Goal: Information Seeking & Learning: Compare options

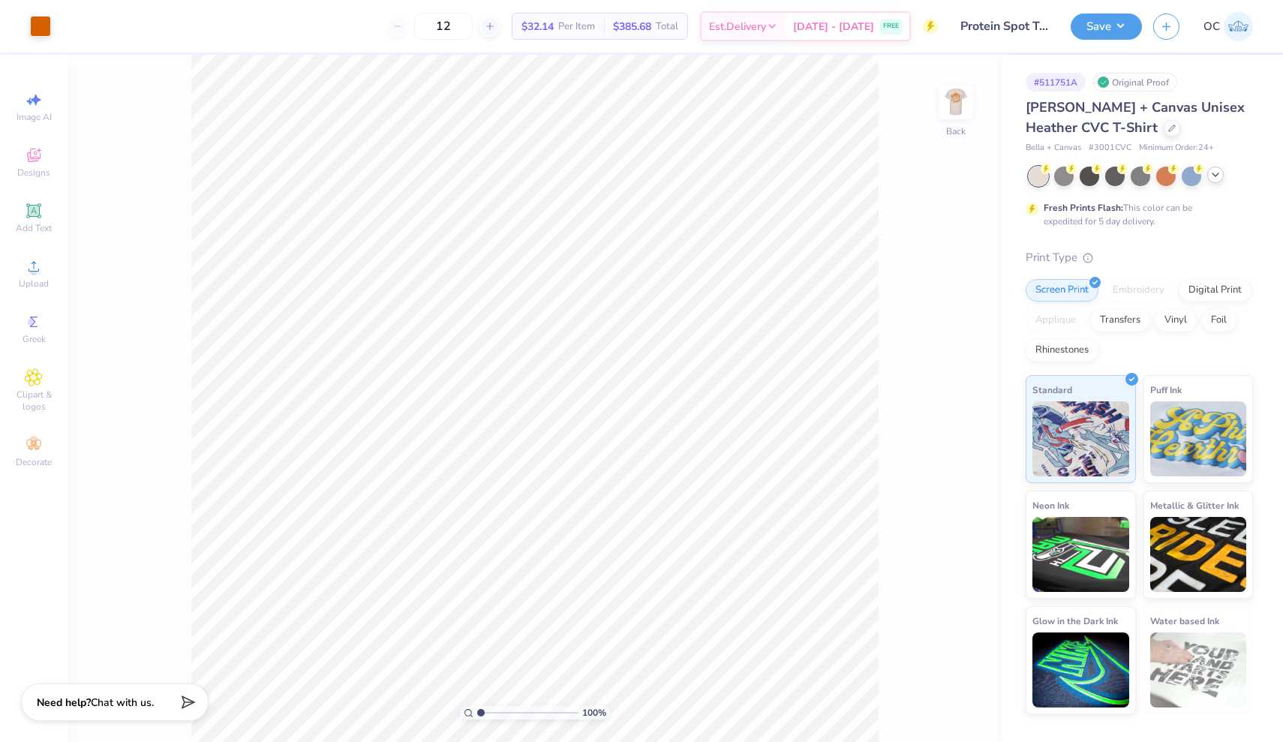
click at [1218, 179] on icon at bounding box center [1215, 175] width 12 height 12
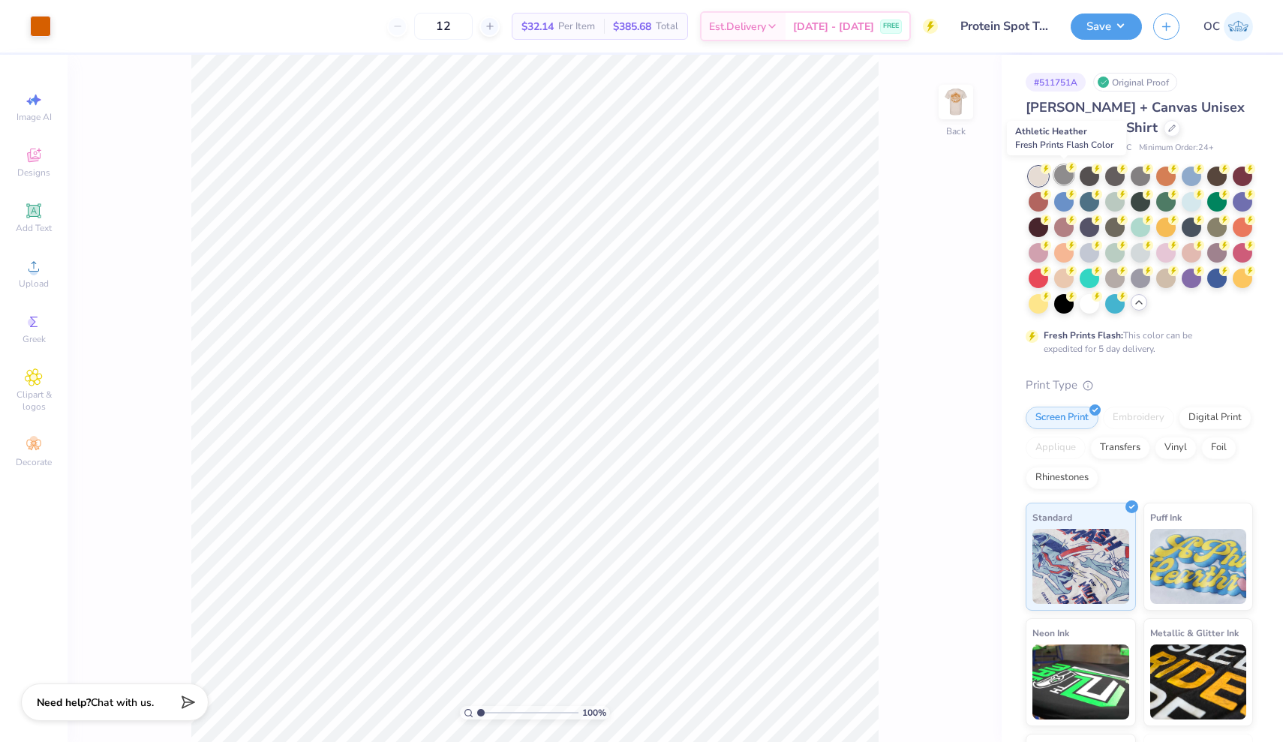
click at [1068, 181] on div at bounding box center [1064, 175] width 20 height 20
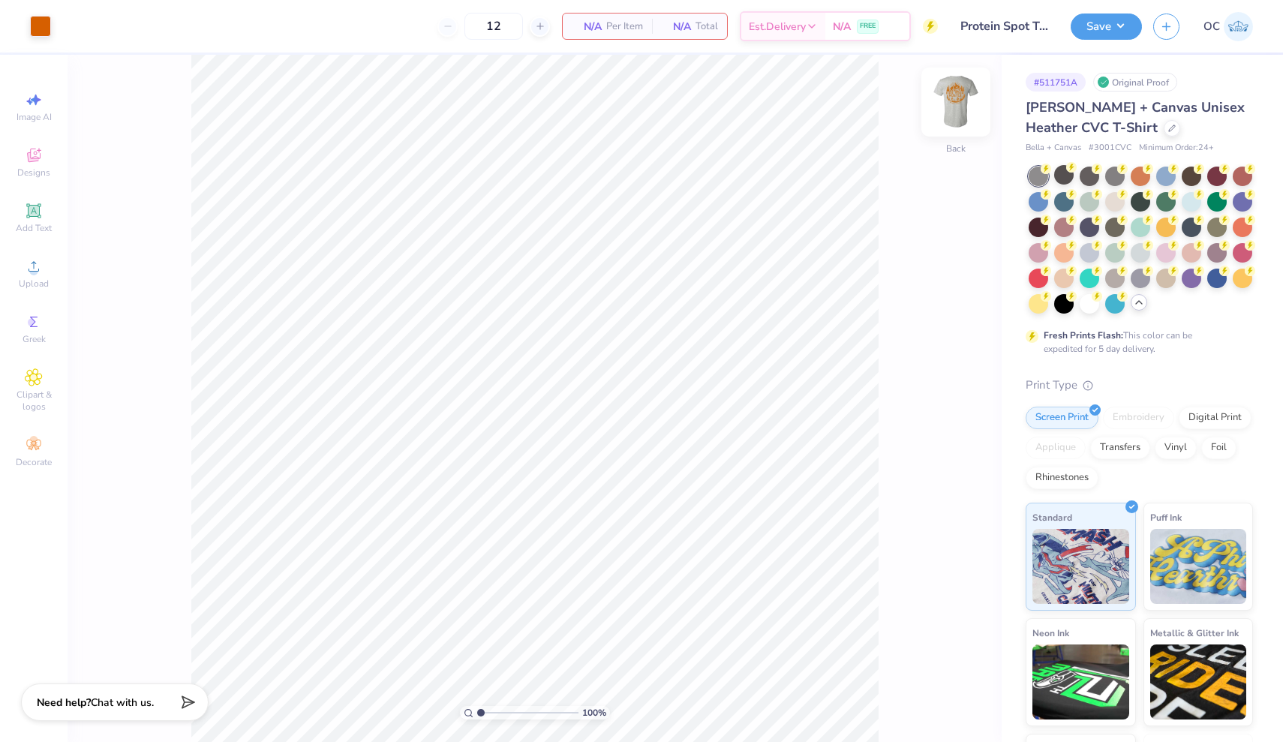
click at [947, 88] on img at bounding box center [956, 102] width 60 height 60
click at [950, 98] on img at bounding box center [956, 102] width 60 height 60
click at [1125, 29] on button "Save" at bounding box center [1106, 24] width 71 height 26
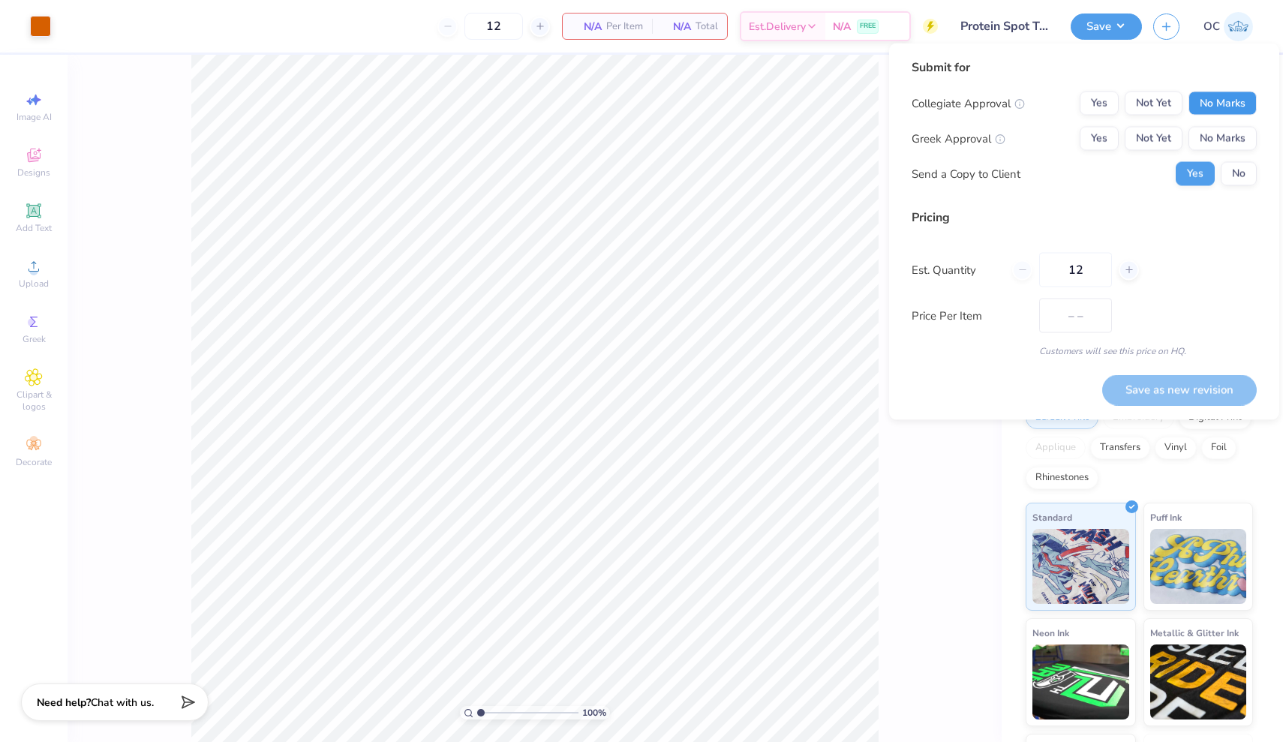
click at [1220, 98] on button "No Marks" at bounding box center [1222, 104] width 68 height 24
click at [1220, 148] on button "No Marks" at bounding box center [1222, 139] width 68 height 24
click at [1229, 173] on button "No" at bounding box center [1239, 174] width 36 height 24
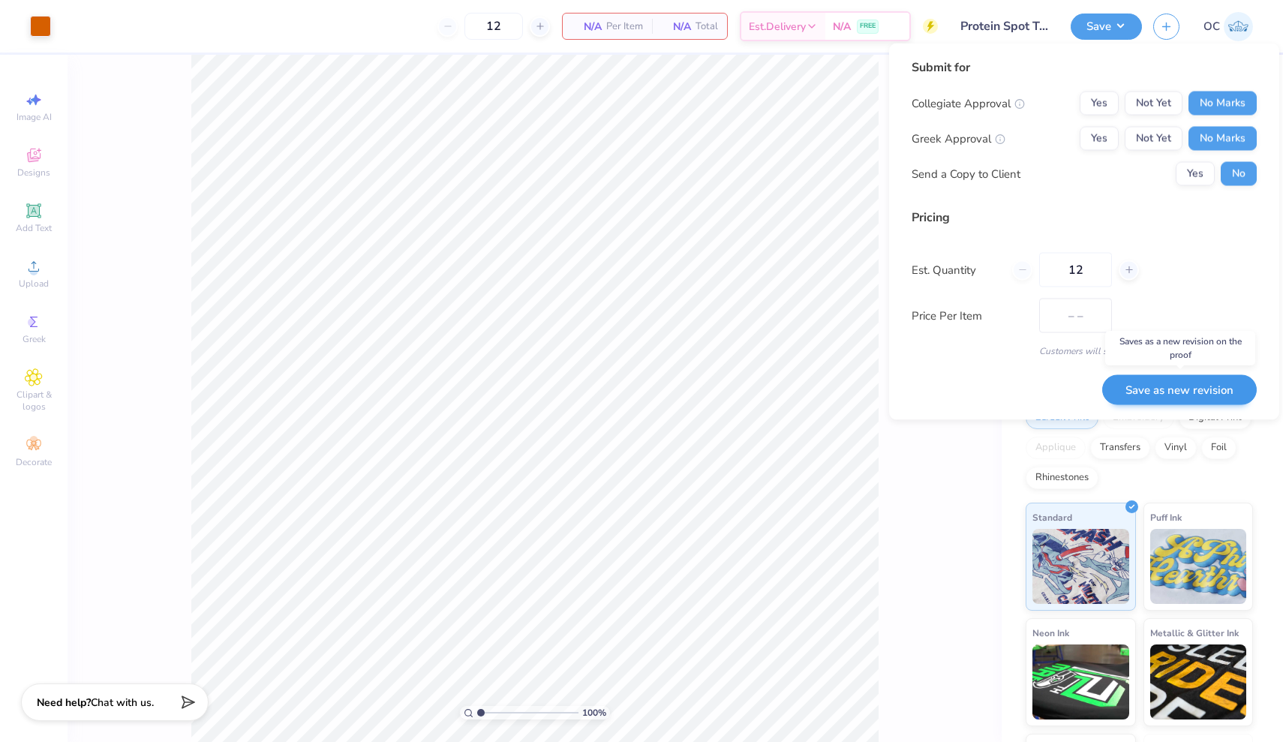
click at [1185, 392] on button "Save as new revision" at bounding box center [1179, 389] width 155 height 31
type input "$NaN"
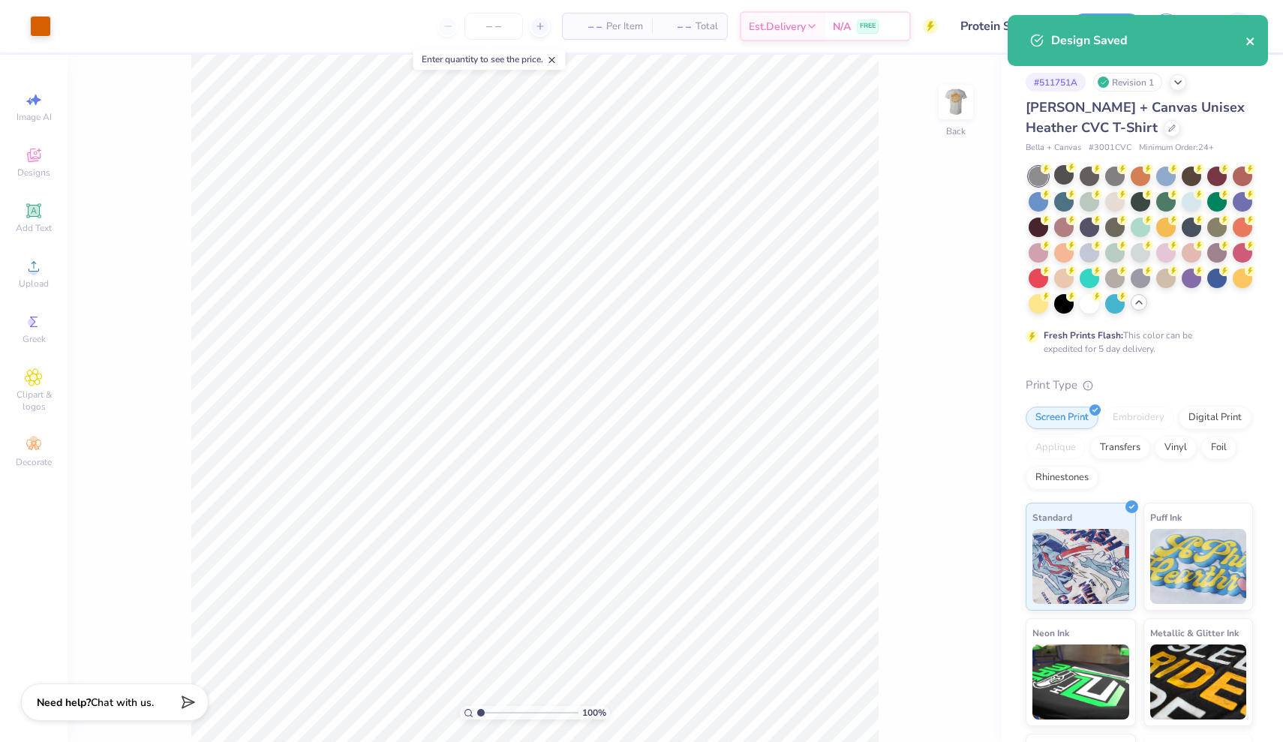
click at [1253, 43] on icon "close" at bounding box center [1250, 41] width 11 height 12
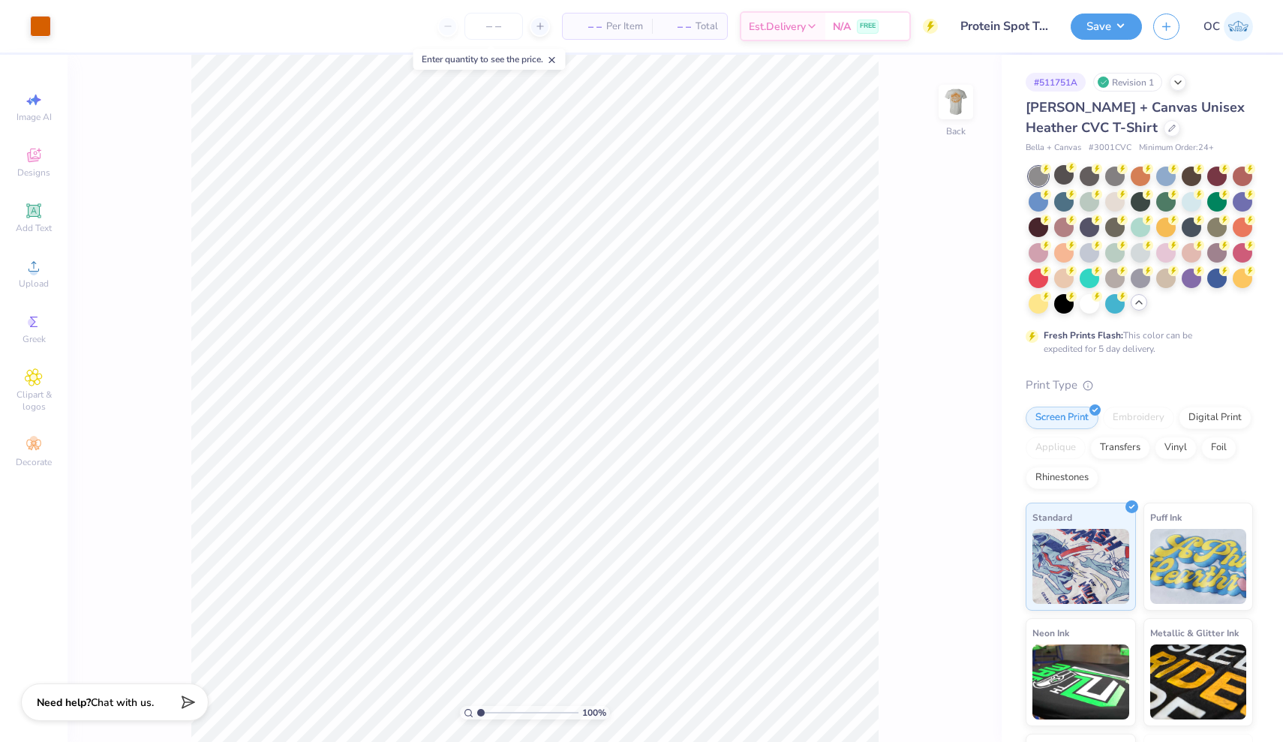
click at [1243, 18] on div "Design Saved" at bounding box center [1138, 15] width 266 height 6
click at [1241, 33] on img at bounding box center [1238, 26] width 29 height 29
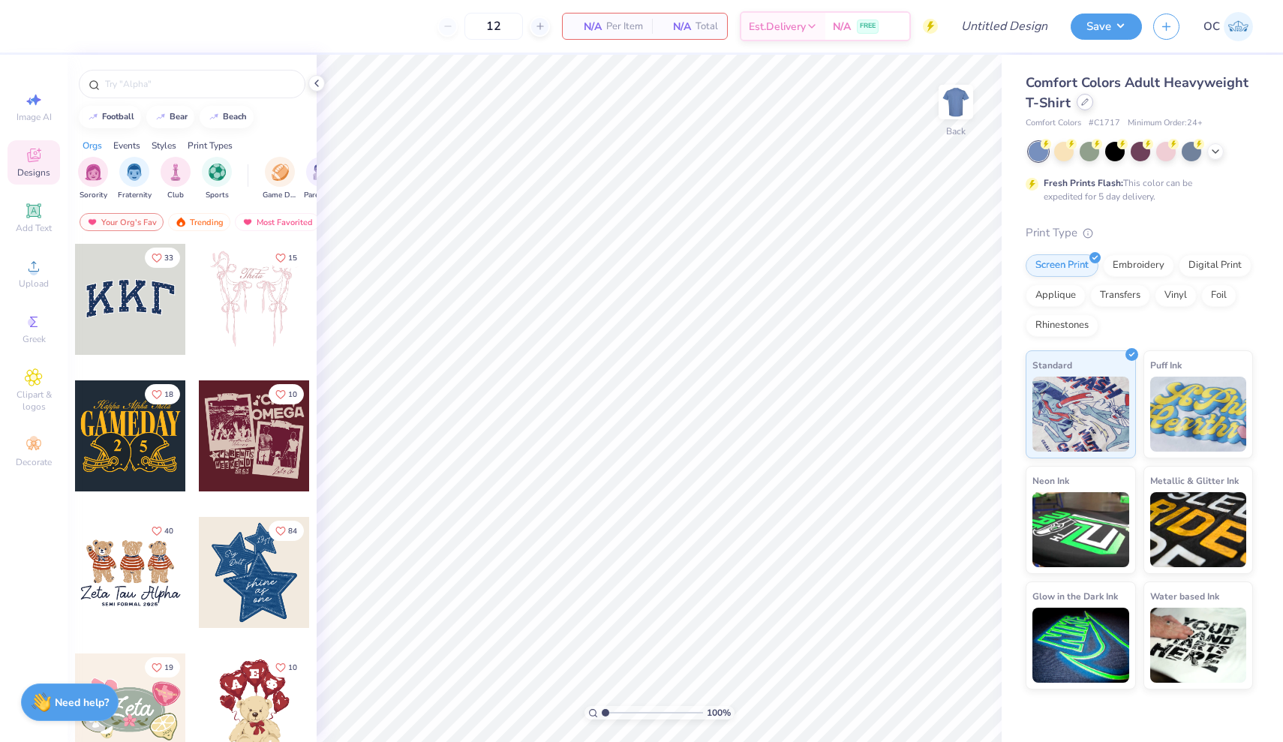
click at [1086, 109] on div at bounding box center [1085, 102] width 17 height 17
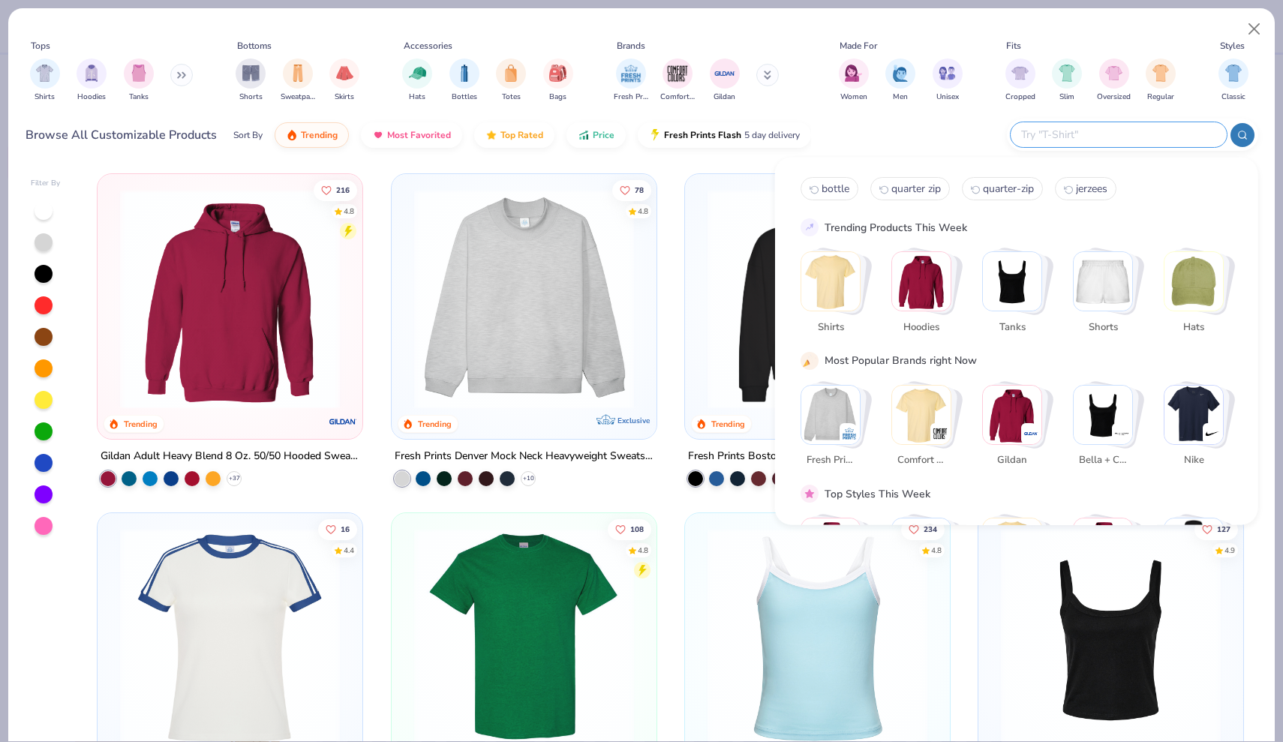
click at [1116, 137] on input "text" at bounding box center [1118, 134] width 197 height 17
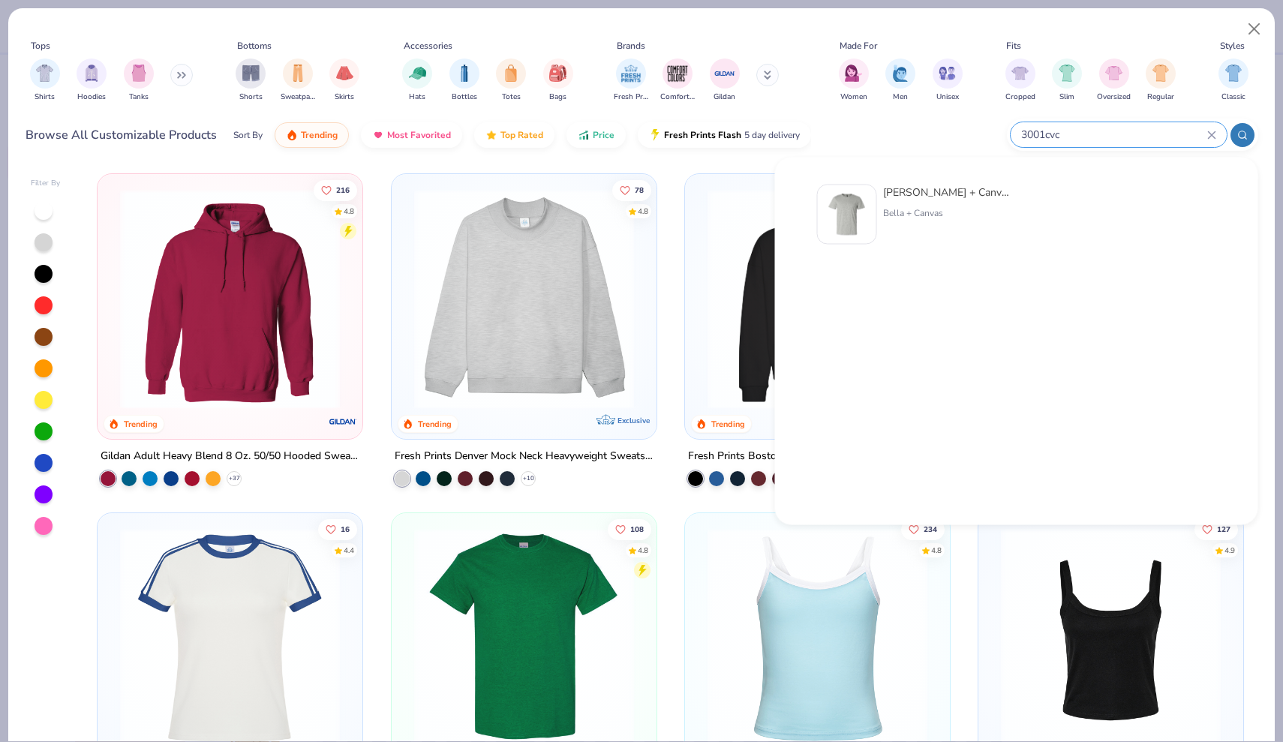
type input "3001cvc"
click at [925, 191] on div "[PERSON_NAME] + Canvas Unisex Heather CVC T-Shirt" at bounding box center [946, 193] width 126 height 16
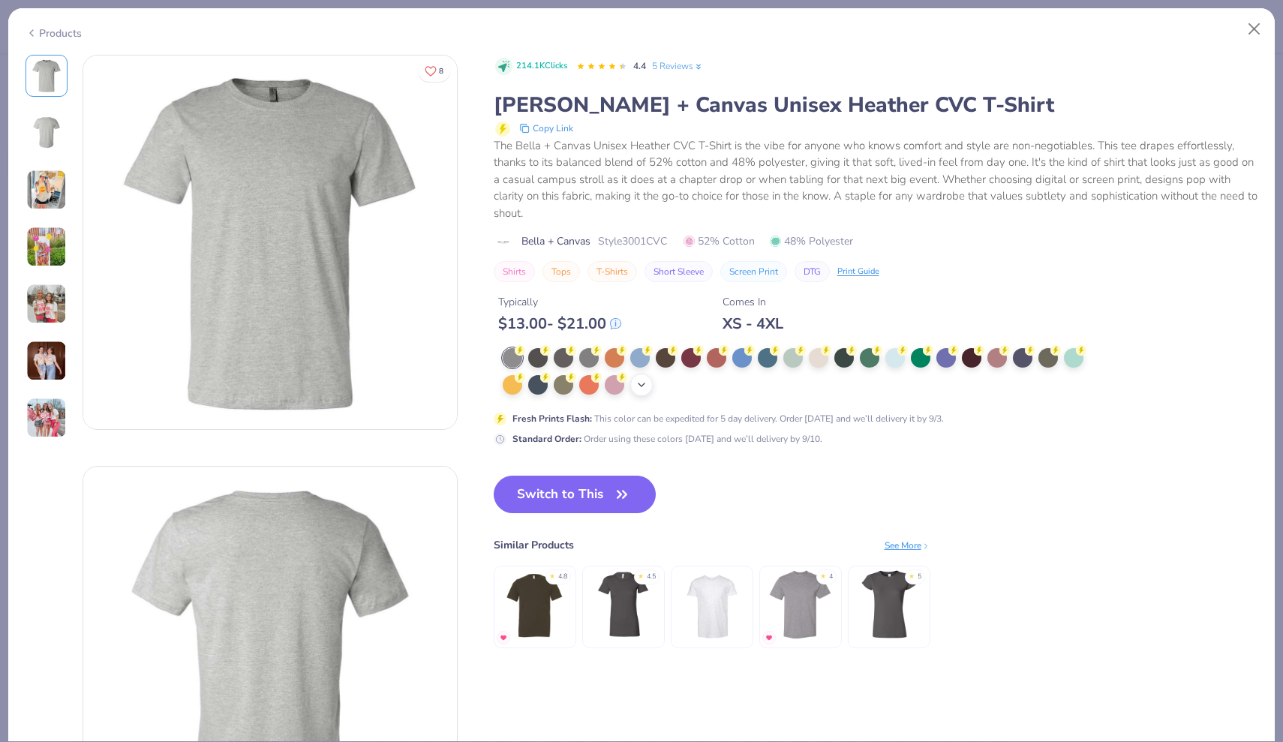
click at [644, 380] on icon at bounding box center [641, 385] width 12 height 12
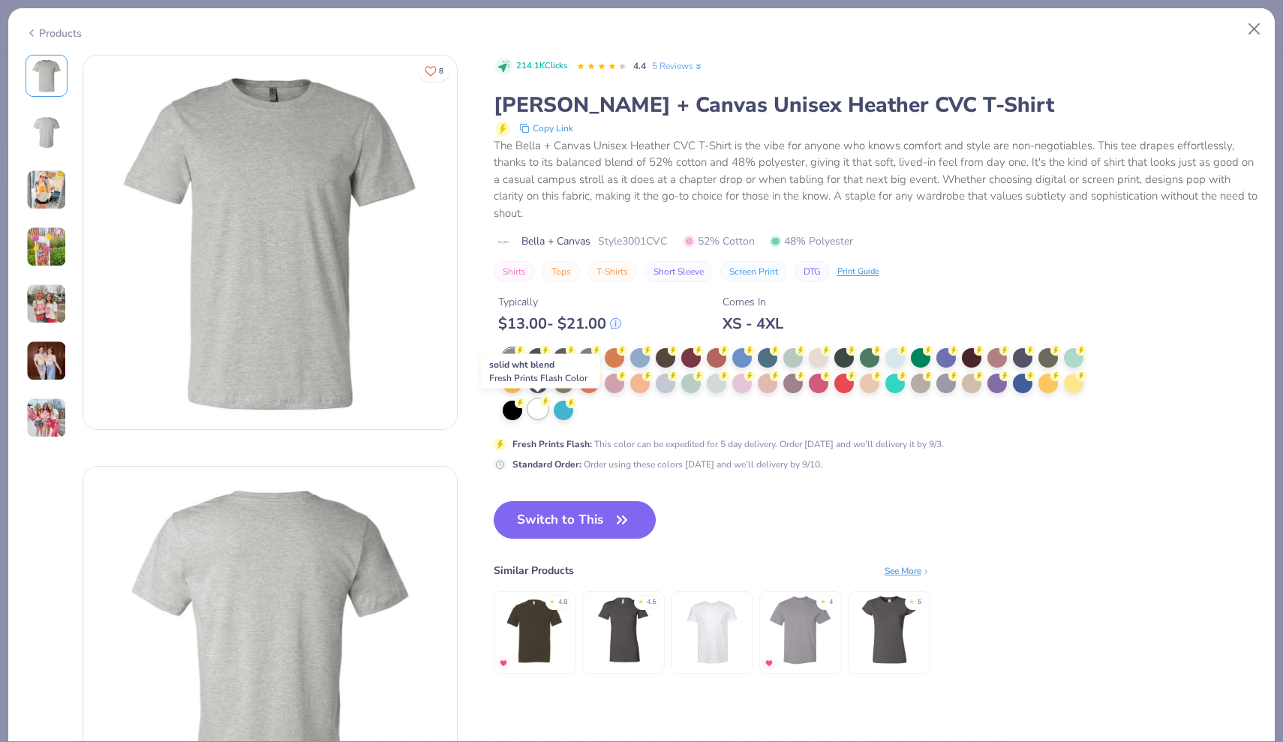
click at [533, 408] on div at bounding box center [538, 409] width 20 height 20
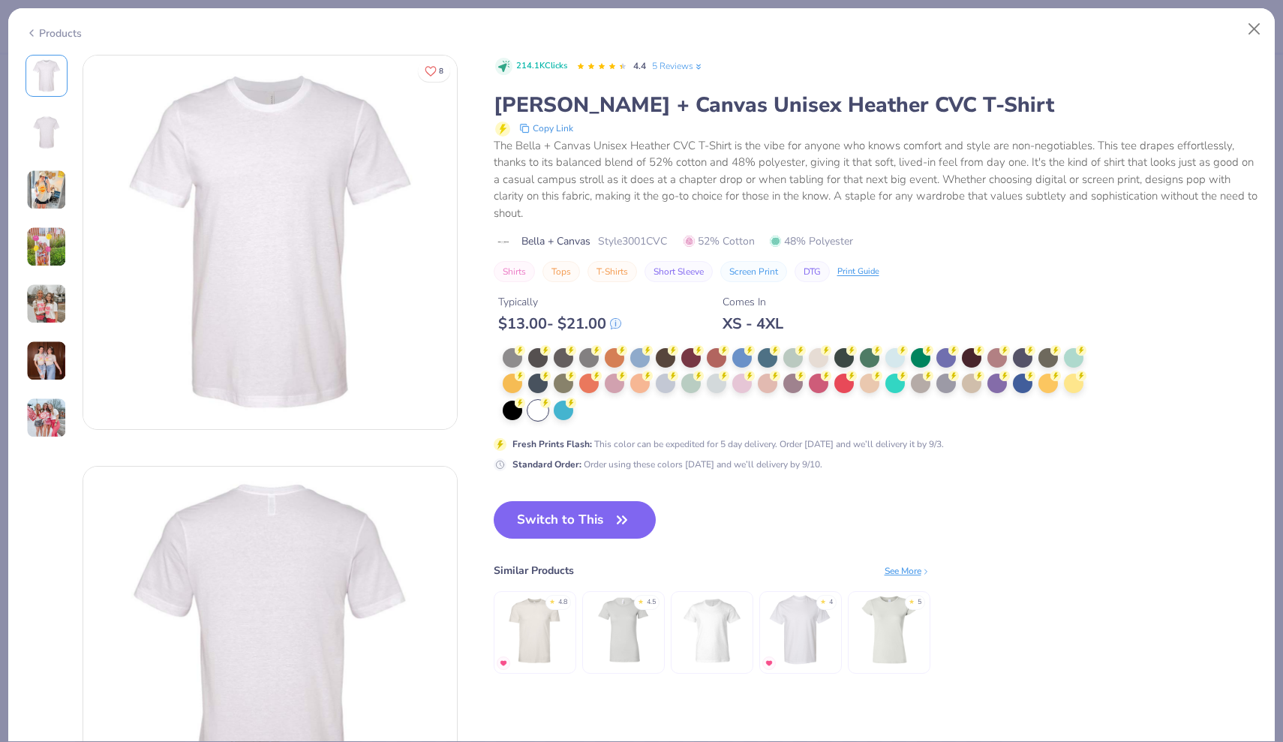
click at [53, 309] on img at bounding box center [46, 304] width 41 height 41
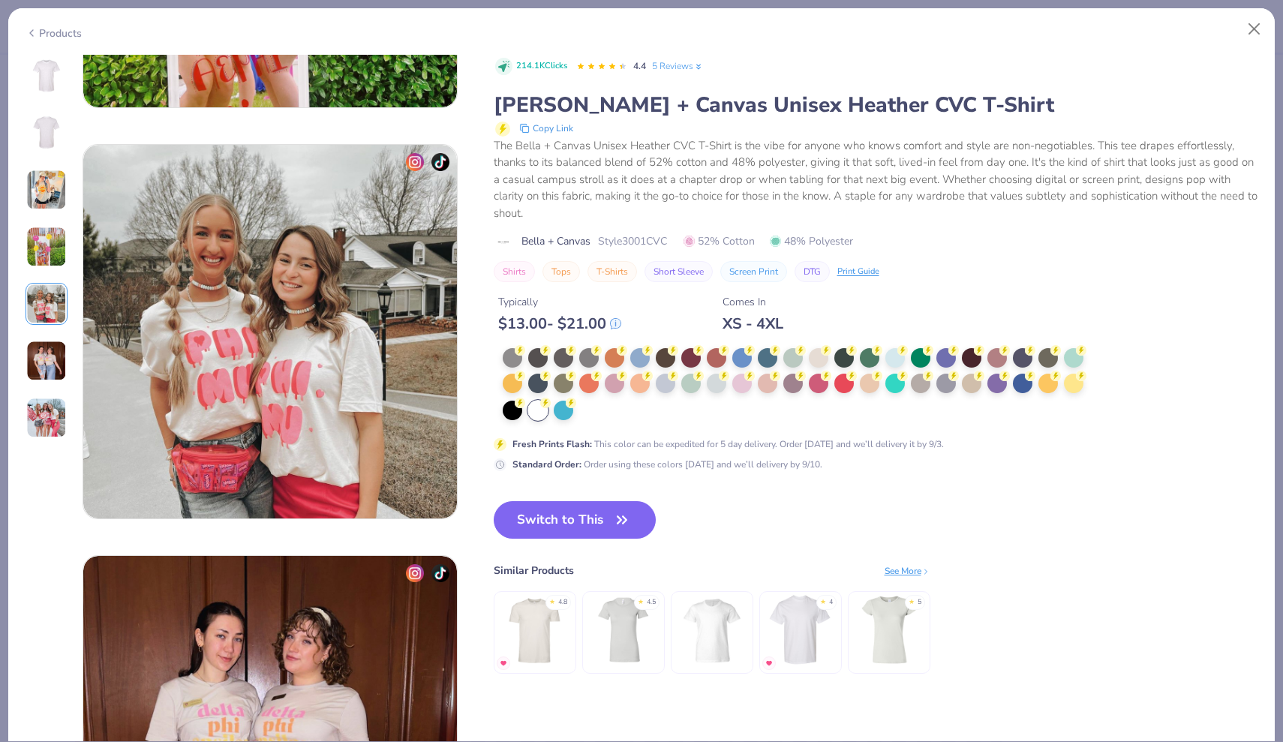
scroll to position [1645, 0]
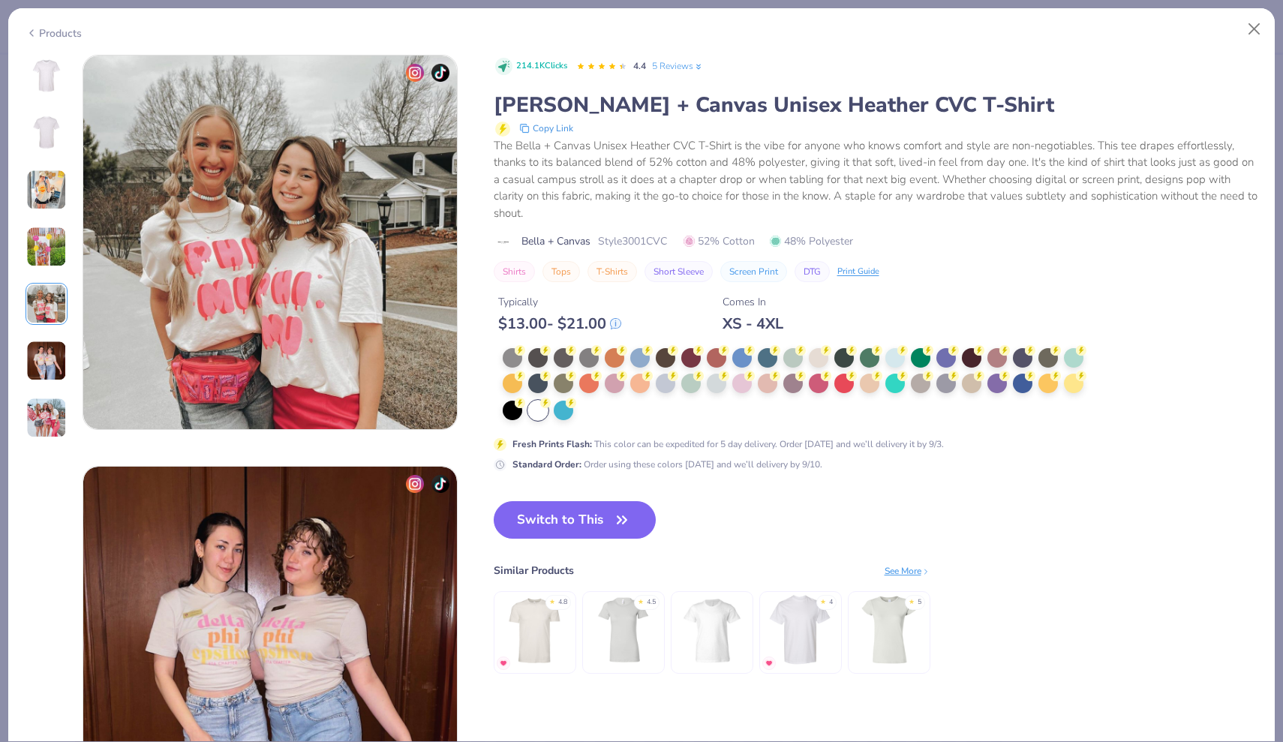
click at [52, 368] on img at bounding box center [46, 361] width 41 height 41
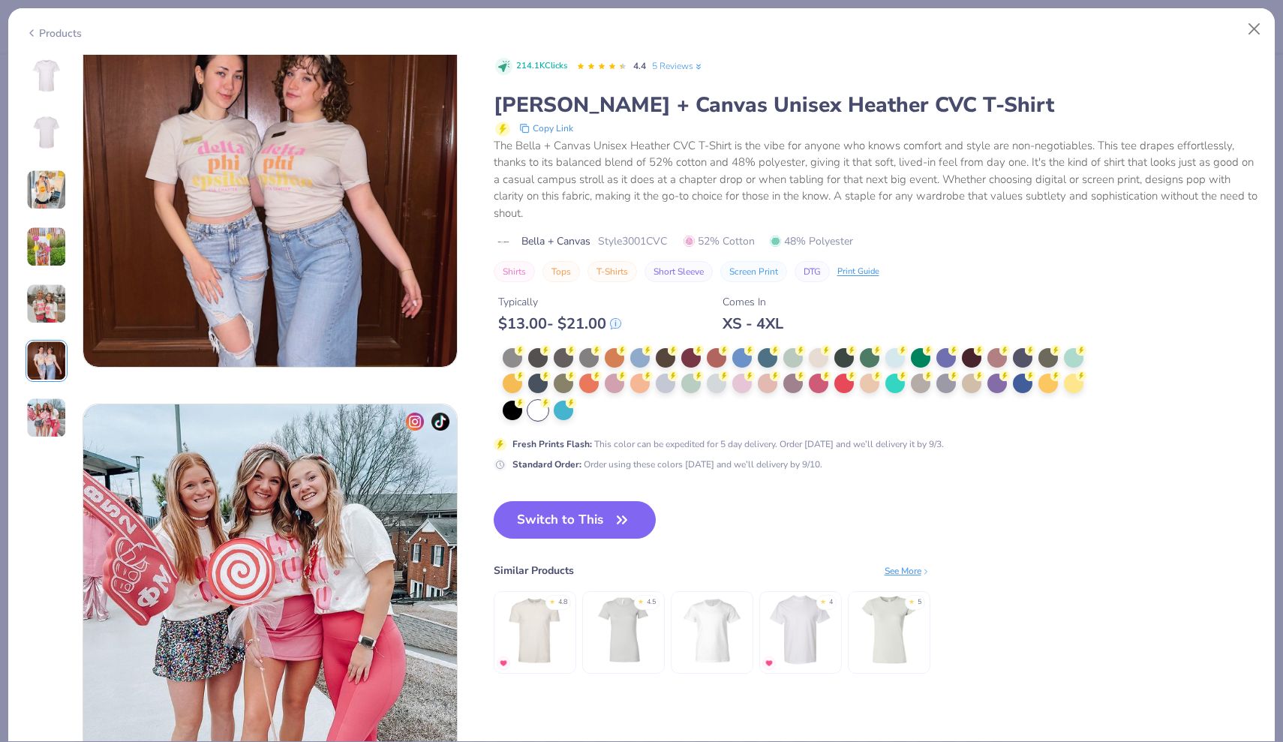
click at [39, 416] on img at bounding box center [46, 418] width 41 height 41
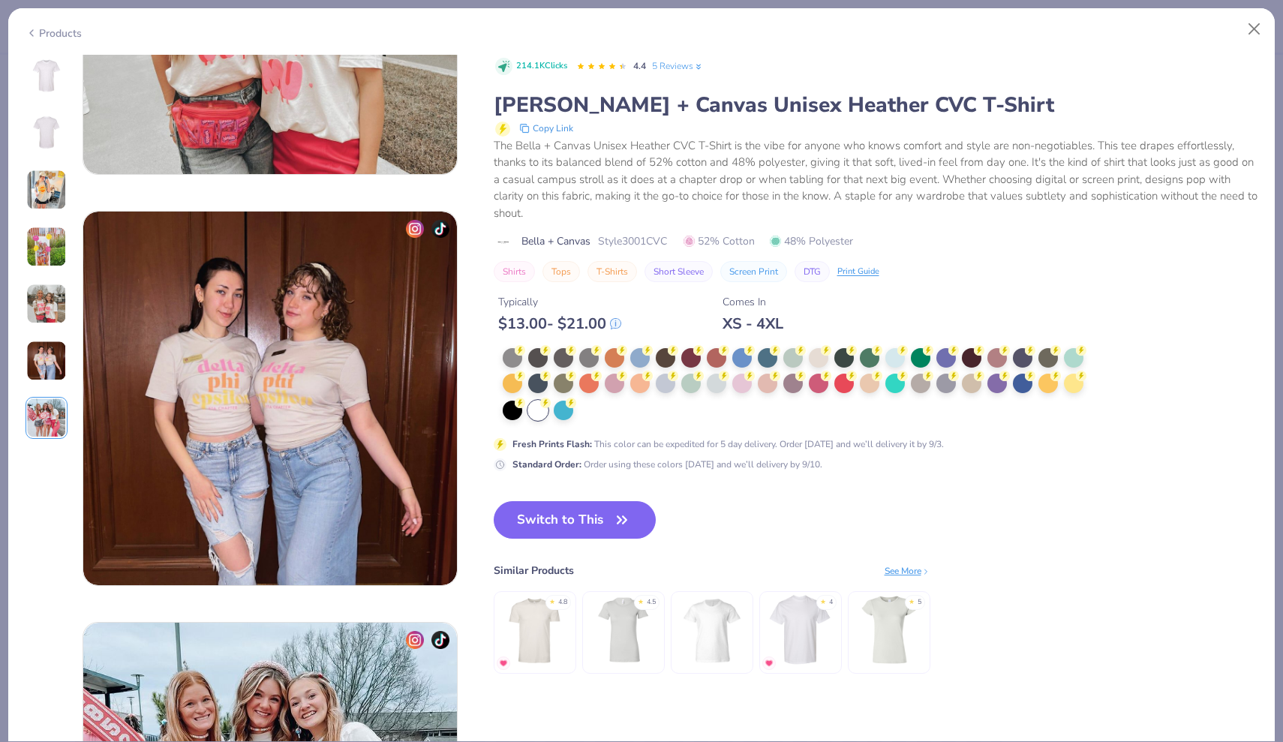
click at [48, 230] on img at bounding box center [46, 247] width 41 height 41
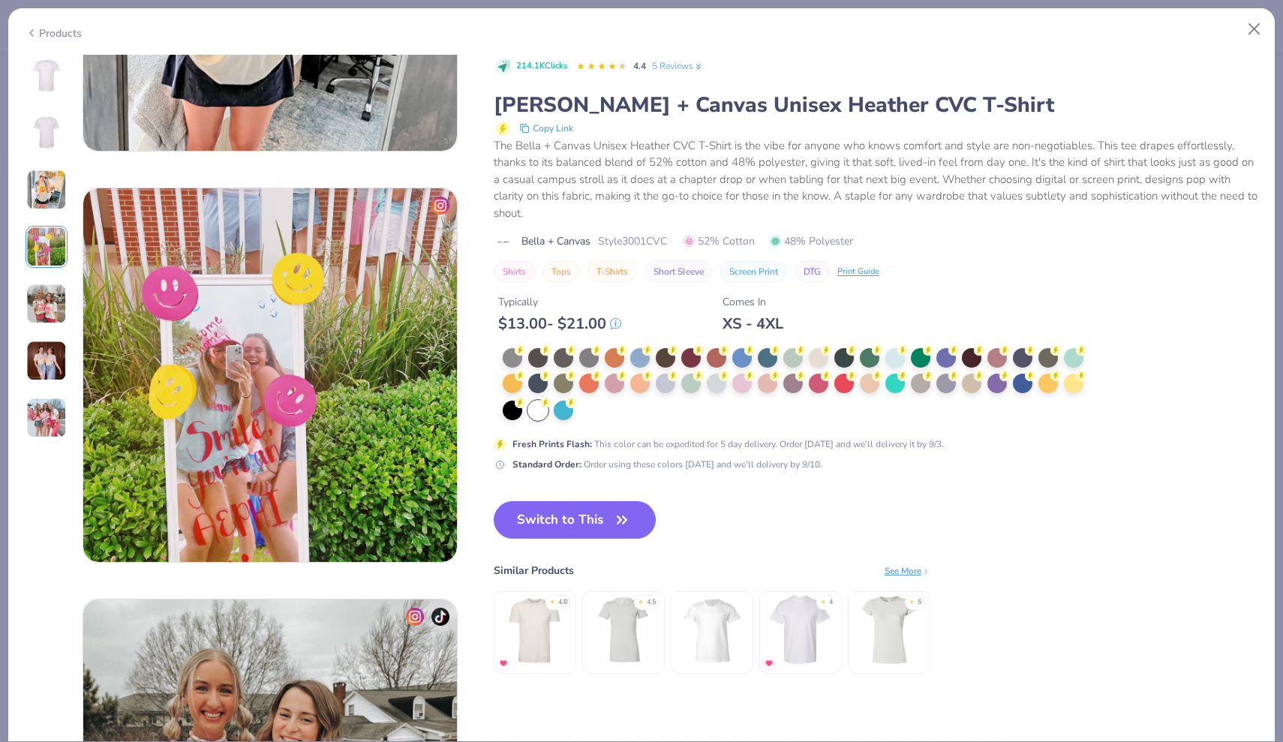
scroll to position [827, 0]
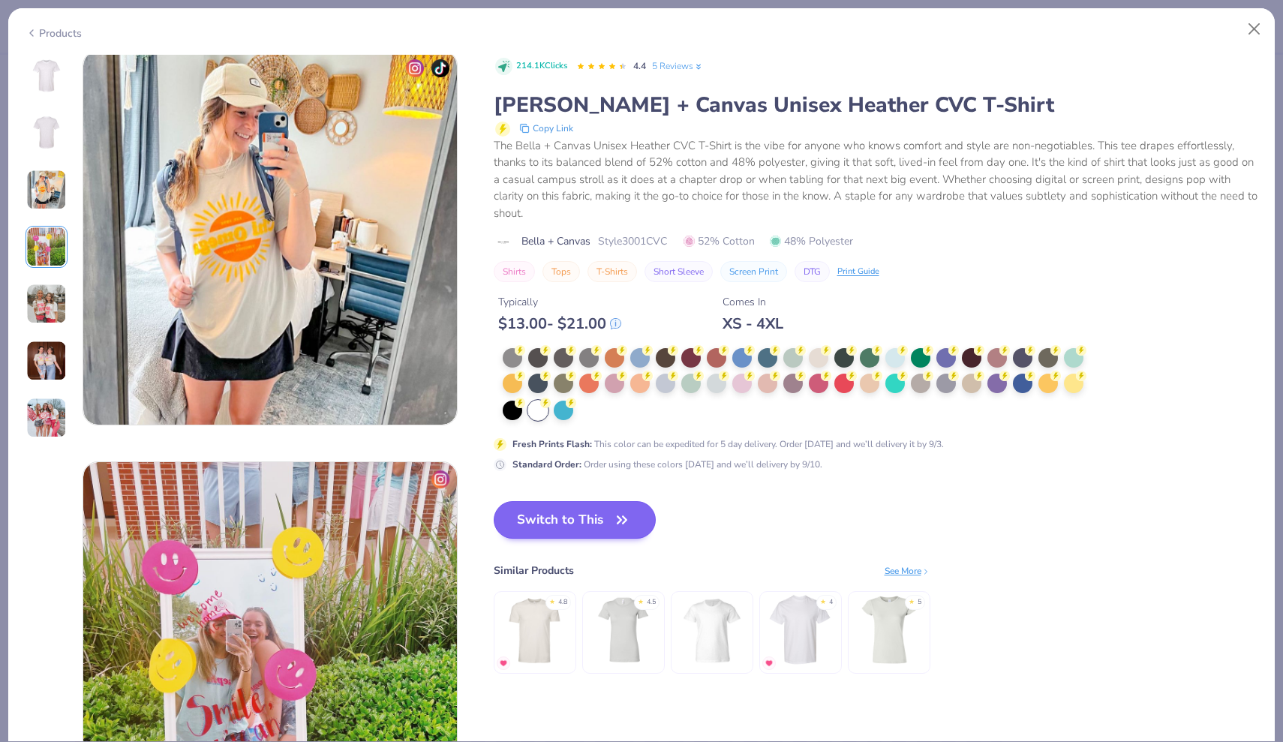
click at [561, 512] on button "Switch to This" at bounding box center [575, 520] width 163 height 38
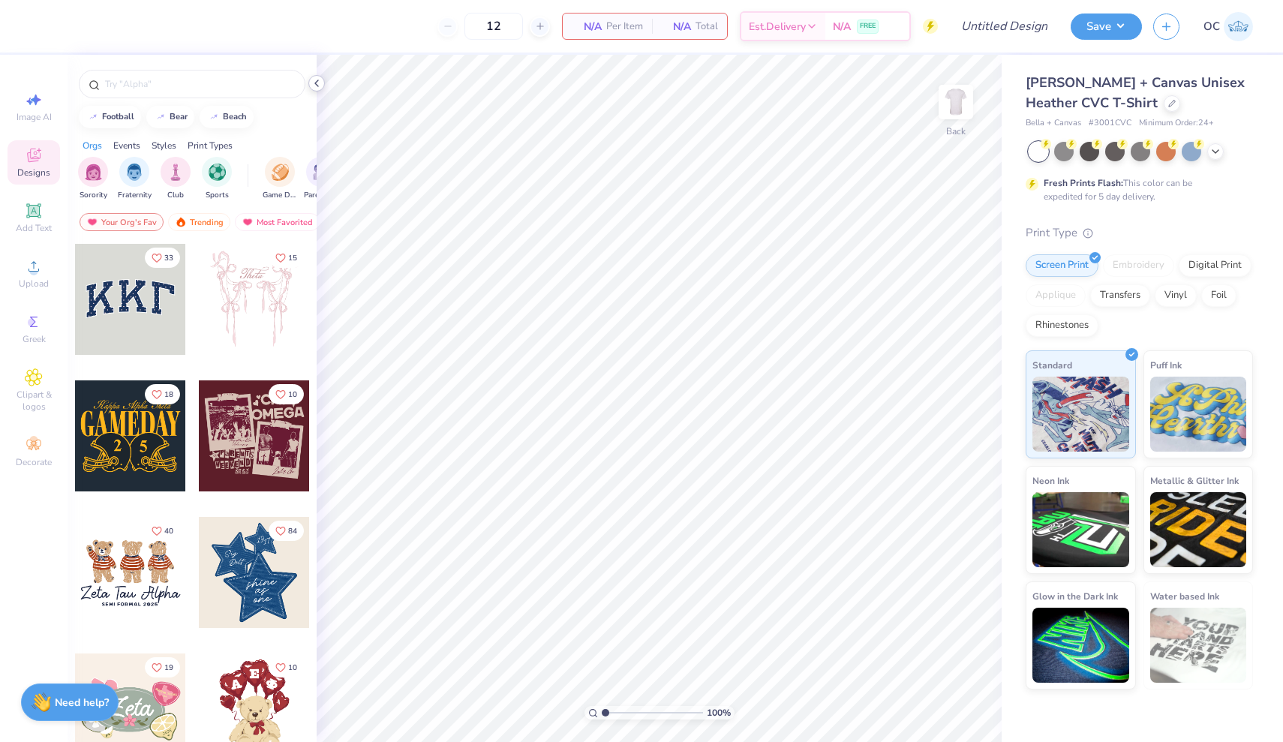
click at [320, 86] on icon at bounding box center [317, 83] width 12 height 12
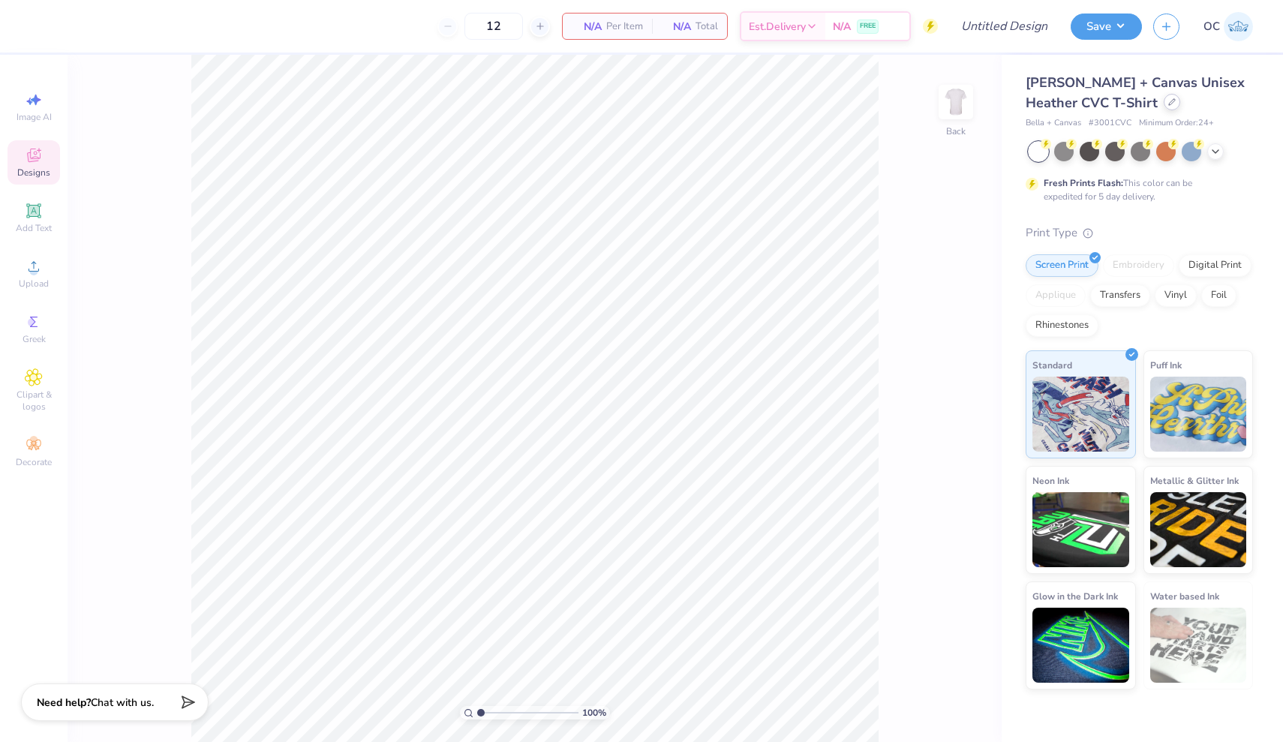
click at [1164, 104] on div at bounding box center [1172, 102] width 17 height 17
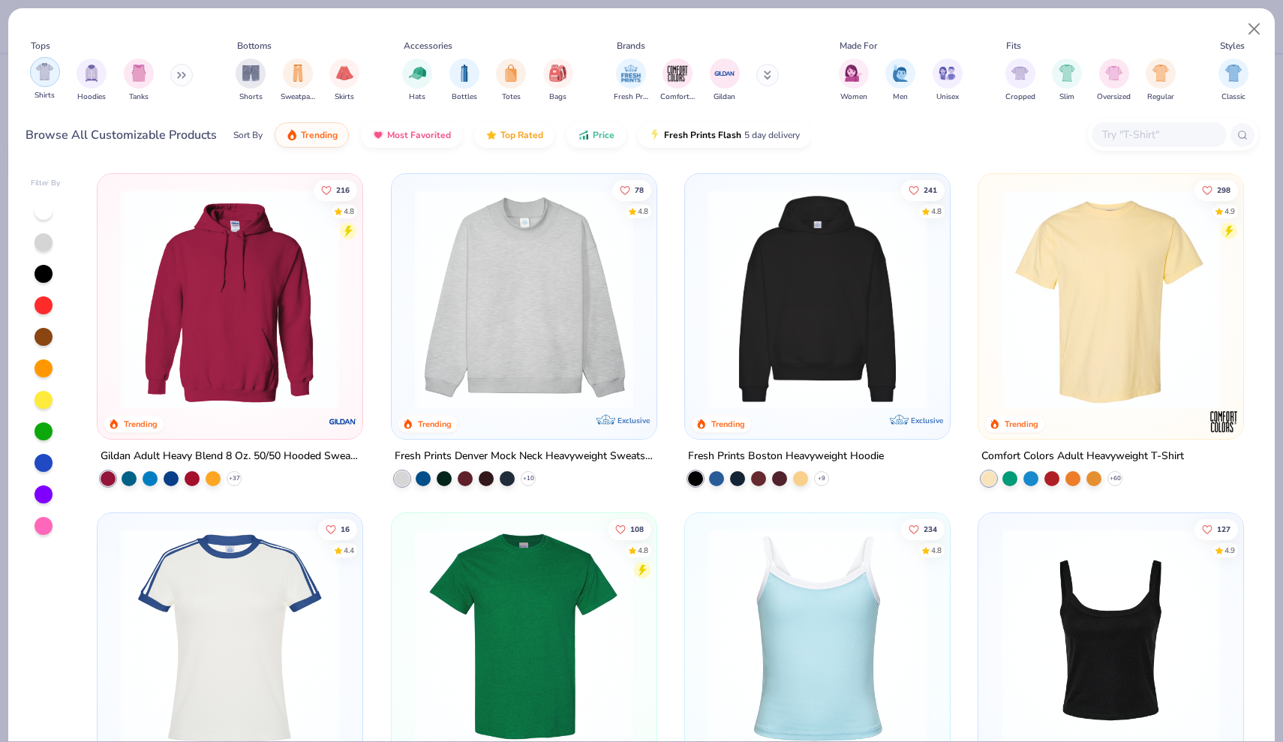
click at [50, 74] on img "filter for Shirts" at bounding box center [44, 71] width 17 height 17
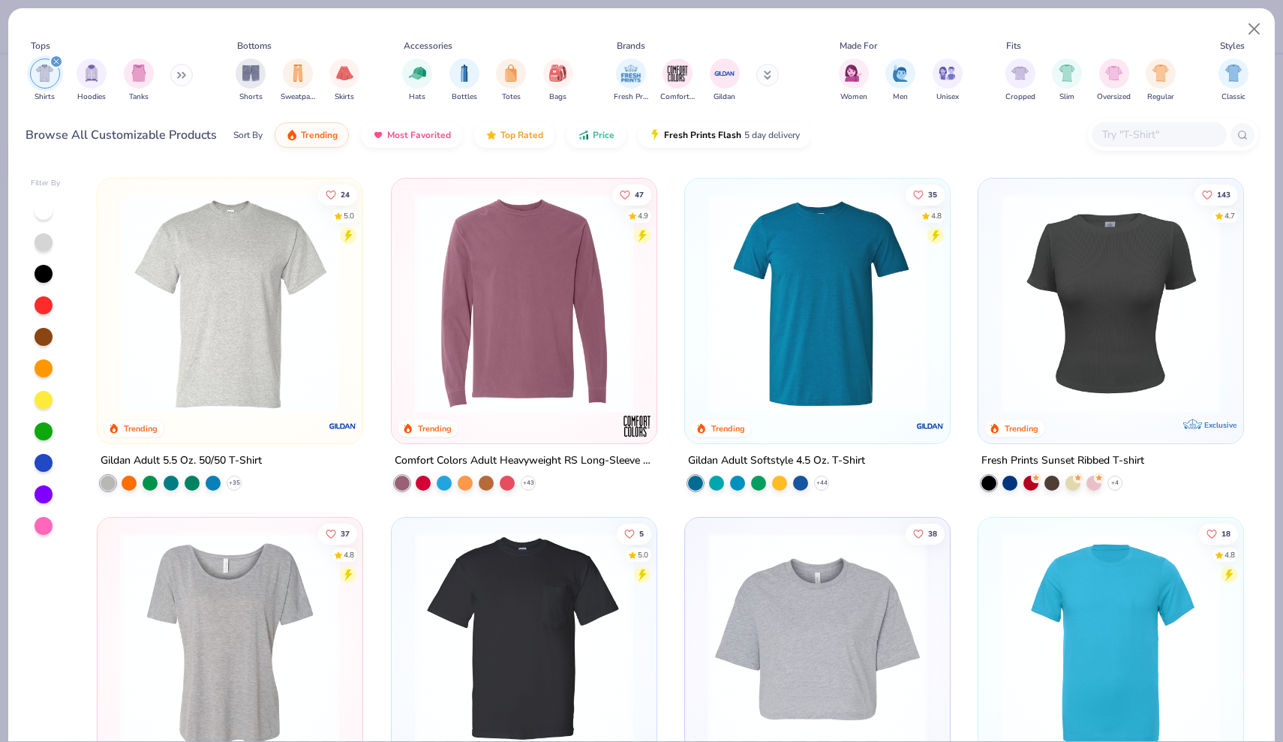
scroll to position [1017, 0]
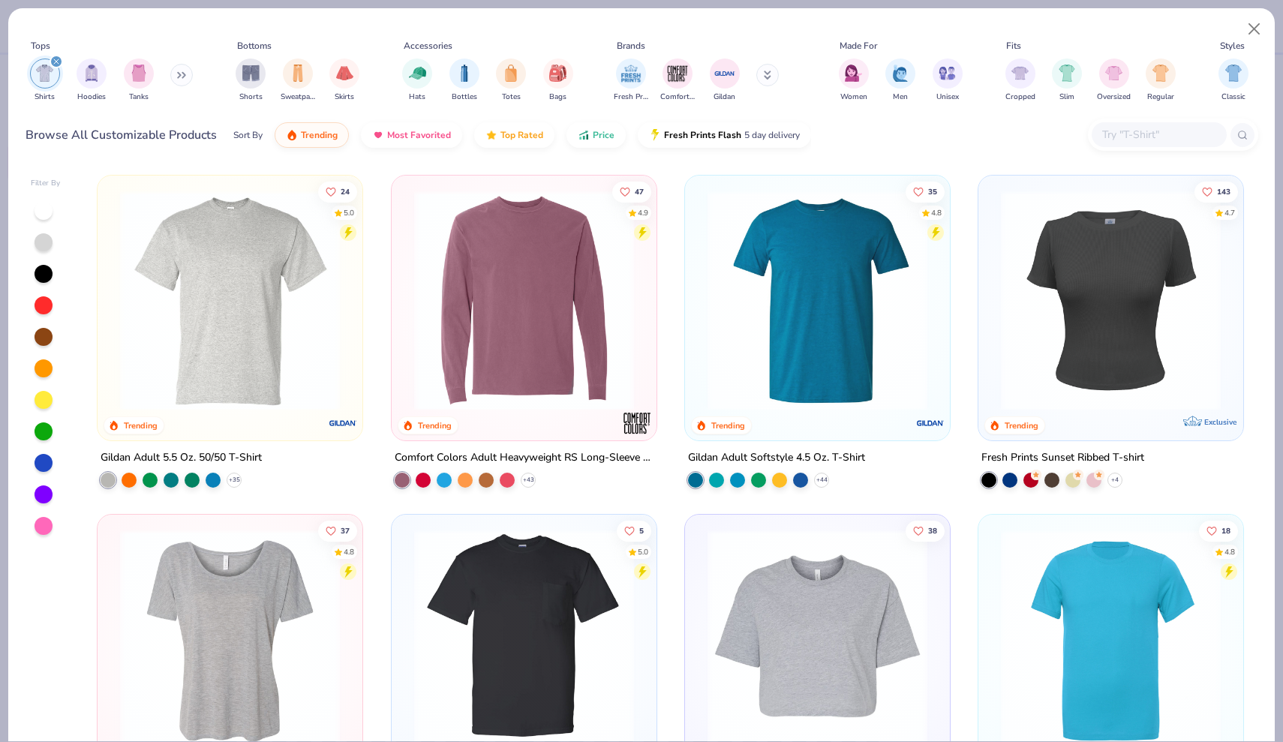
click at [813, 303] on img at bounding box center [817, 301] width 235 height 220
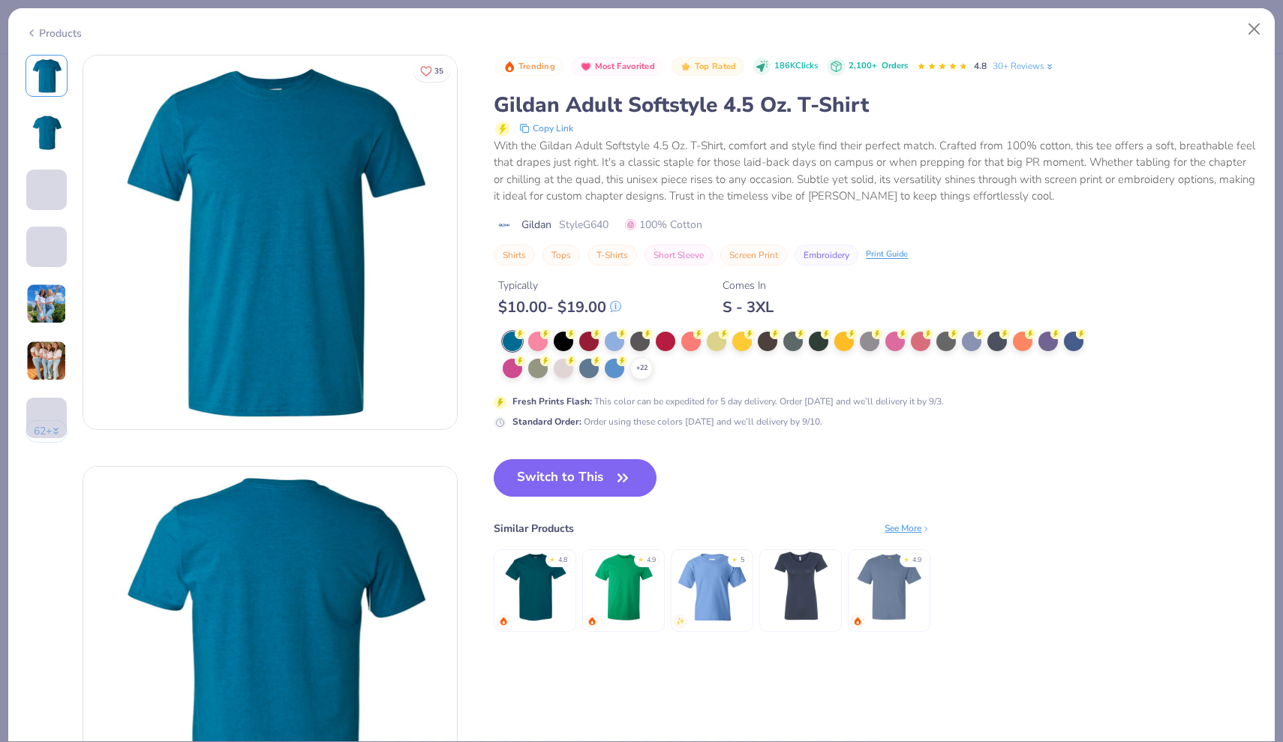
click at [55, 30] on div "Products" at bounding box center [54, 34] width 56 height 16
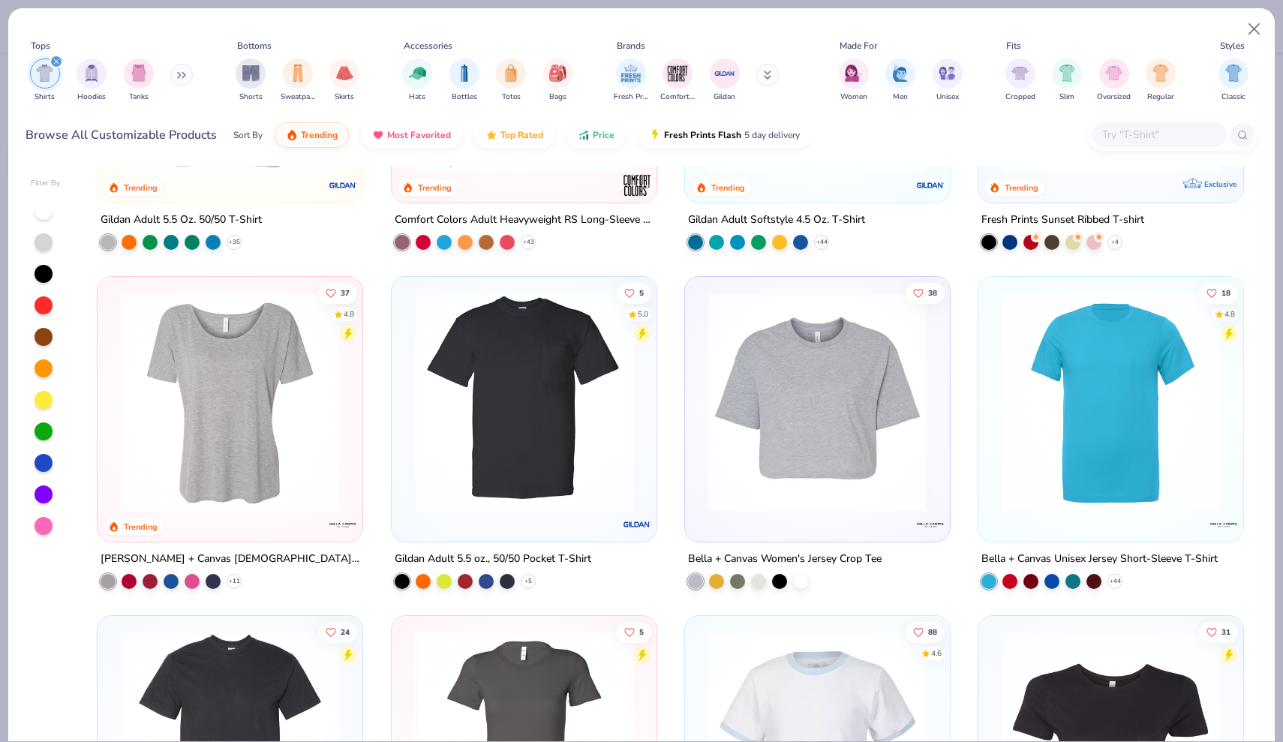
scroll to position [1272, 0]
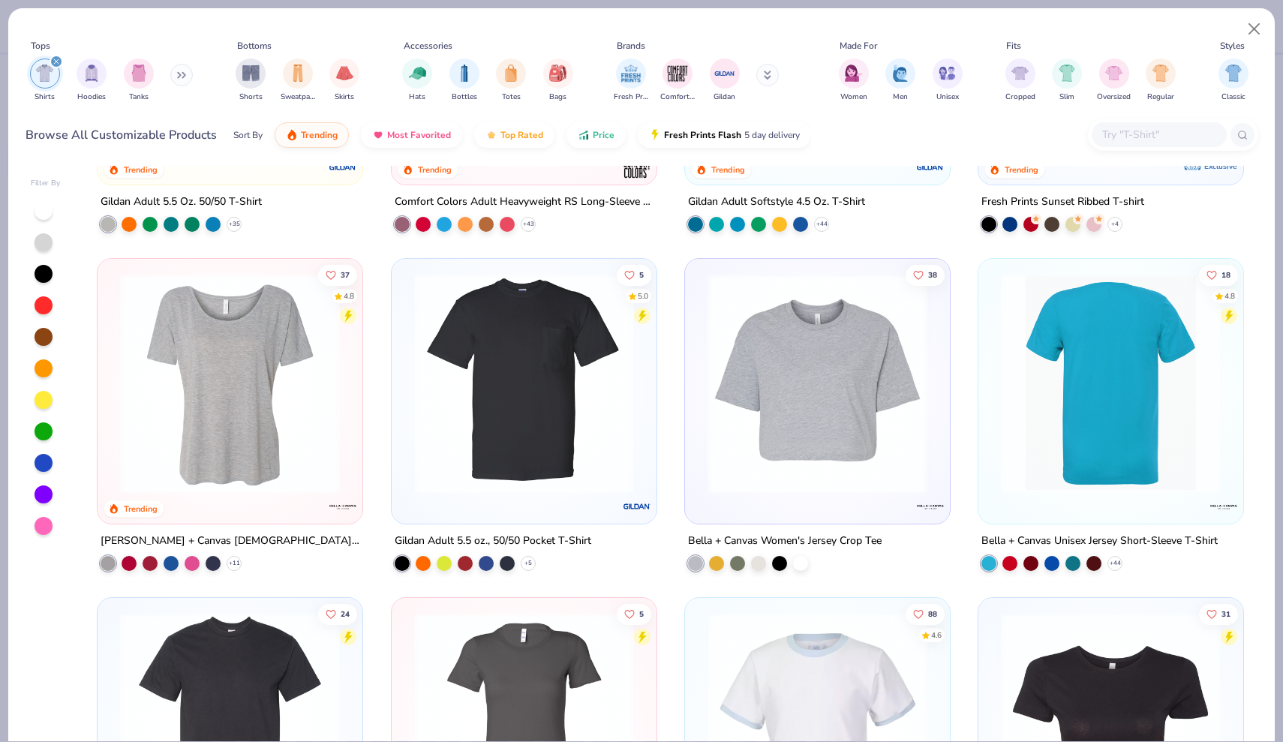
click at [1164, 433] on div at bounding box center [1111, 384] width 705 height 220
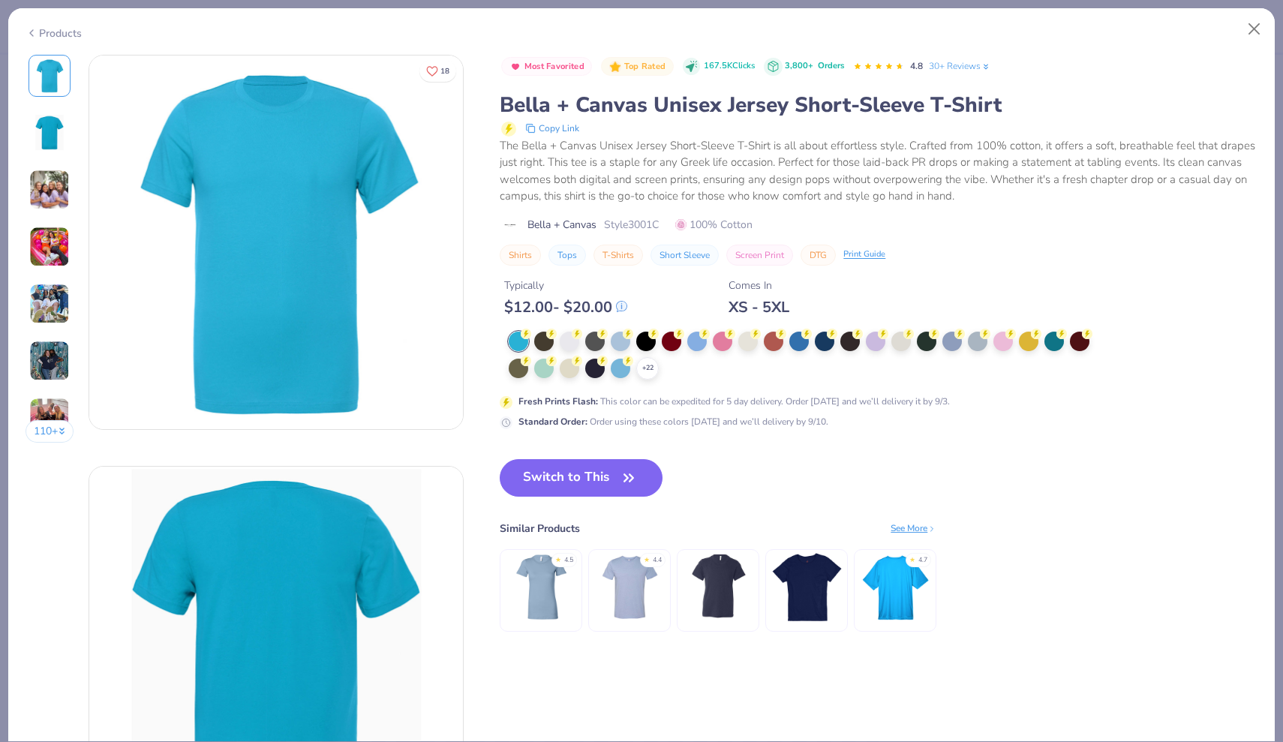
click at [52, 34] on div "Products" at bounding box center [54, 34] width 56 height 16
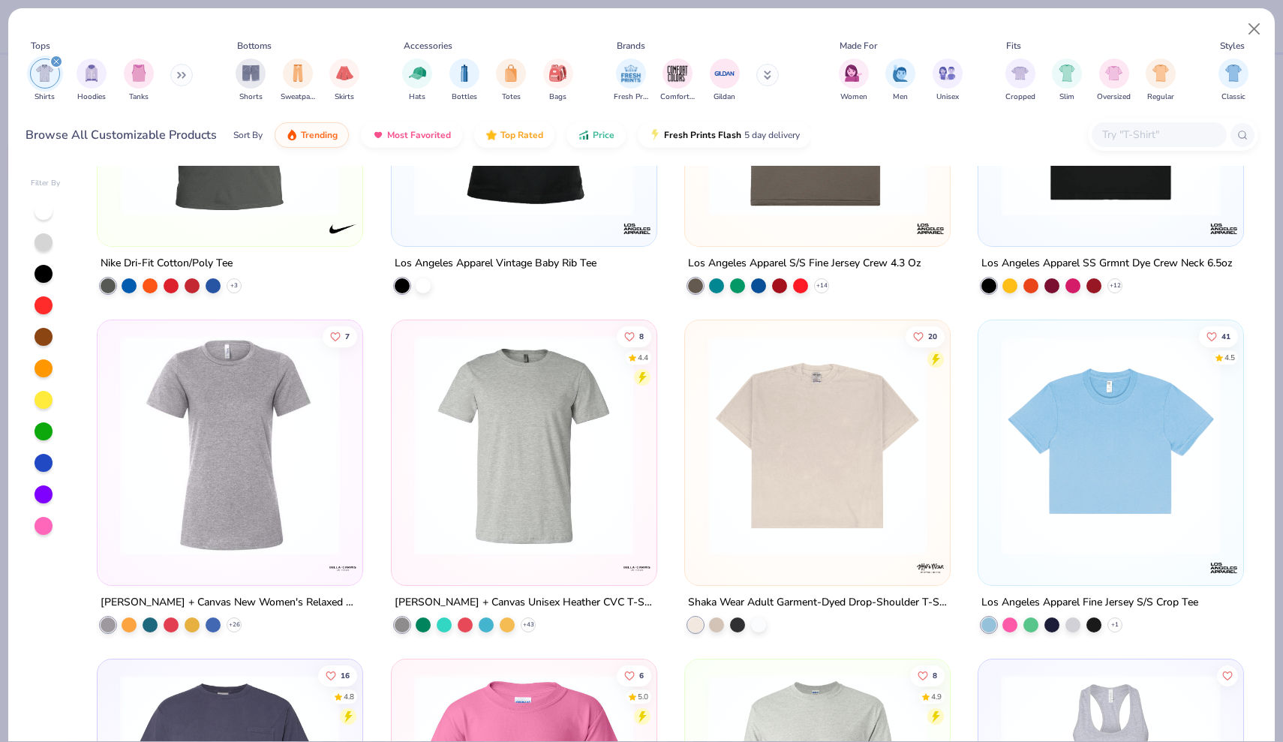
scroll to position [2569, 0]
click at [518, 449] on img at bounding box center [524, 445] width 235 height 220
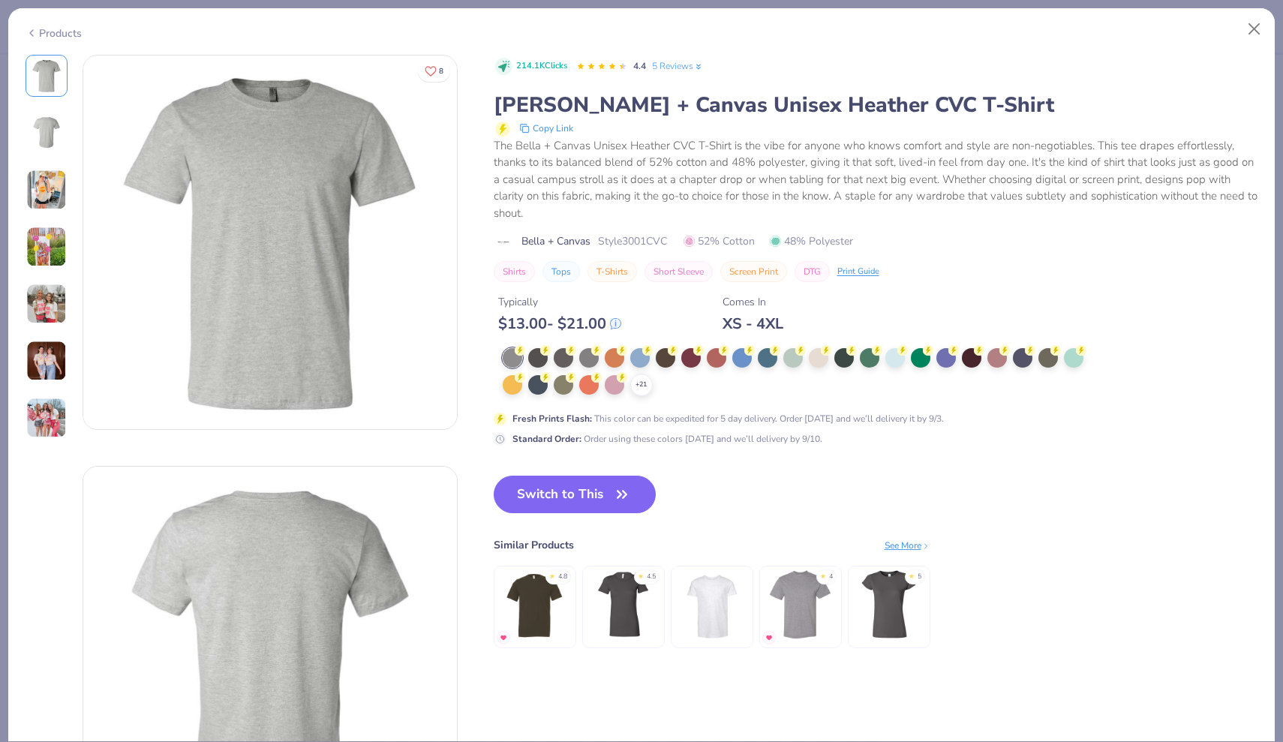
click at [47, 32] on div "Products" at bounding box center [54, 34] width 56 height 16
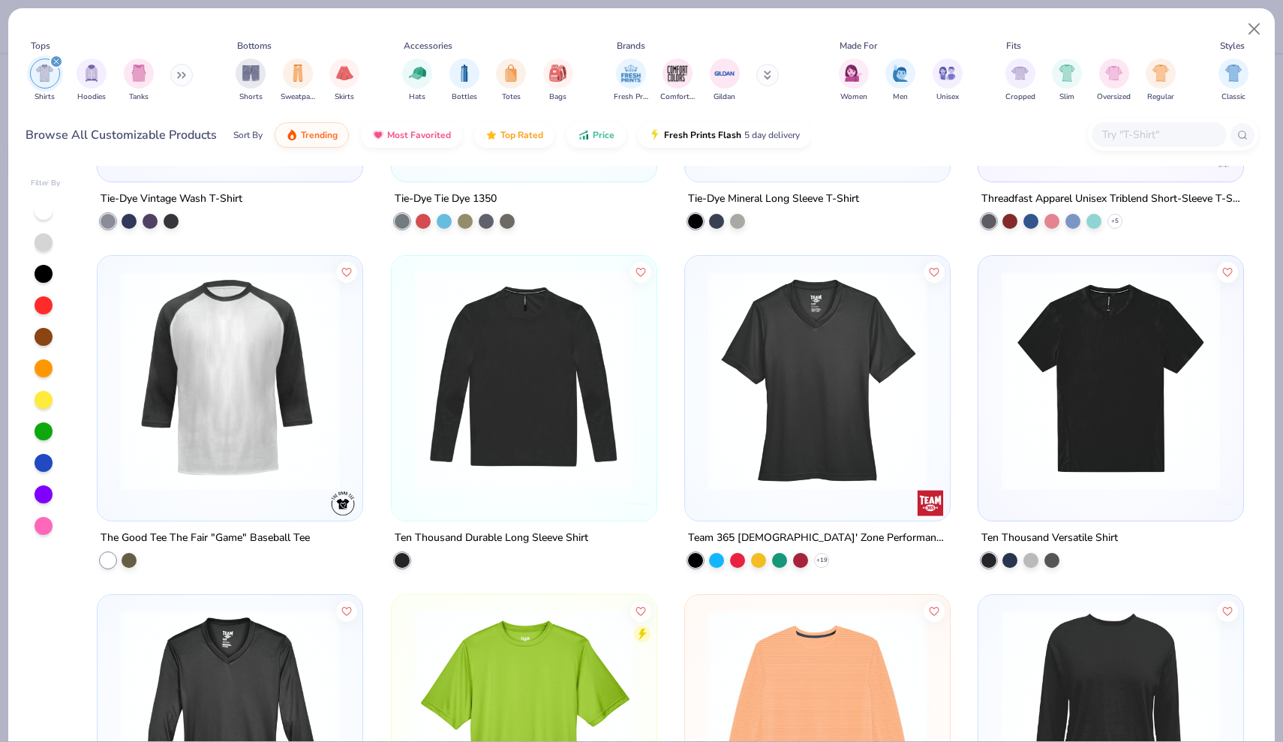
scroll to position [9092, 0]
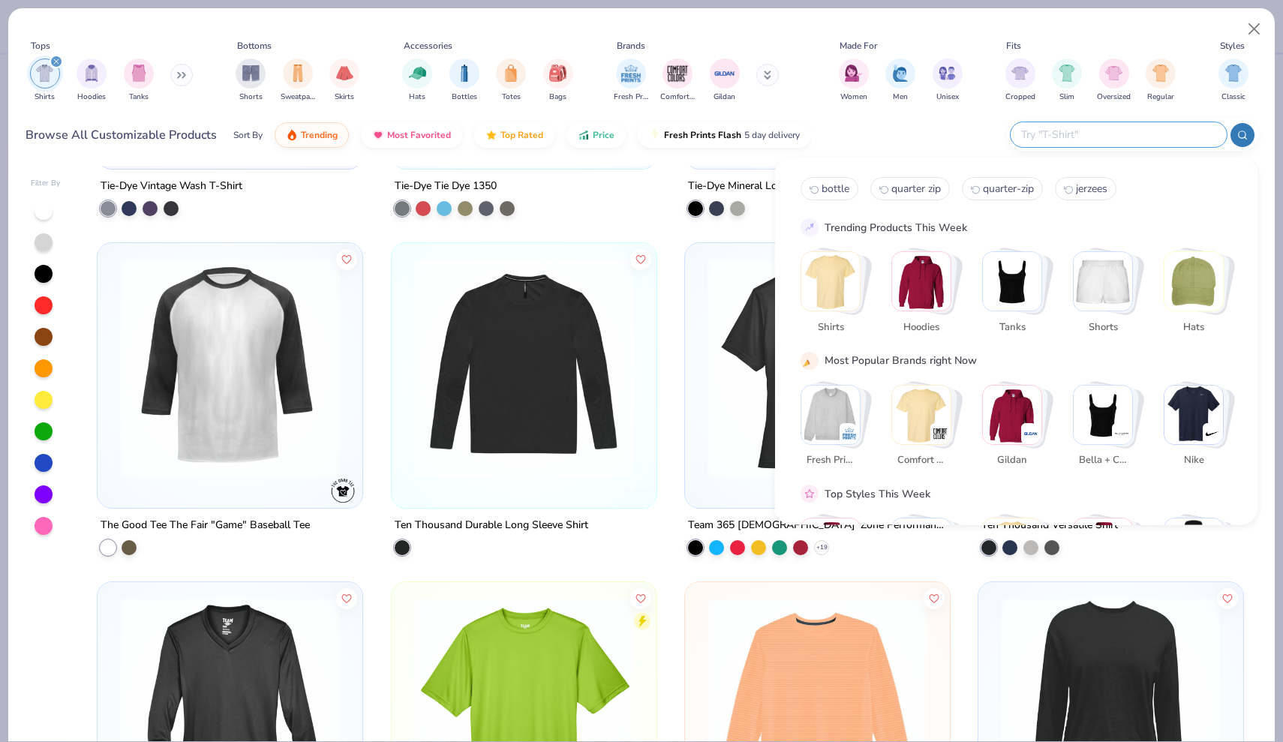
click at [1120, 134] on input "text" at bounding box center [1118, 134] width 197 height 17
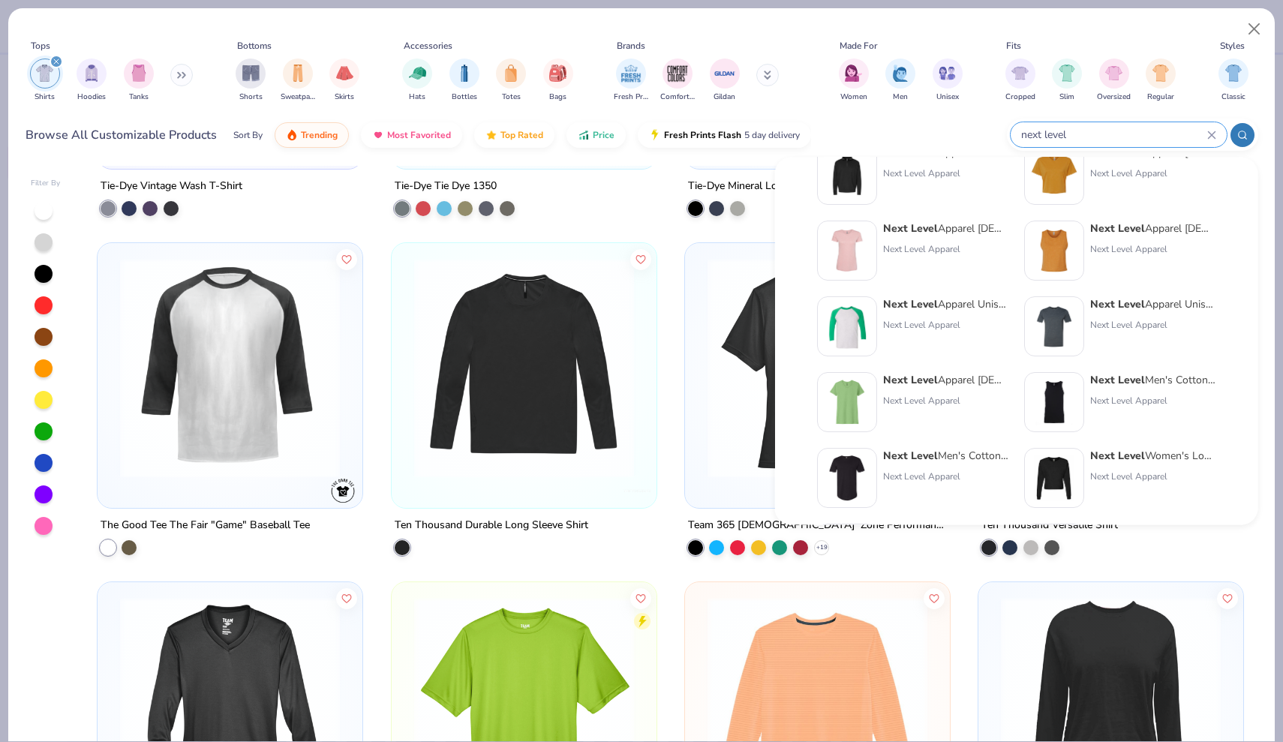
scroll to position [193, 0]
type input "next level"
click at [1107, 302] on strong "Next Level" at bounding box center [1117, 303] width 55 height 14
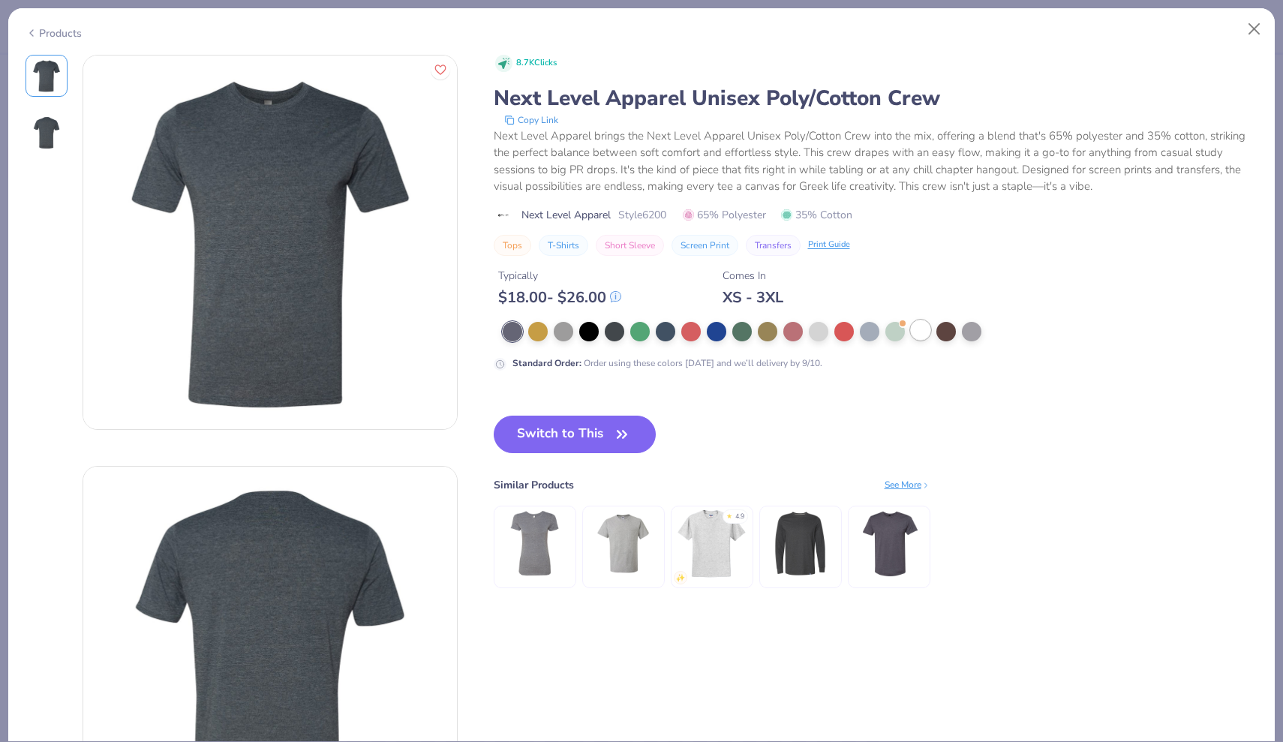
click at [924, 331] on div at bounding box center [921, 330] width 20 height 20
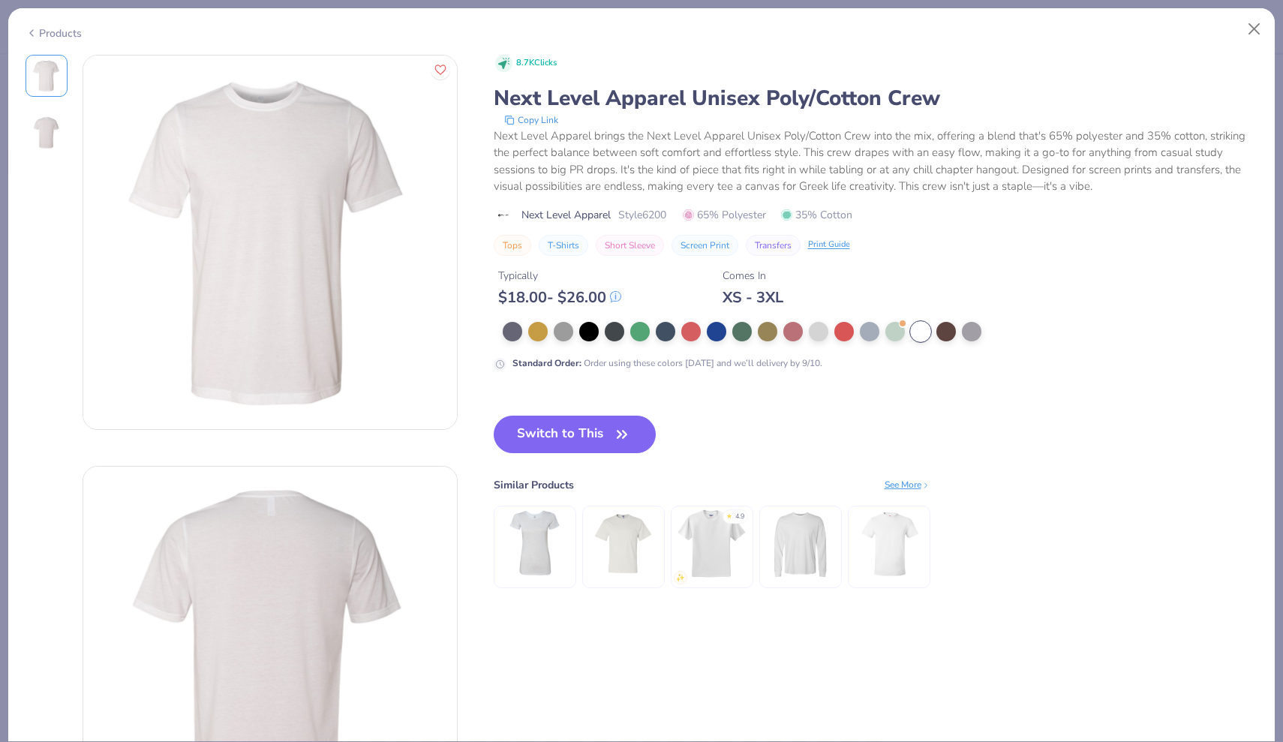
click at [62, 29] on div "Products" at bounding box center [54, 34] width 56 height 16
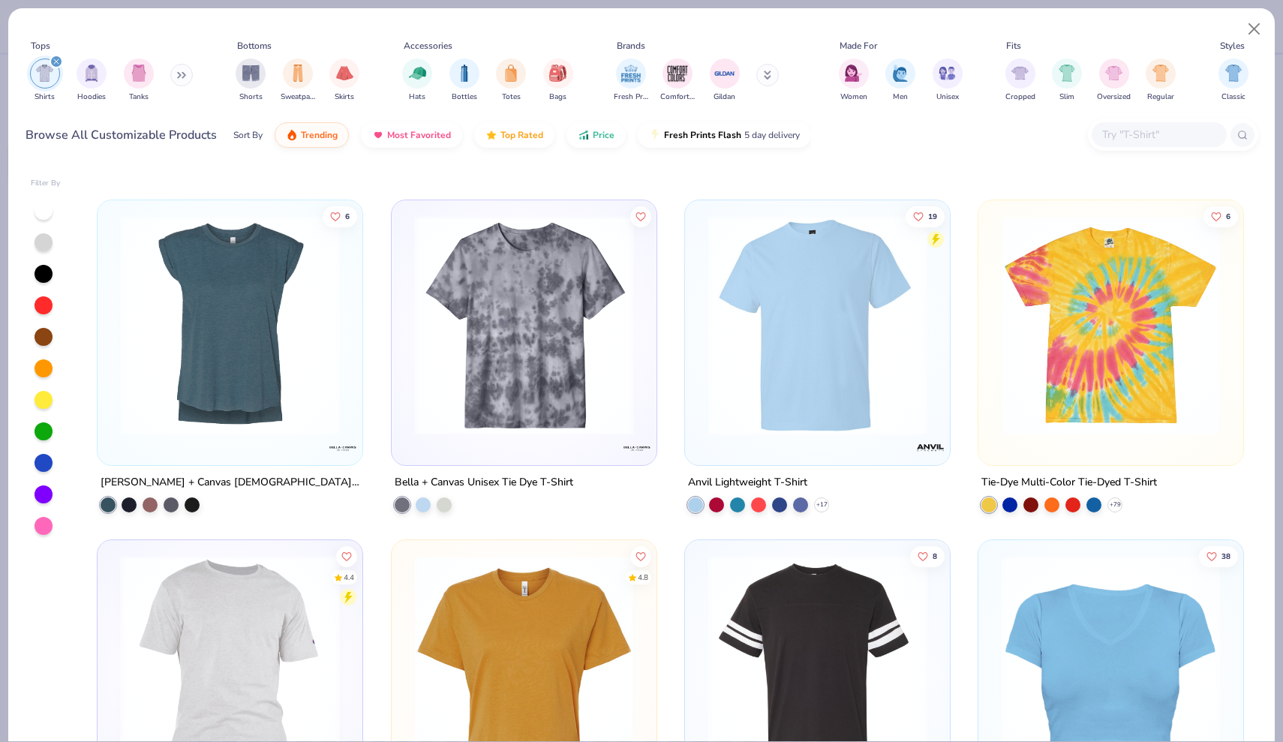
scroll to position [5232, 0]
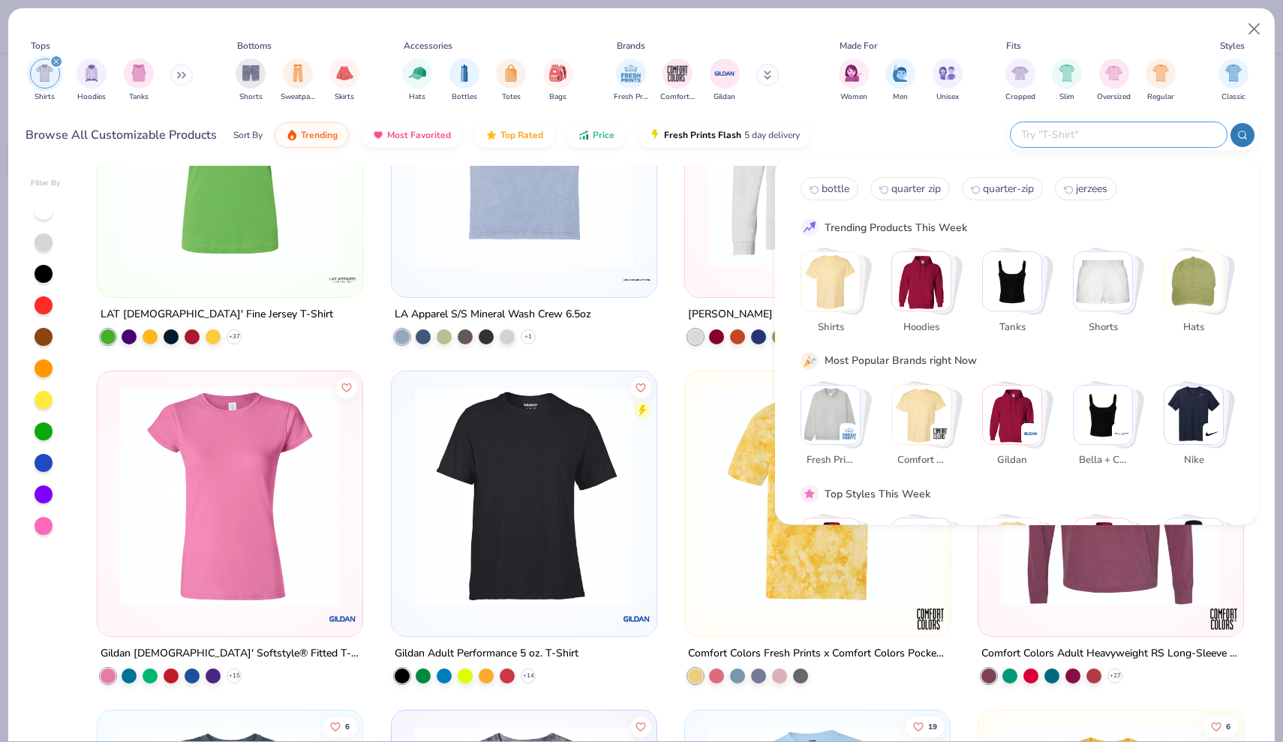
click at [1149, 143] on input "text" at bounding box center [1118, 134] width 197 height 17
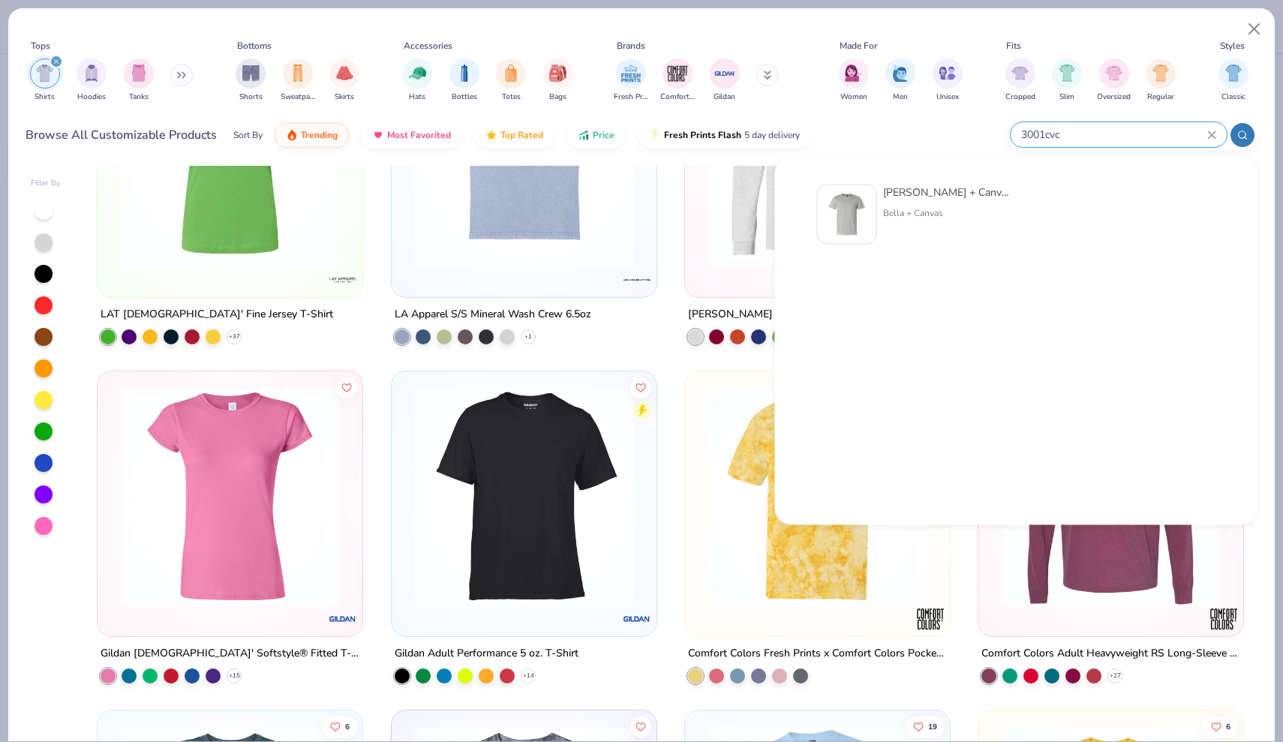
type input "3001cvc"
click at [963, 191] on div "Bella + Canvas Unisex Heather CVC T-Shirt" at bounding box center [946, 193] width 126 height 16
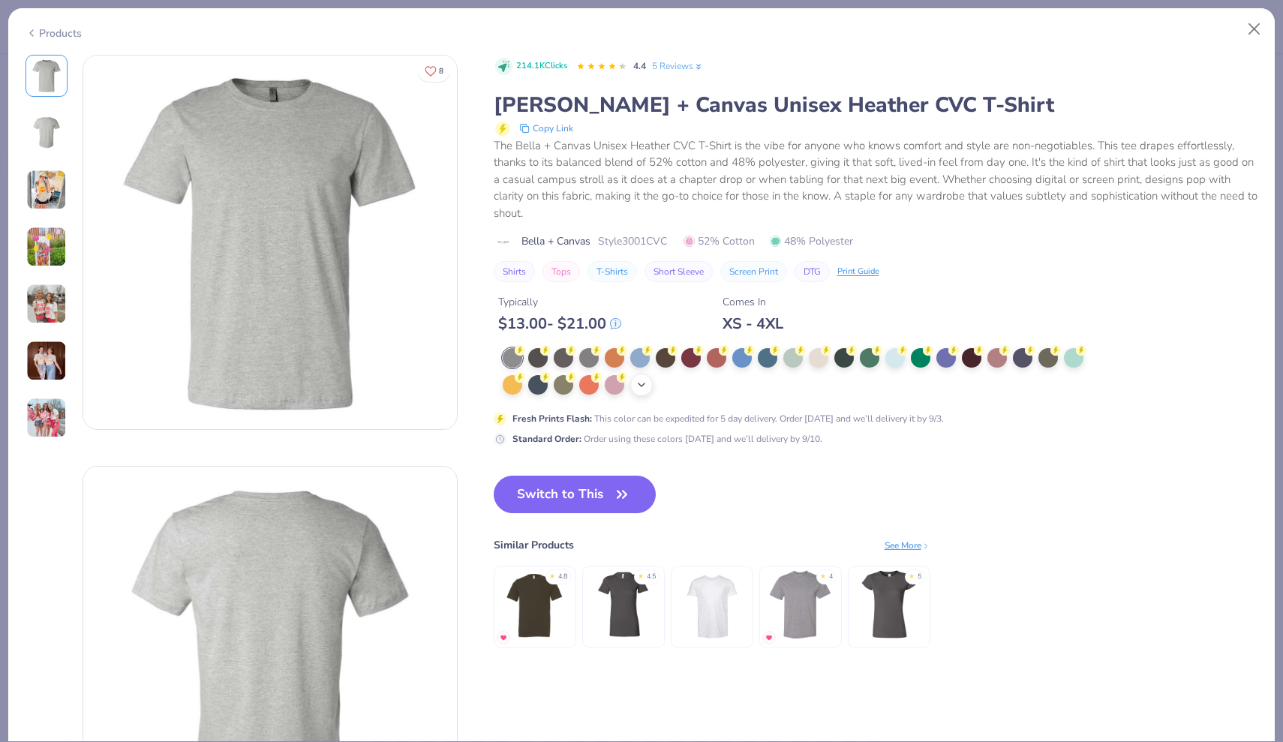
click at [638, 383] on icon at bounding box center [641, 385] width 12 height 12
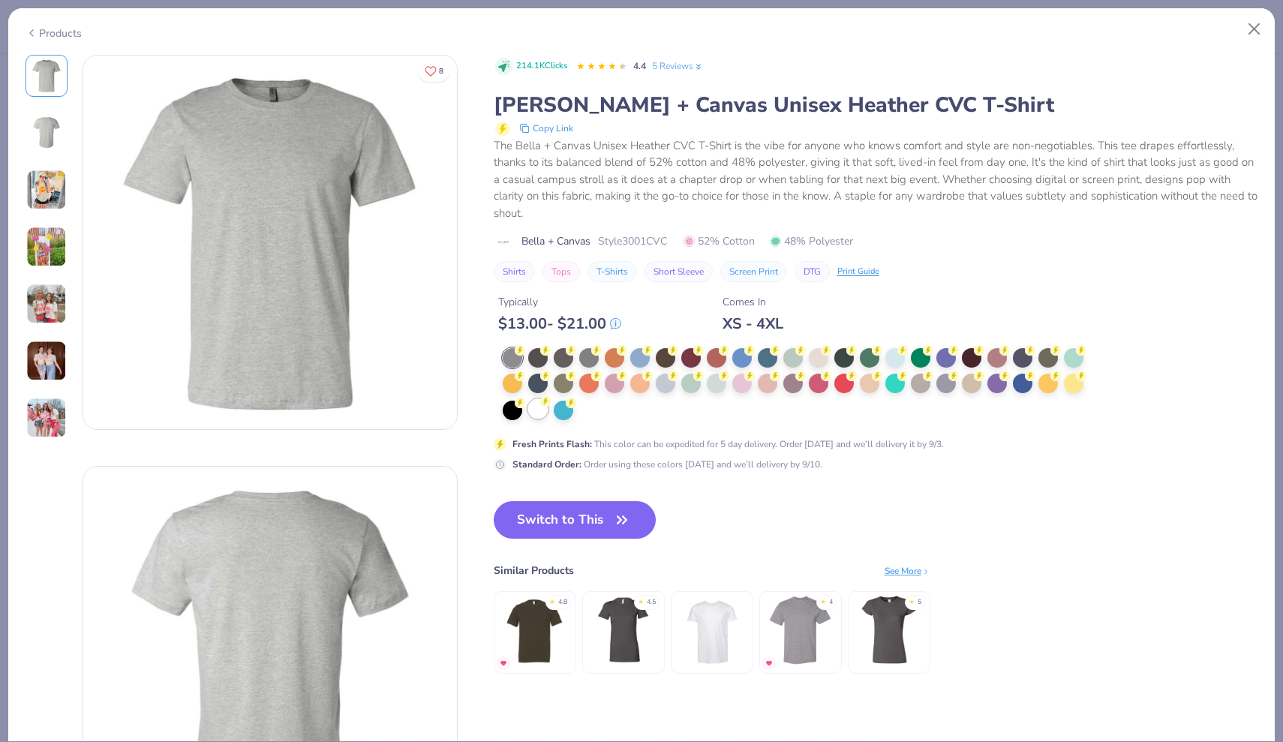
click at [542, 413] on div at bounding box center [538, 409] width 20 height 20
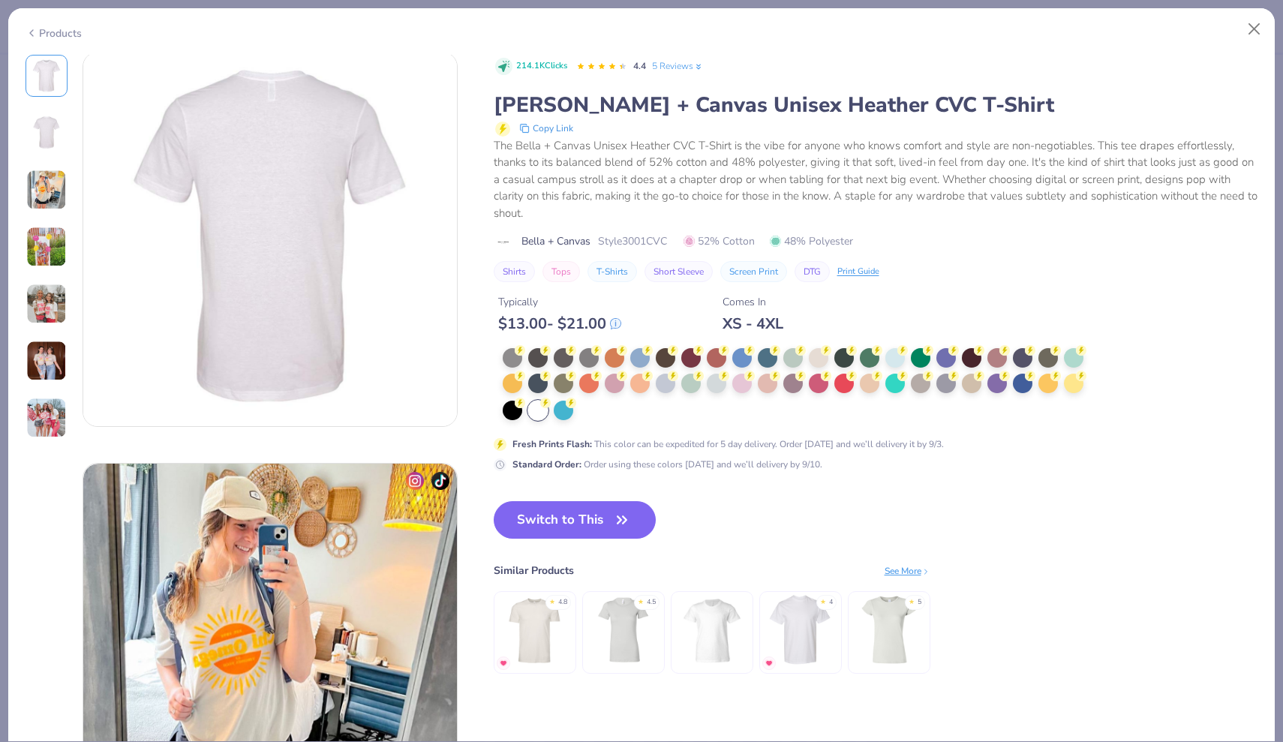
scroll to position [346, 0]
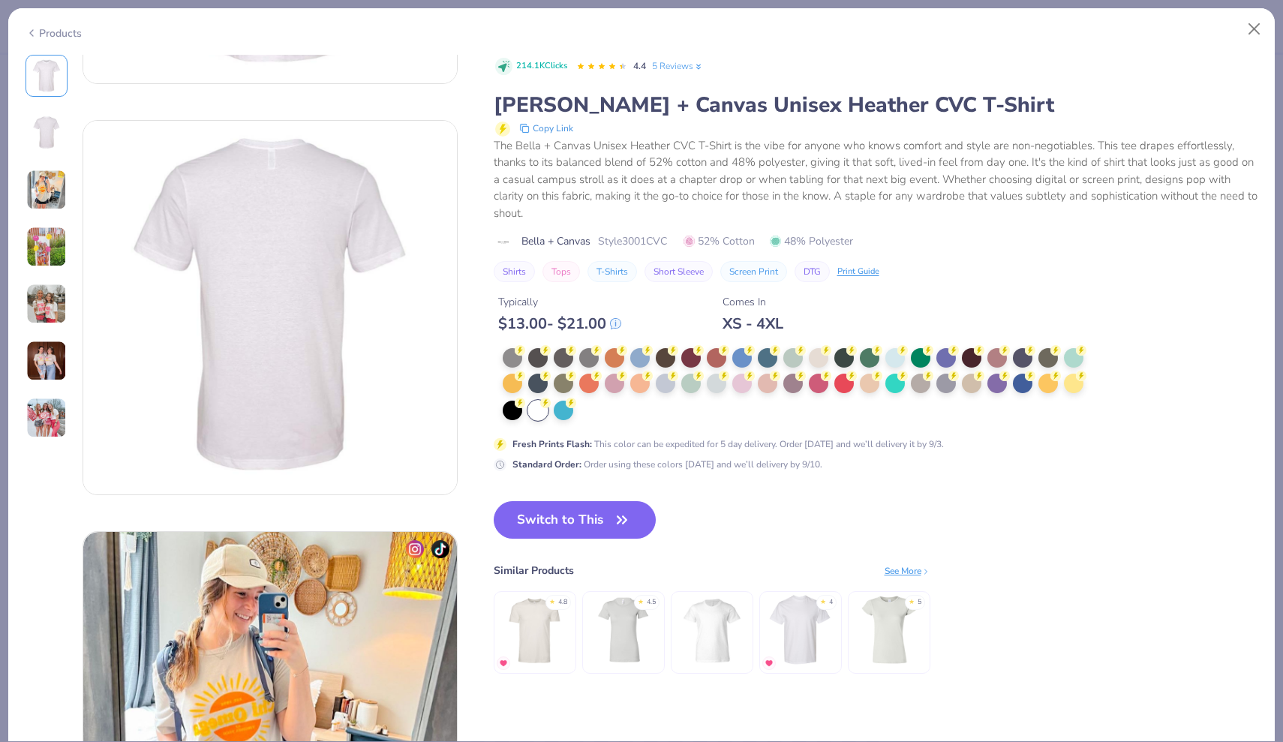
click at [57, 35] on div "Products" at bounding box center [54, 34] width 56 height 16
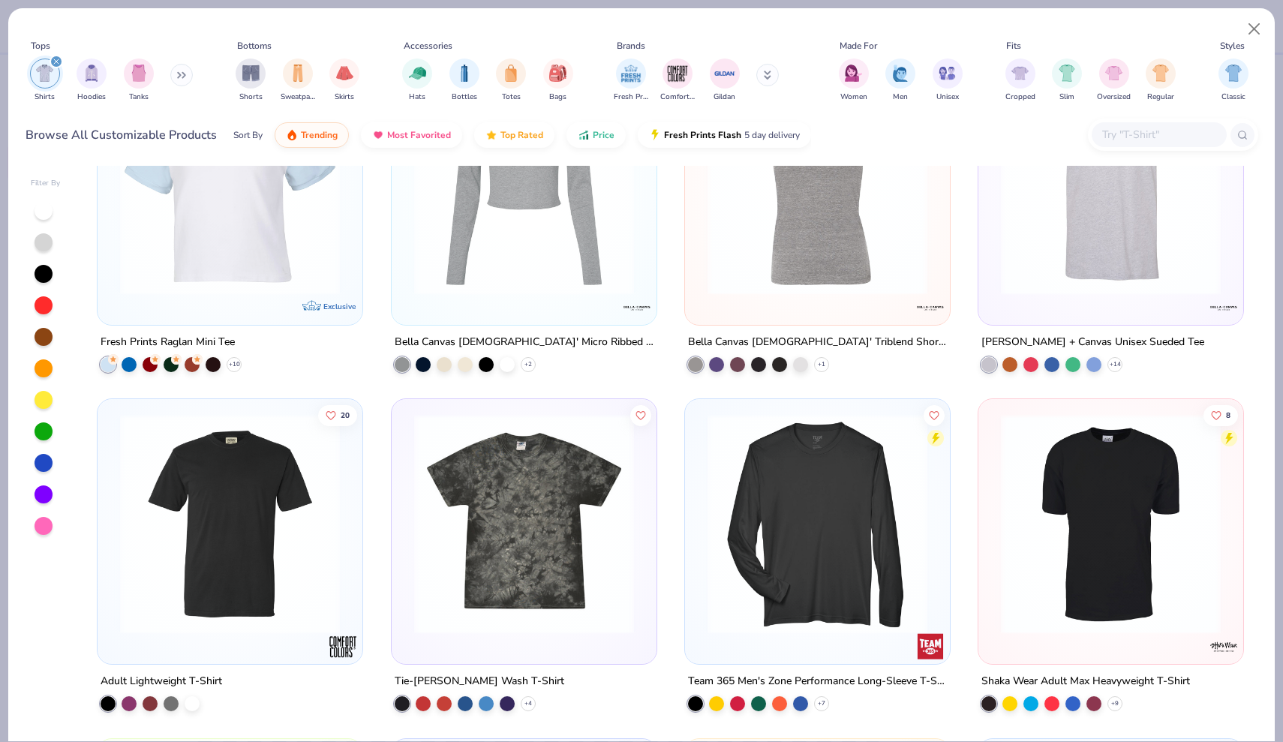
scroll to position [4154, 0]
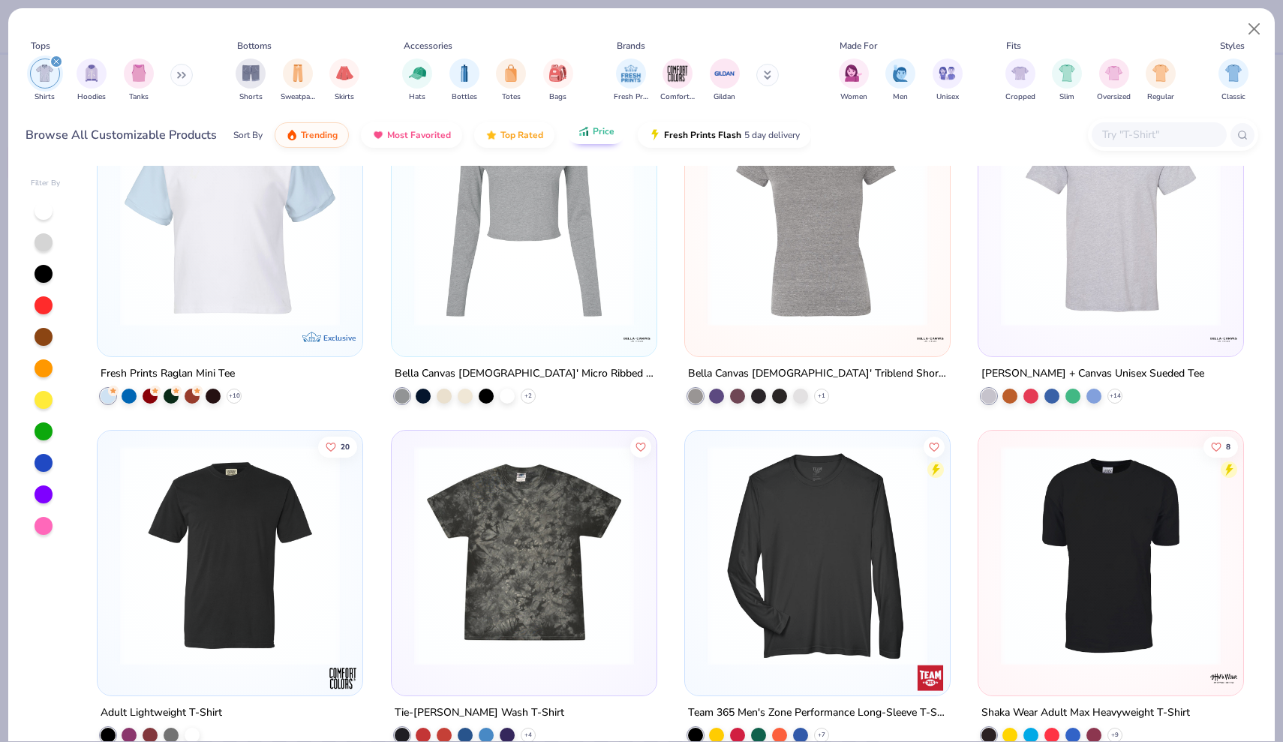
click at [593, 134] on span "Price" at bounding box center [604, 131] width 22 height 12
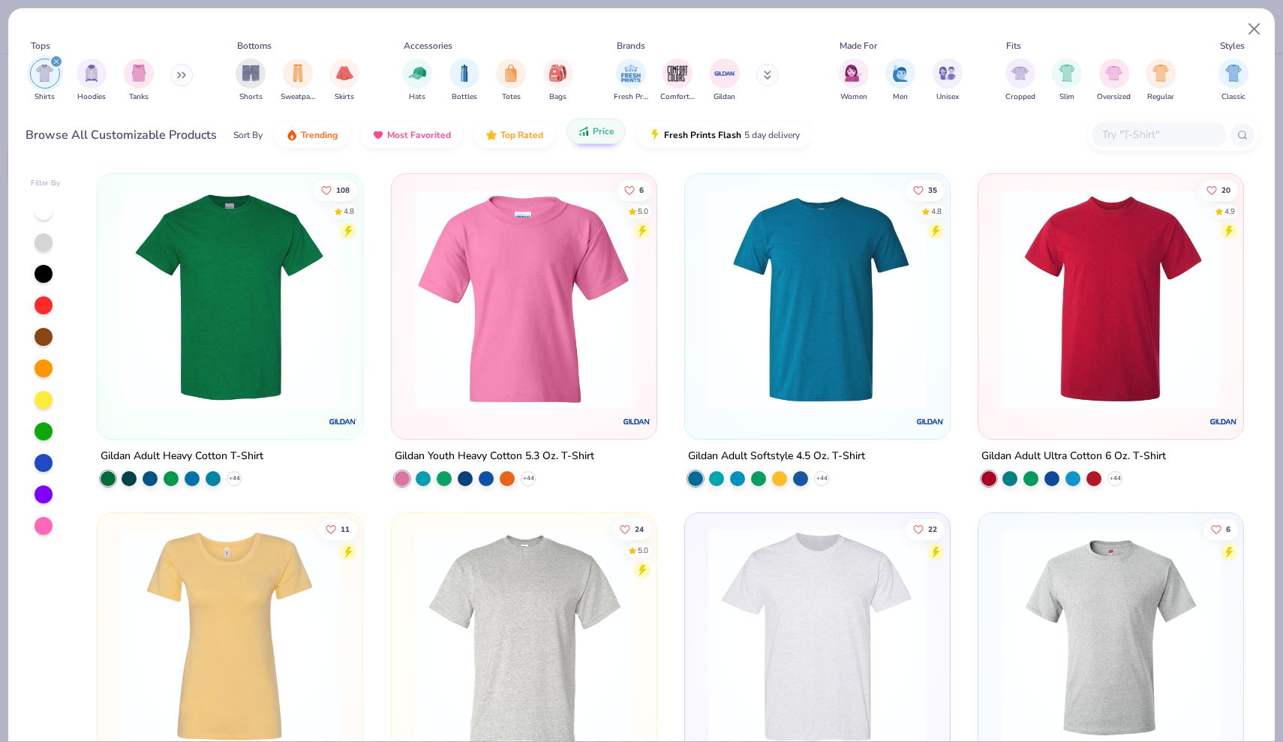
click at [593, 134] on span "Price" at bounding box center [604, 131] width 22 height 12
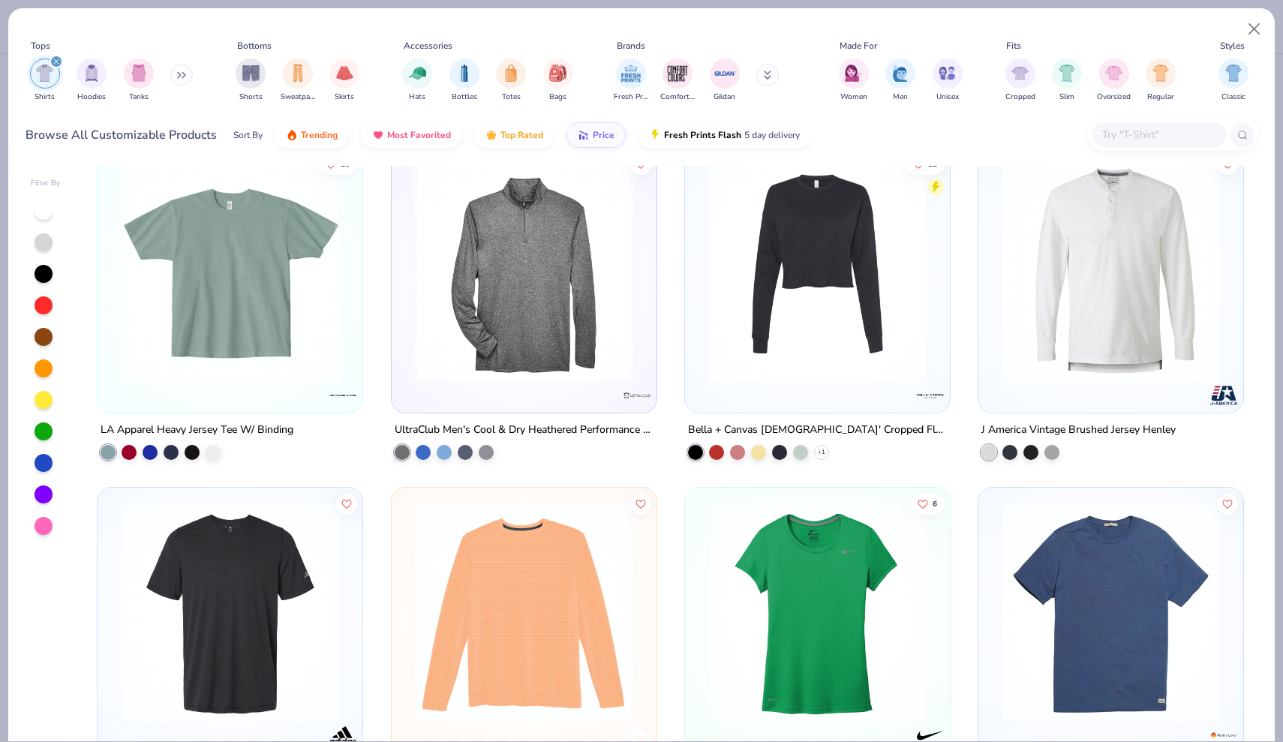
scroll to position [975, 0]
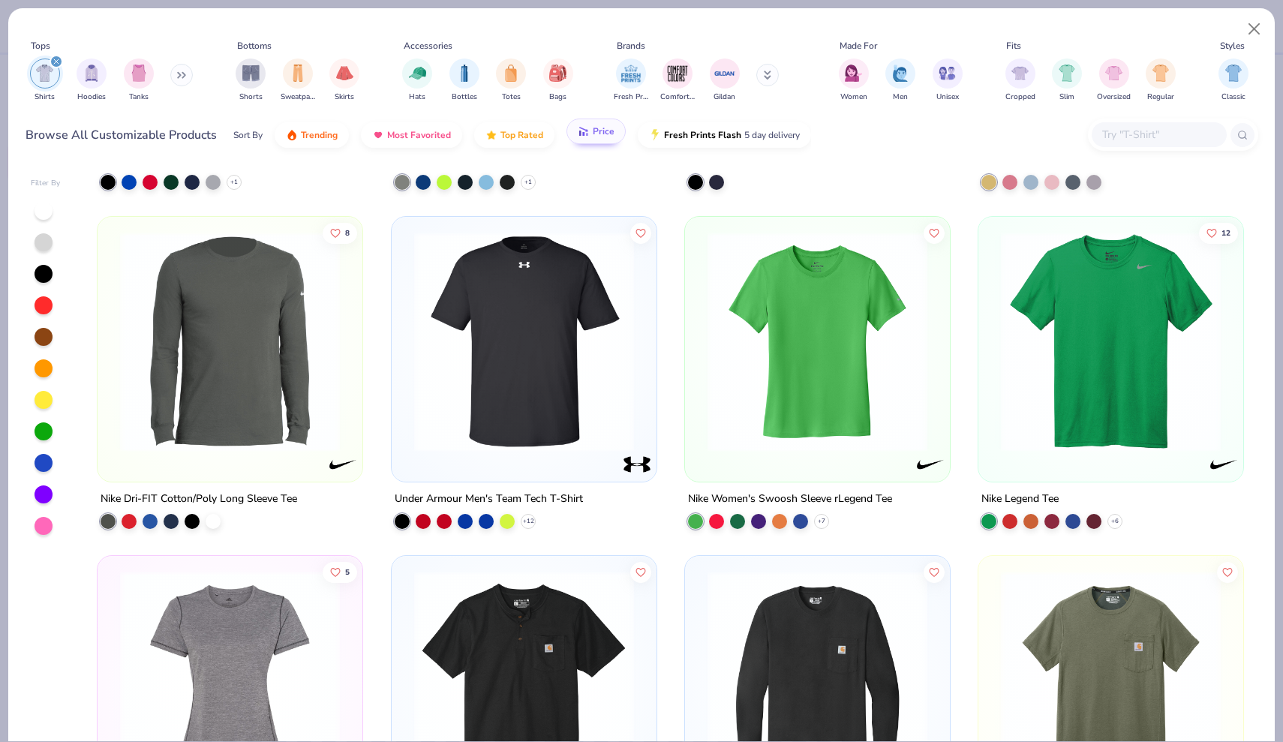
click at [572, 134] on button "Price" at bounding box center [595, 132] width 59 height 26
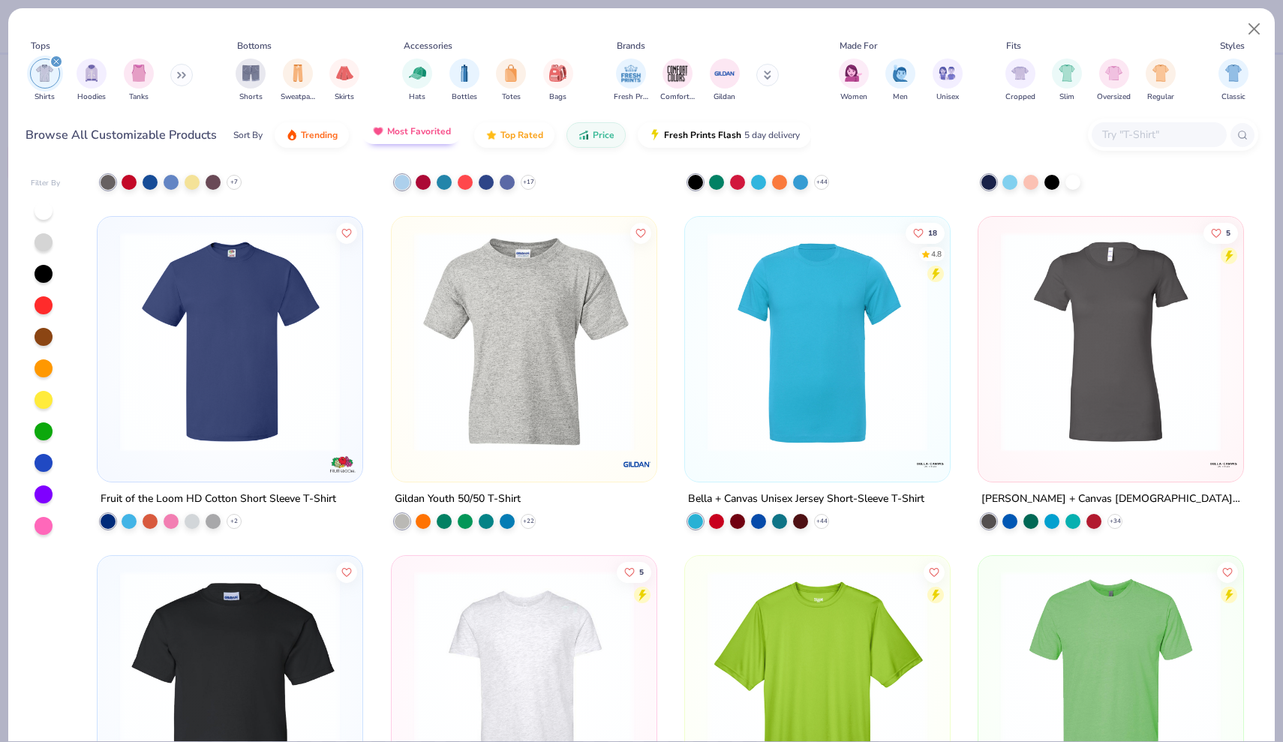
click at [434, 142] on button "Most Favorited" at bounding box center [411, 132] width 101 height 26
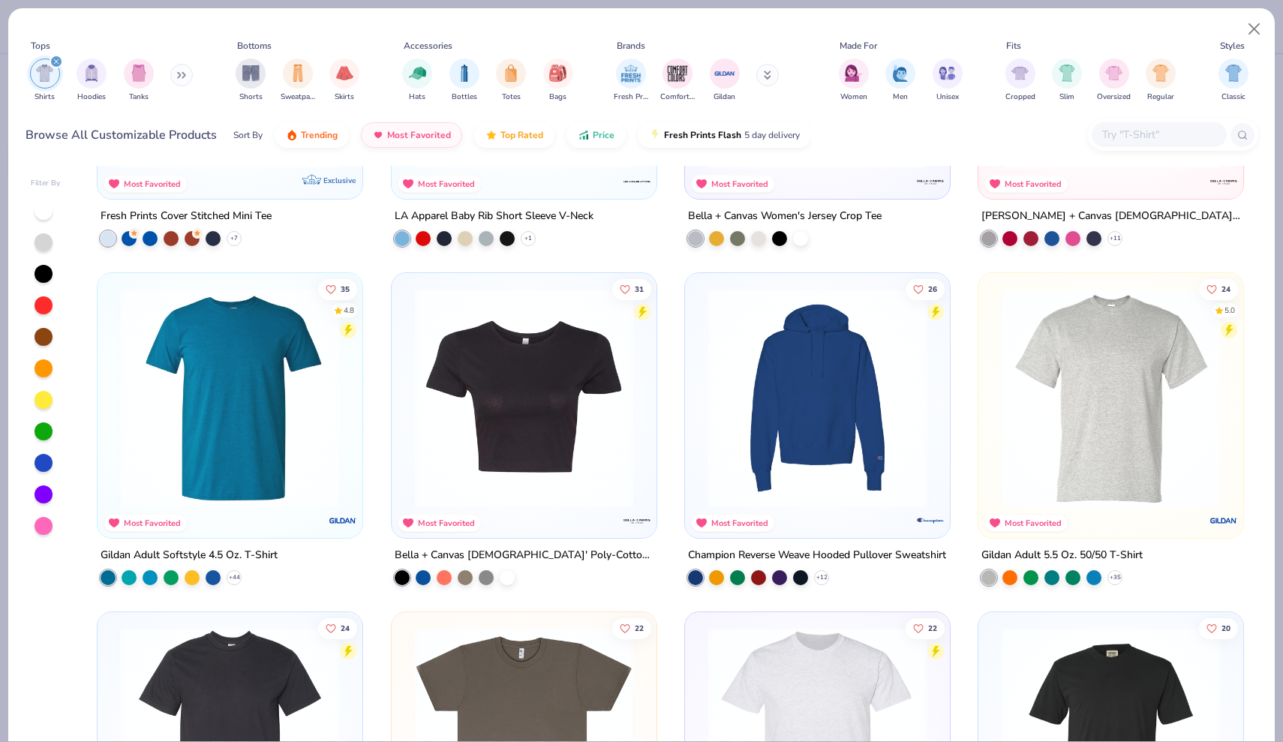
scroll to position [1259, 0]
click at [206, 374] on img at bounding box center [230, 397] width 235 height 220
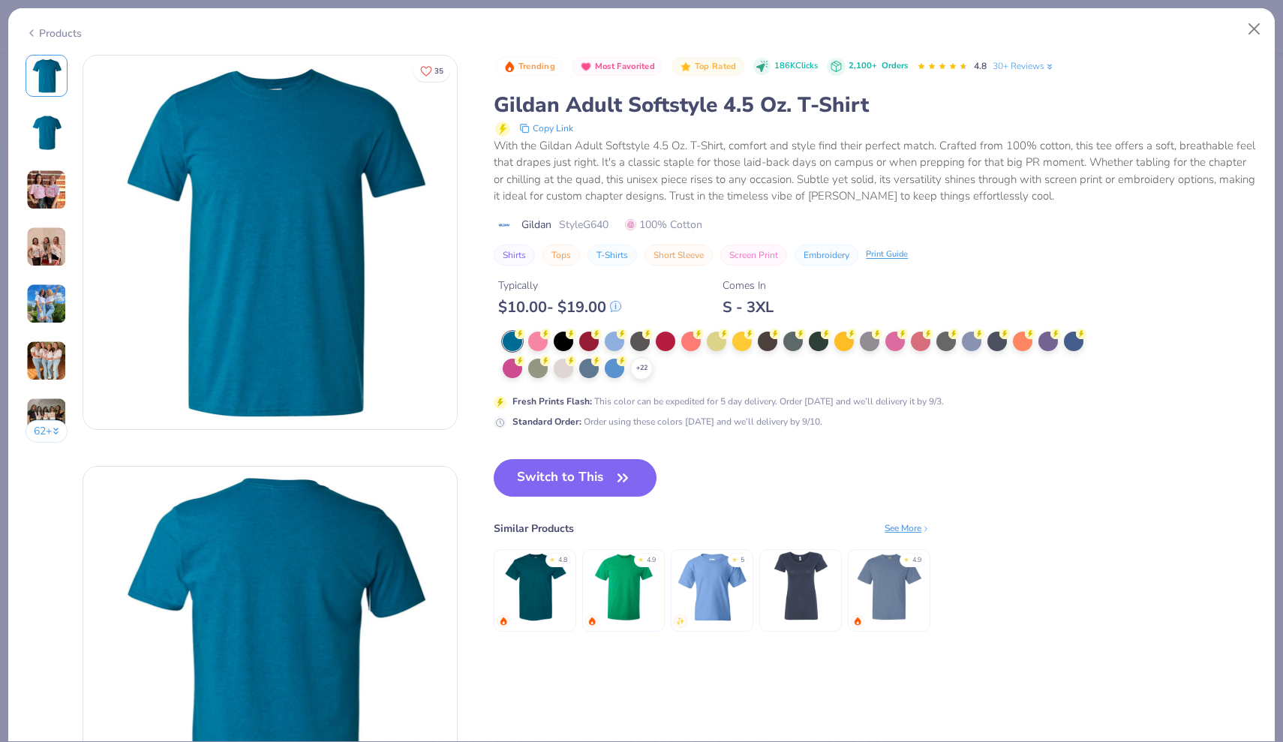
click at [36, 305] on img at bounding box center [46, 304] width 41 height 41
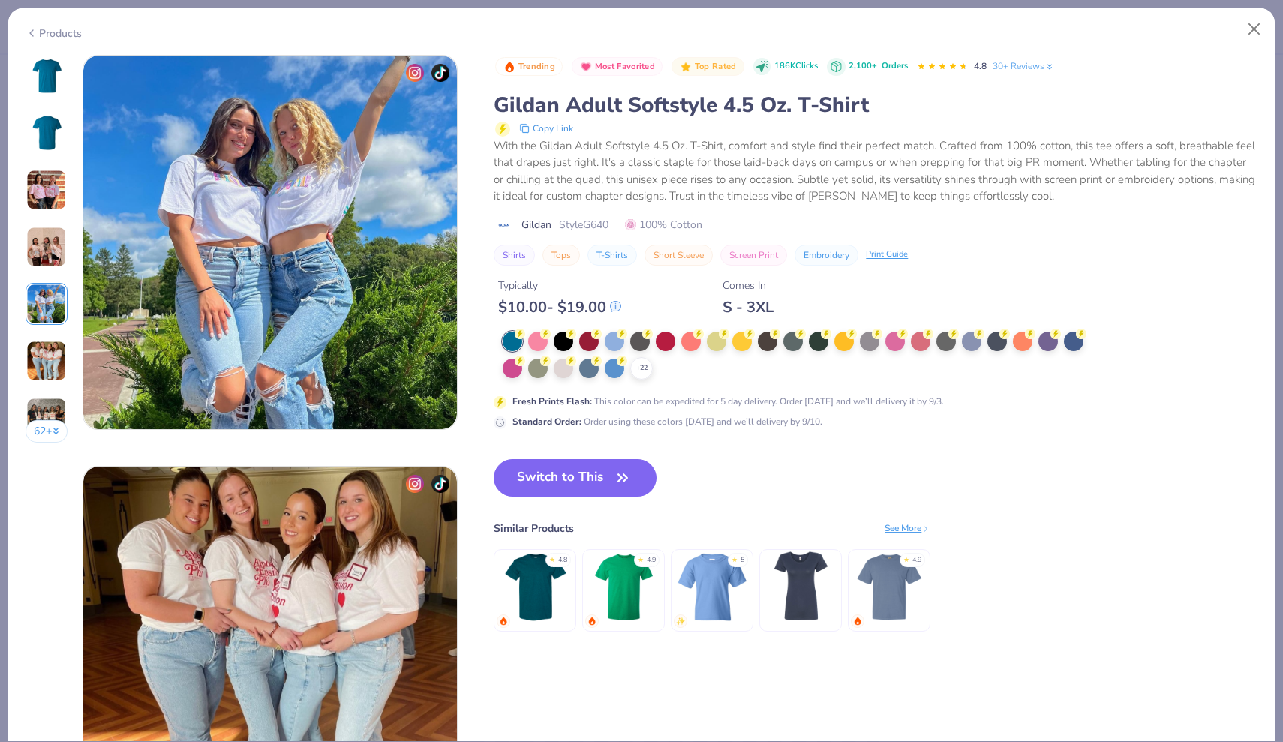
click at [44, 371] on img at bounding box center [46, 361] width 41 height 41
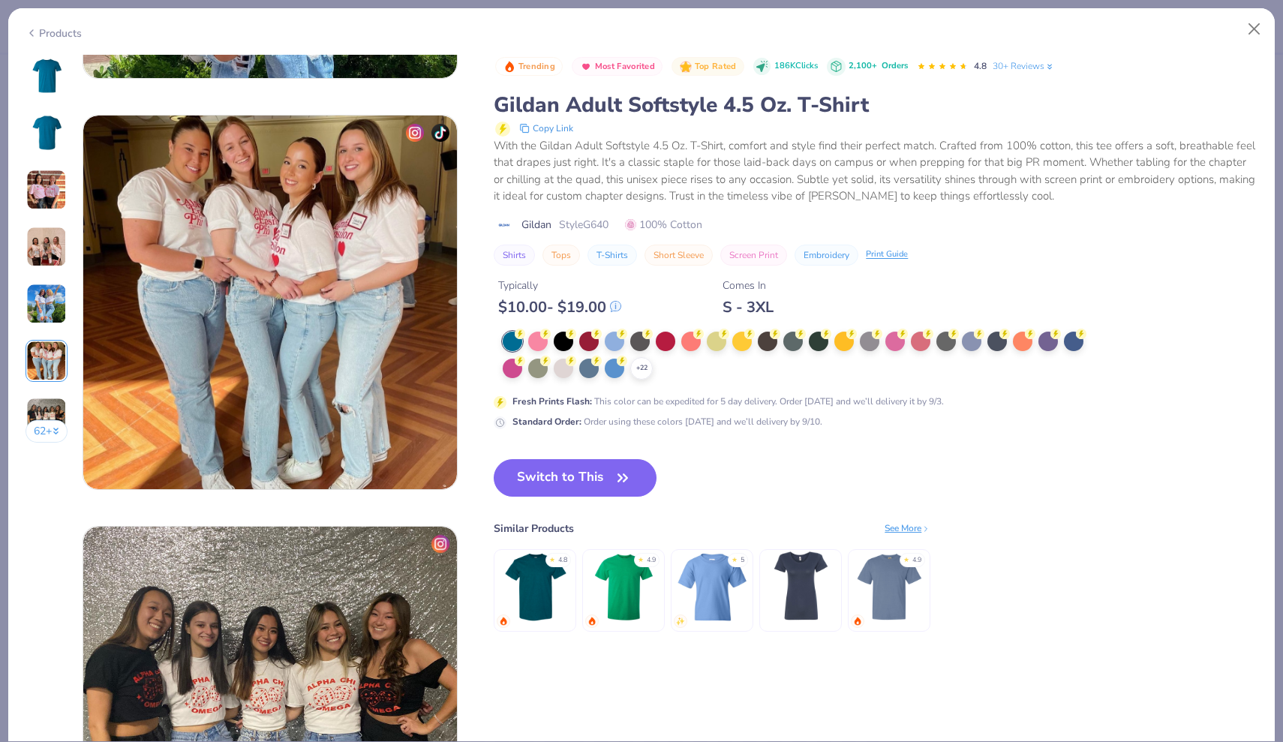
scroll to position [2056, 0]
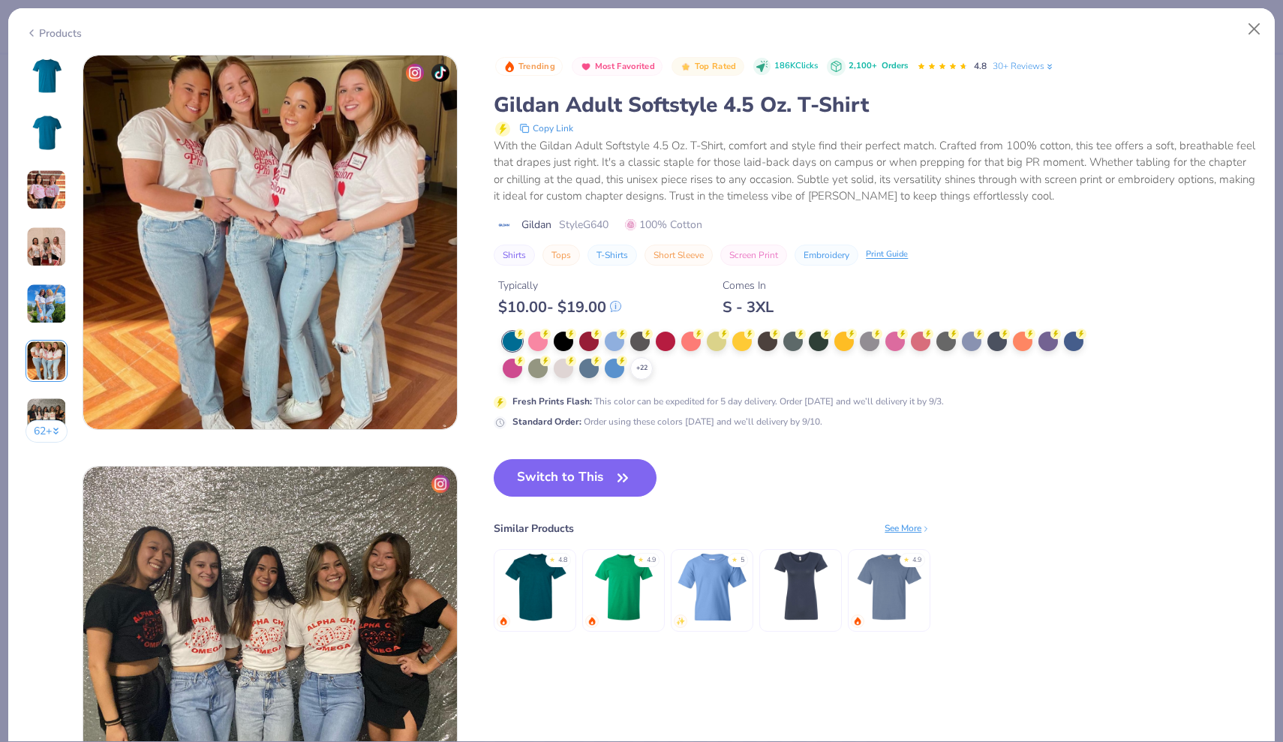
click at [63, 29] on div "Products" at bounding box center [54, 34] width 56 height 16
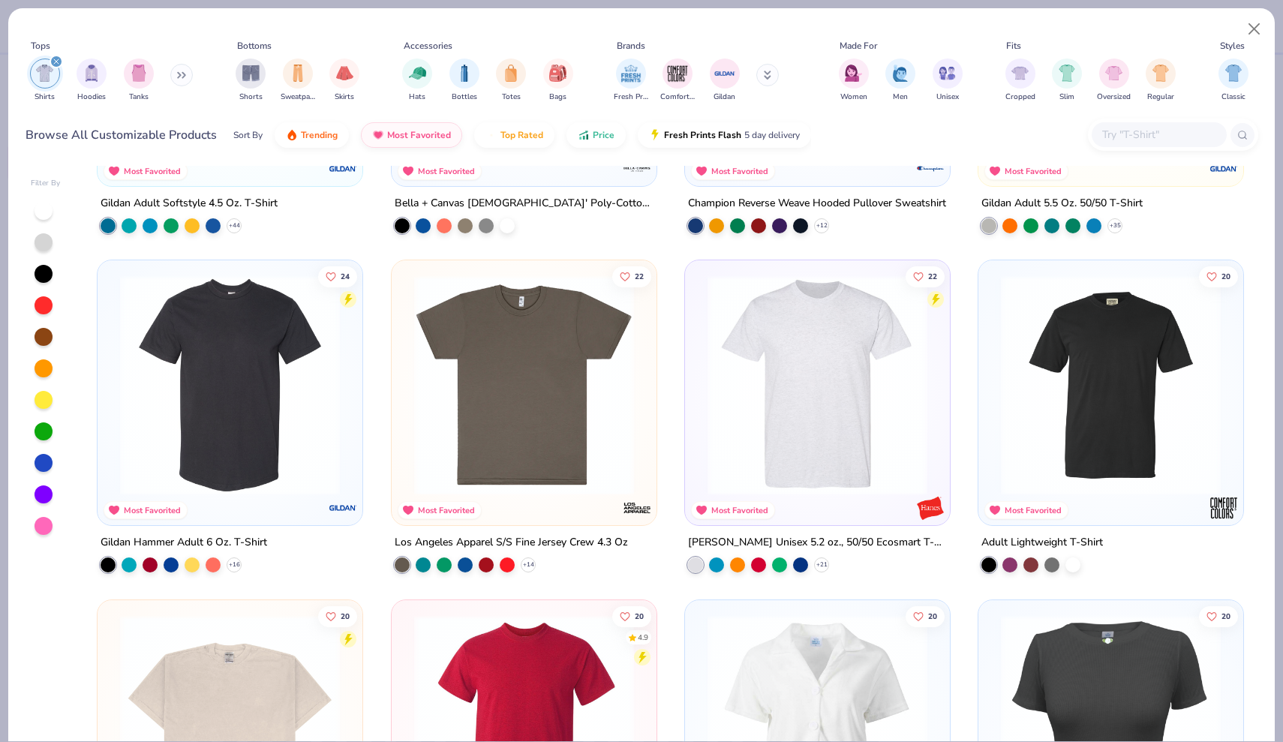
scroll to position [1622, 0]
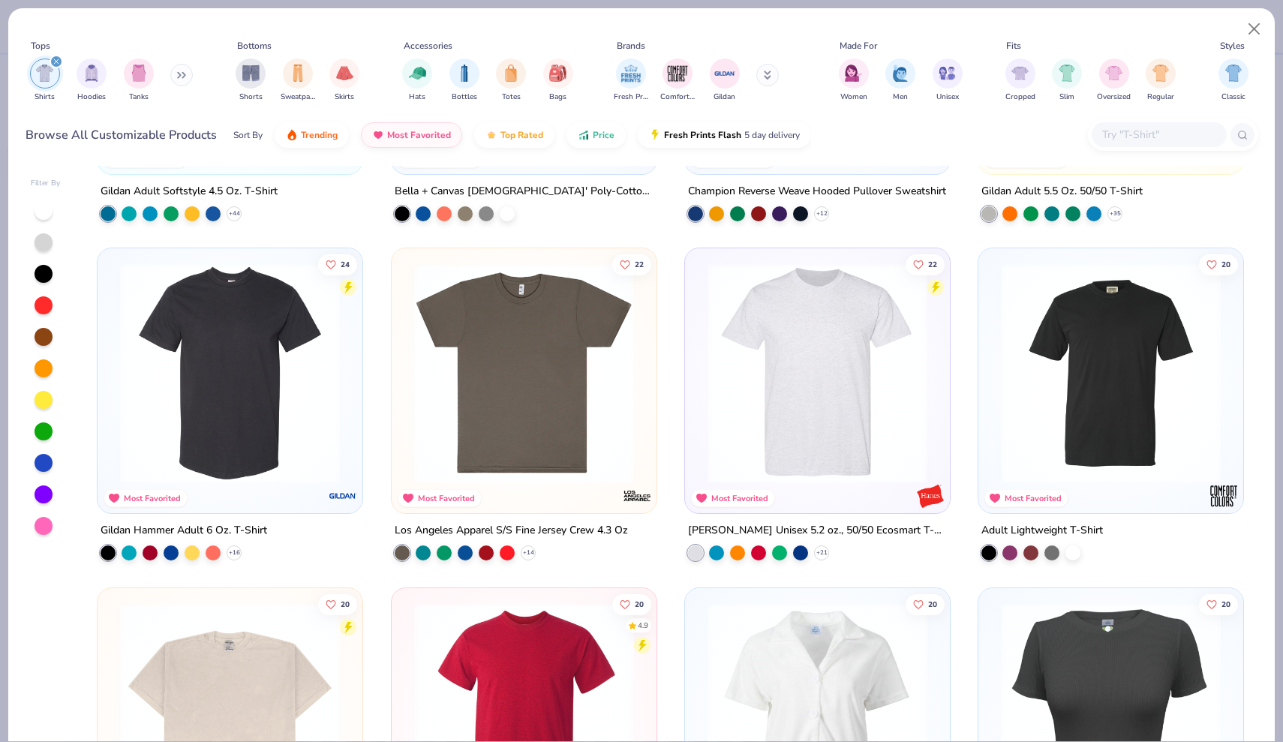
click at [827, 392] on img at bounding box center [817, 373] width 235 height 220
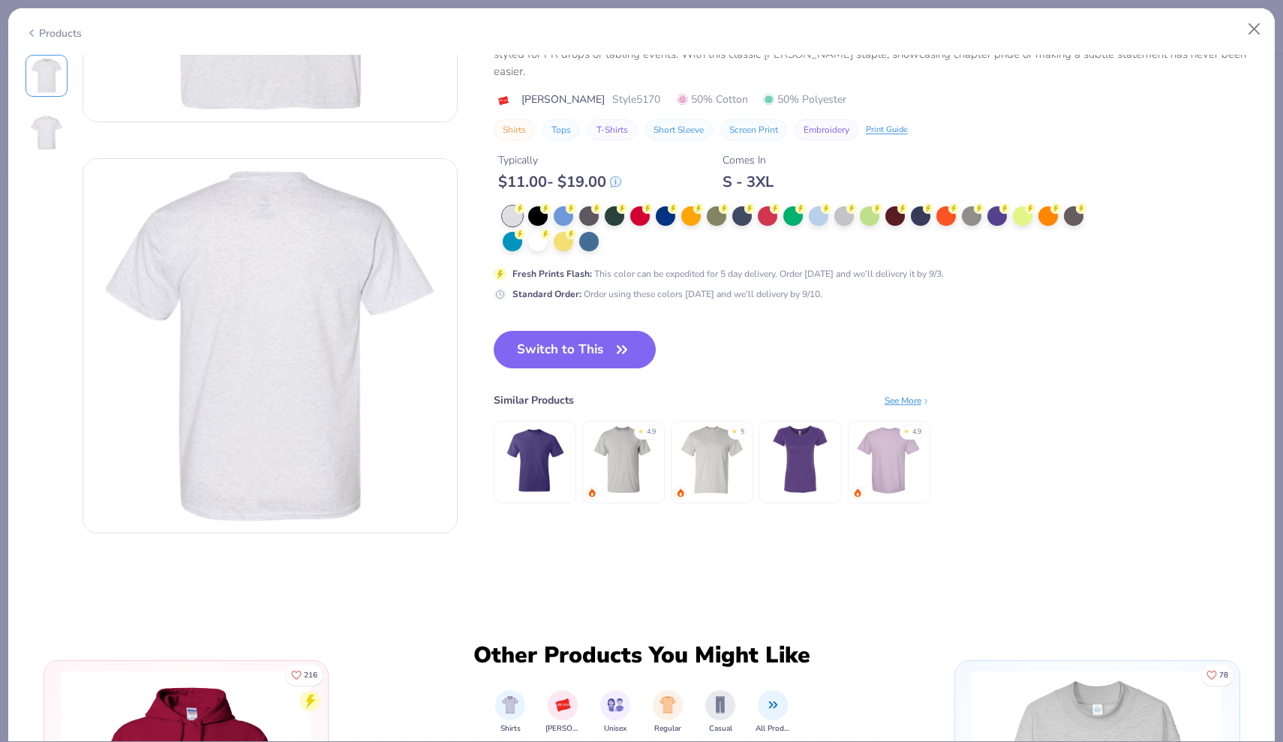
scroll to position [291, 0]
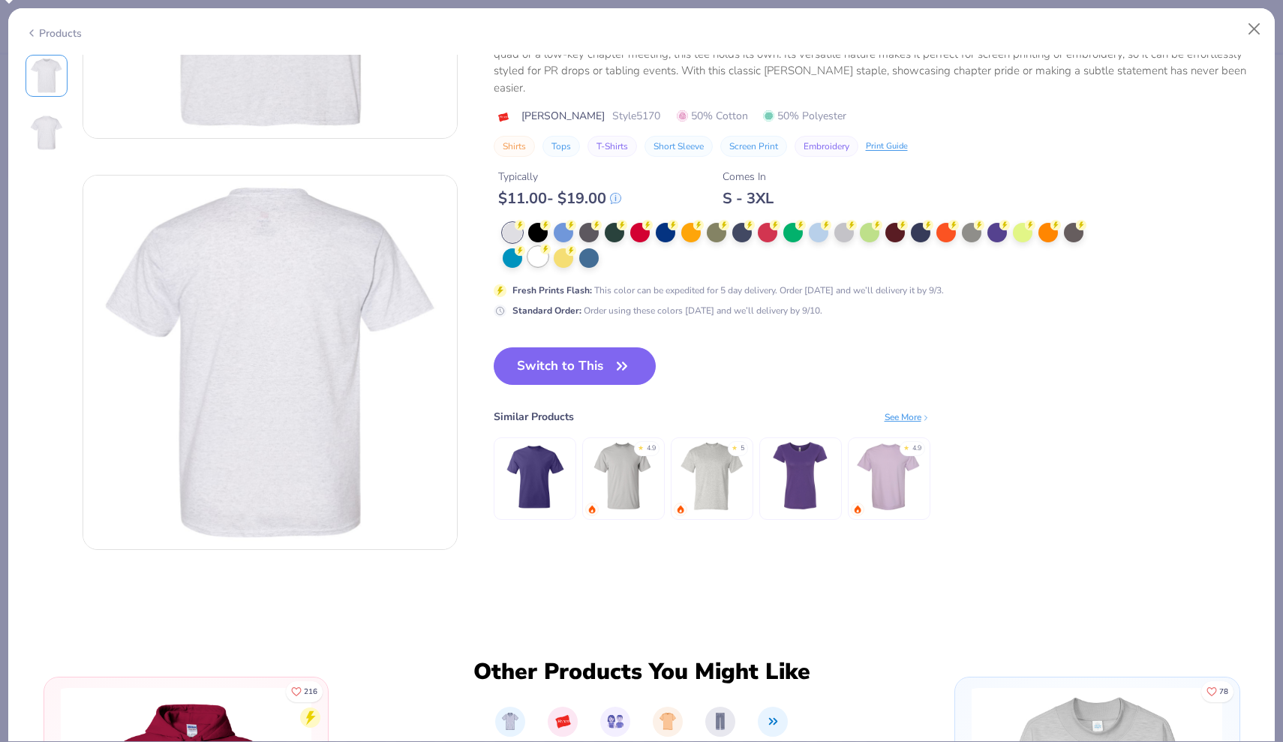
click at [538, 262] on div at bounding box center [538, 257] width 20 height 20
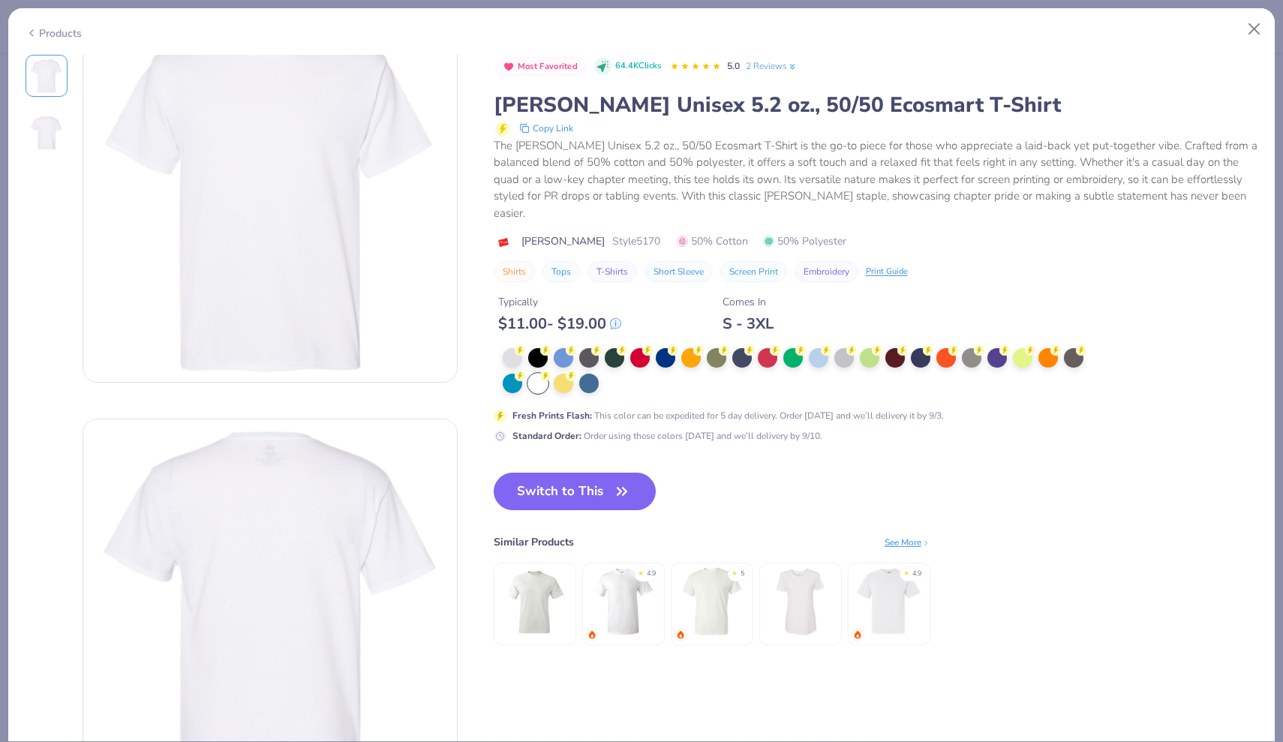
scroll to position [43, 0]
click at [68, 31] on div "Products" at bounding box center [54, 34] width 56 height 16
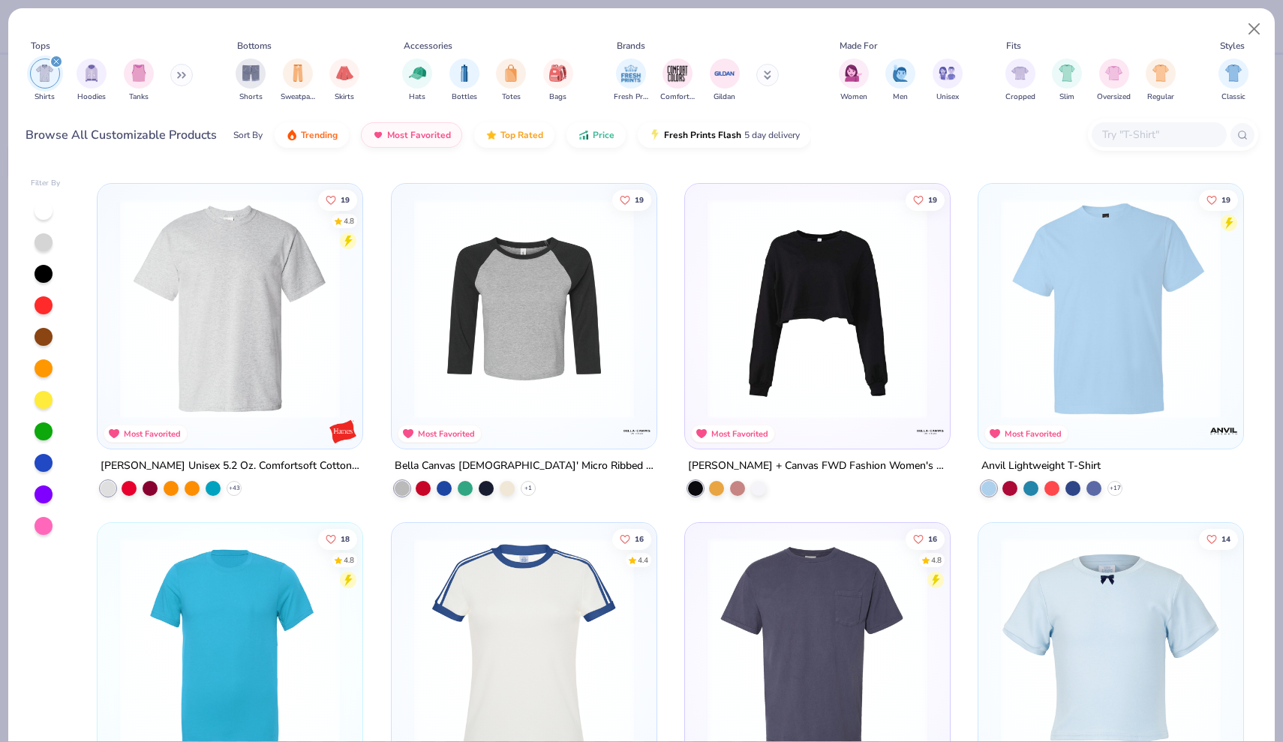
scroll to position [2365, 0]
click at [1132, 307] on img at bounding box center [1110, 310] width 235 height 220
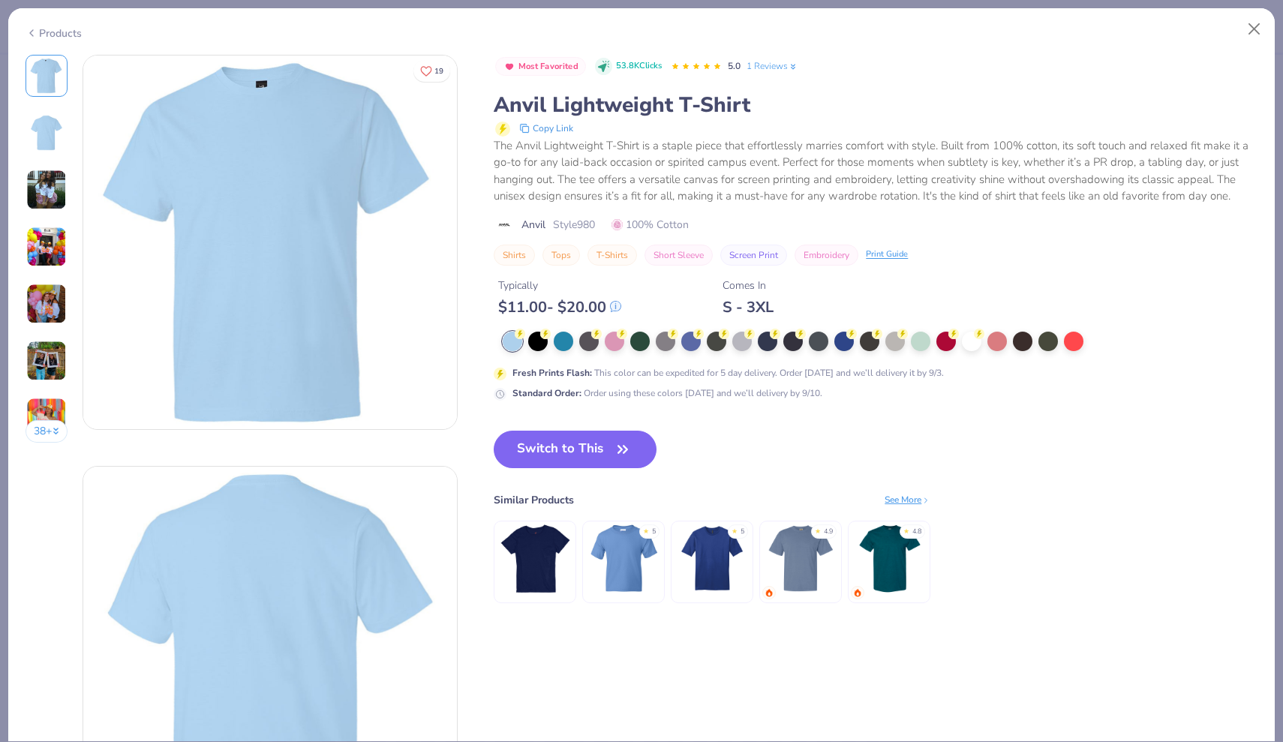
click at [41, 191] on img at bounding box center [46, 190] width 41 height 41
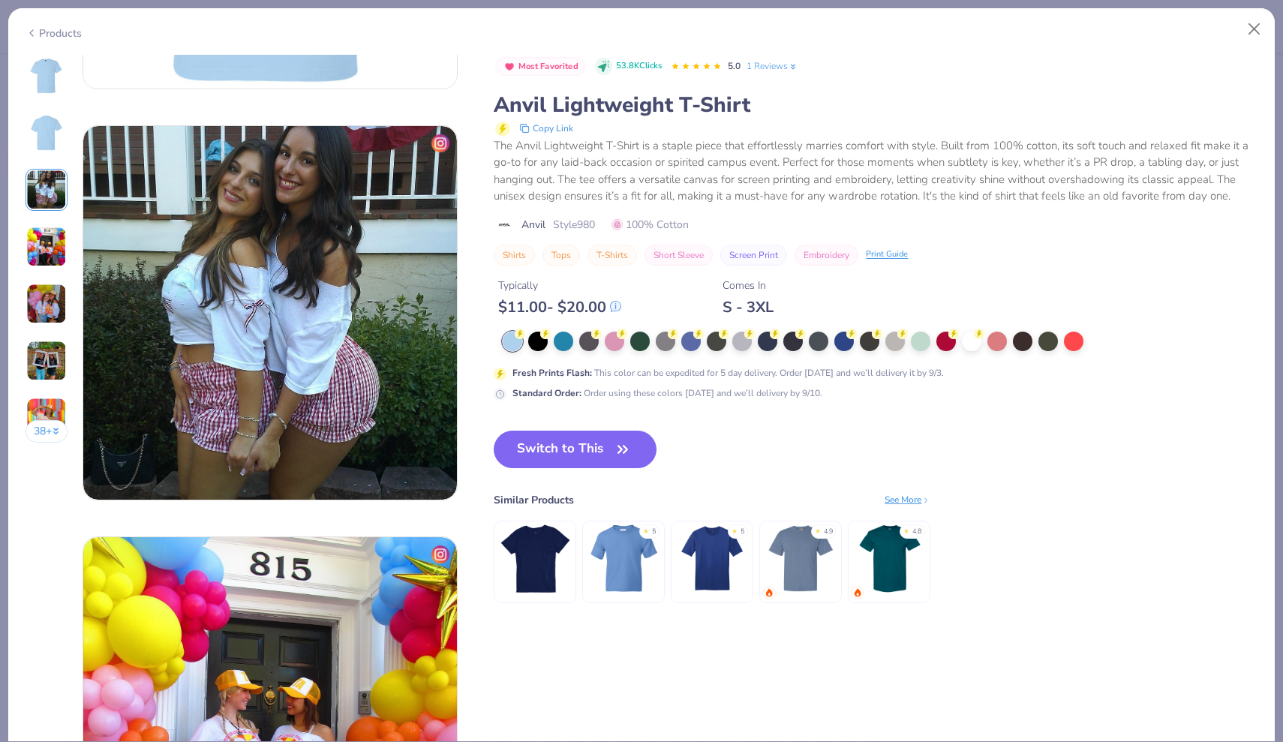
scroll to position [822, 0]
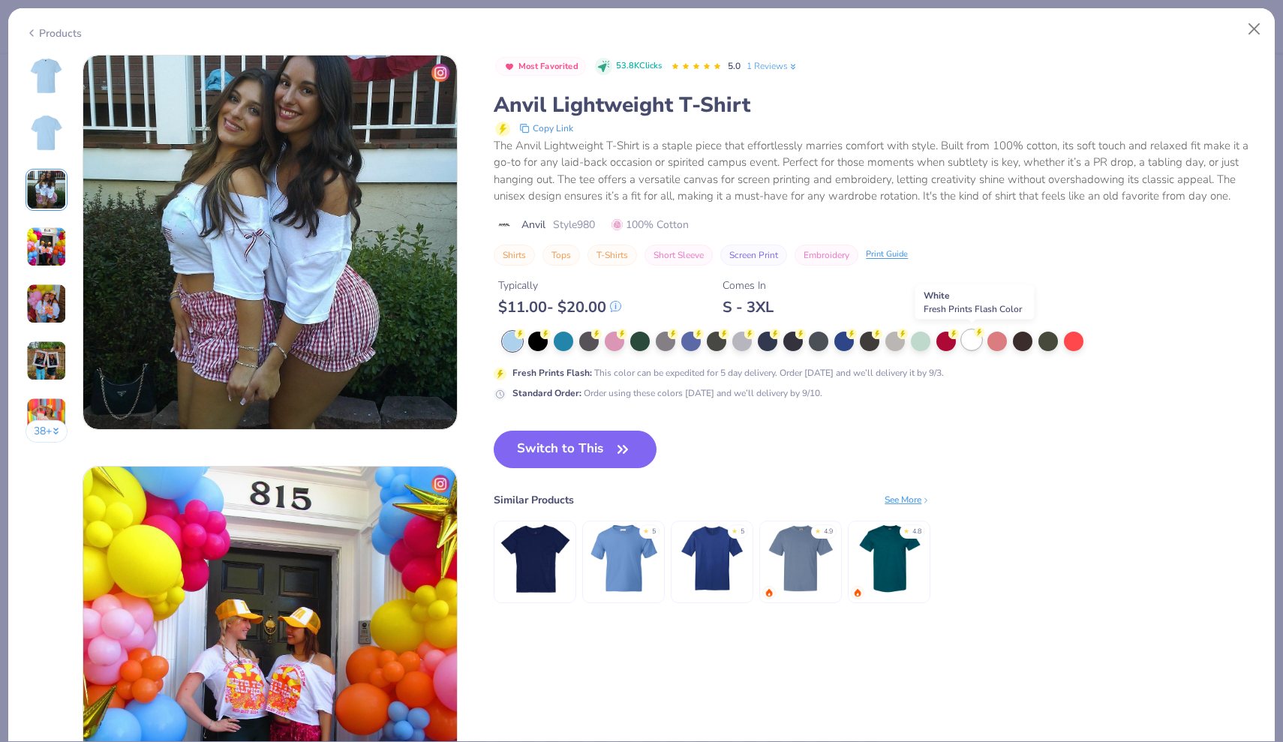
click at [972, 336] on div at bounding box center [972, 340] width 20 height 20
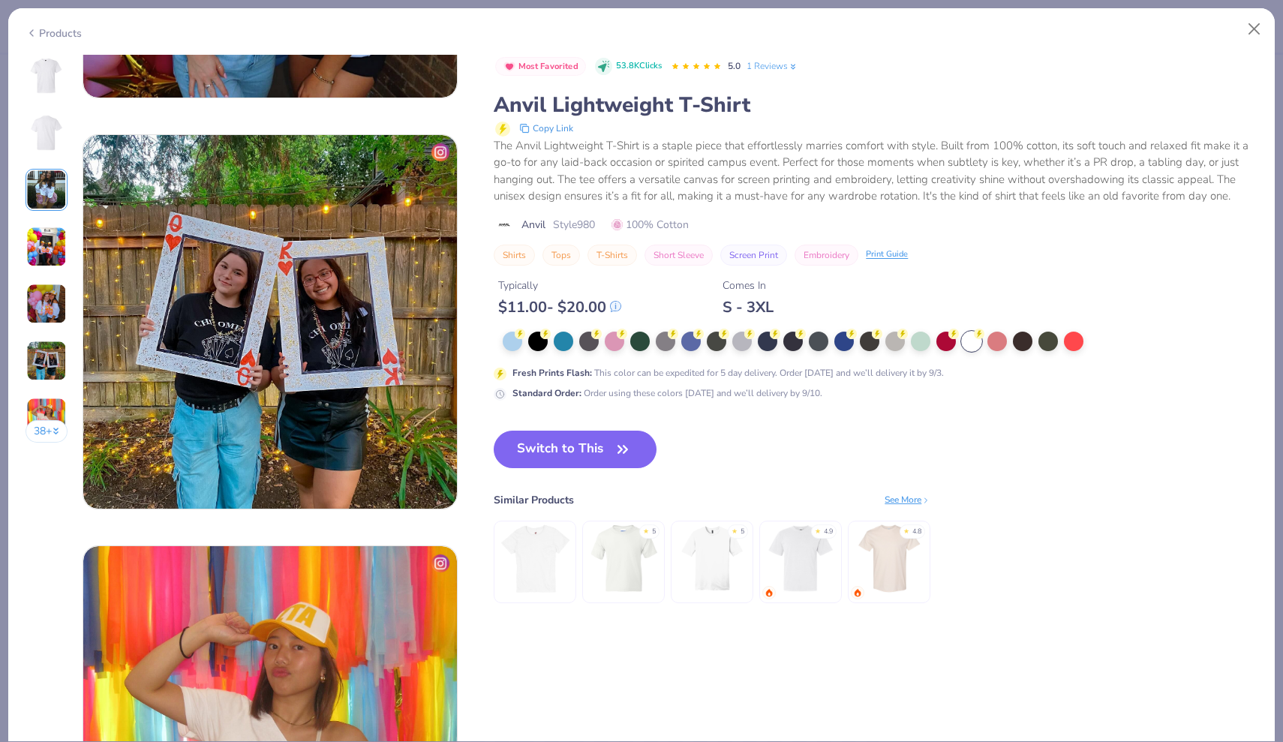
scroll to position [1969, 0]
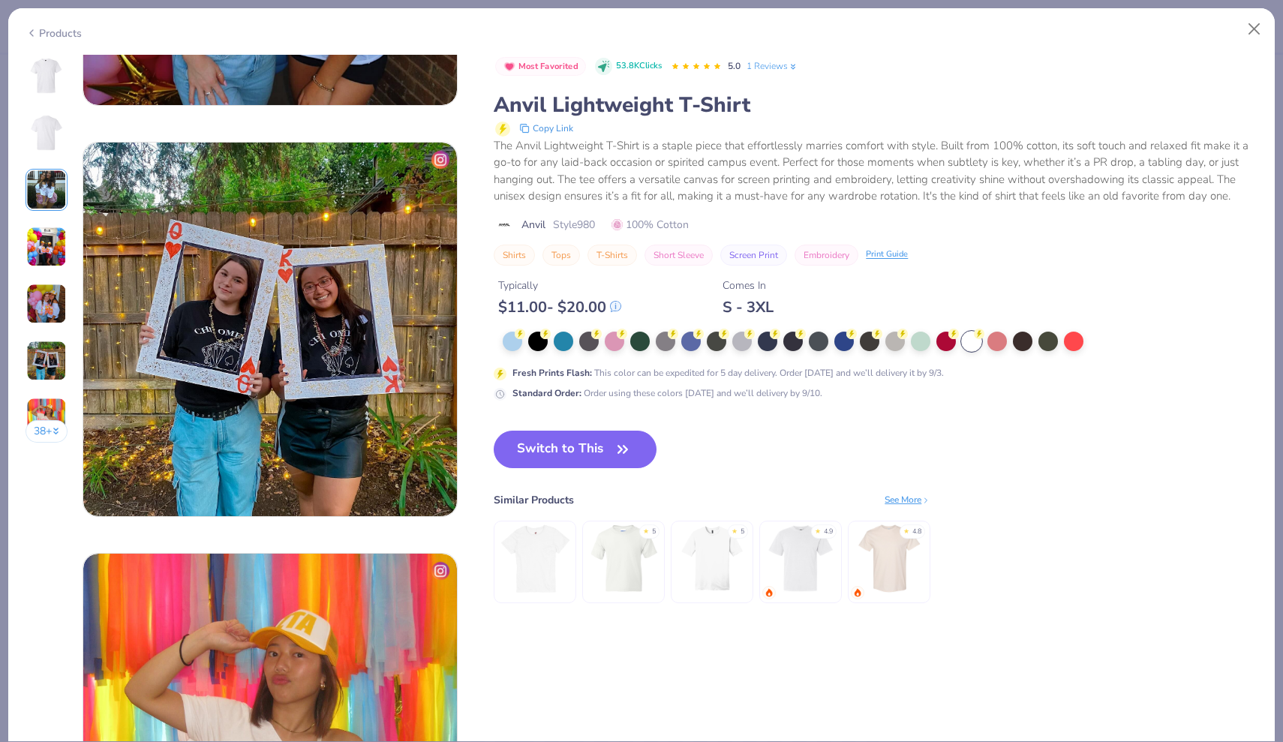
click at [31, 29] on icon at bounding box center [32, 33] width 12 height 18
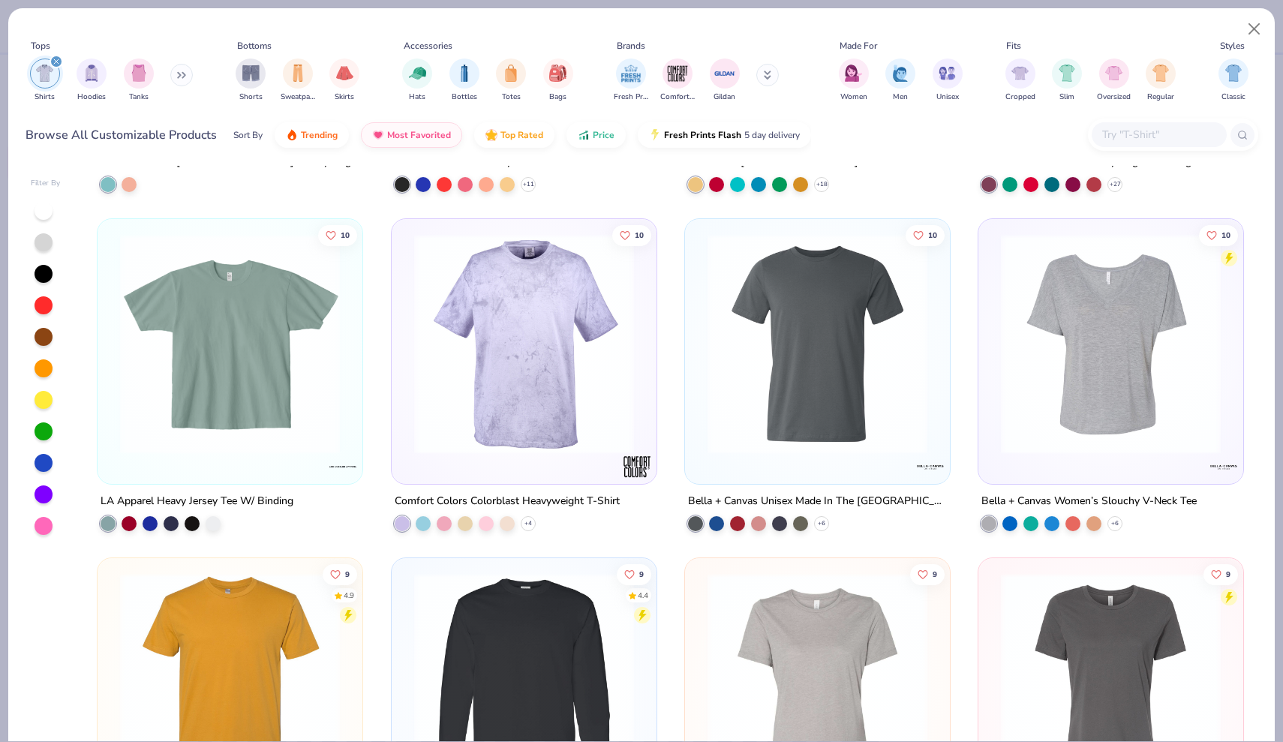
scroll to position [3688, 0]
click at [837, 337] on img at bounding box center [817, 343] width 235 height 220
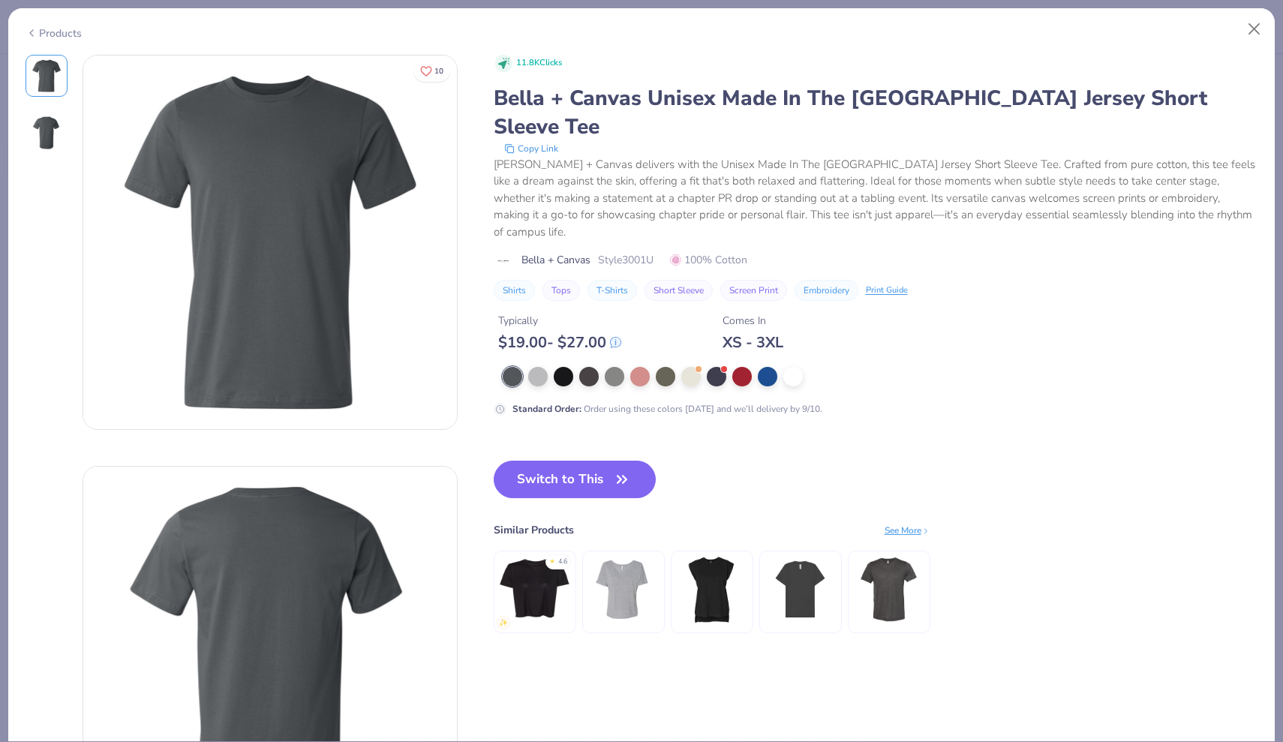
click at [38, 30] on div "Products" at bounding box center [54, 34] width 56 height 16
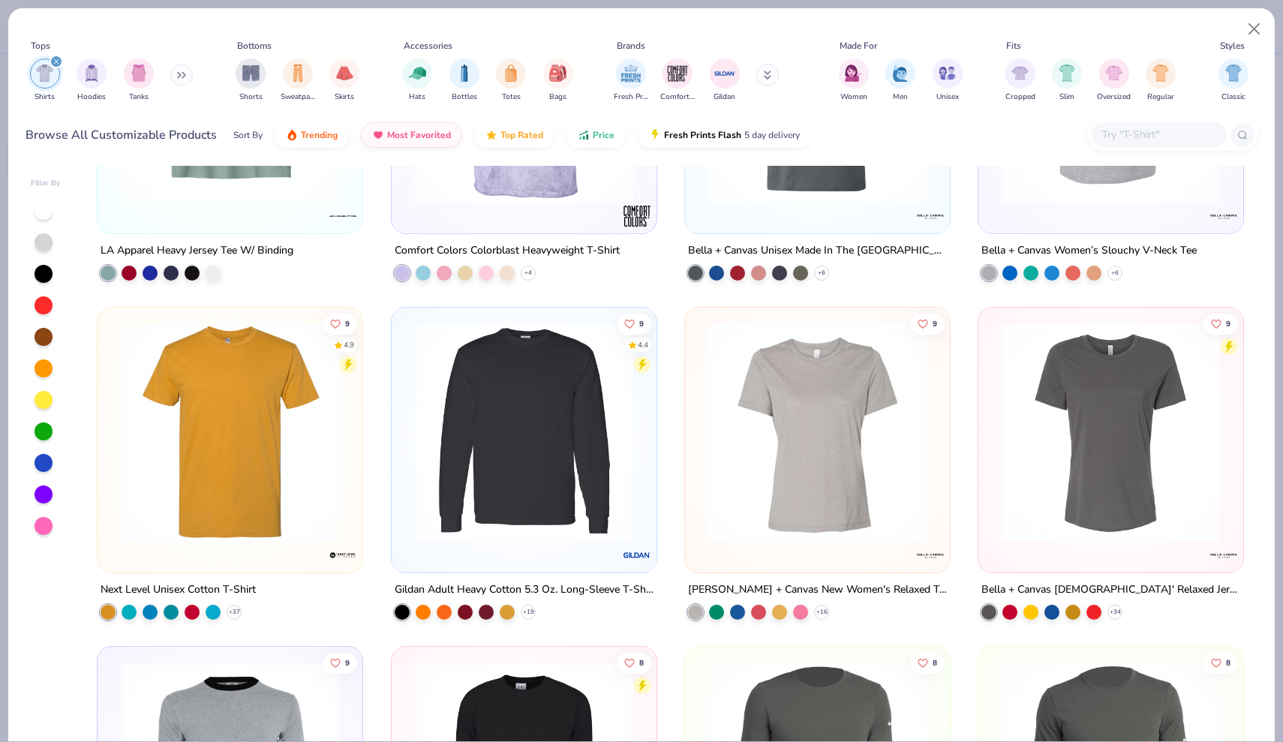
scroll to position [3946, 0]
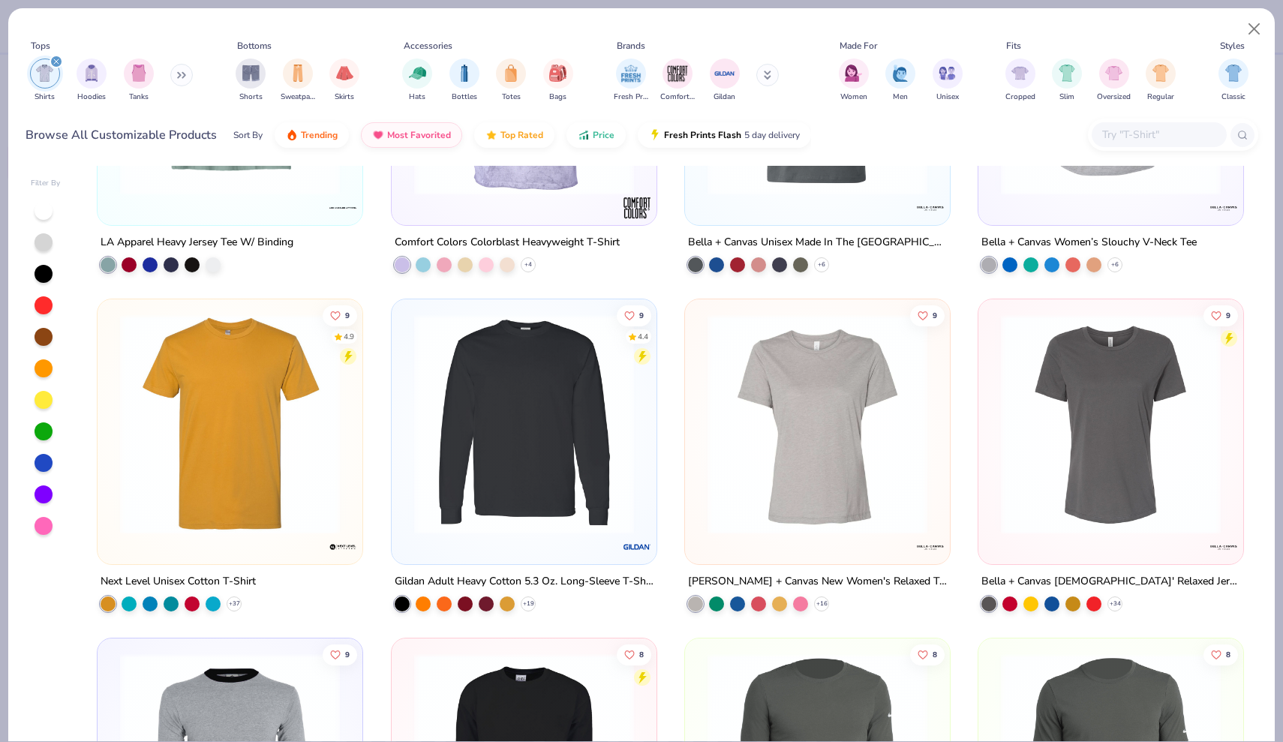
click at [274, 450] on img at bounding box center [230, 424] width 235 height 220
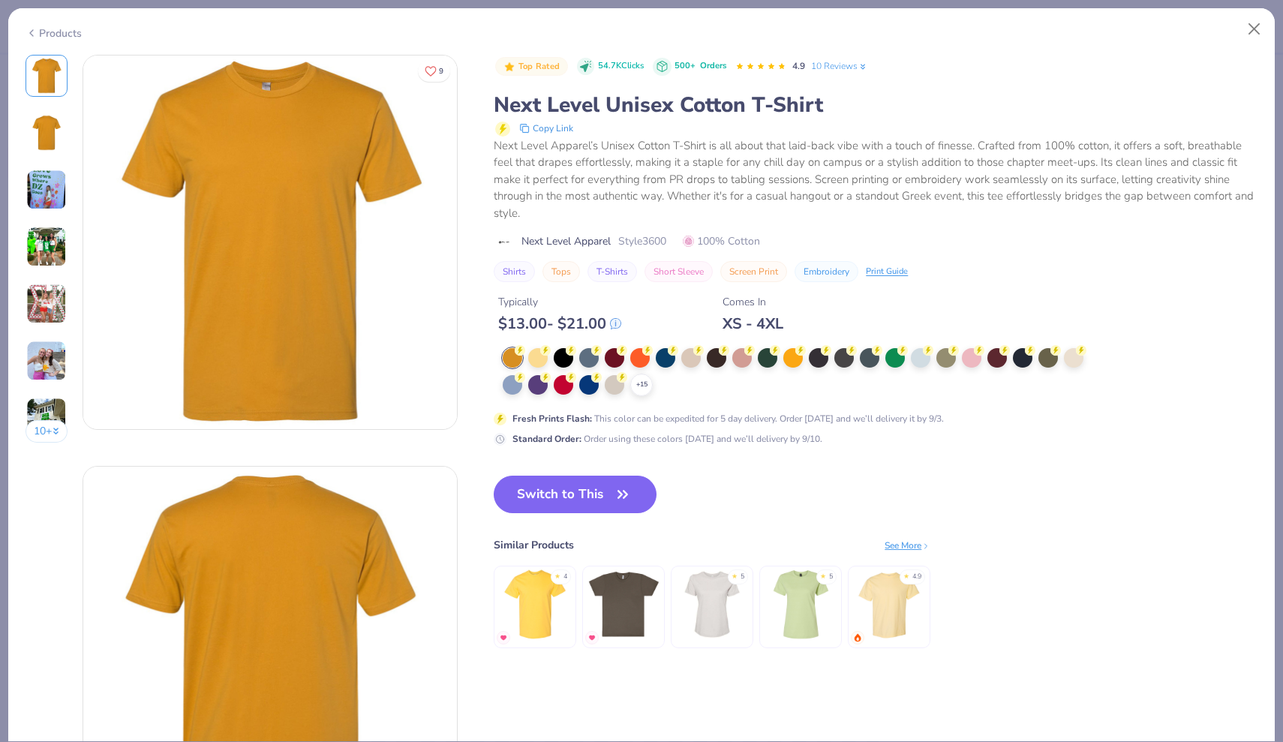
click at [53, 244] on img at bounding box center [46, 247] width 41 height 41
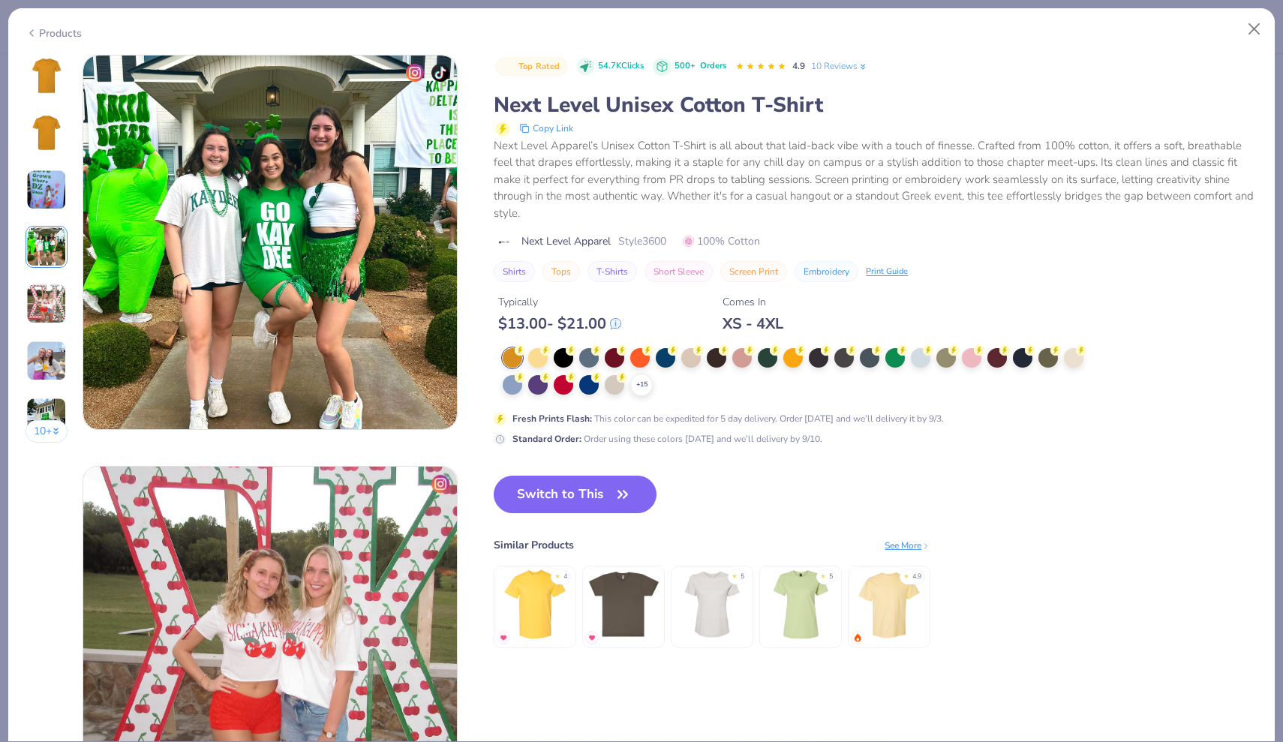
click at [68, 35] on div "Products" at bounding box center [54, 34] width 56 height 16
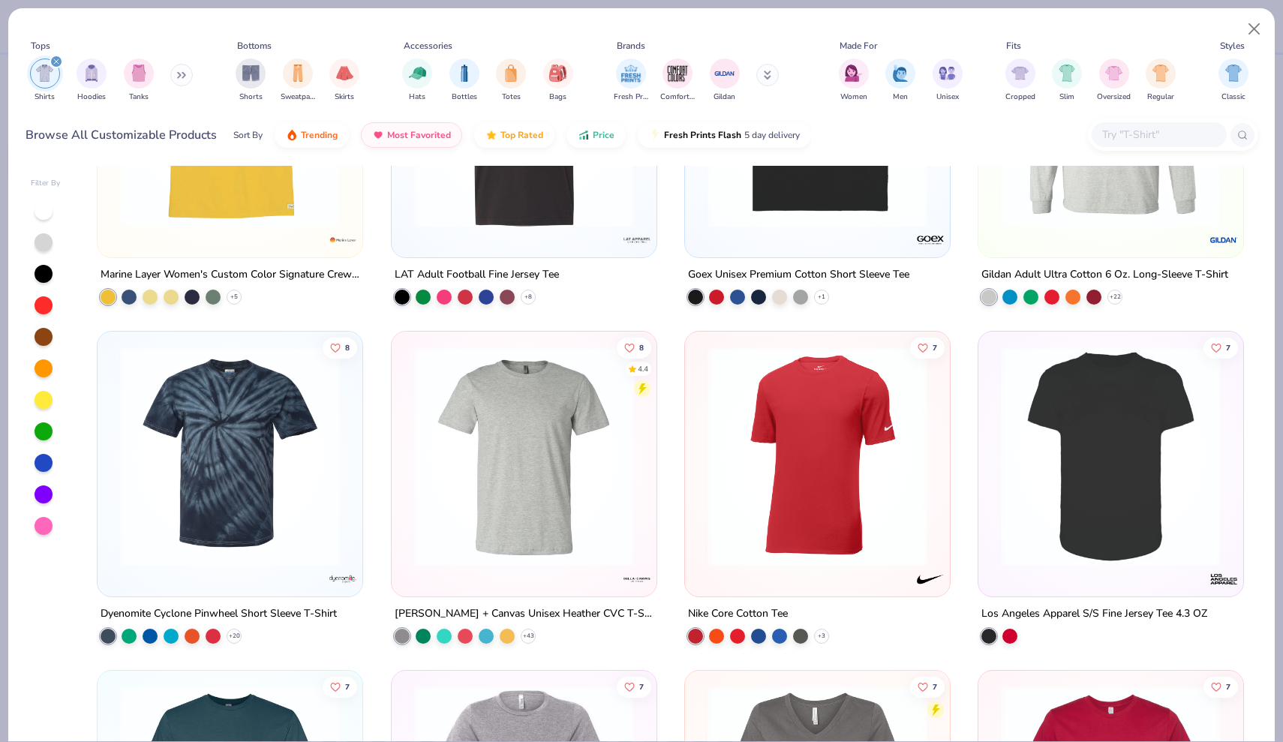
scroll to position [4954, 0]
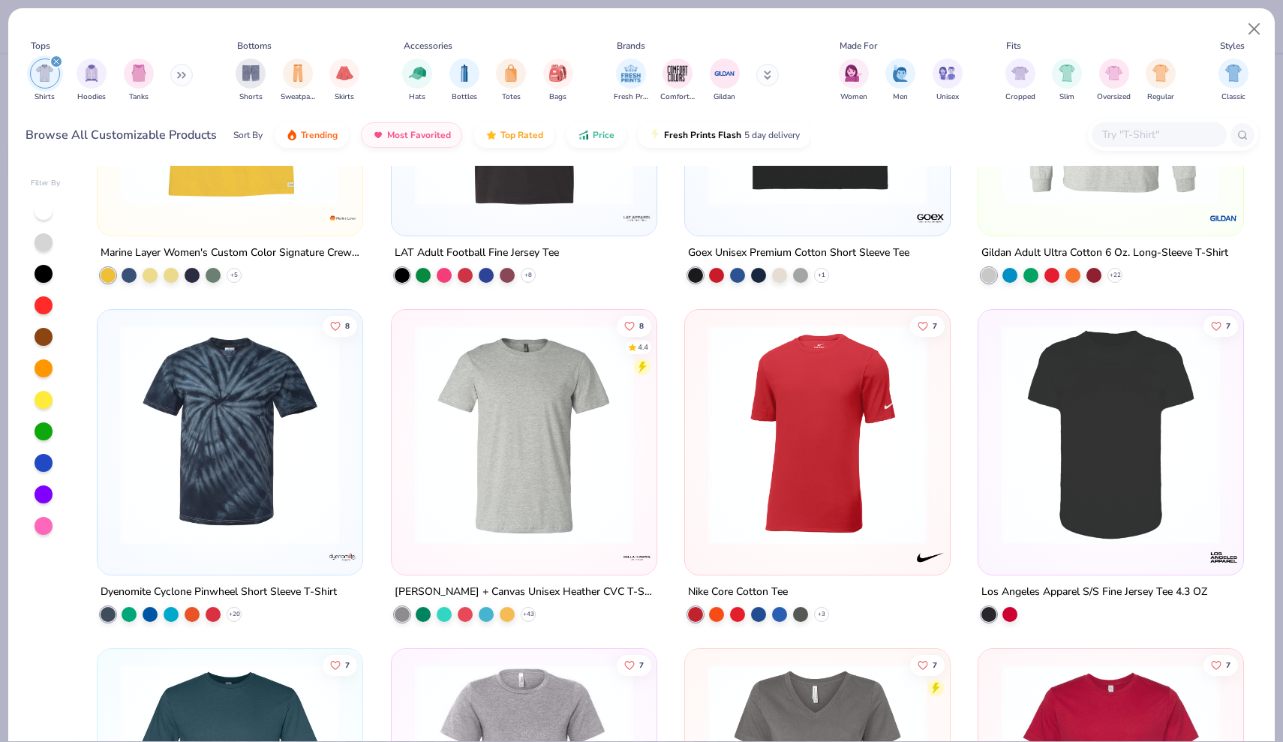
click at [494, 407] on img at bounding box center [524, 435] width 235 height 220
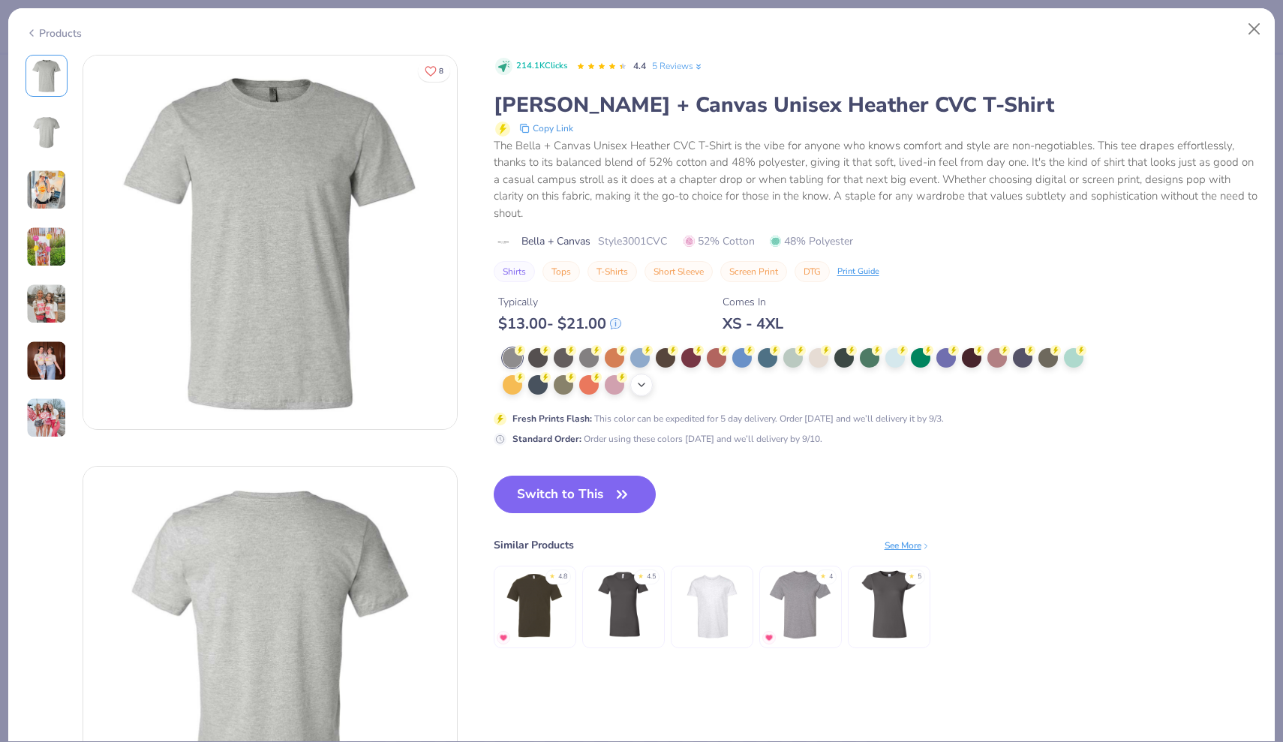
click at [637, 382] on icon at bounding box center [641, 385] width 12 height 12
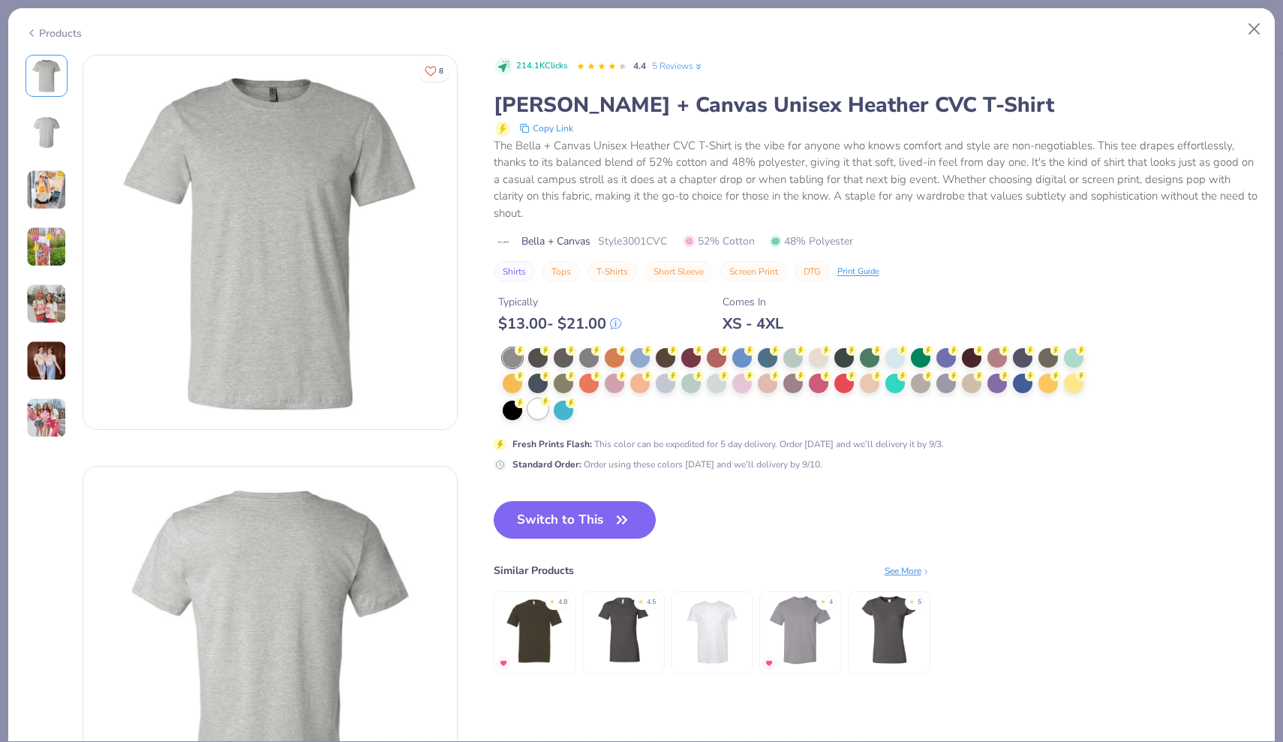
click at [538, 413] on div at bounding box center [538, 409] width 20 height 20
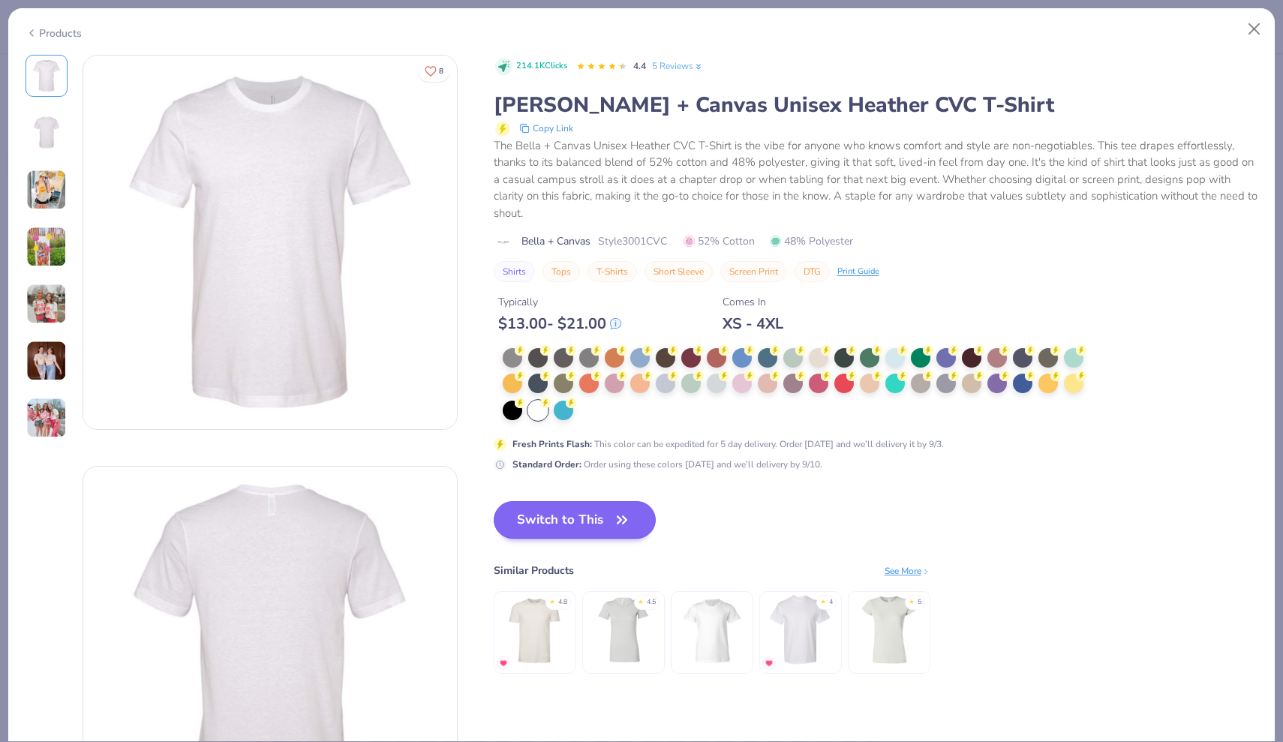
click at [554, 510] on button "Switch to This" at bounding box center [575, 520] width 163 height 38
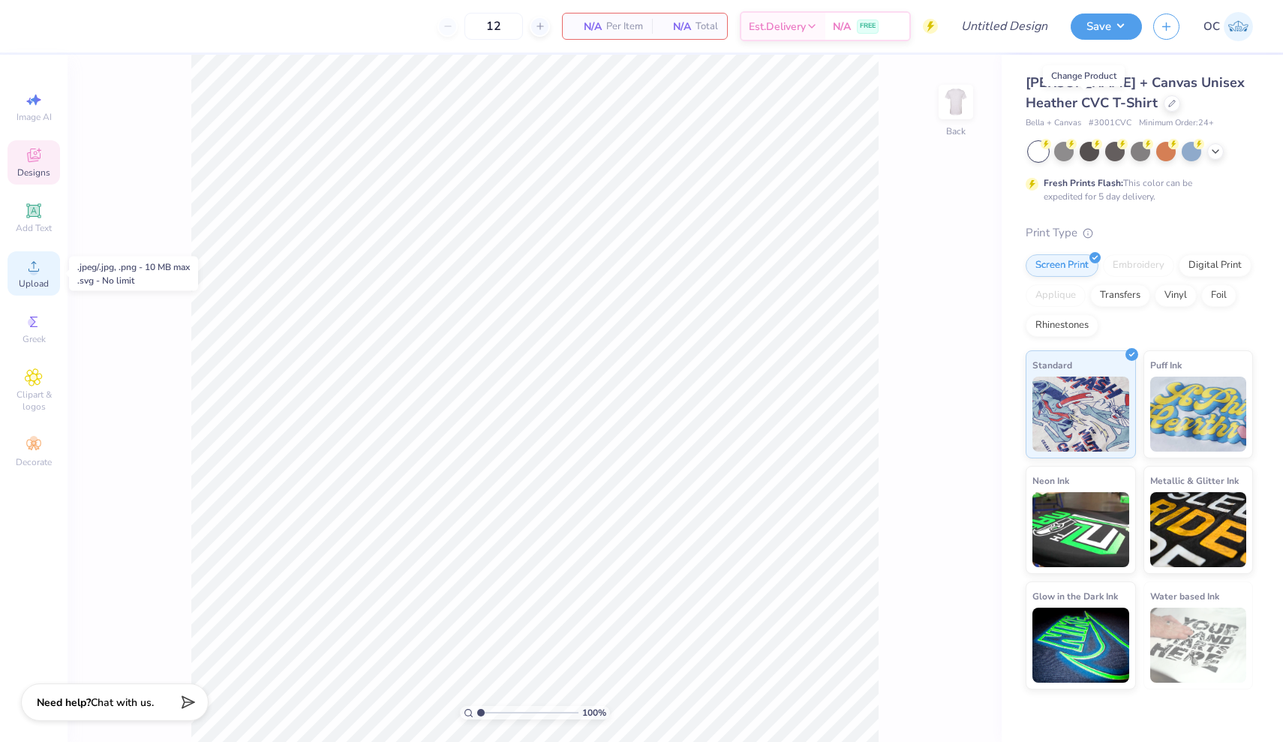
click at [27, 269] on icon at bounding box center [34, 266] width 18 height 18
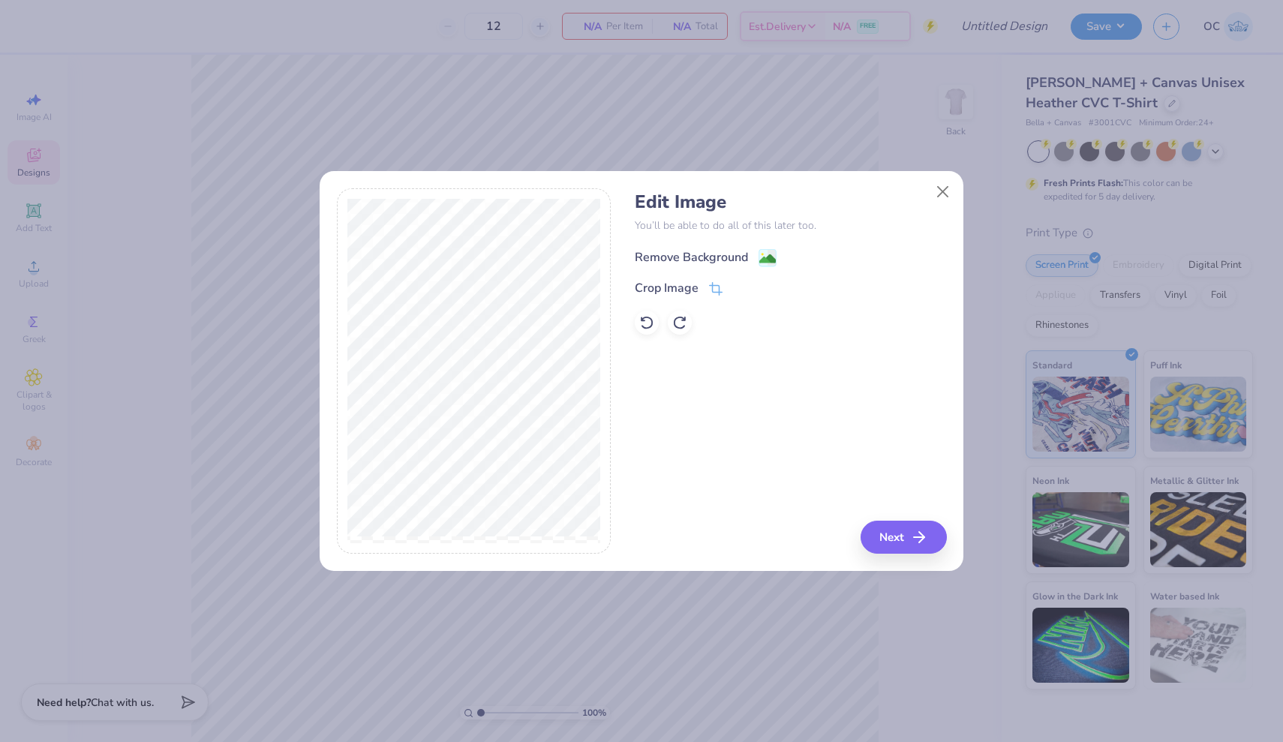
click at [762, 260] on image at bounding box center [767, 259] width 17 height 17
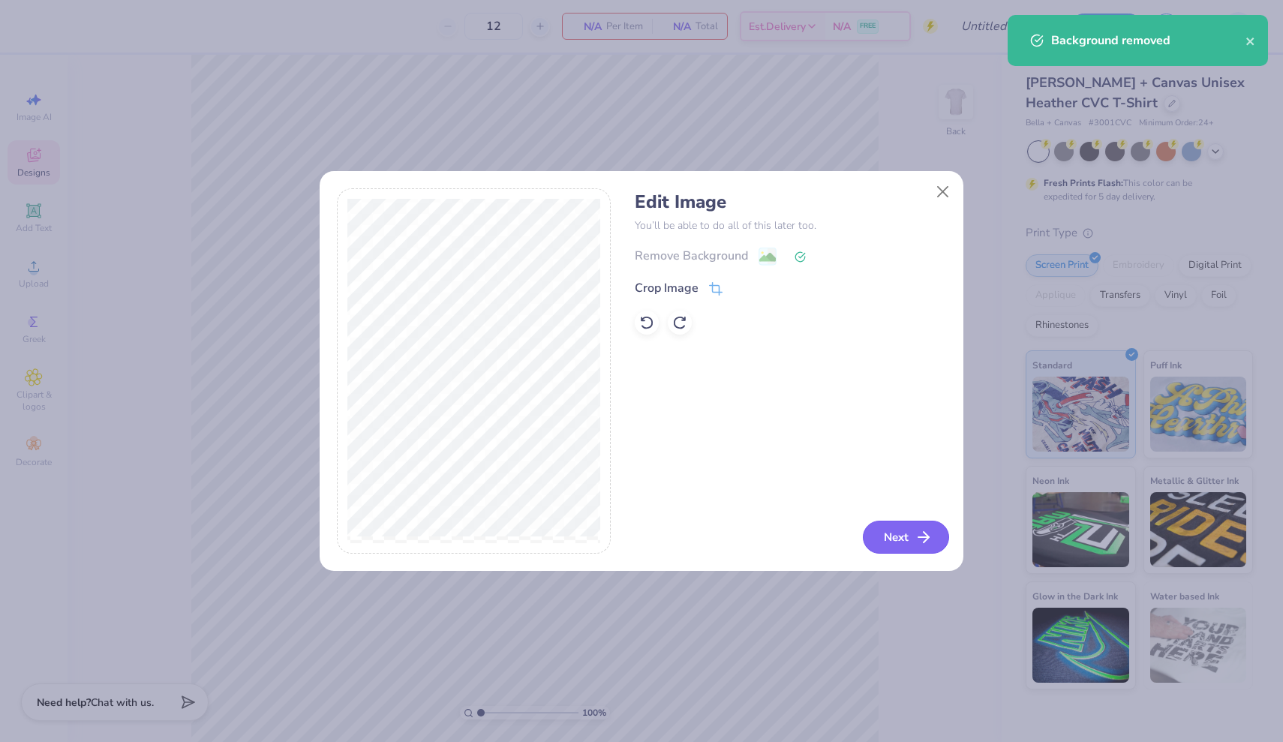
click at [888, 533] on button "Next" at bounding box center [906, 537] width 86 height 33
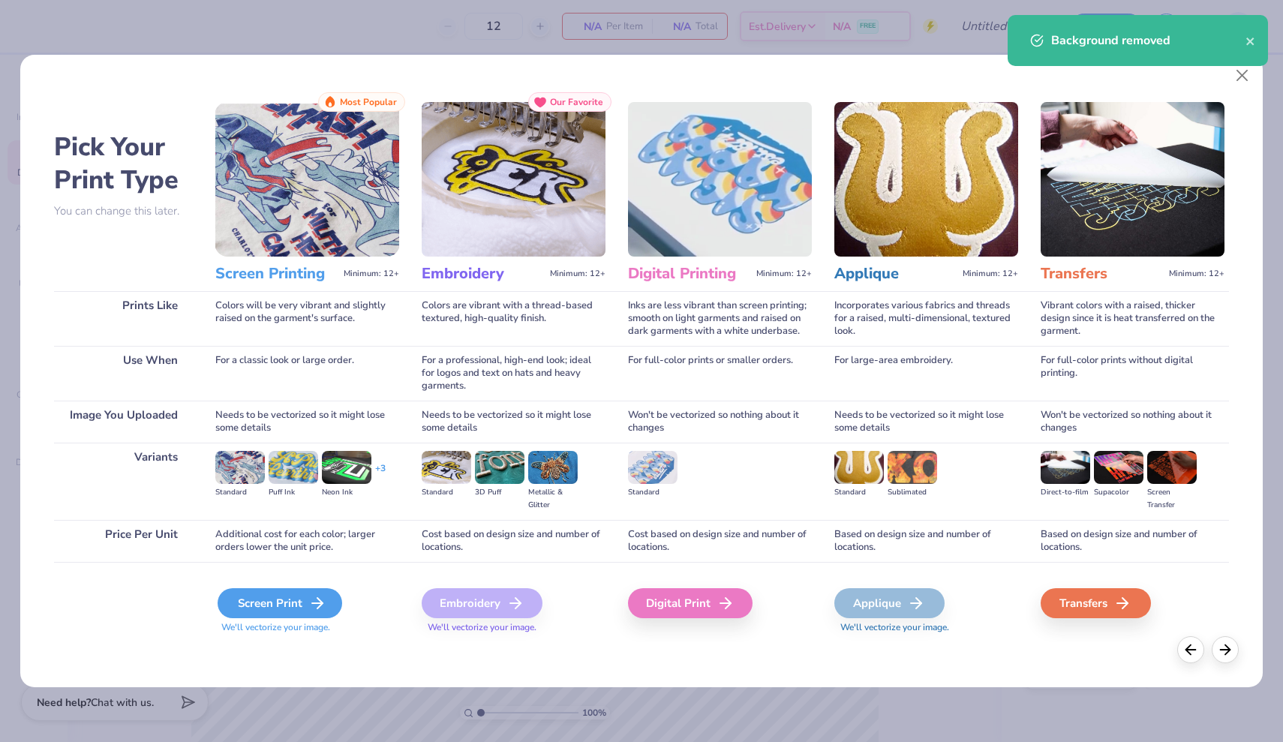
click at [271, 607] on div "Screen Print" at bounding box center [280, 603] width 125 height 30
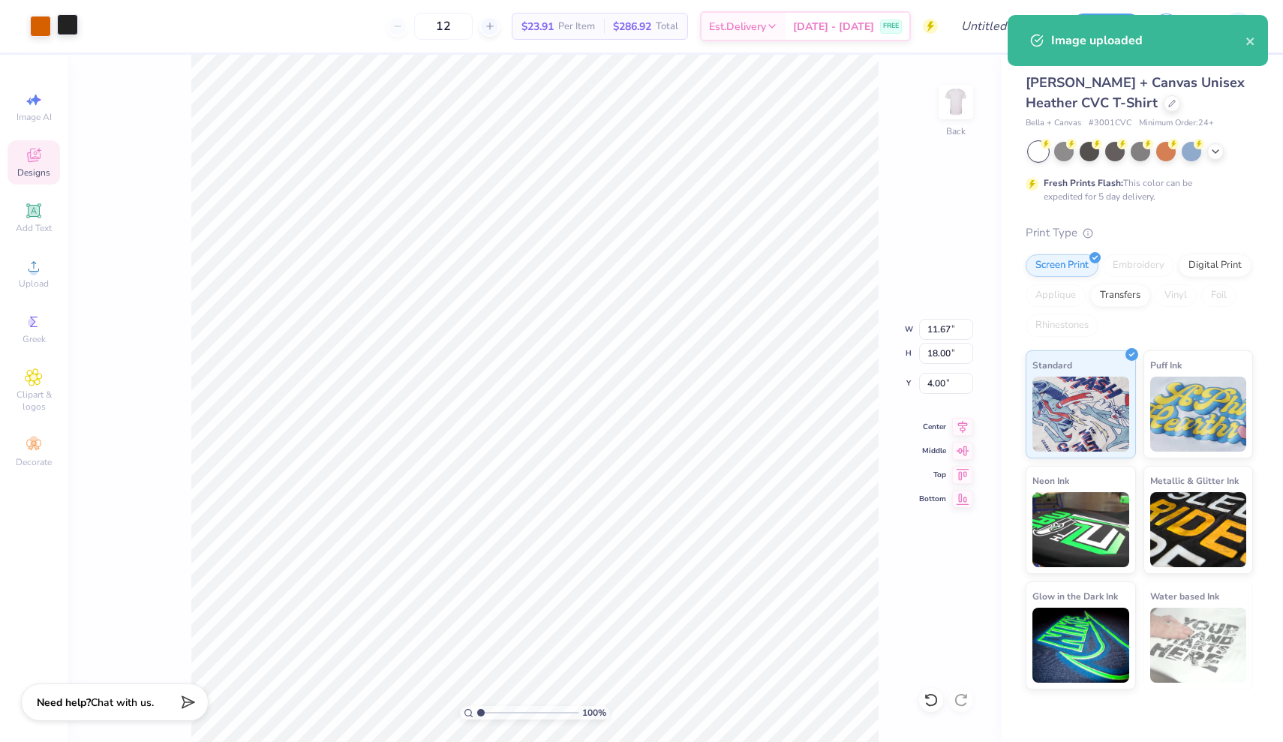
click at [71, 25] on div at bounding box center [67, 24] width 21 height 21
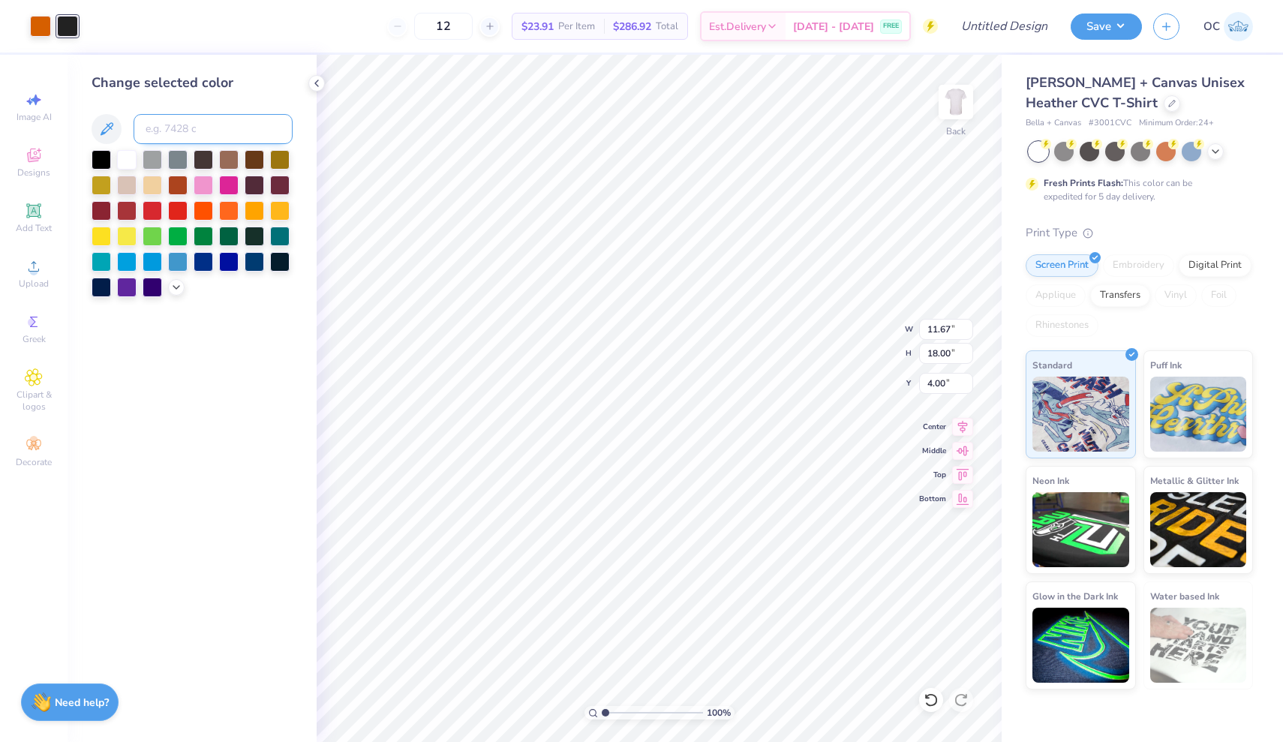
click at [164, 131] on input at bounding box center [213, 129] width 159 height 30
type input "717"
type input "2.03"
type input "3.14"
type input "3.00"
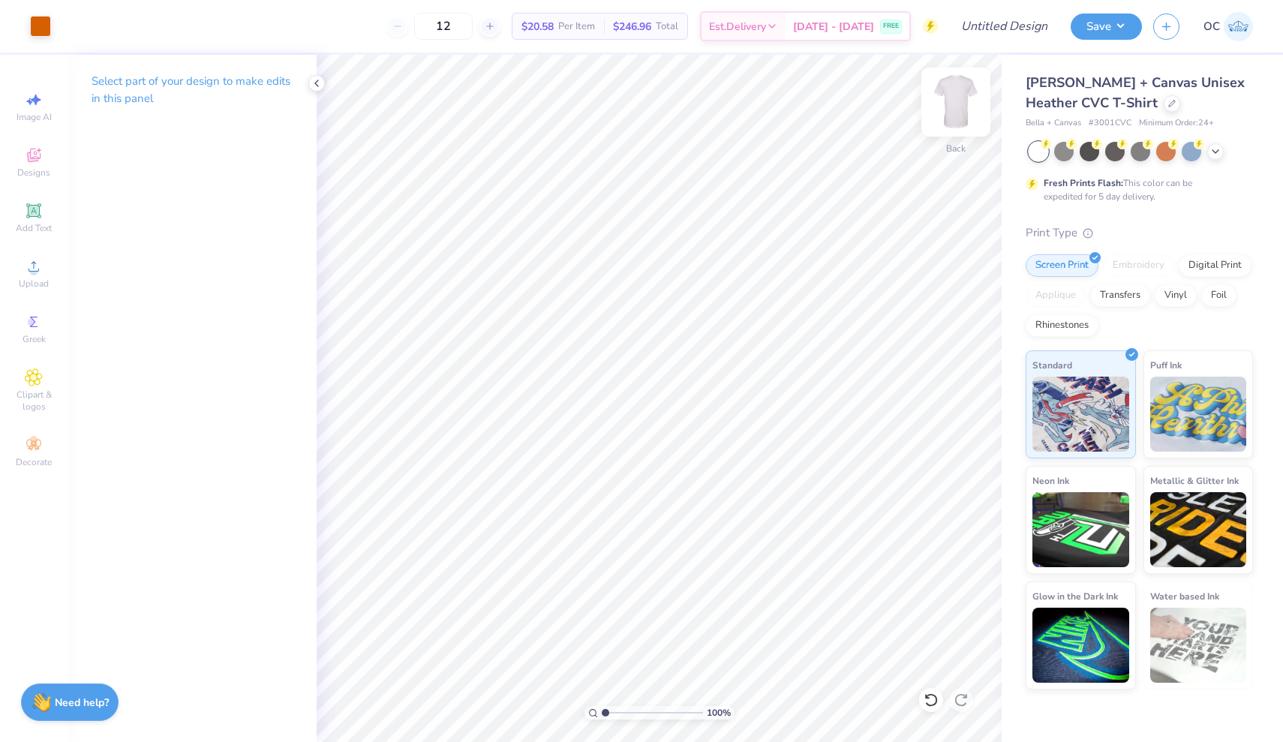
click at [951, 110] on img at bounding box center [956, 102] width 60 height 60
click at [33, 272] on icon at bounding box center [34, 266] width 11 height 11
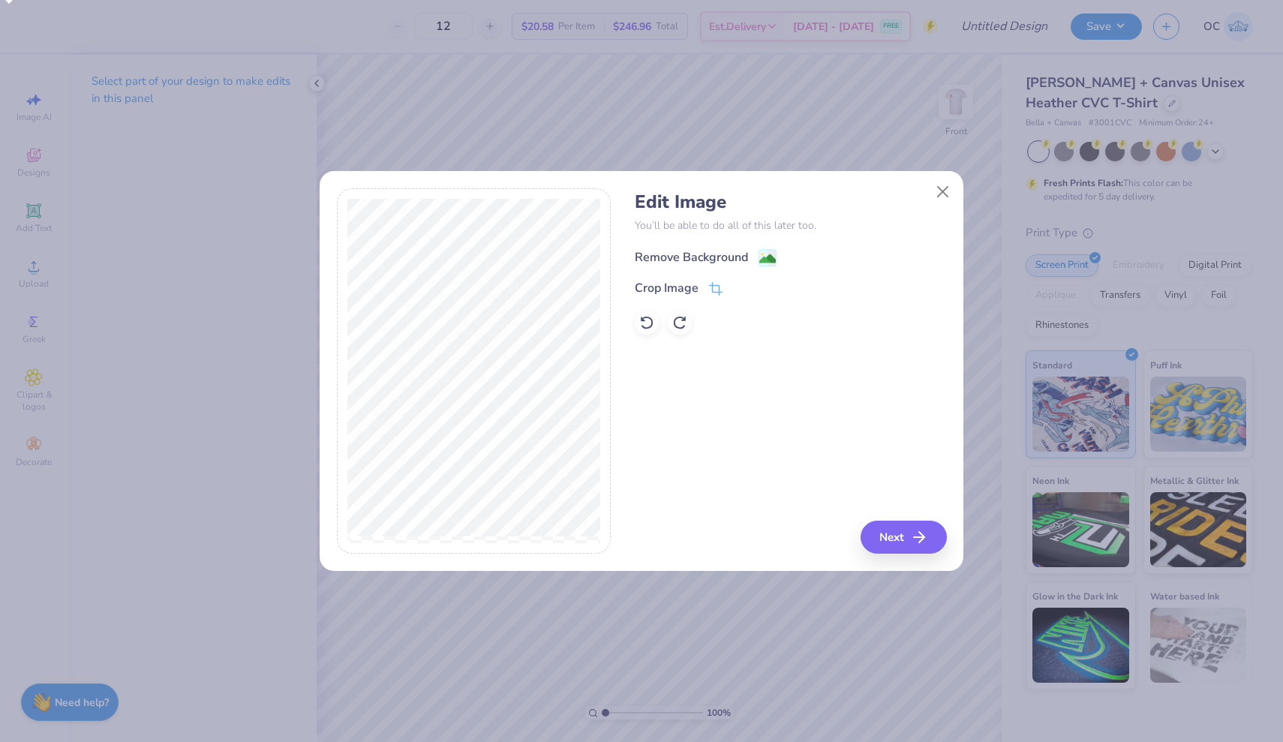
click at [765, 257] on image at bounding box center [767, 259] width 17 height 17
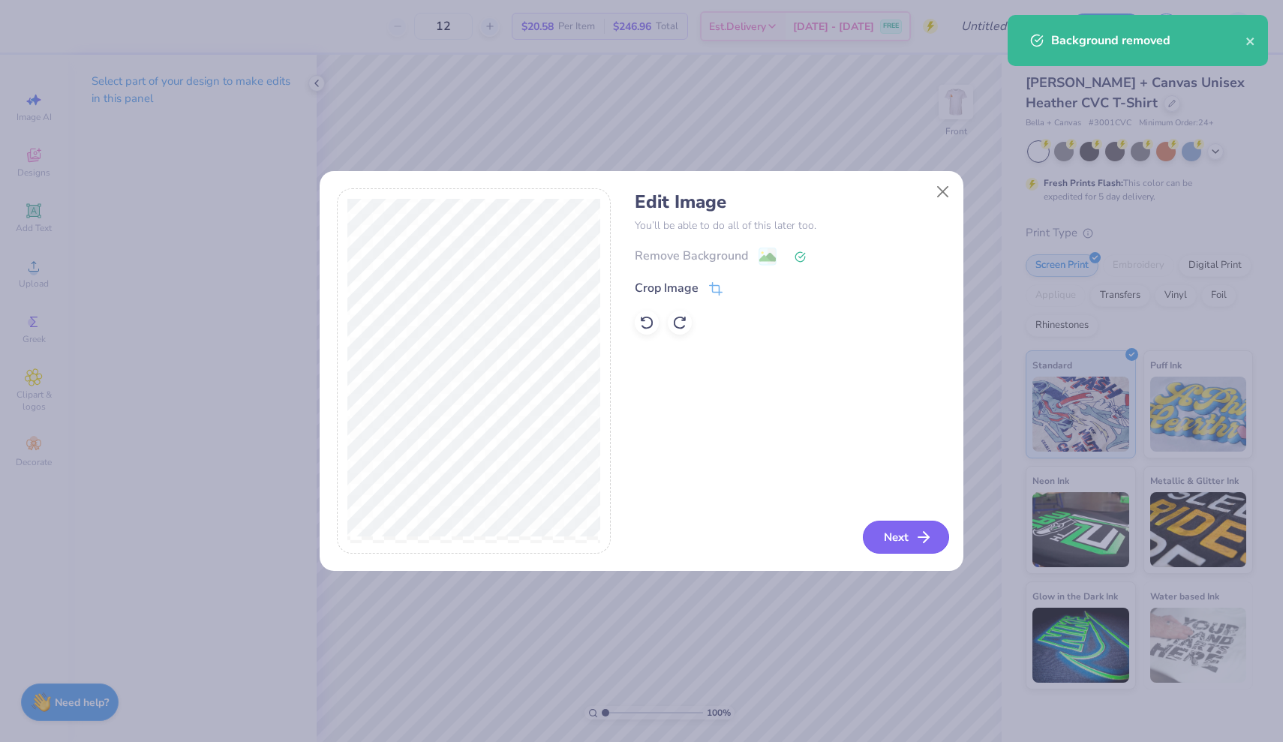
click at [912, 537] on button "Next" at bounding box center [906, 537] width 86 height 33
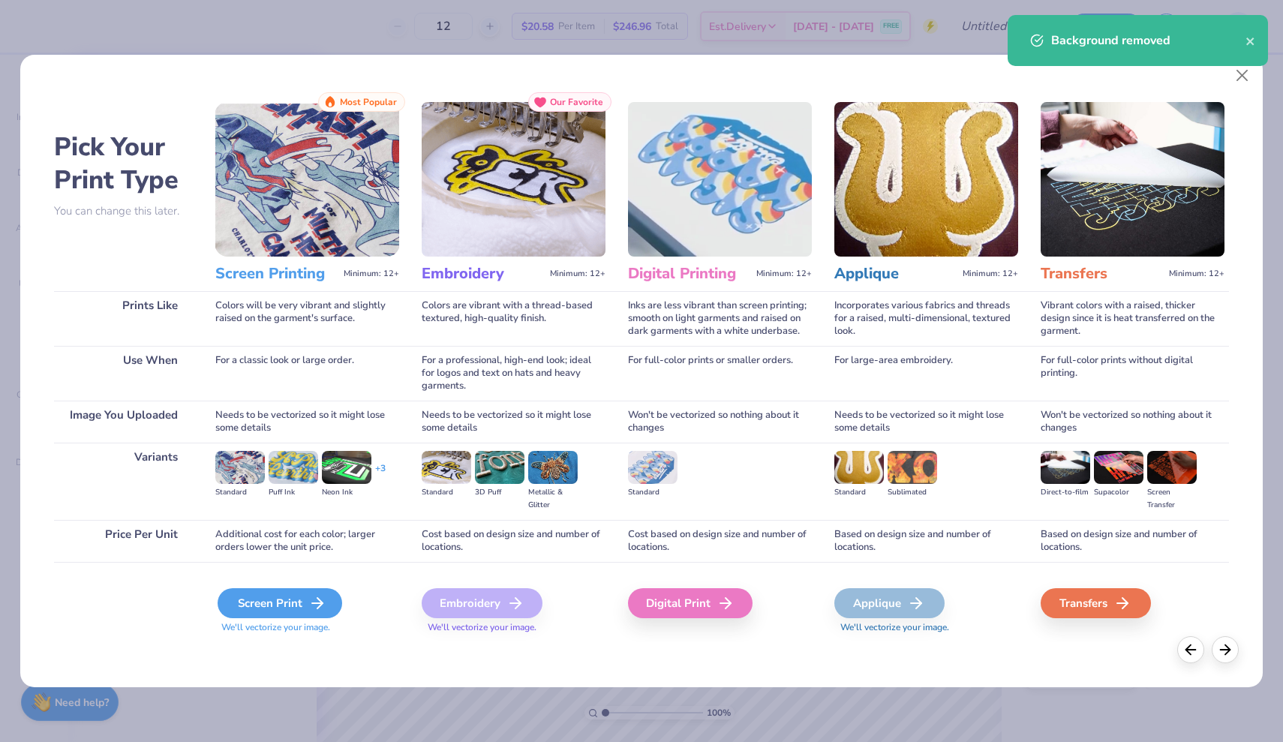
click at [284, 604] on div "Screen Print" at bounding box center [280, 603] width 125 height 30
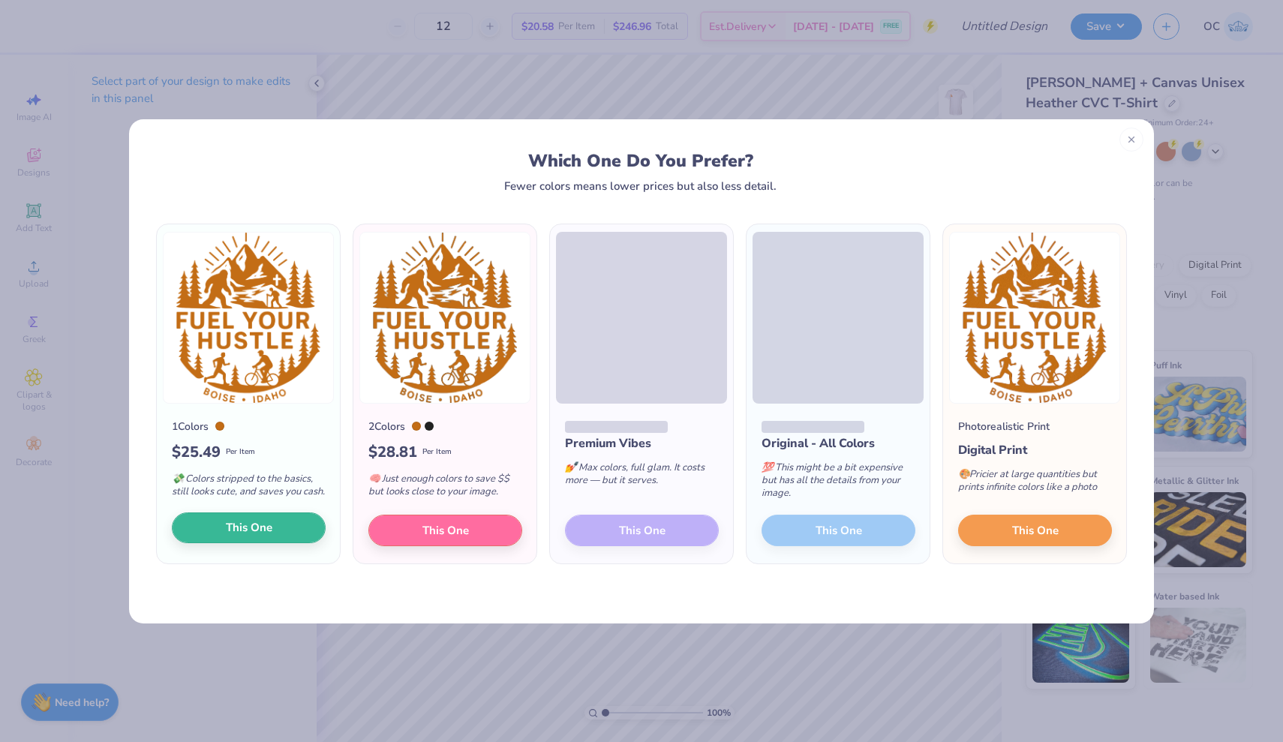
click at [272, 533] on button "This One" at bounding box center [249, 528] width 154 height 32
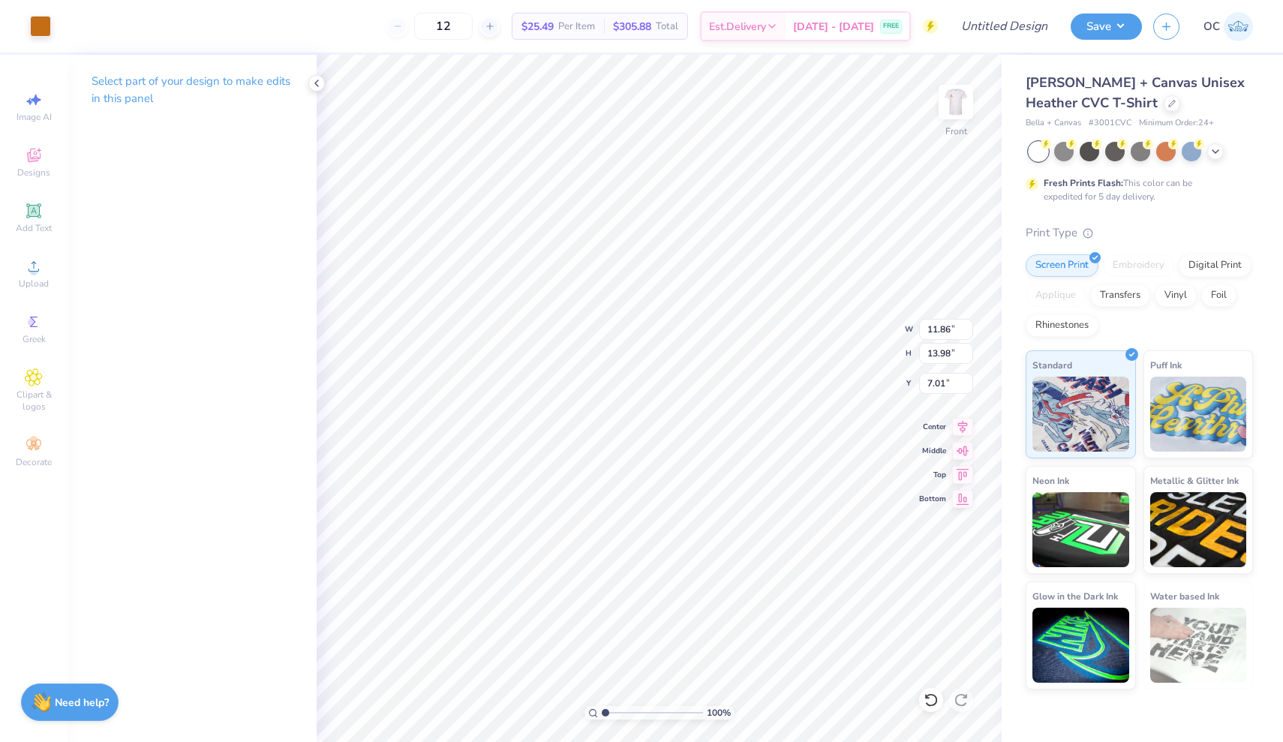
type input "10.60"
type input "12.50"
type input "3.00"
click at [319, 80] on icon at bounding box center [317, 83] width 12 height 12
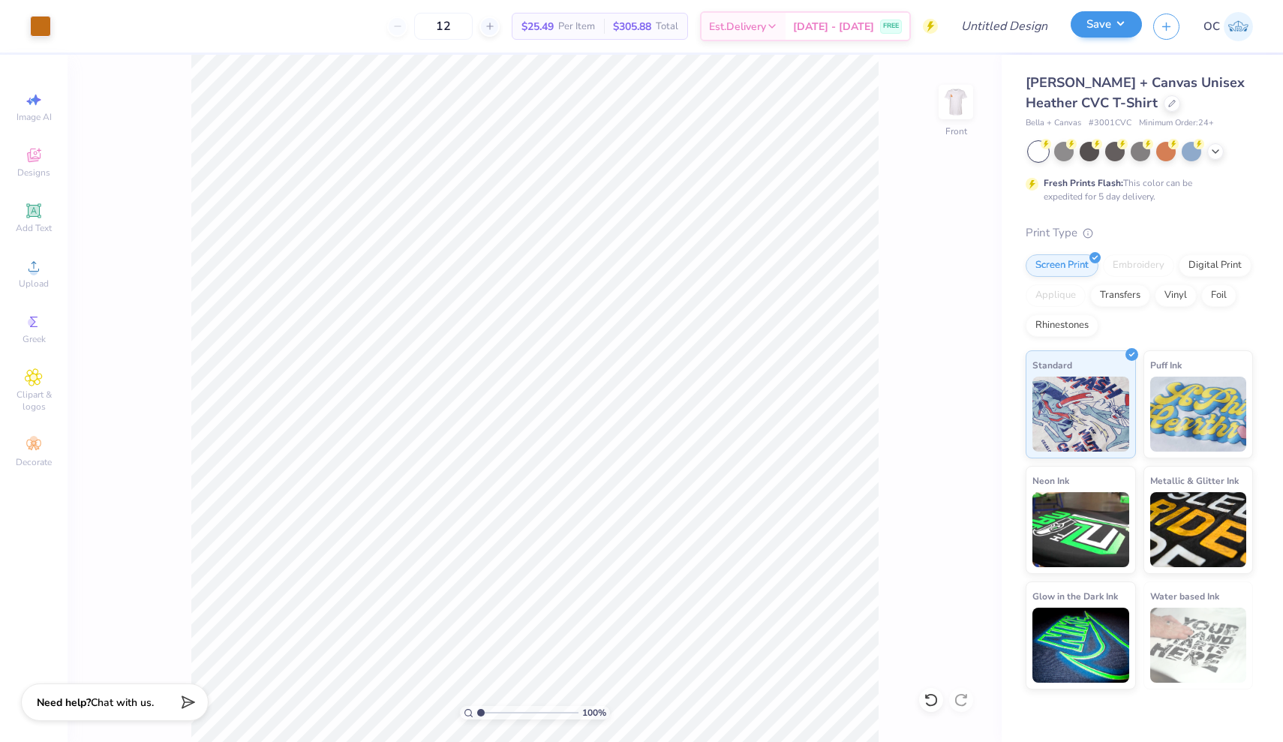
click at [1126, 23] on button "Save" at bounding box center [1106, 24] width 71 height 26
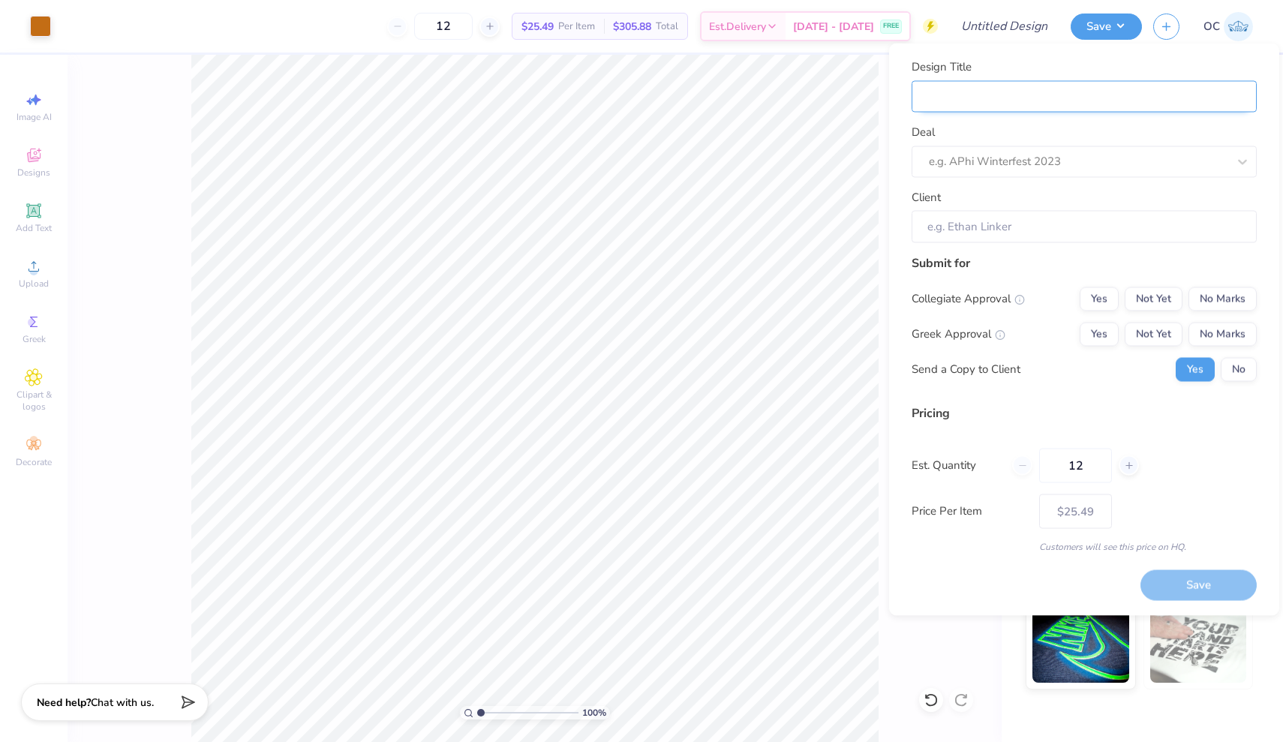
click at [1054, 96] on input "Design Title" at bounding box center [1084, 96] width 345 height 32
type input "P"
type input "Pr"
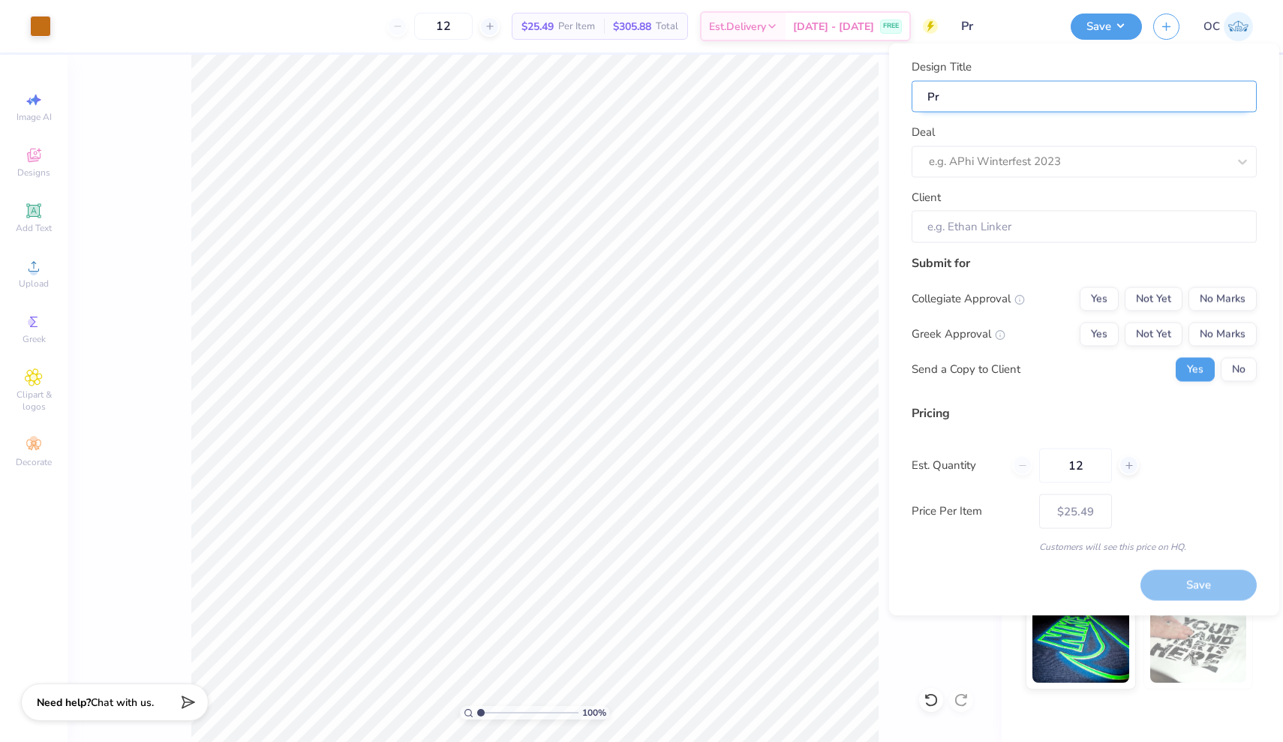
type input "Pro"
type input "Prot"
type input "Prote"
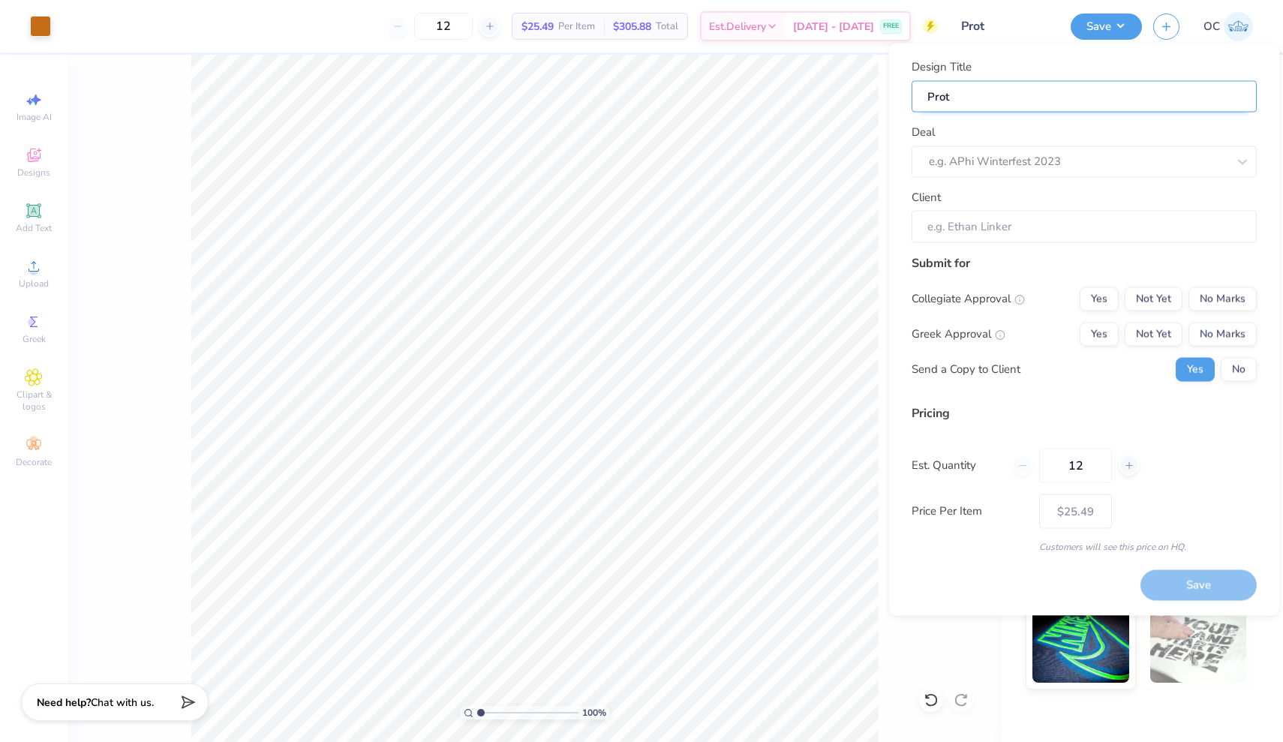
type input "Prote"
type input "Protei"
type input "Protein"
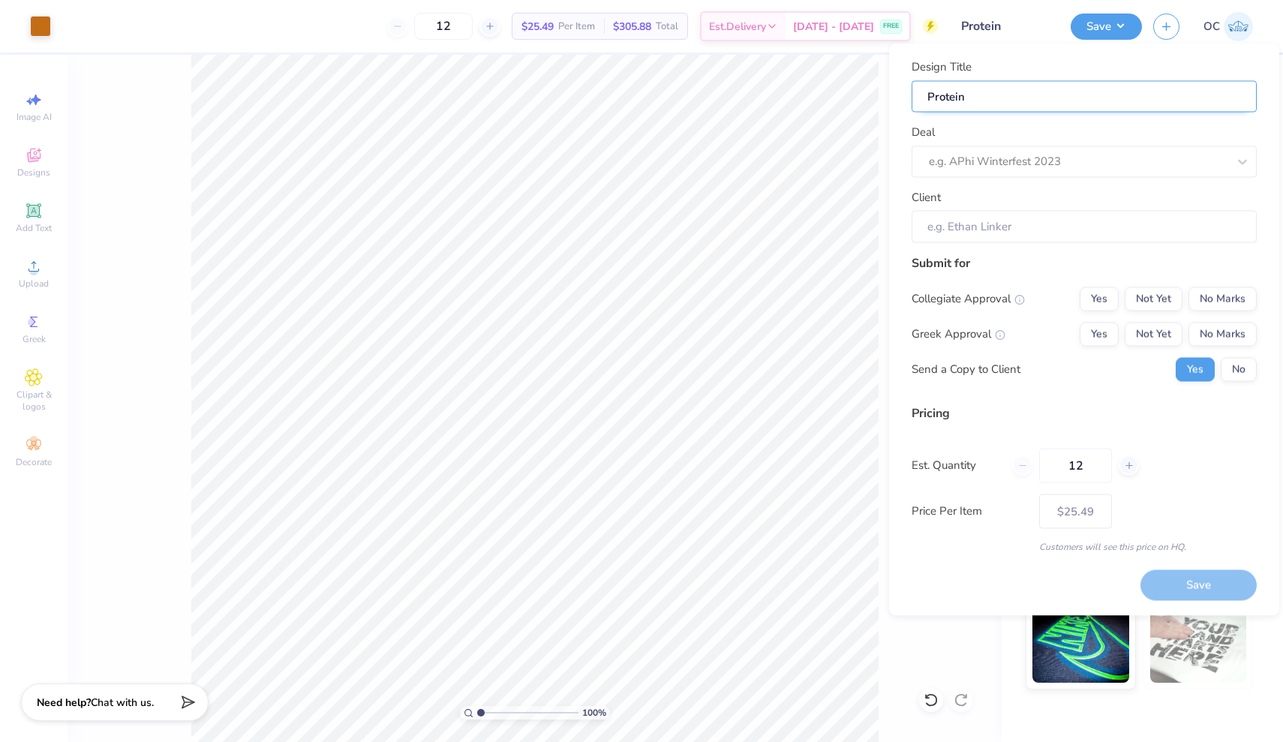
type input "Protein"
type input "Protein S"
type input "Protein Sp"
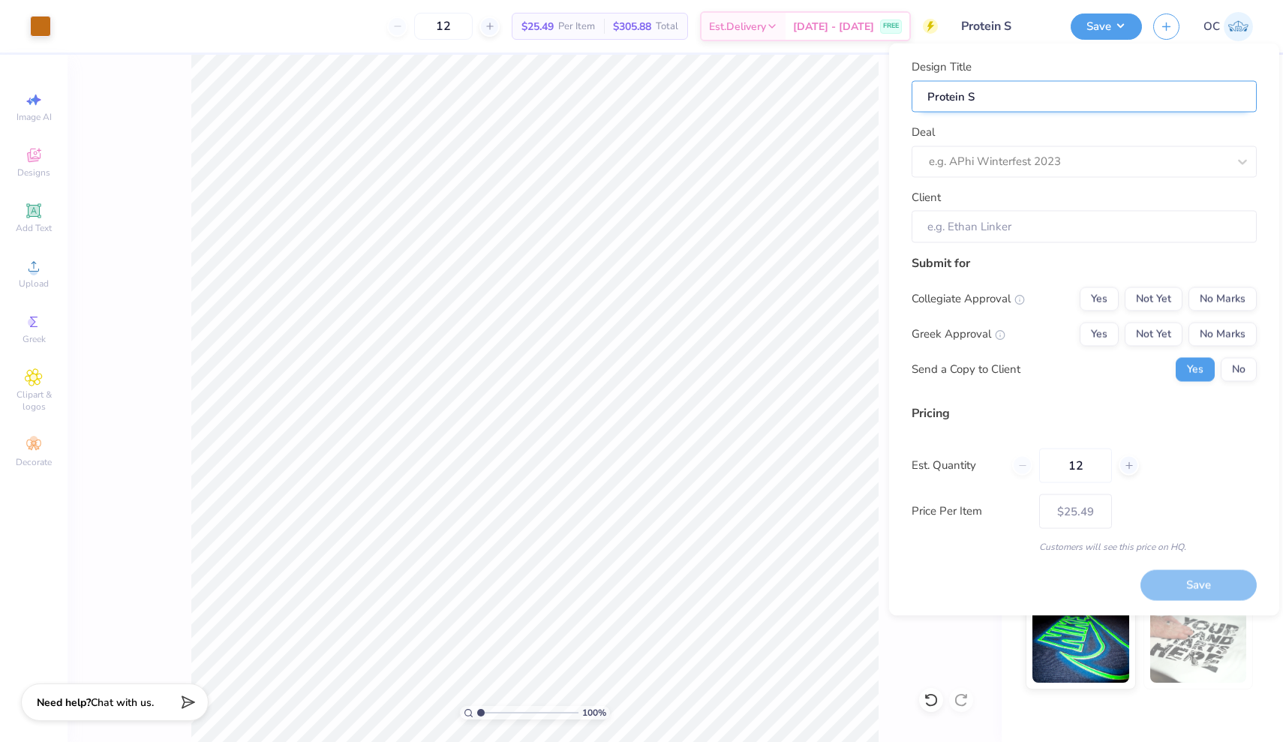
type input "Protein Sp"
type input "Protein Spo"
type input "Protein Spot"
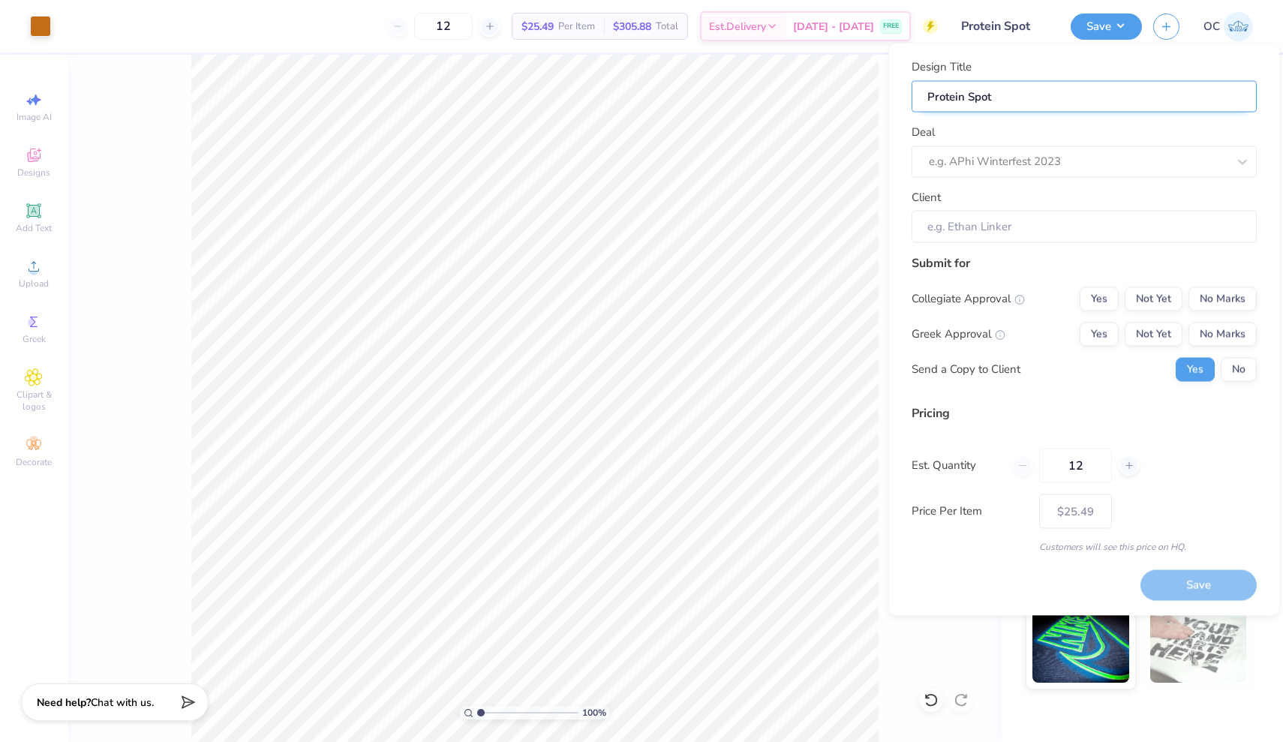
type input "Protein Spot"
type input "Protein Spot R"
type input "Protein Spot Re"
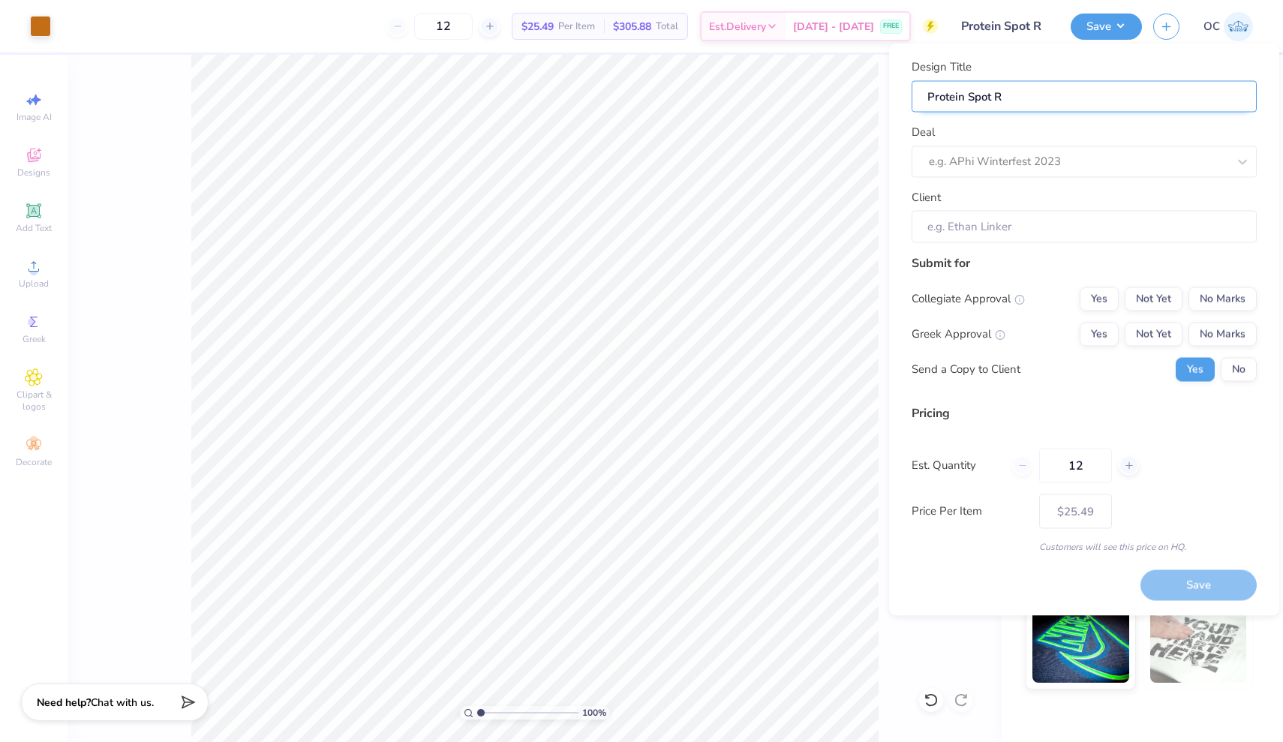
type input "Protein Spot Re"
type input "Protein Spot Ret"
type input "Protein Spot Reta"
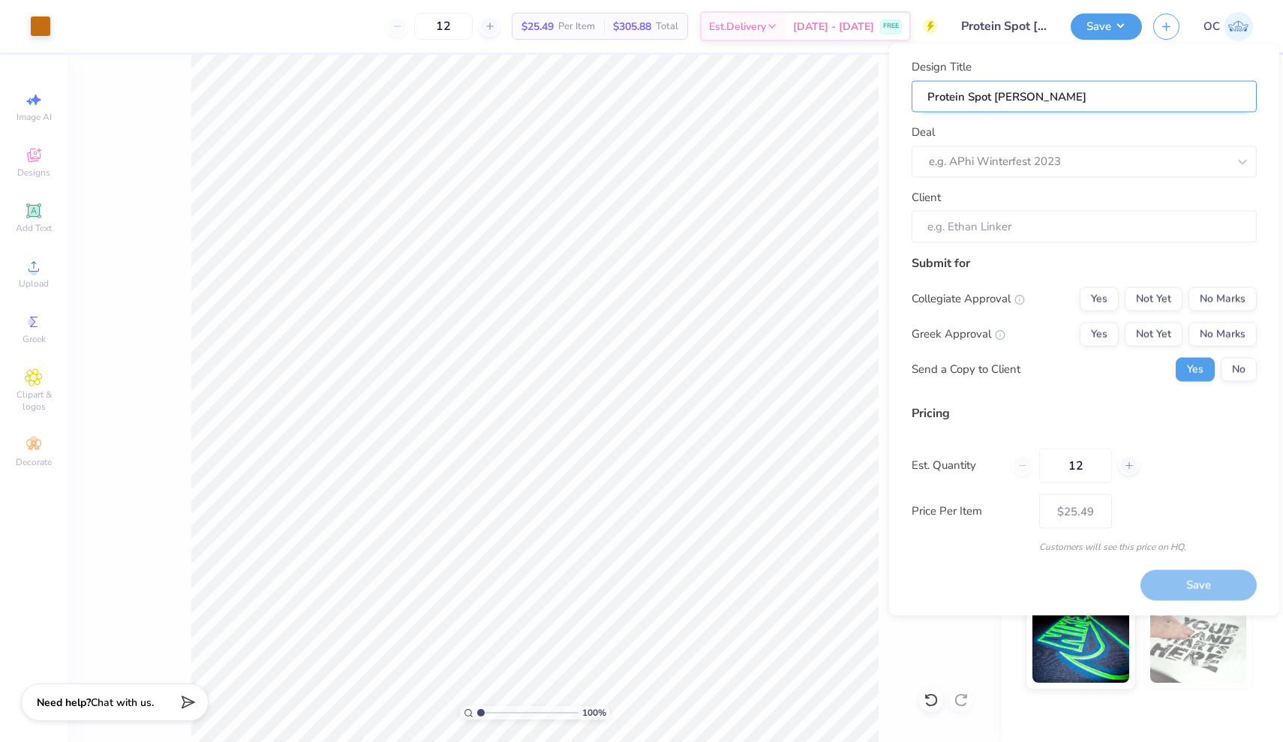
type input "Protein Spot Retai"
type input "Protein Spot Retail"
type input "Protein Spot Retails"
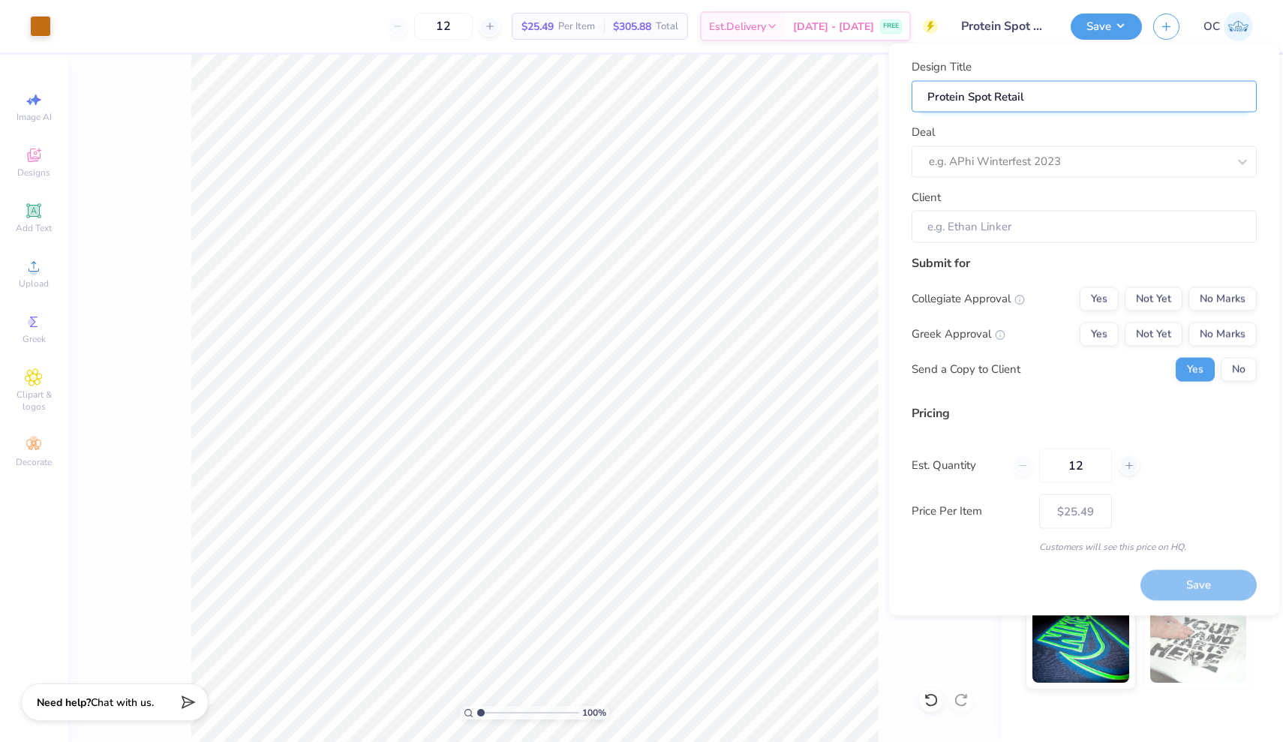
type input "Protein Spot Retails"
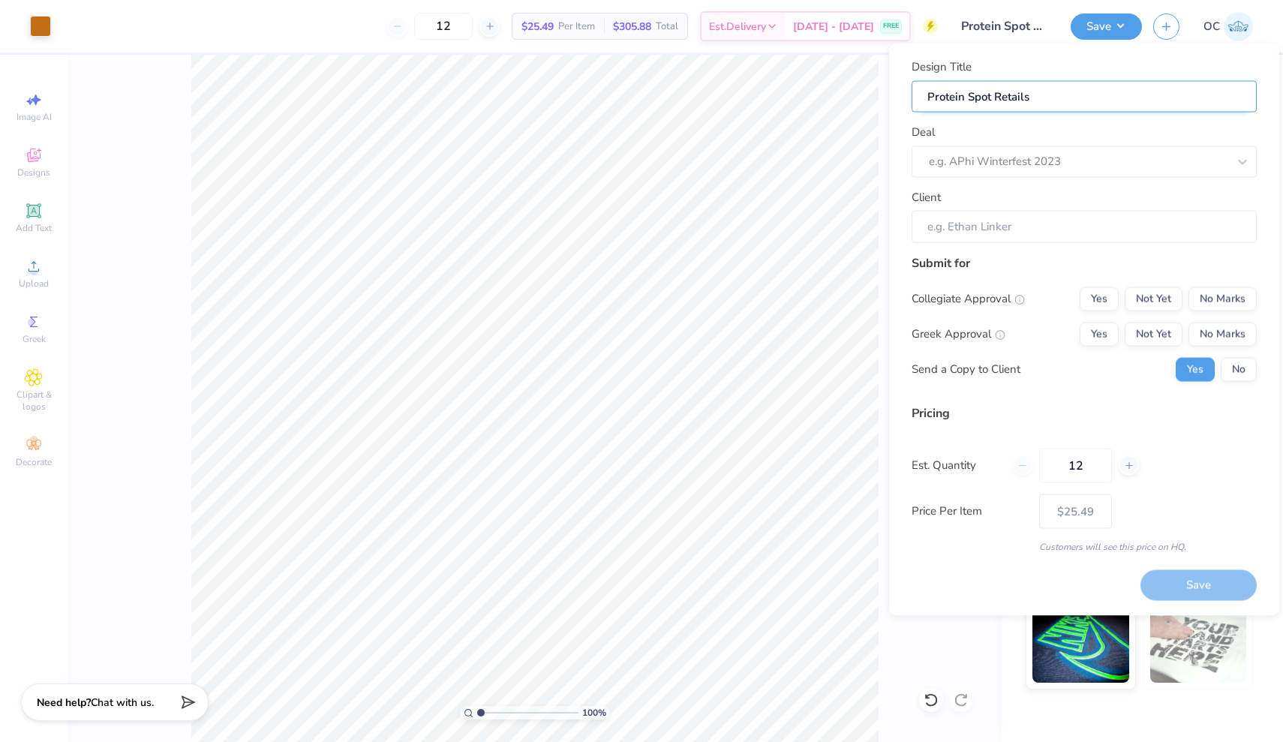
type input "Protein Spot Retail"
type input "Protein Spot Retail T"
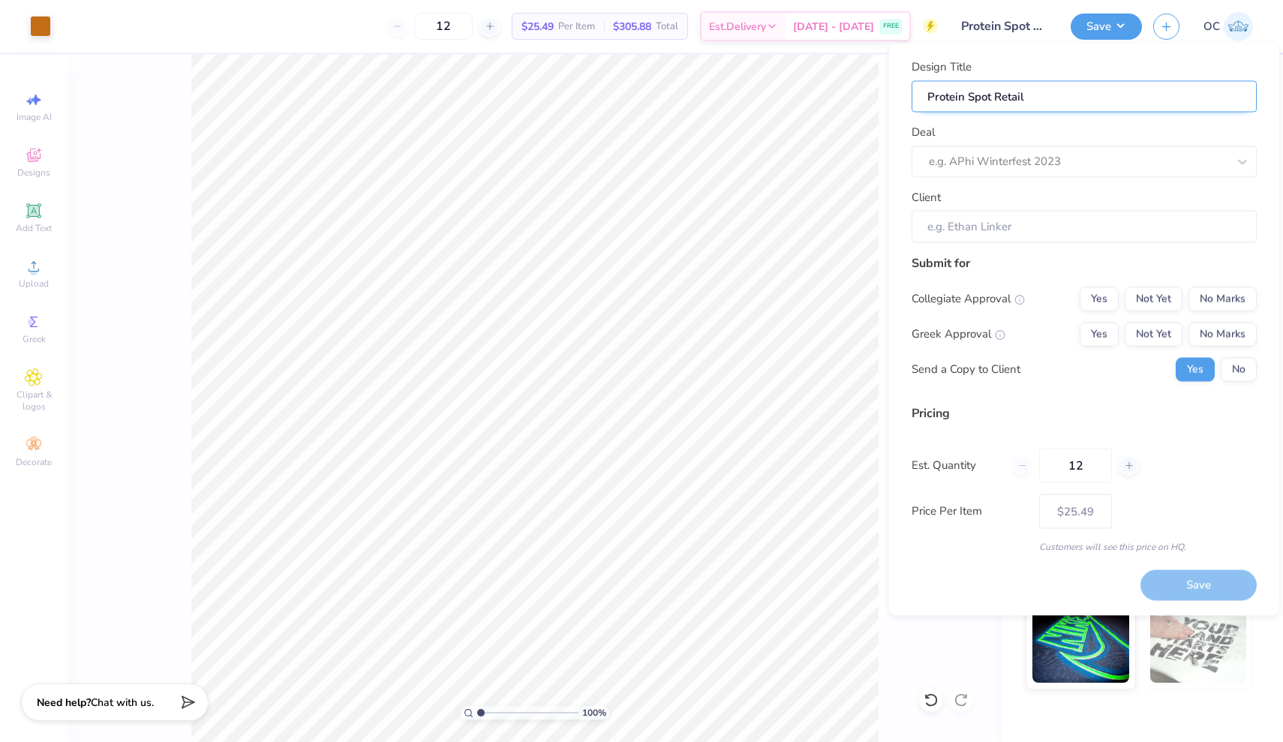
type input "Protein Spot Retail T"
type input "Protein Spot Retail Te"
type input "Protein Spot Retail Tee"
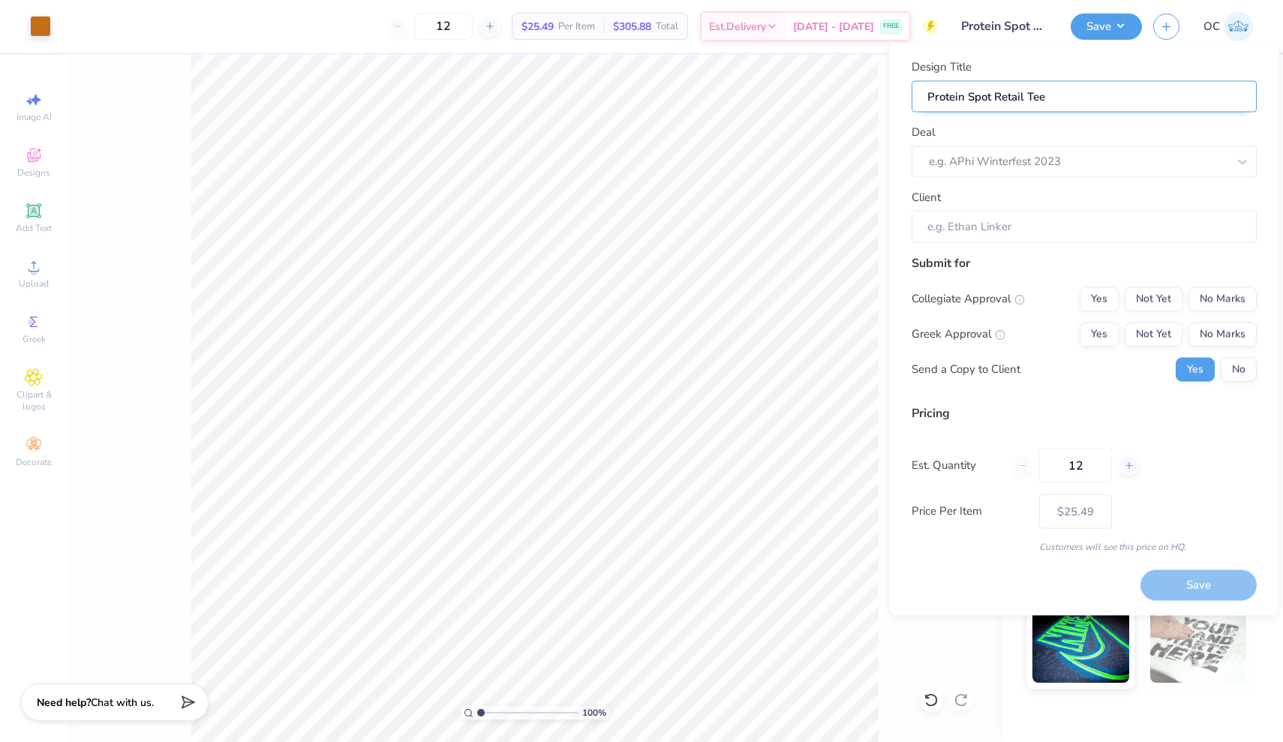
type input "Protein Spot Retail Tee"
type input "Protein Spot Retail Tee ("
type input "Protein Spot Retail Tee (W"
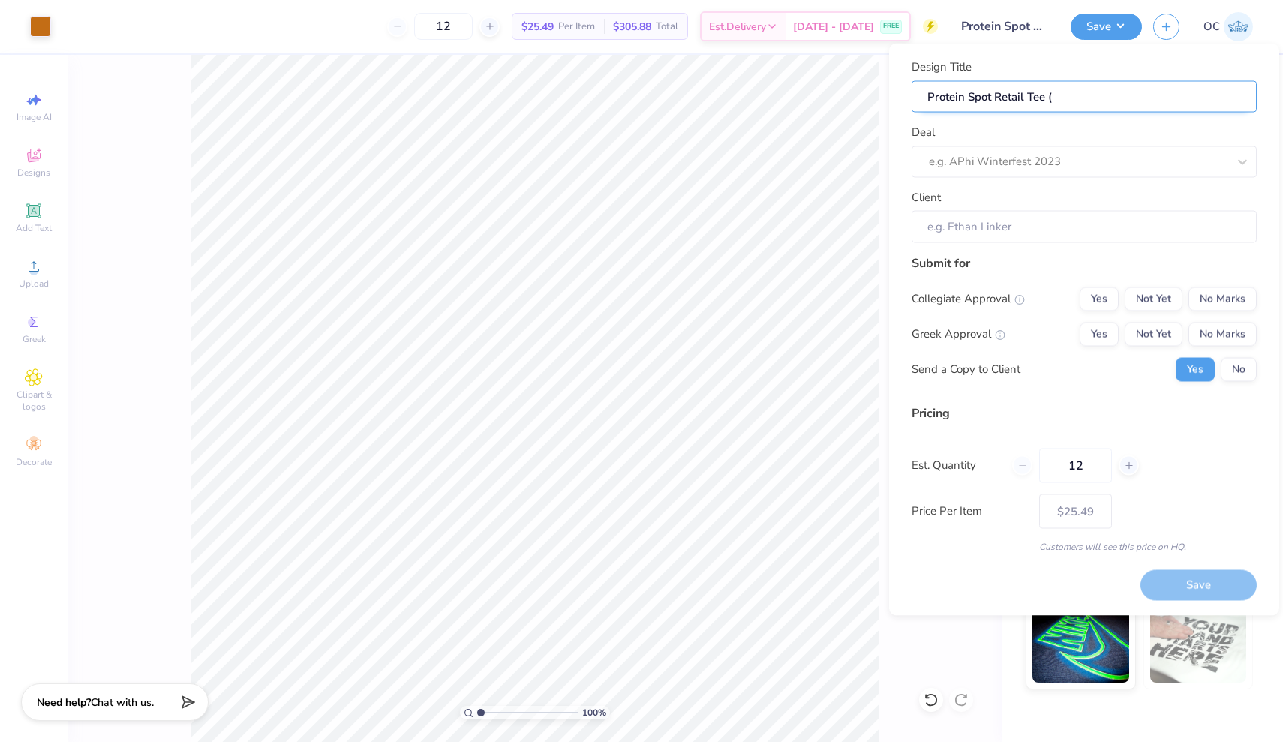
type input "Protein Spot Retail Tee (W"
type input "Protein Spot Retail Tee (Wh"
type input "Protein Spot Retail Tee (Whi"
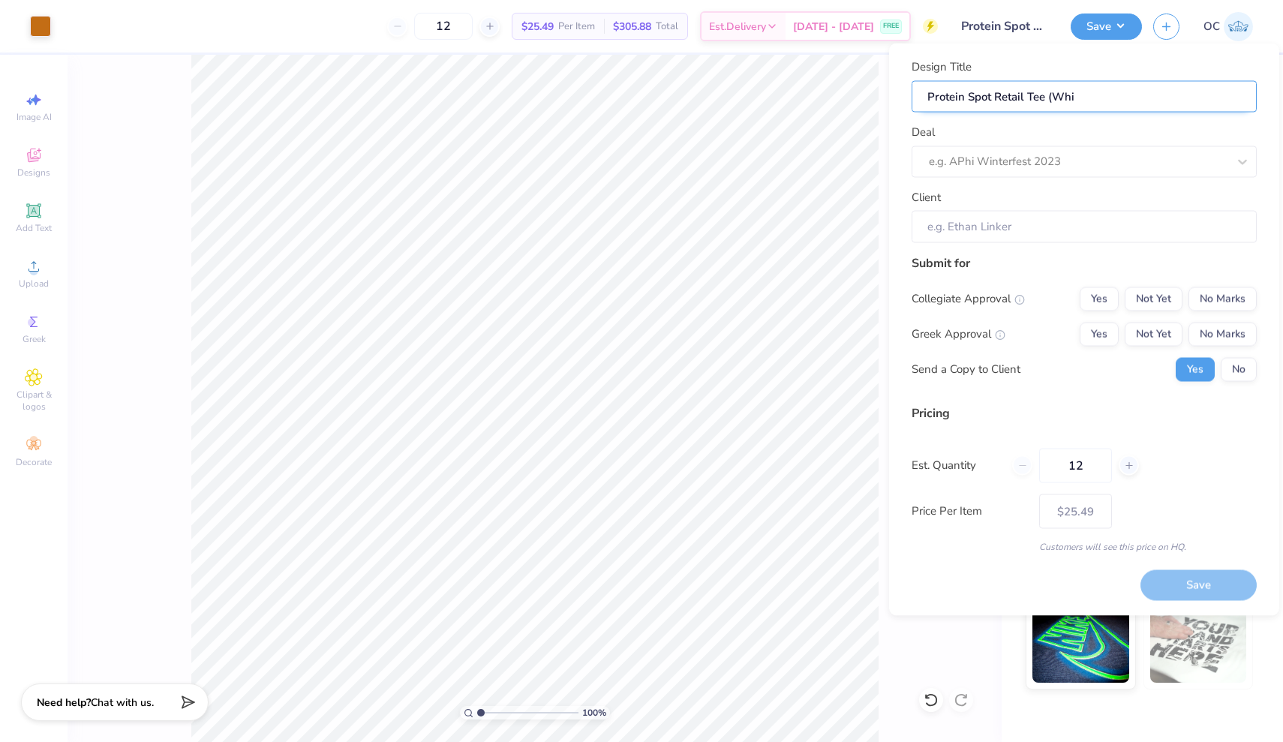
type input "Protein Spot Retail Tee (Whit"
type input "Protein Spot Retail Tee (White"
type input "Protein Spot Retail Tee (White)"
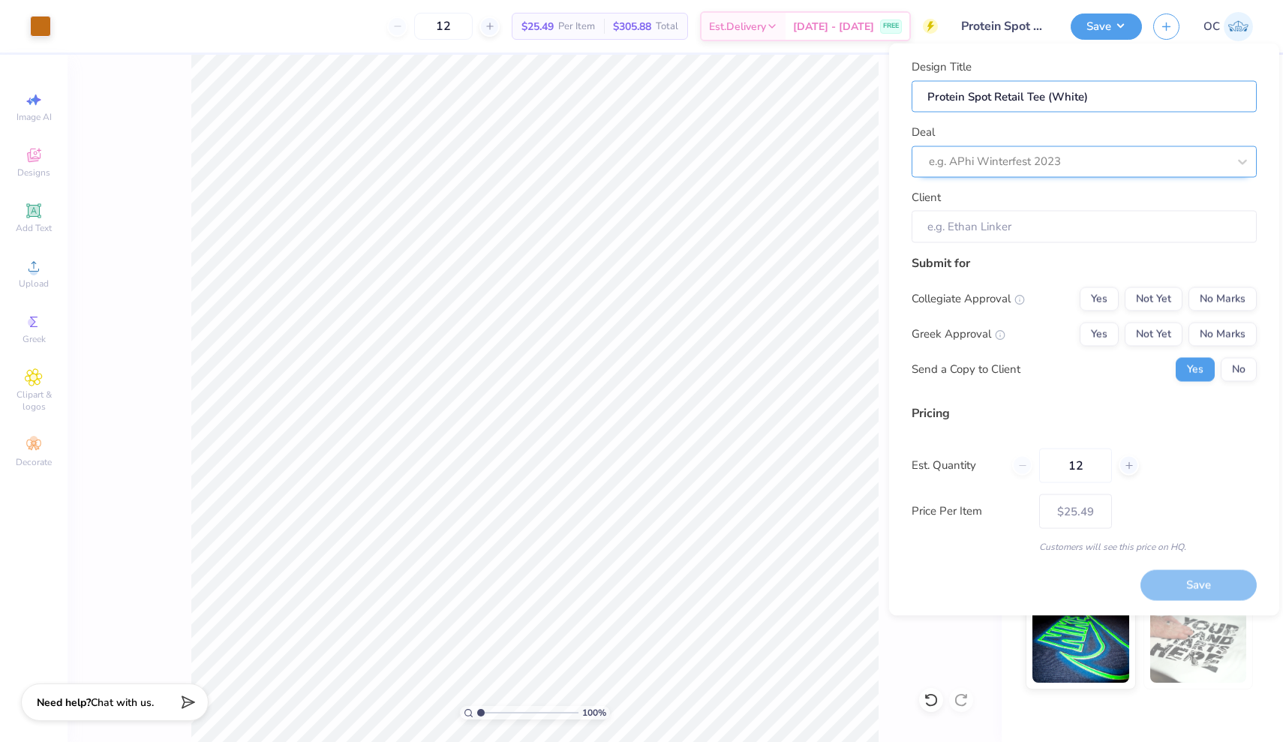
type input "Protein Spot Retail Tee (White)"
click at [1050, 164] on div "e.g. APhi Winterfest 2023" at bounding box center [1078, 161] width 299 height 17
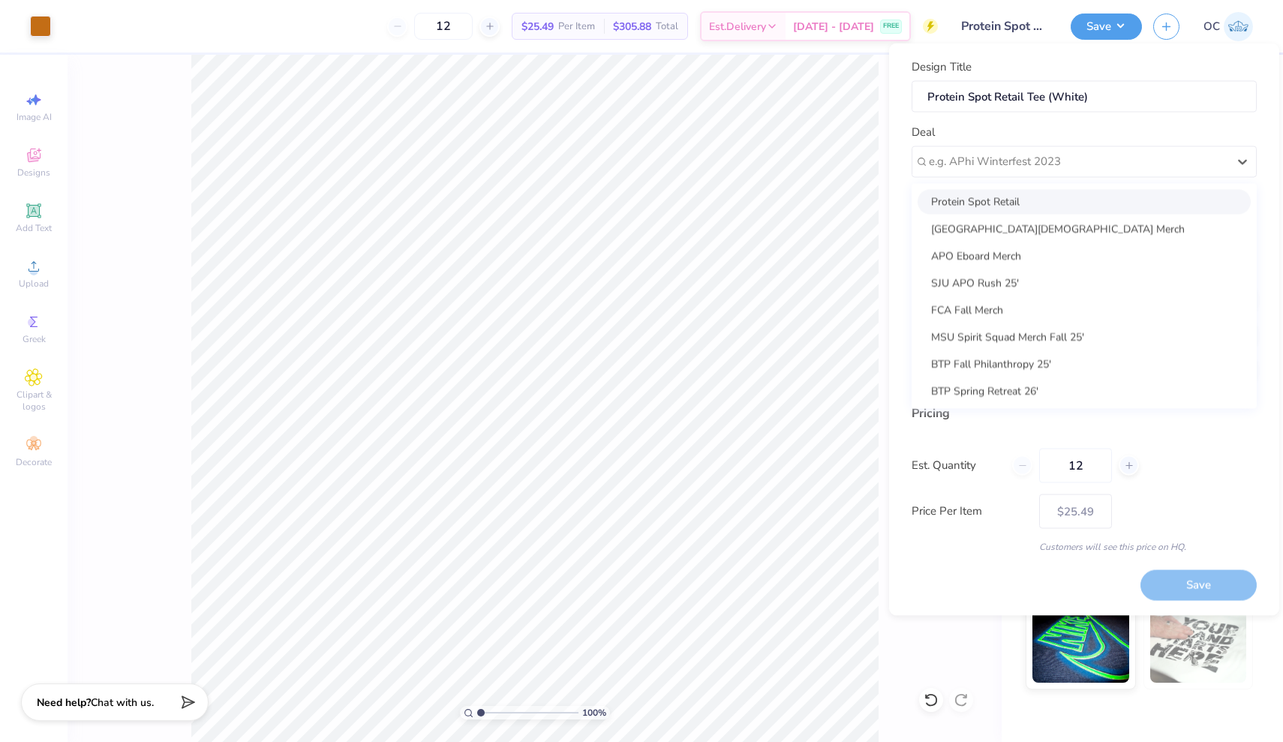
click at [994, 203] on div "Protein Spot Retail" at bounding box center [1084, 201] width 333 height 25
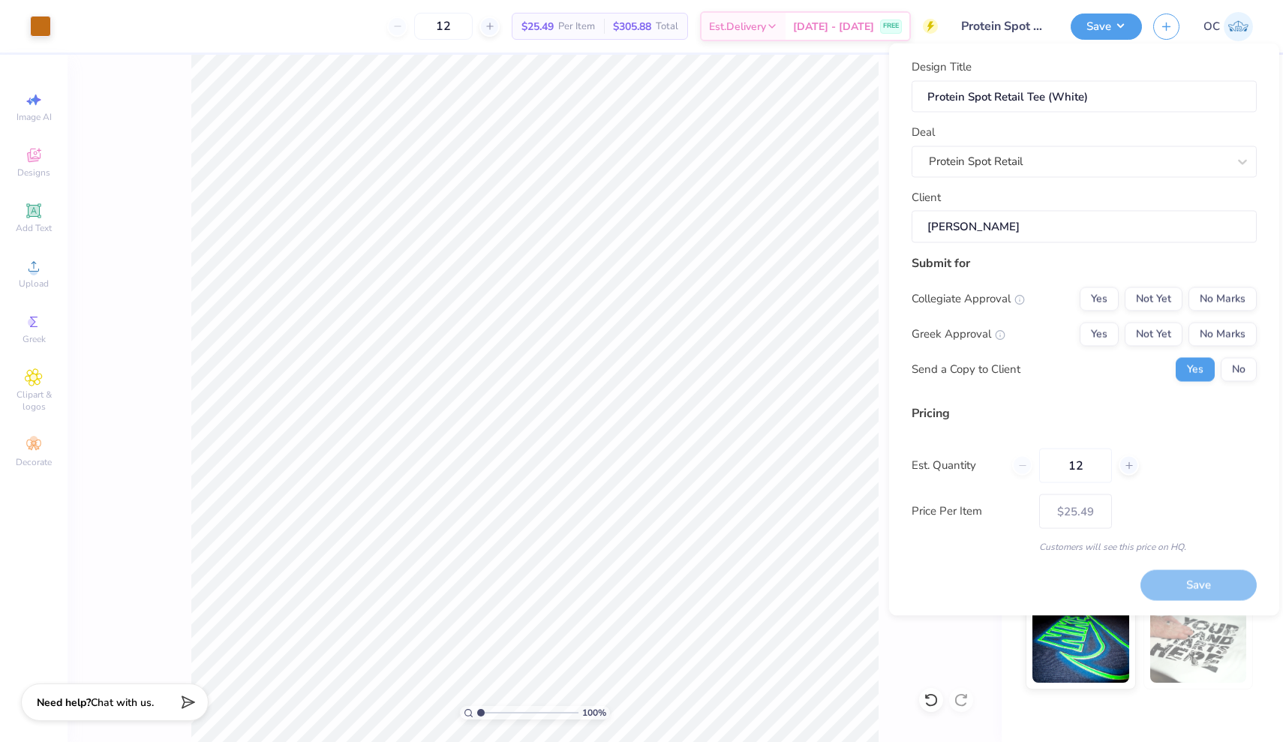
type input "Tyler Schuler"
click at [1224, 295] on button "No Marks" at bounding box center [1222, 299] width 68 height 24
click at [1224, 326] on button "No Marks" at bounding box center [1222, 334] width 68 height 24
click at [1230, 369] on button "No" at bounding box center [1239, 369] width 36 height 24
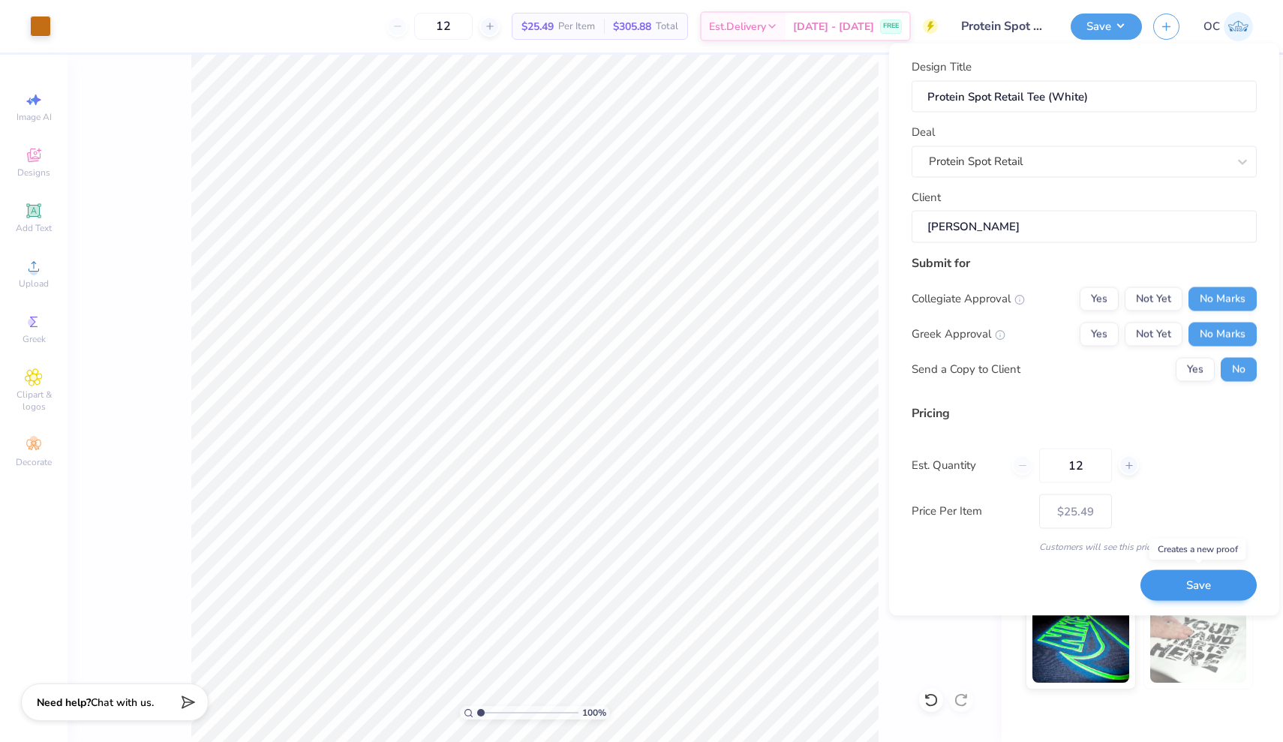
click at [1201, 582] on button "Save" at bounding box center [1198, 585] width 116 height 31
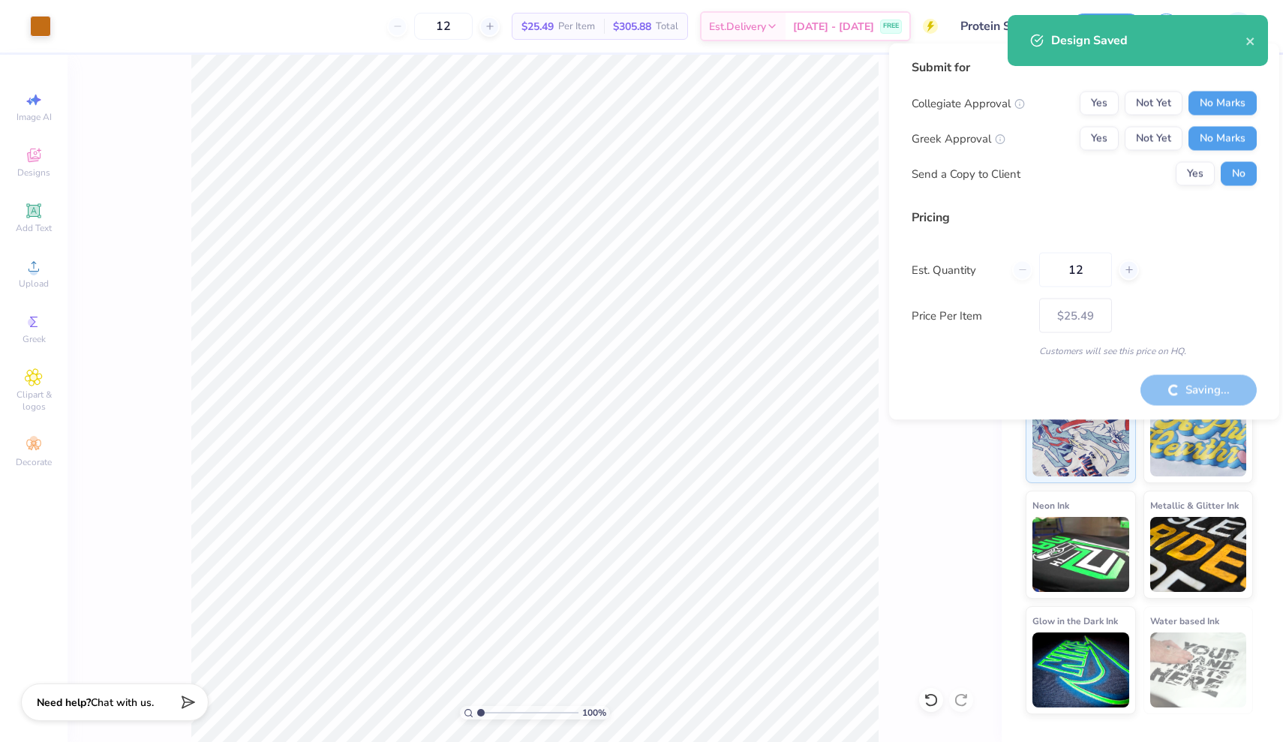
type input "– –"
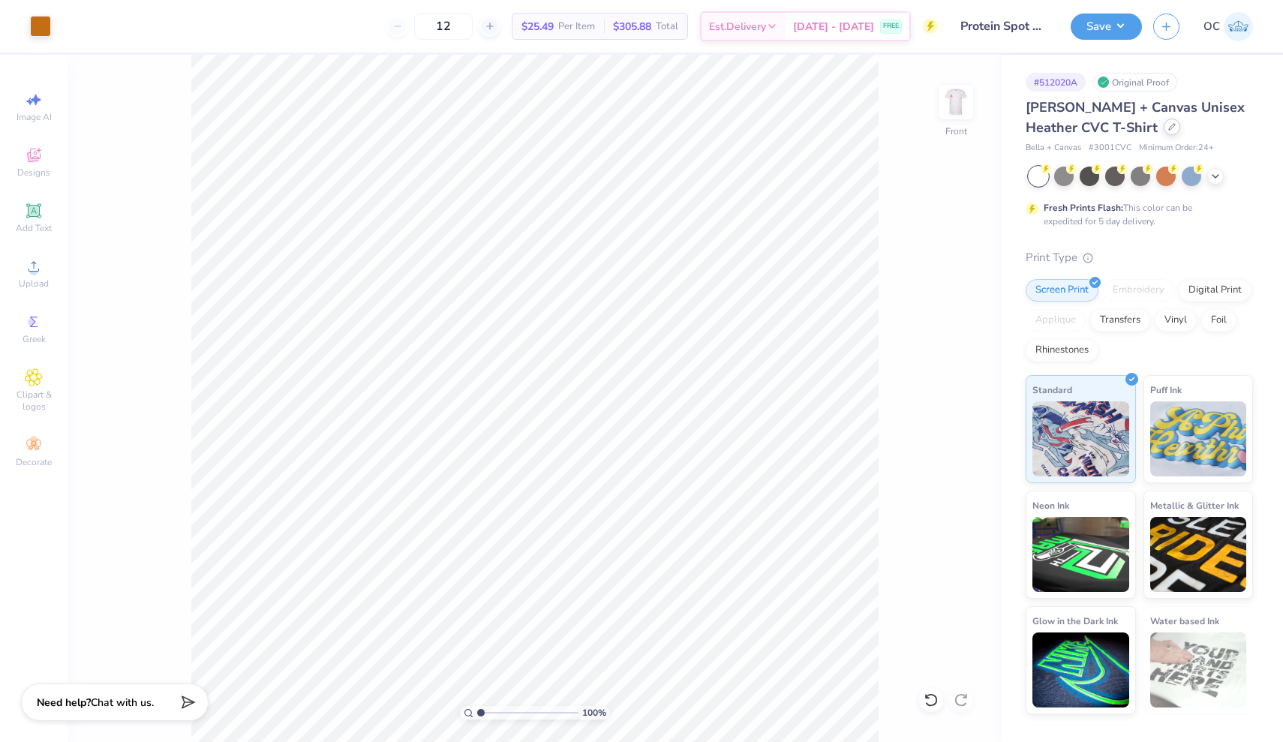
click at [1169, 126] on icon at bounding box center [1172, 127] width 6 height 6
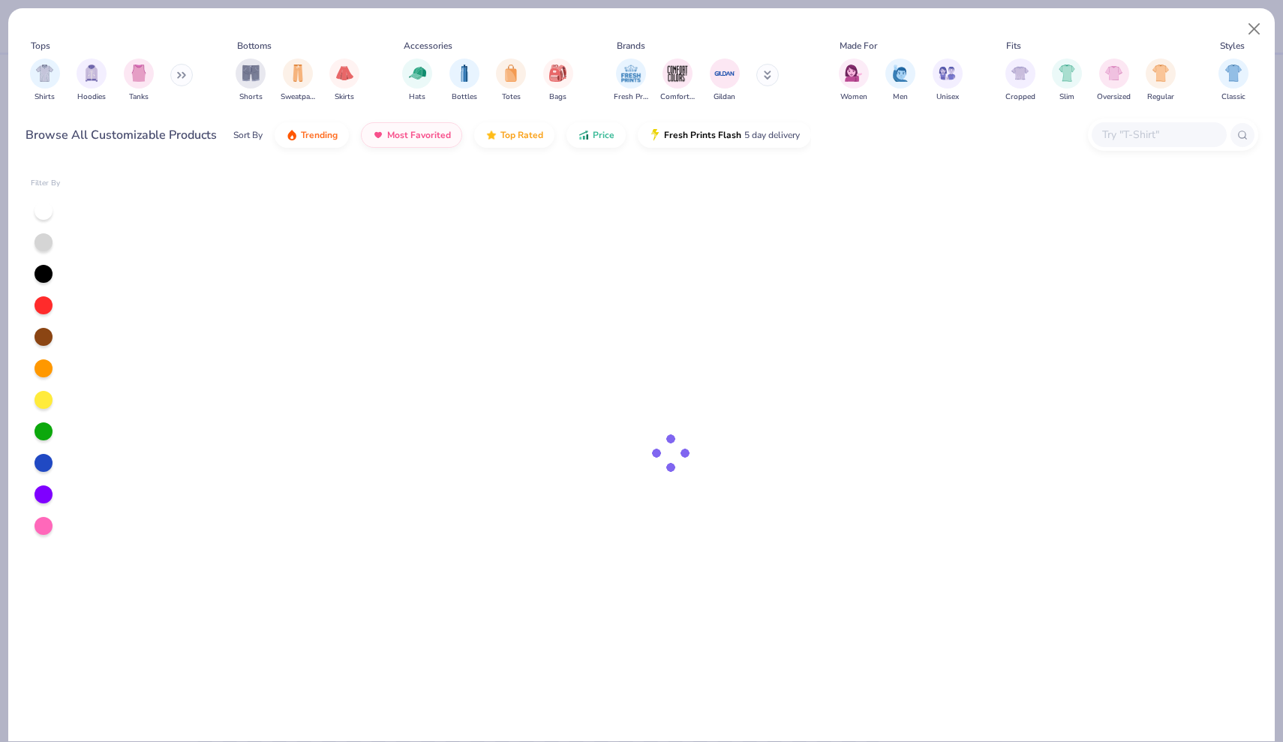
click at [1121, 136] on input "text" at bounding box center [1159, 134] width 116 height 17
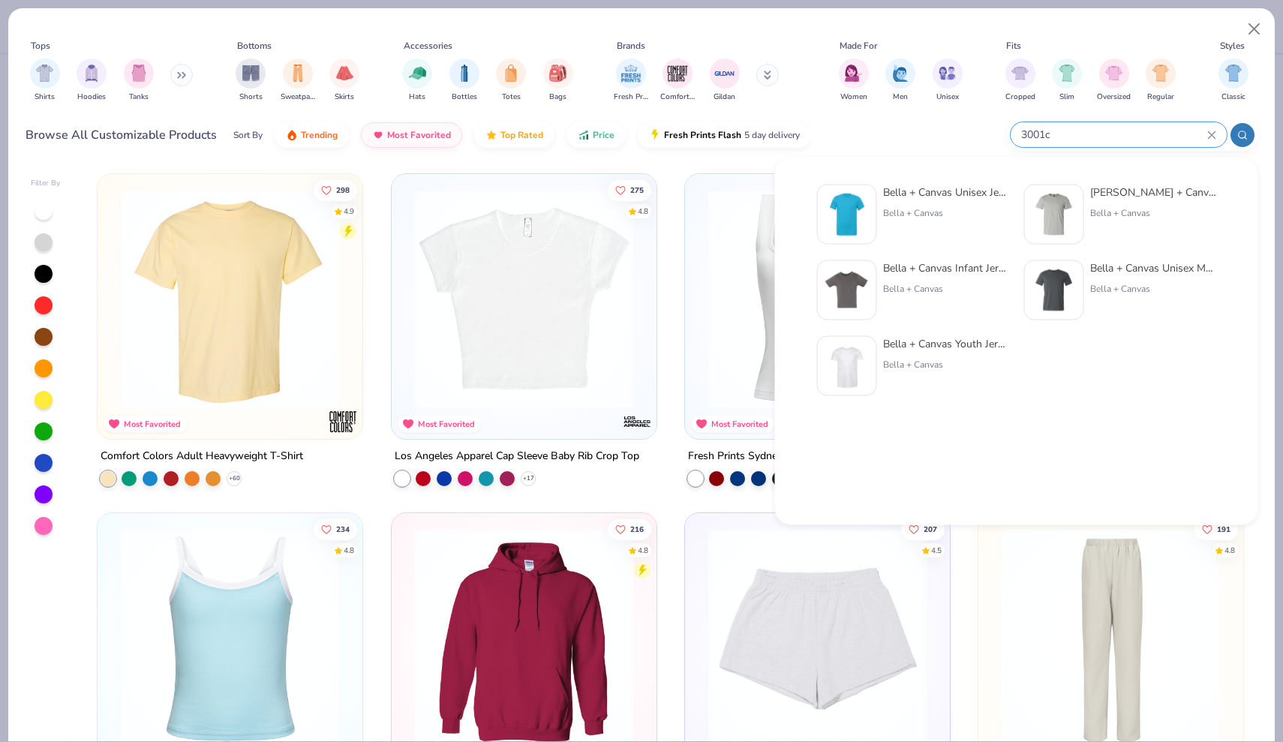
type input "3001c"
click at [970, 195] on div "Bella + Canvas Unisex Jersey Short-Sleeve T-Shirt" at bounding box center [946, 193] width 126 height 16
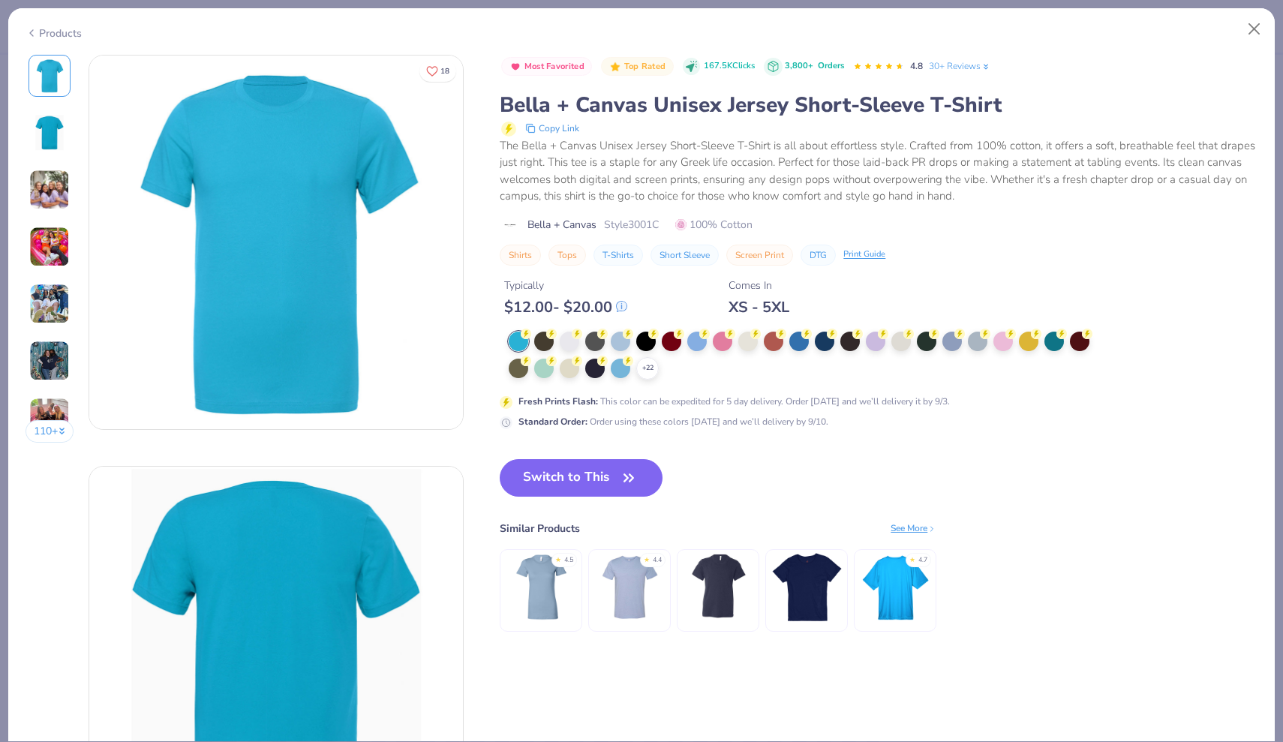
click at [42, 186] on img at bounding box center [49, 190] width 41 height 41
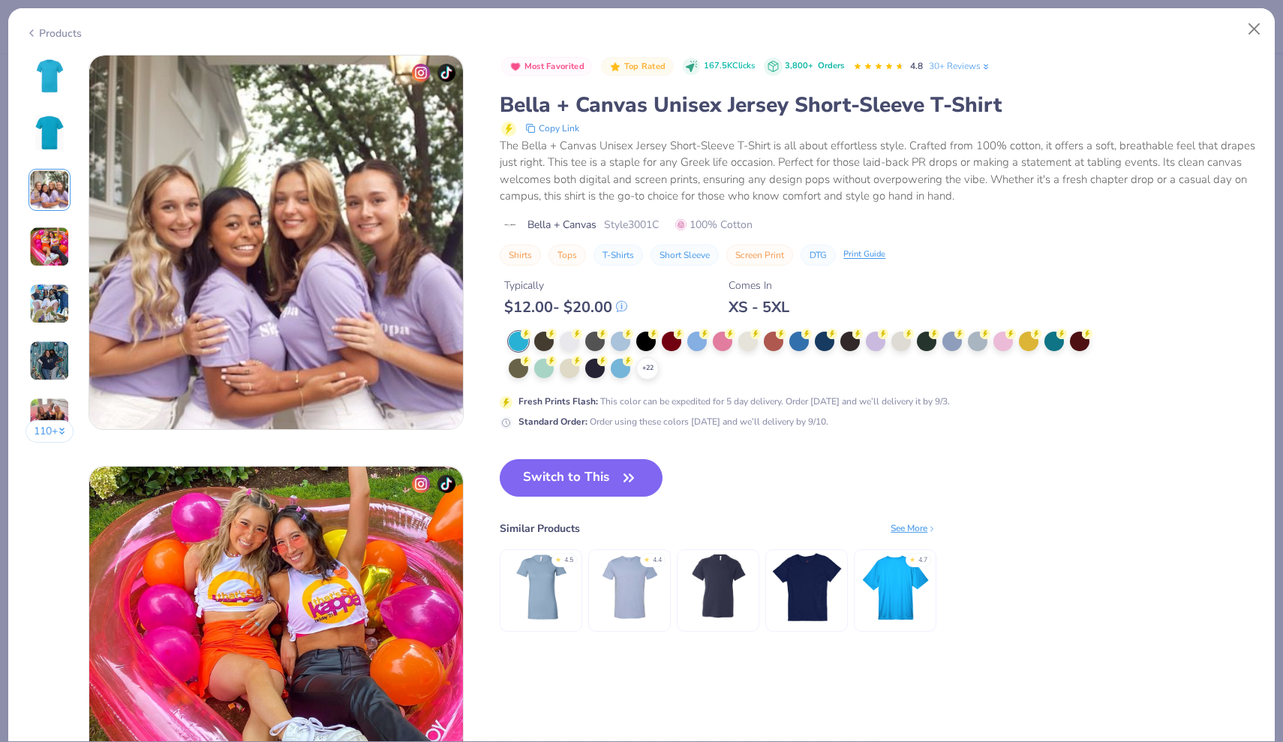
click at [38, 255] on img at bounding box center [49, 247] width 41 height 41
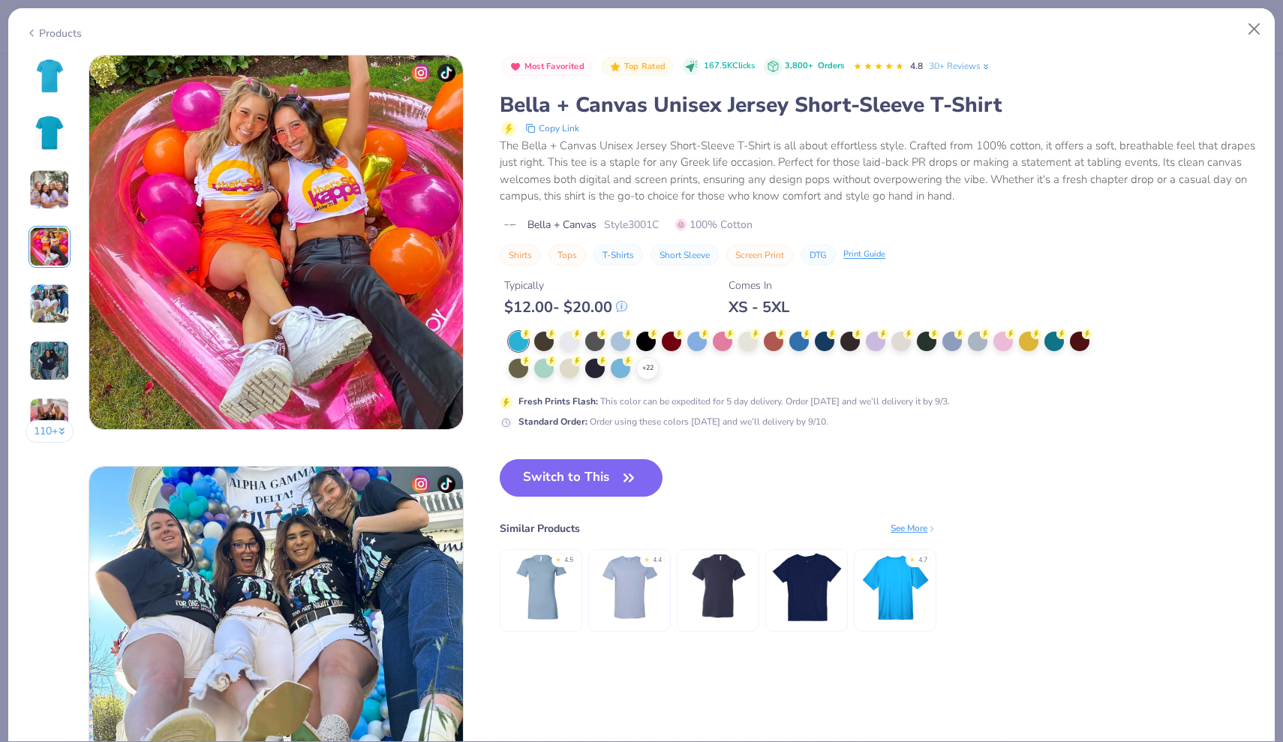
click at [38, 312] on img at bounding box center [49, 304] width 41 height 41
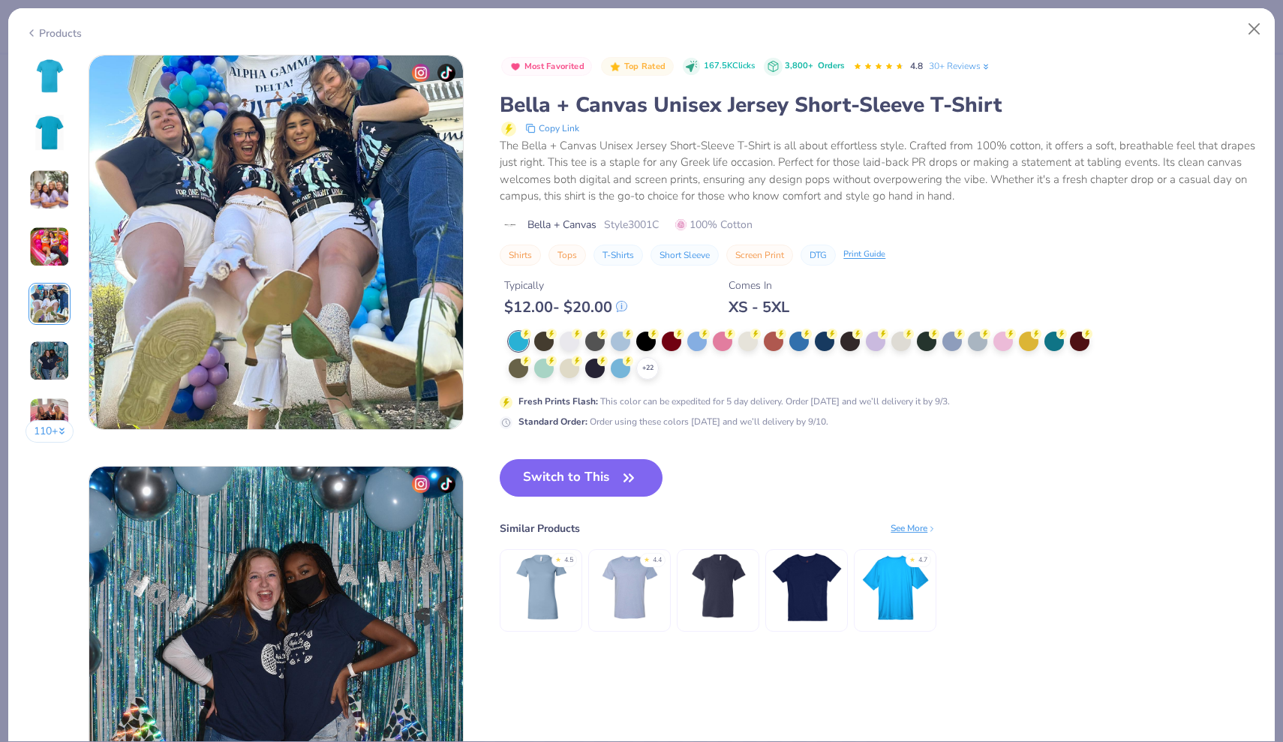
click at [46, 355] on img at bounding box center [49, 361] width 41 height 41
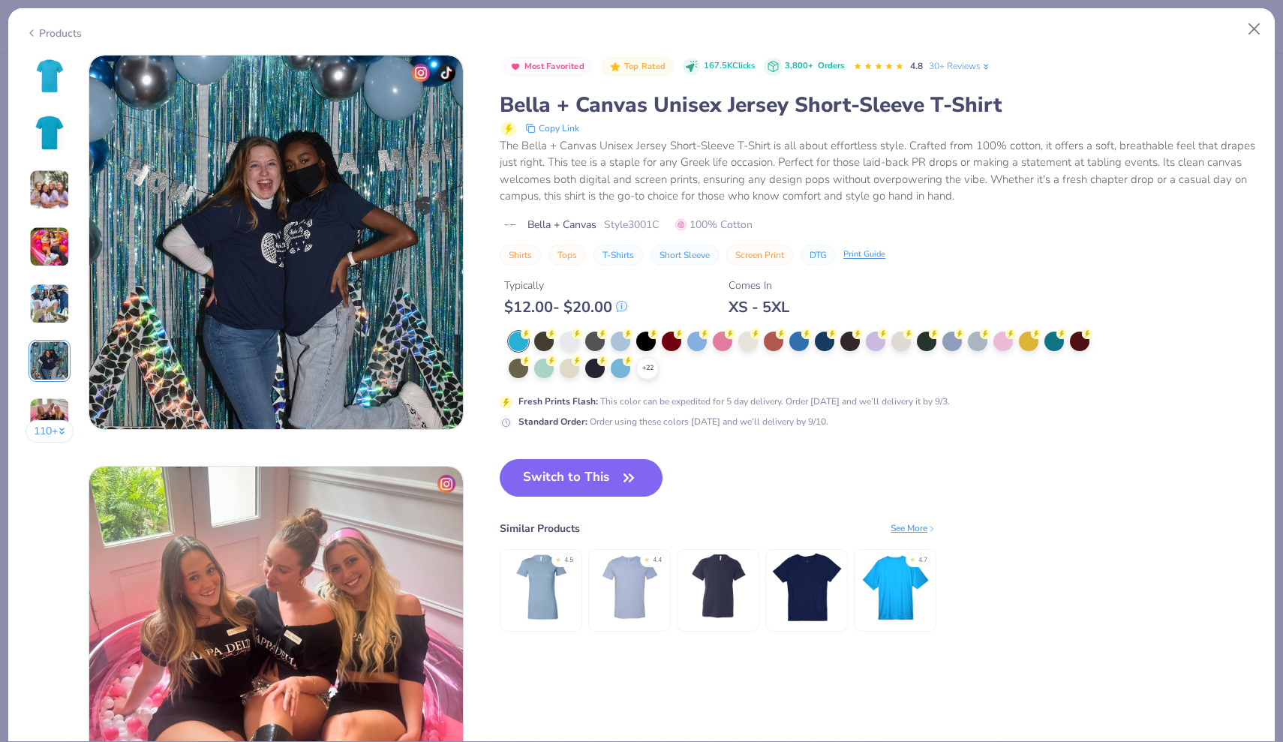
click at [52, 411] on img at bounding box center [49, 418] width 41 height 41
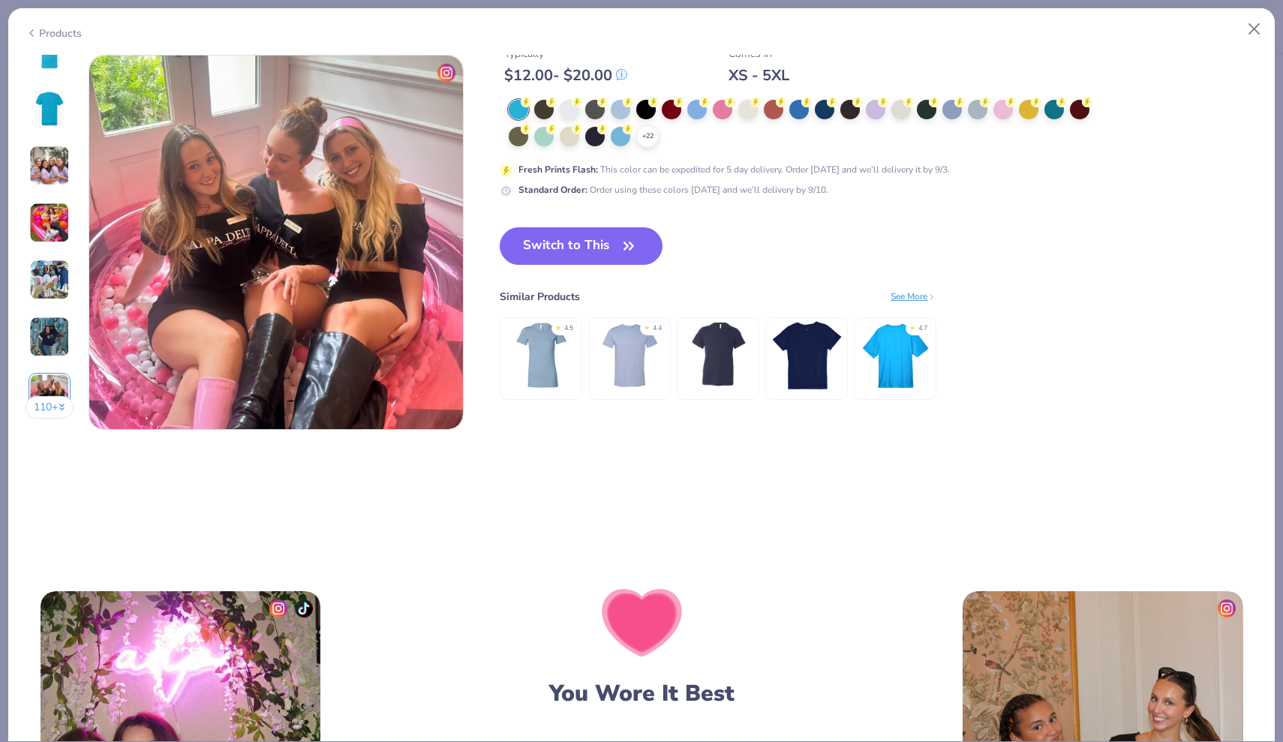
click at [40, 41] on div "Products" at bounding box center [641, 27] width 1266 height 39
click at [46, 34] on div "Products" at bounding box center [54, 34] width 56 height 16
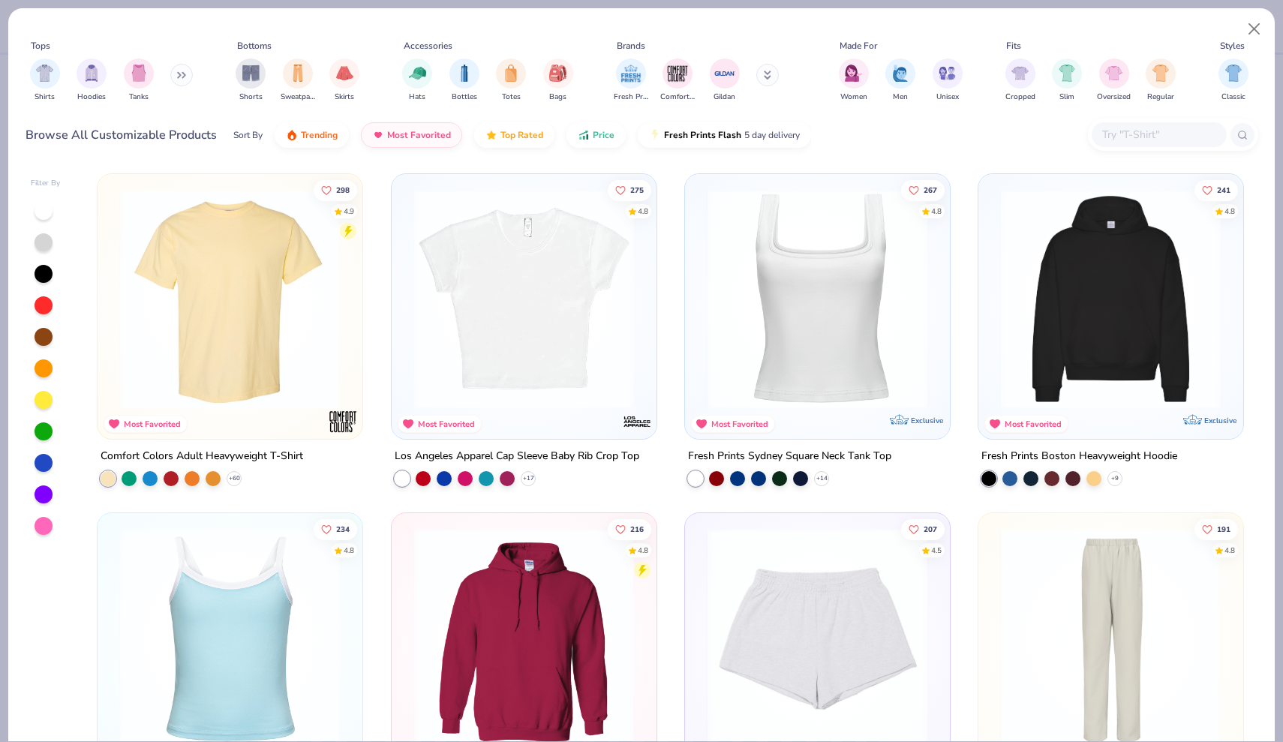
click at [247, 341] on img at bounding box center [230, 299] width 235 height 220
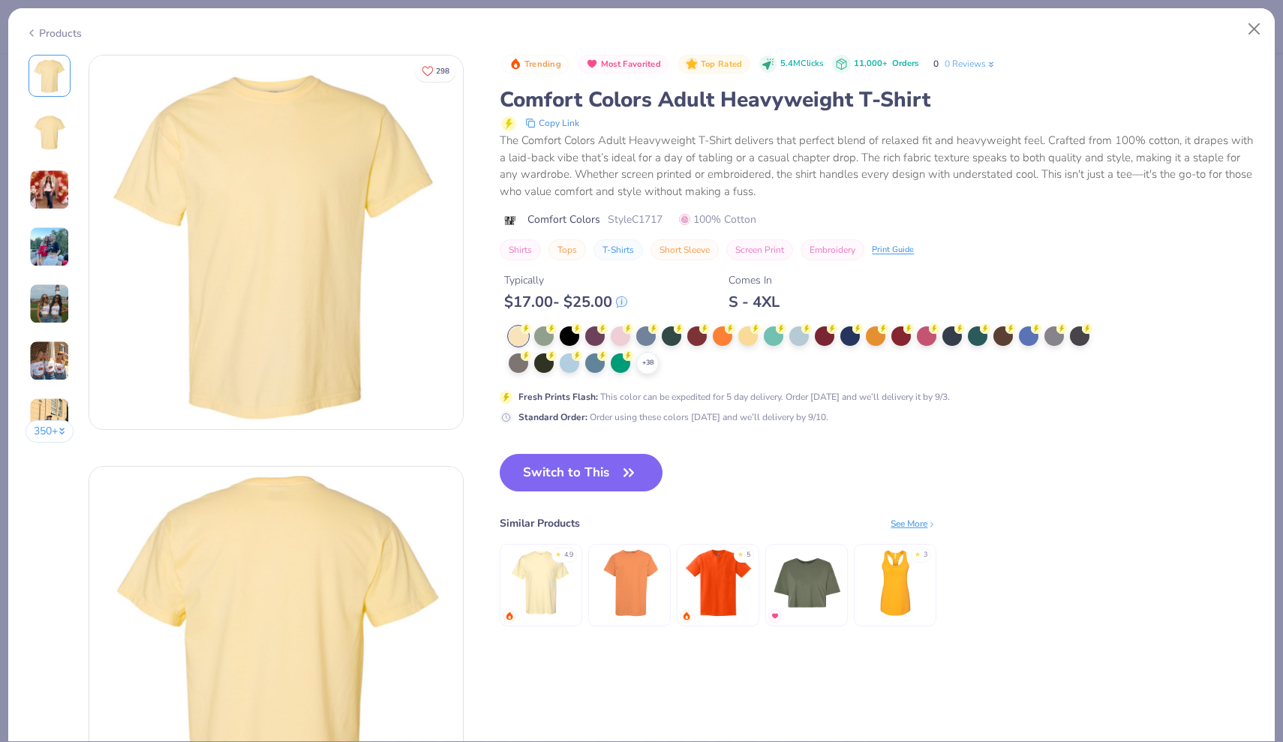
click at [44, 185] on img at bounding box center [49, 190] width 41 height 41
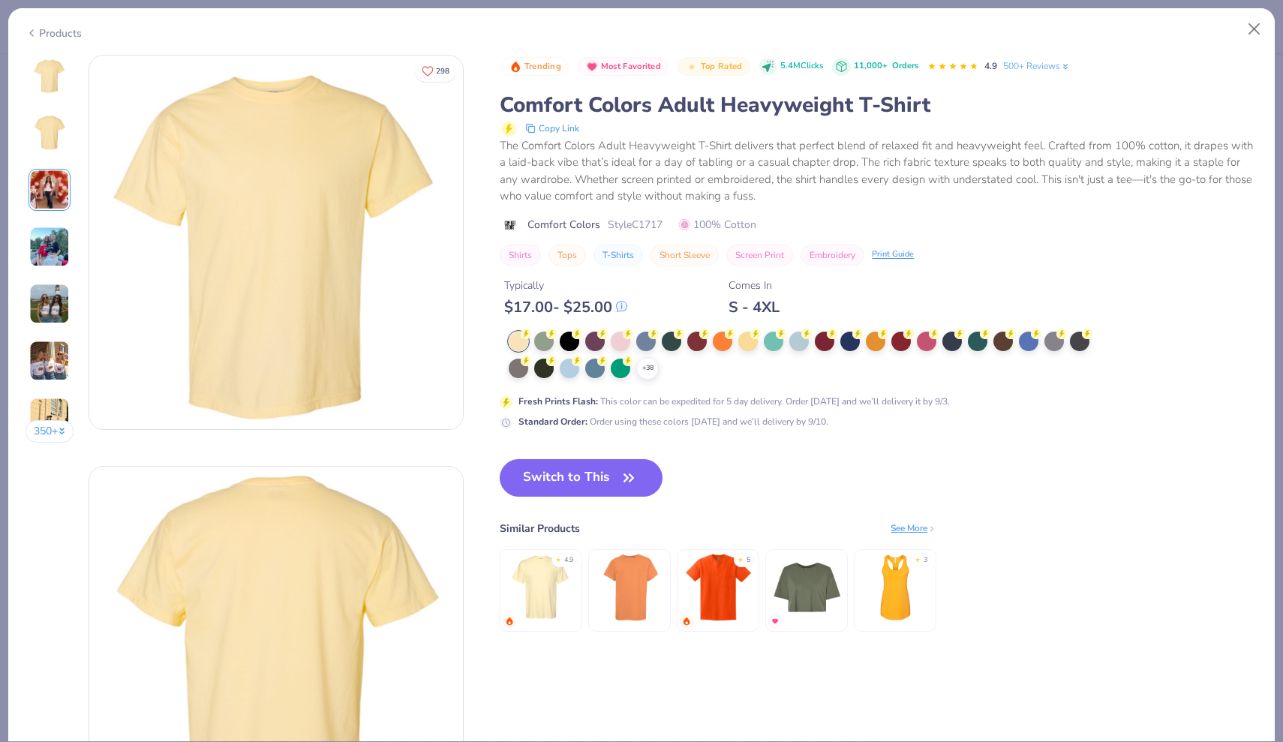
scroll to position [822, 0]
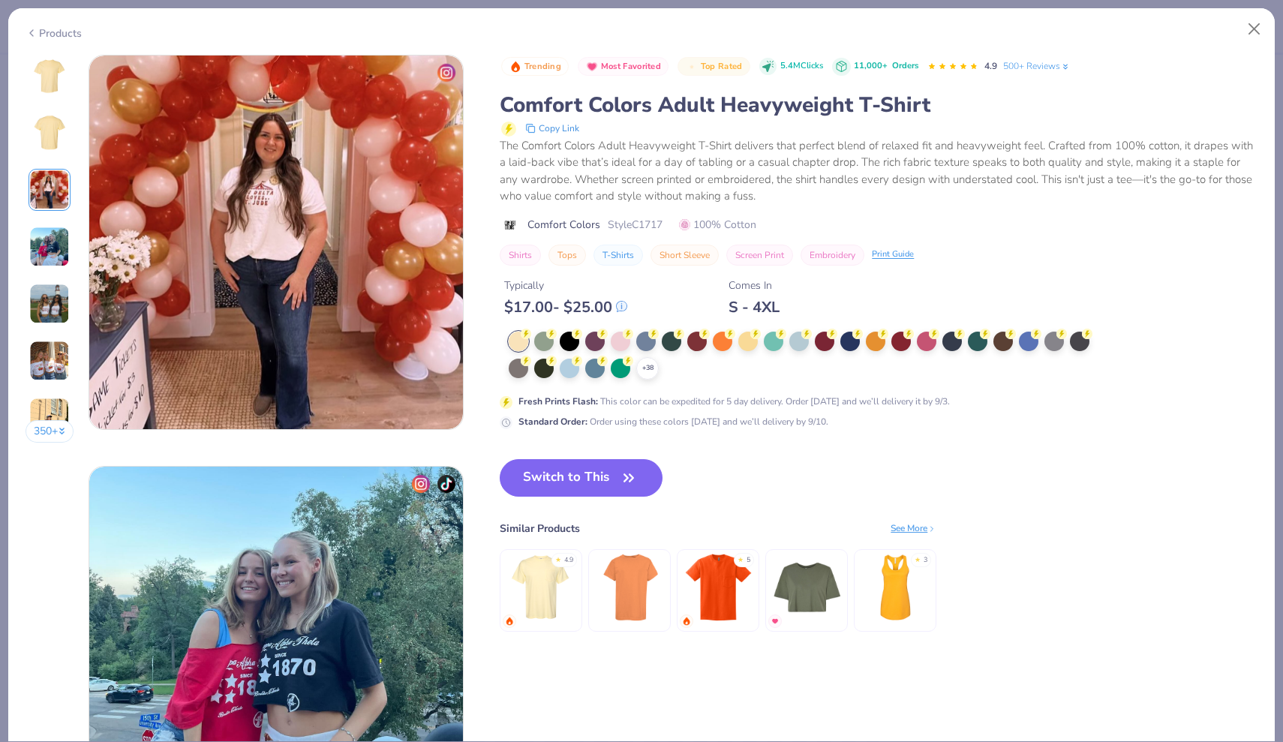
click at [37, 33] on icon at bounding box center [32, 33] width 12 height 18
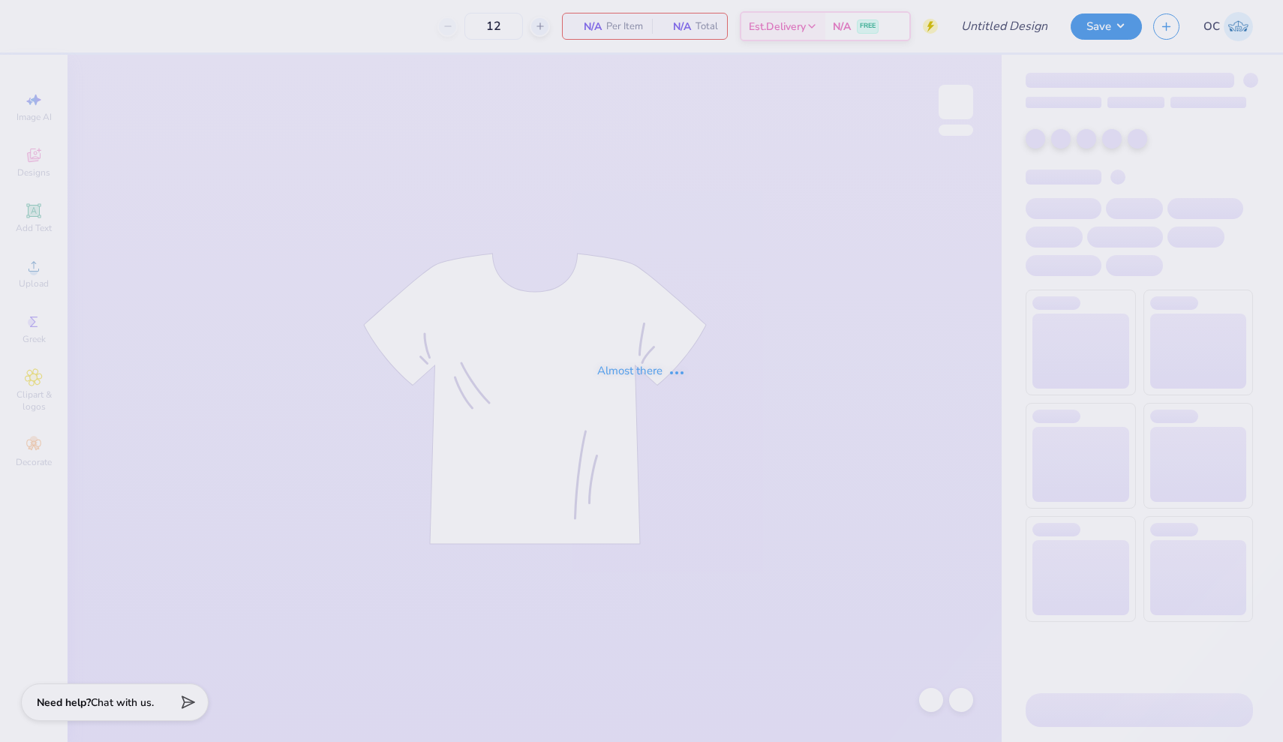
type input "Protein Spot Tee (Grey)"
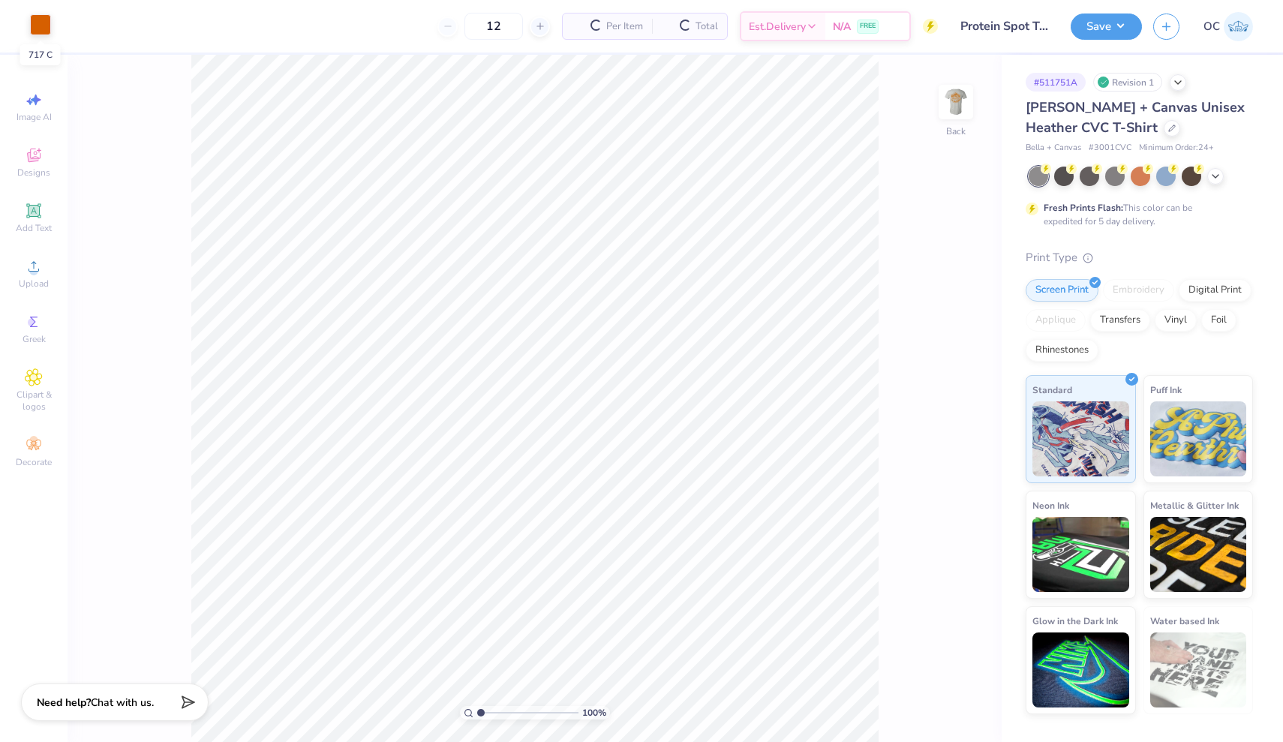
click at [38, 25] on div at bounding box center [40, 24] width 21 height 21
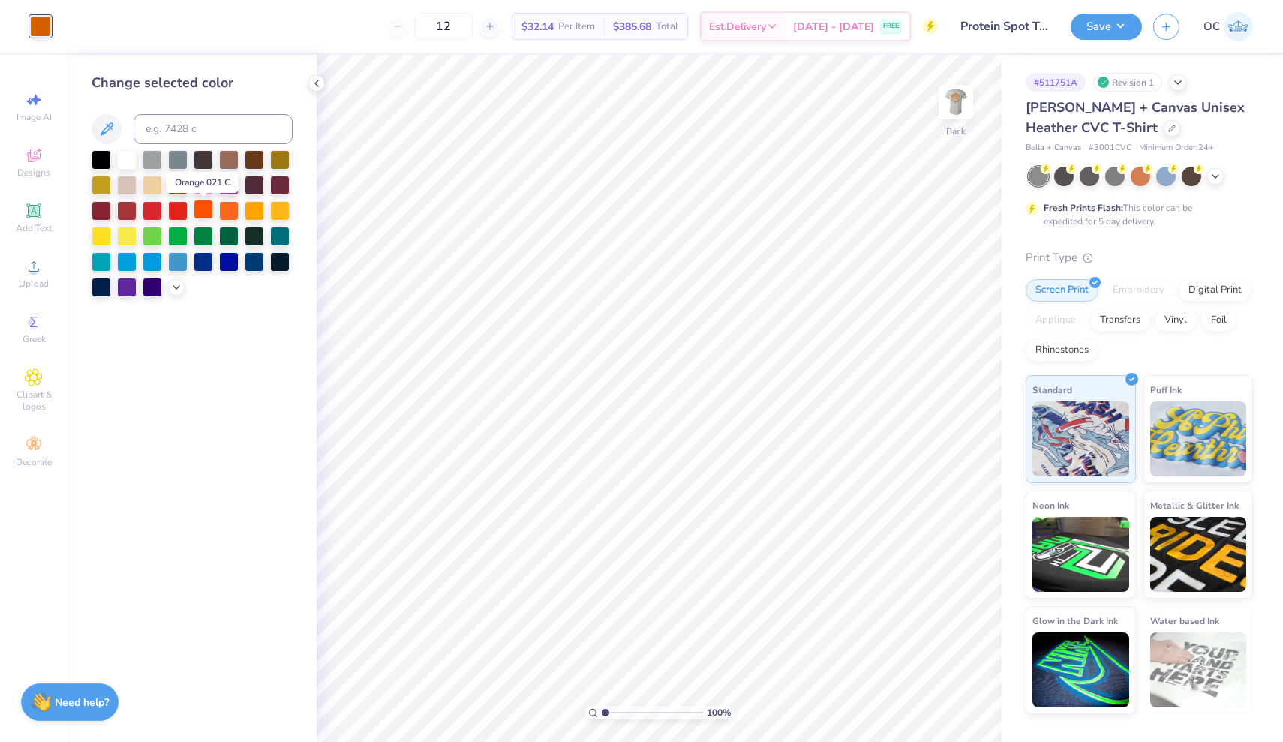
click at [207, 215] on div at bounding box center [204, 210] width 20 height 20
click at [229, 212] on div at bounding box center [229, 210] width 20 height 20
click at [954, 96] on img at bounding box center [956, 102] width 60 height 60
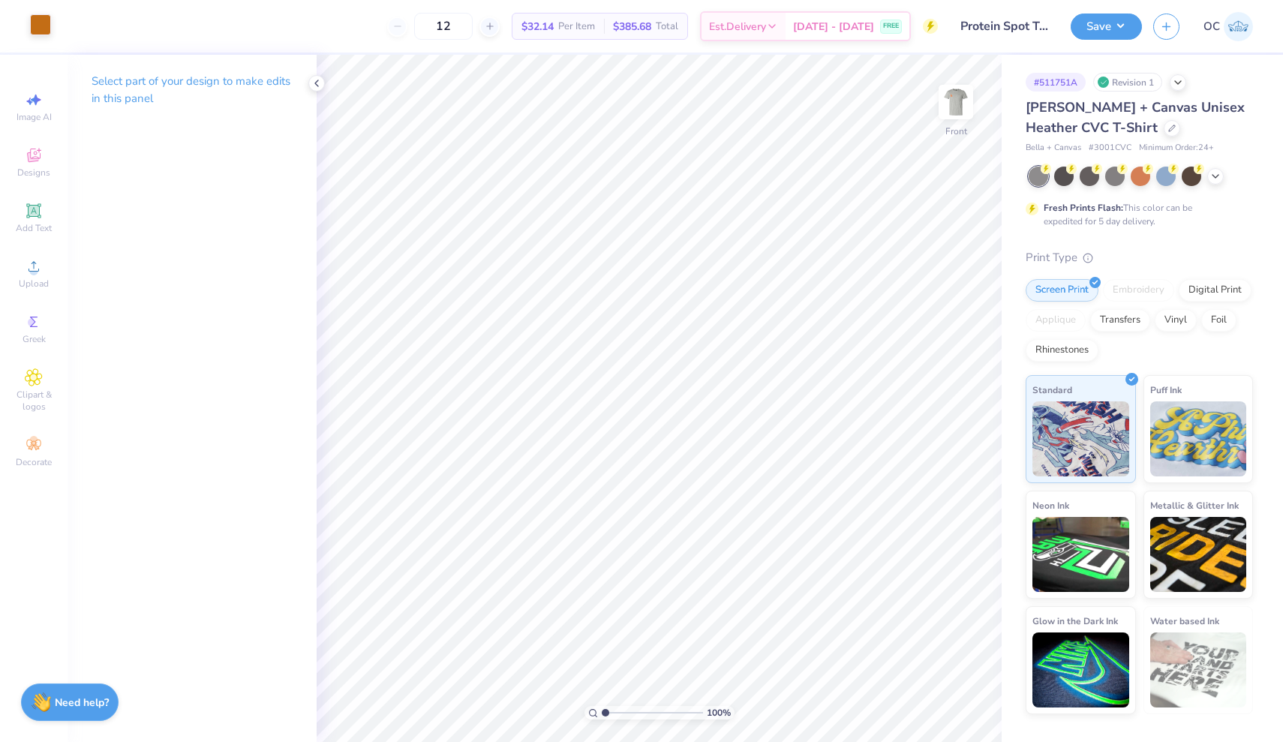
click at [42, 28] on div at bounding box center [40, 24] width 21 height 21
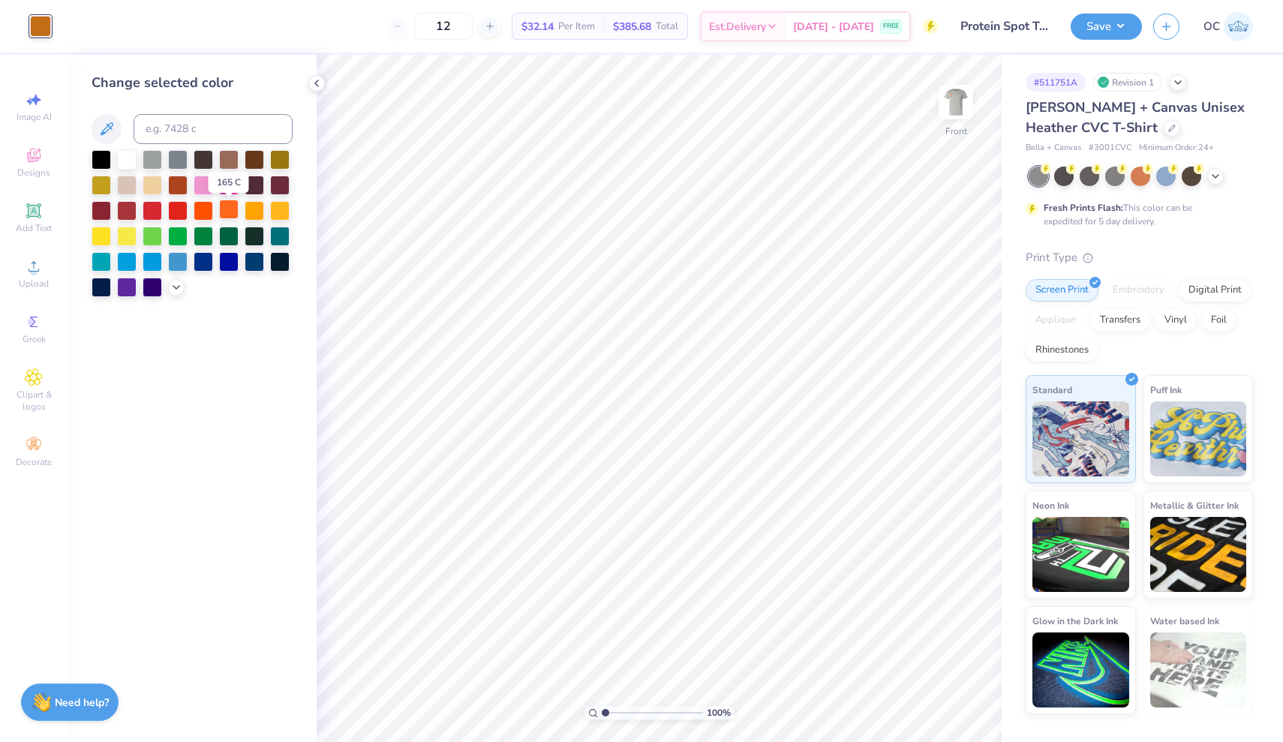
click at [230, 215] on div at bounding box center [229, 210] width 20 height 20
click at [314, 88] on icon at bounding box center [317, 83] width 12 height 12
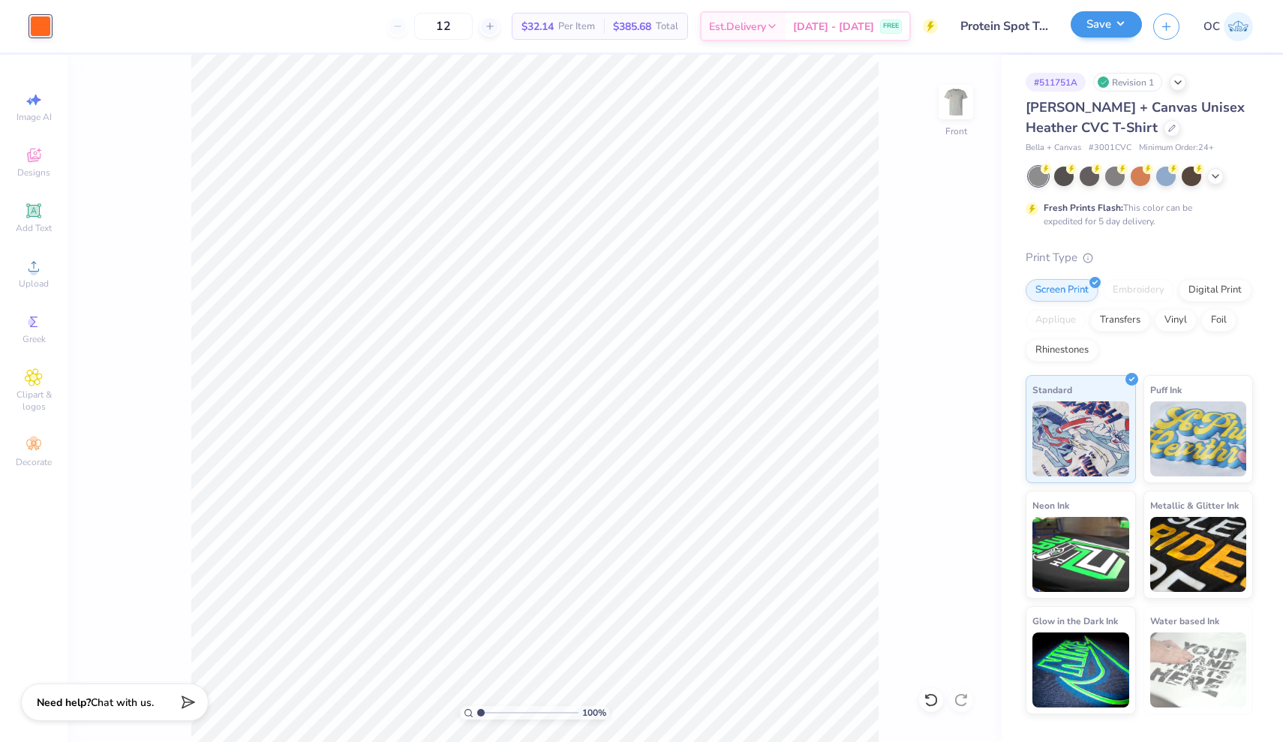
click at [1113, 23] on button "Save" at bounding box center [1106, 24] width 71 height 26
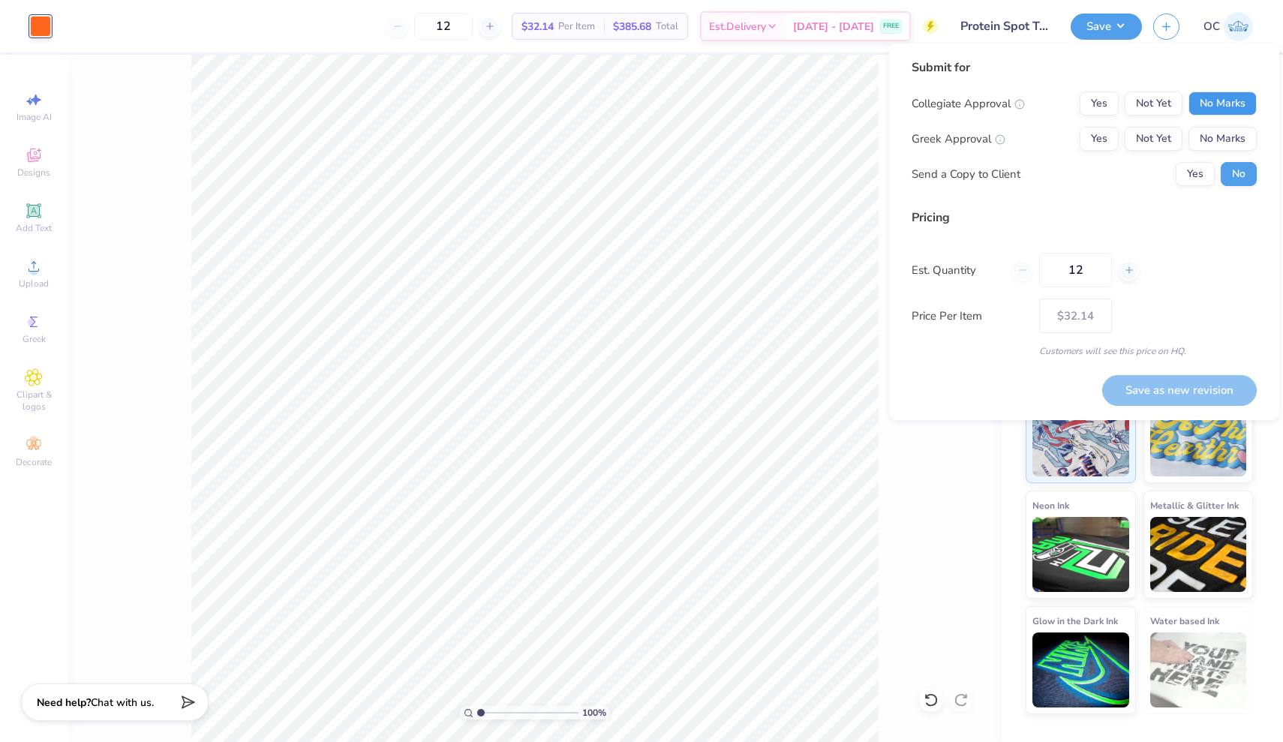
click at [1204, 98] on button "No Marks" at bounding box center [1222, 104] width 68 height 24
click at [1204, 139] on button "No Marks" at bounding box center [1222, 139] width 68 height 24
click at [1173, 382] on button "Save as new revision" at bounding box center [1179, 390] width 155 height 31
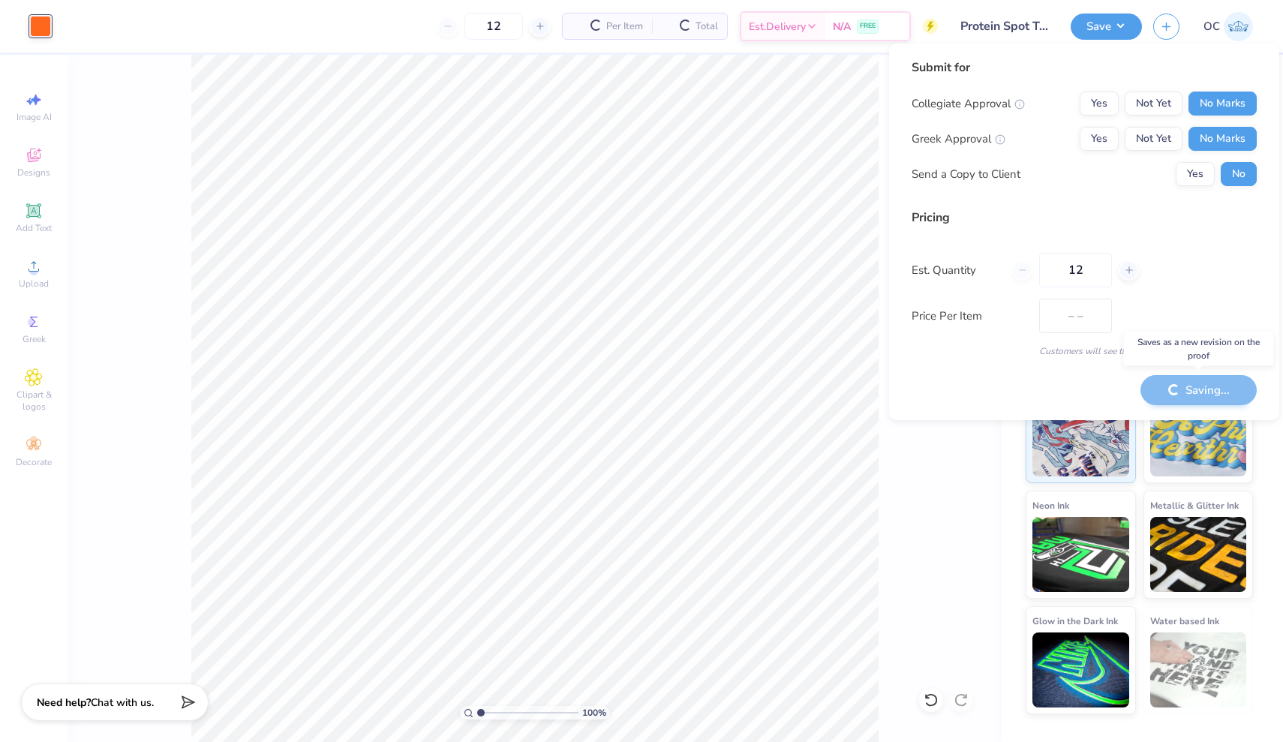
type input "$32.14"
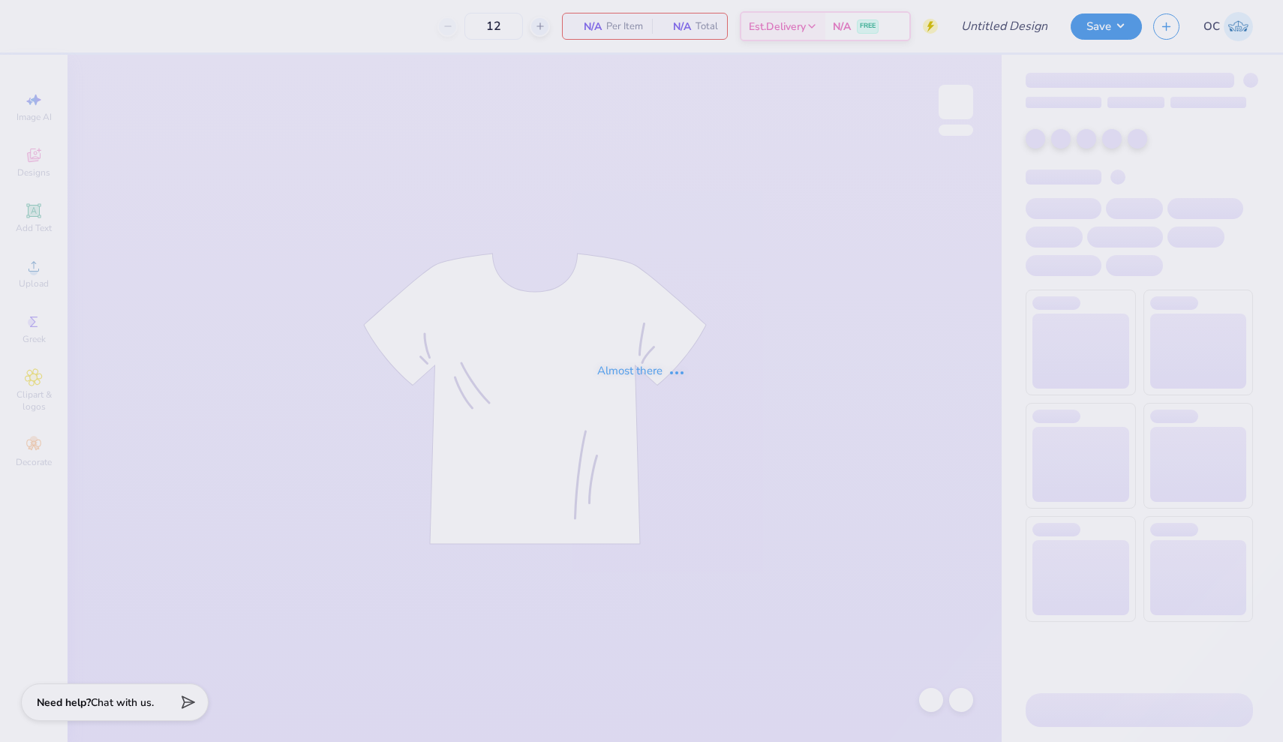
type input "Protein Spot Retail Tee (Black)"
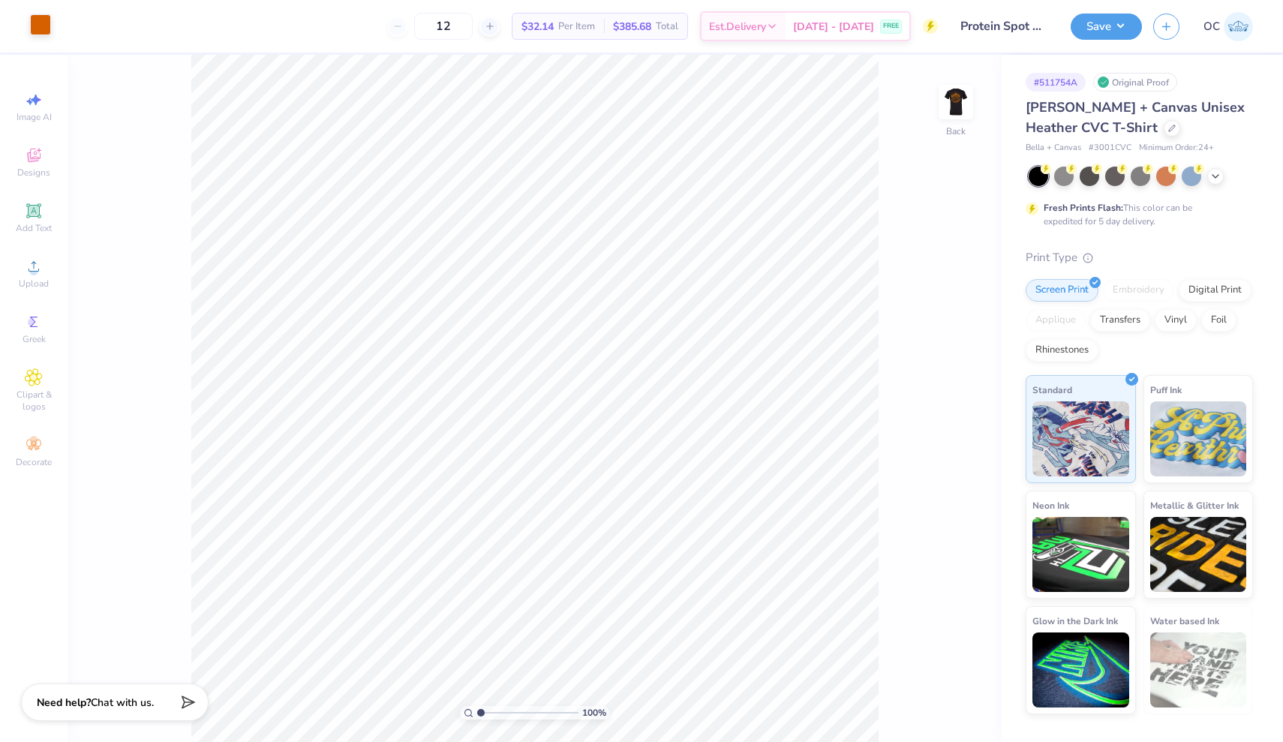
click at [36, 29] on div at bounding box center [40, 24] width 21 height 21
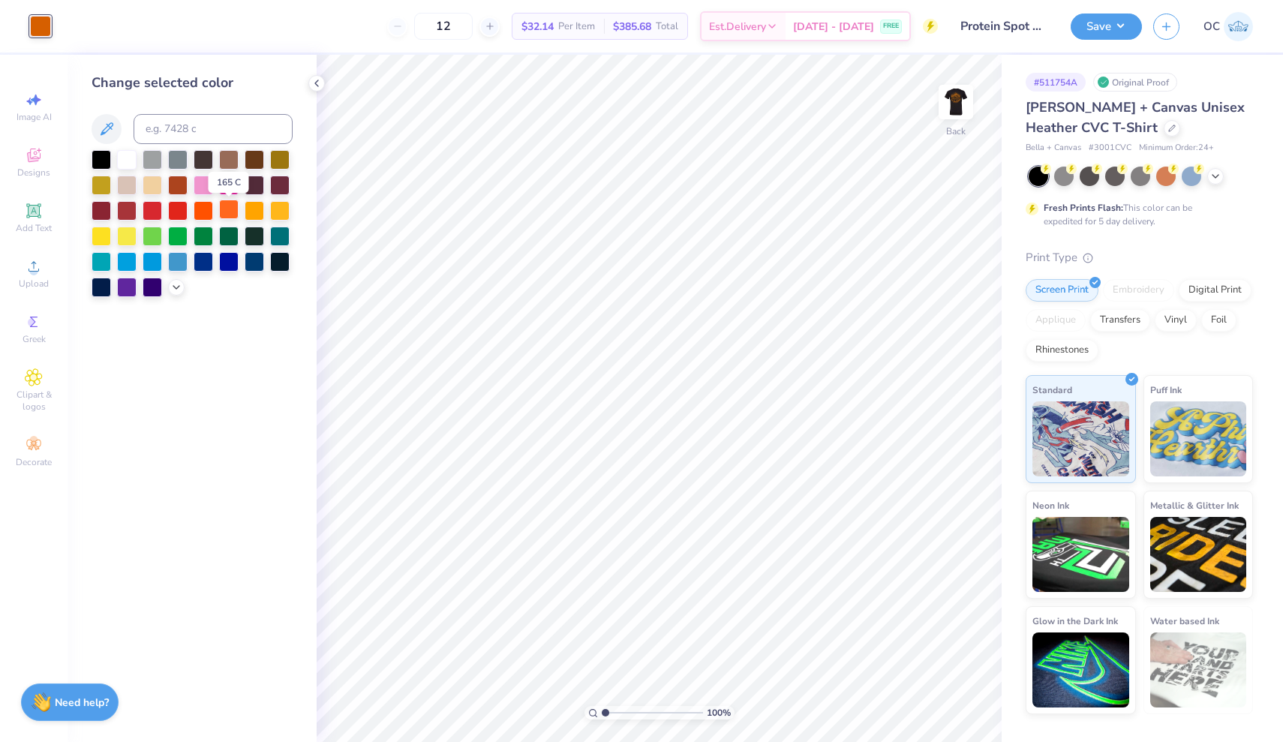
click at [230, 217] on div at bounding box center [229, 210] width 20 height 20
click at [953, 109] on img at bounding box center [956, 102] width 60 height 60
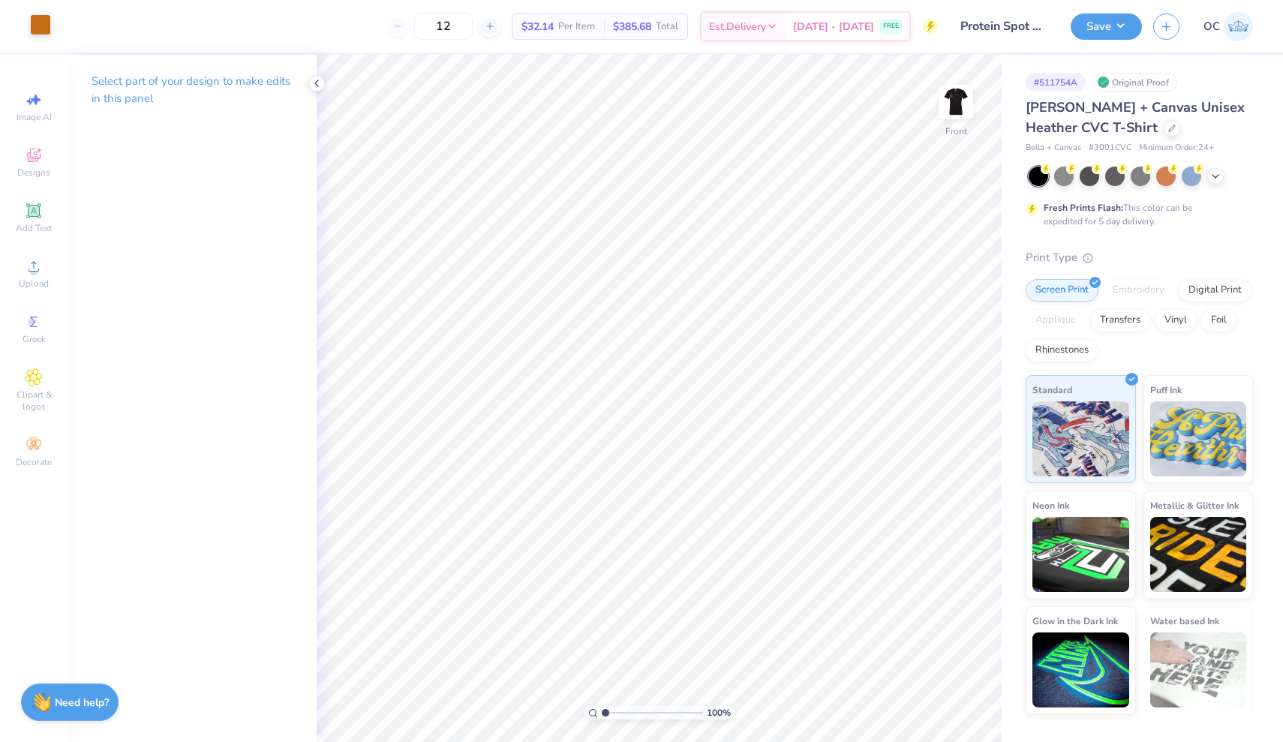
click at [47, 26] on div at bounding box center [40, 24] width 21 height 21
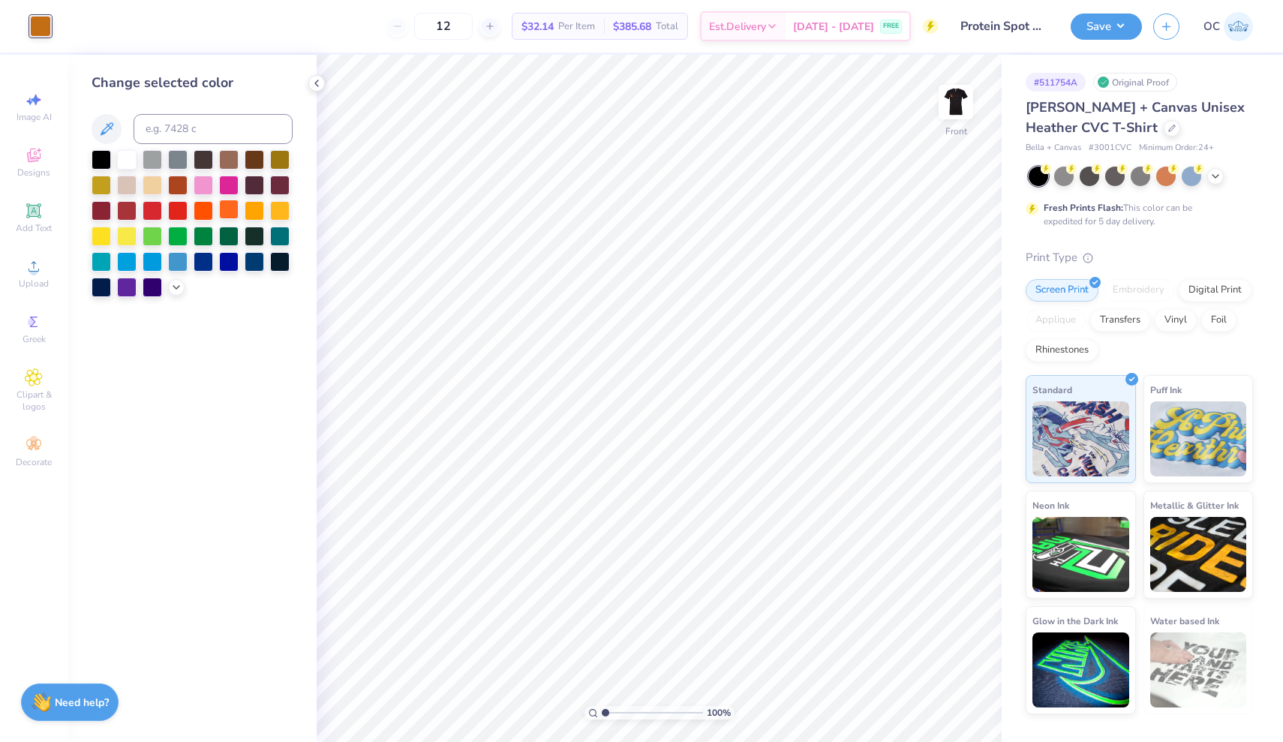
click at [228, 212] on div at bounding box center [229, 210] width 20 height 20
click at [323, 85] on div at bounding box center [316, 83] width 17 height 17
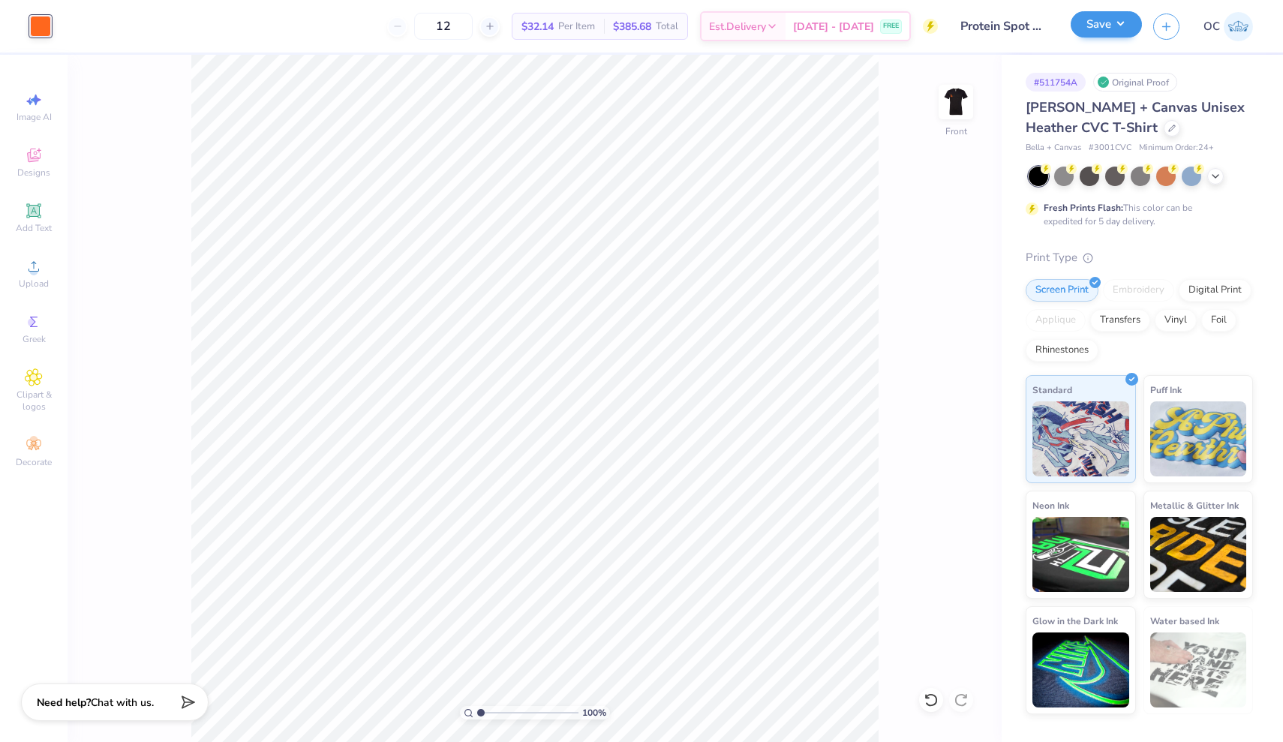
click at [1115, 26] on button "Save" at bounding box center [1106, 24] width 71 height 26
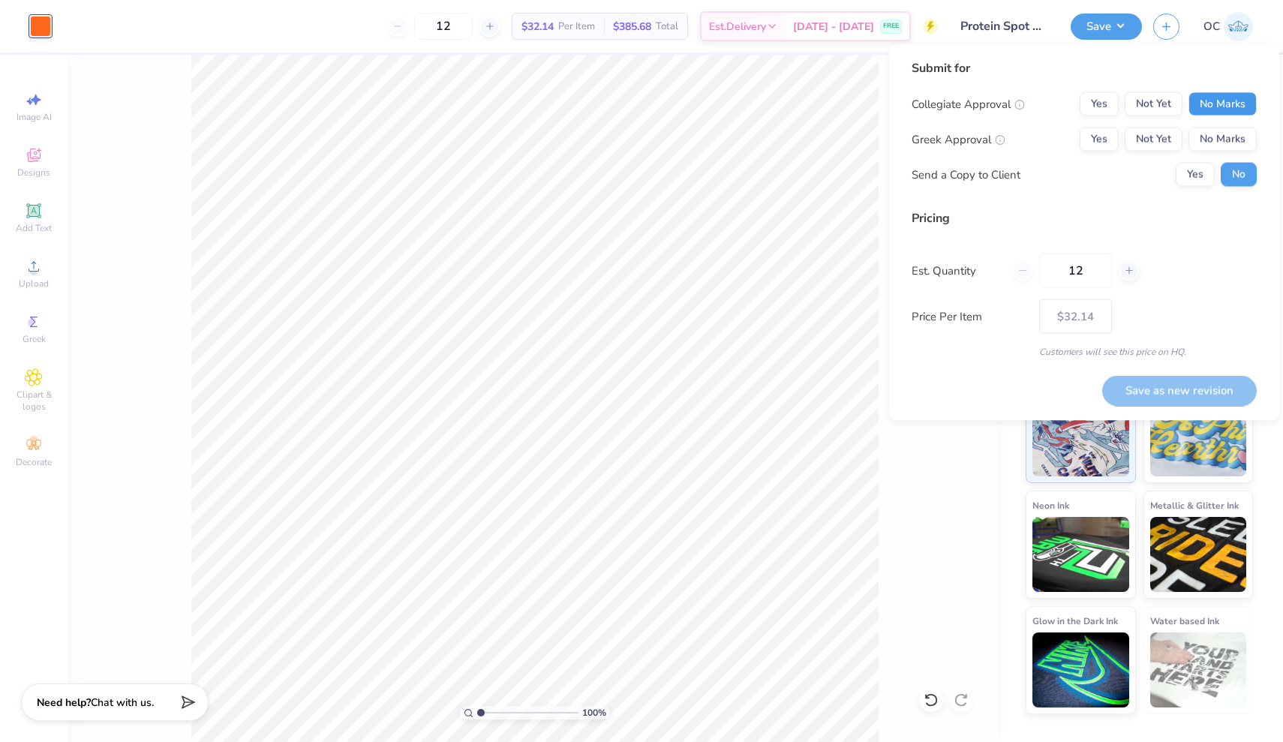
click at [1207, 104] on button "No Marks" at bounding box center [1222, 104] width 68 height 24
click at [1207, 138] on button "No Marks" at bounding box center [1222, 140] width 68 height 24
click at [1176, 389] on button "Save as new revision" at bounding box center [1179, 390] width 155 height 31
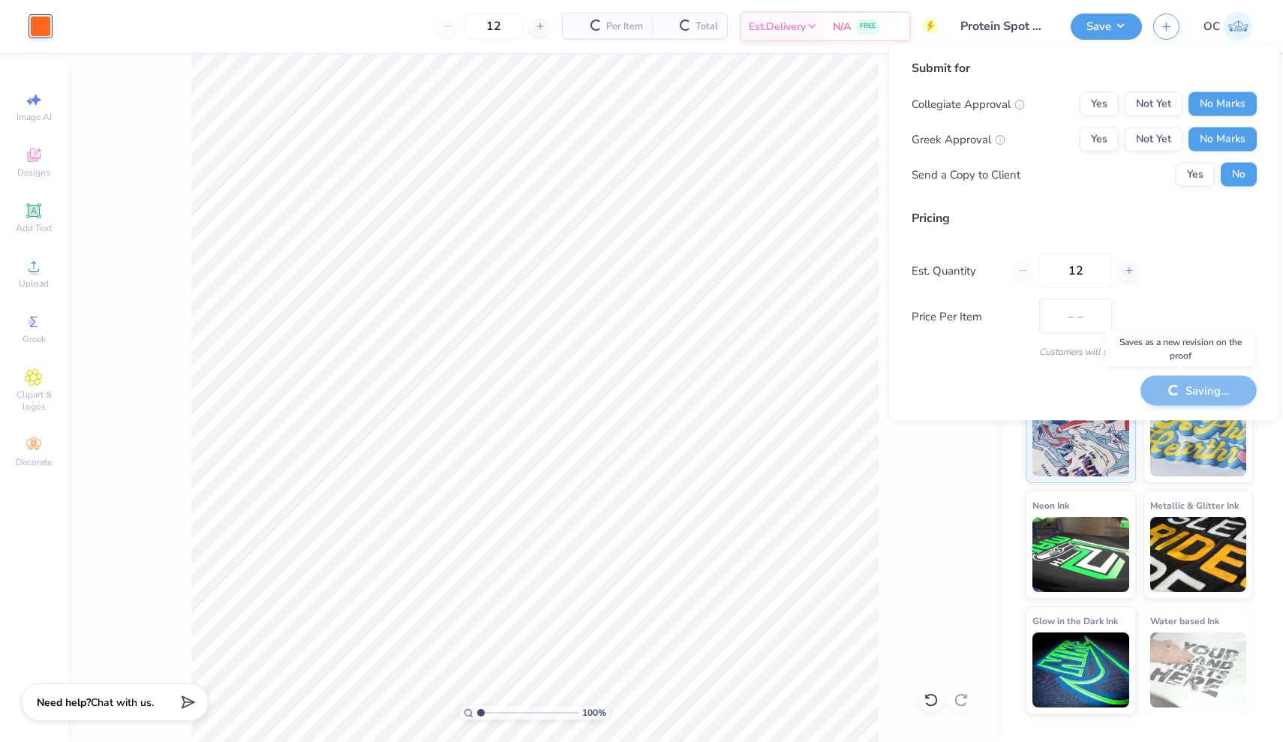
type input "$32.14"
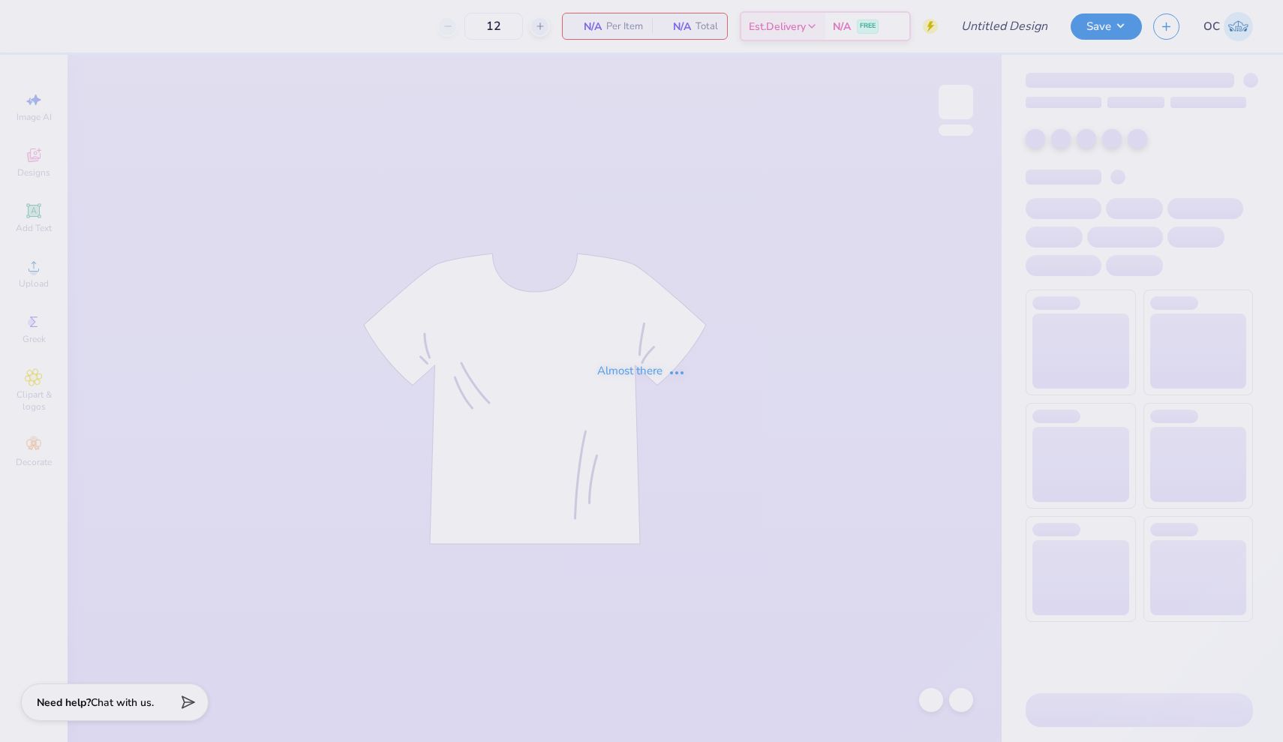
type input "Protein Spot Retail Tee (White)"
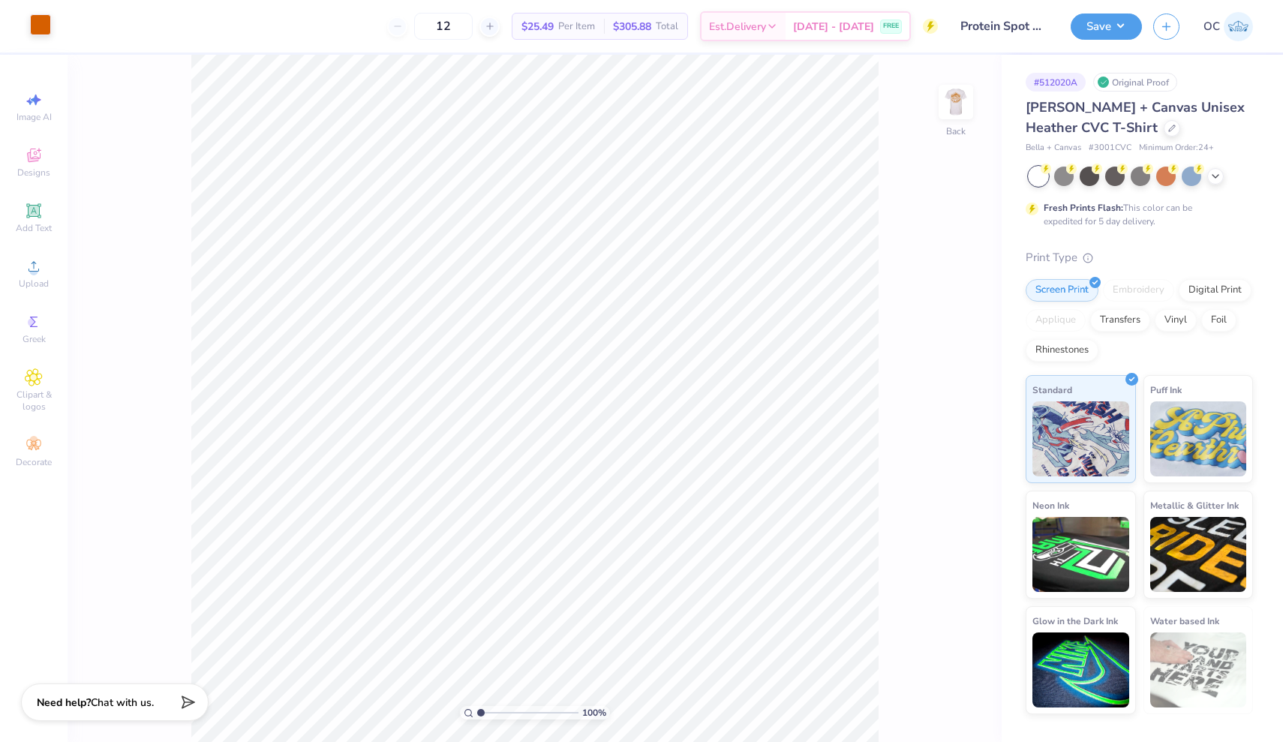
click at [44, 26] on div at bounding box center [40, 24] width 21 height 21
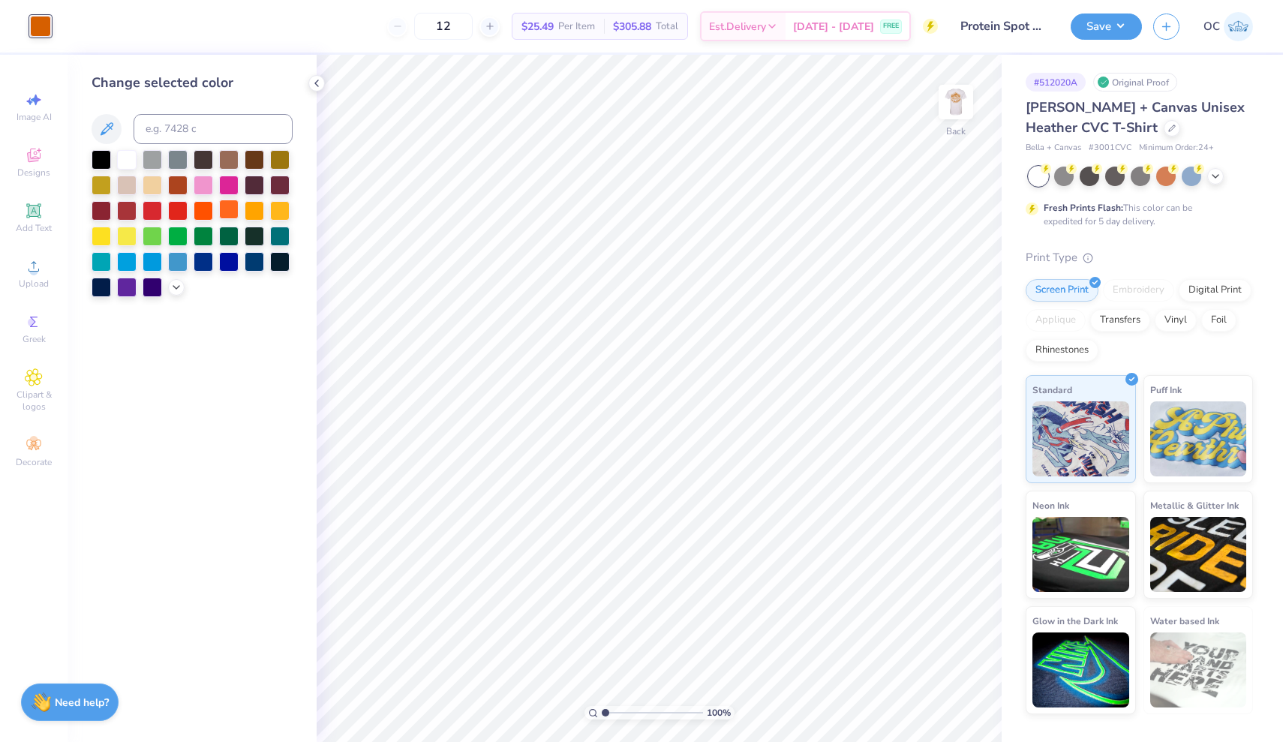
click at [235, 213] on div at bounding box center [229, 210] width 20 height 20
click at [948, 107] on img at bounding box center [956, 102] width 60 height 60
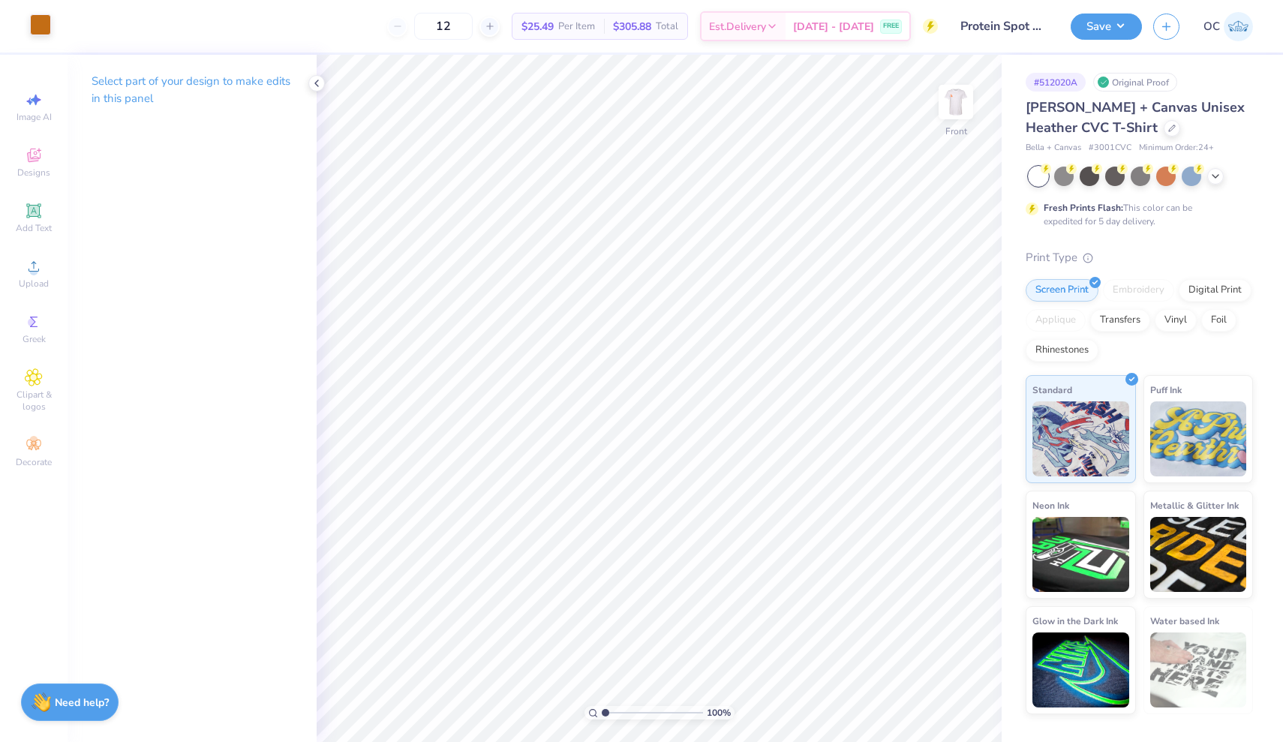
click at [44, 29] on div at bounding box center [40, 24] width 21 height 21
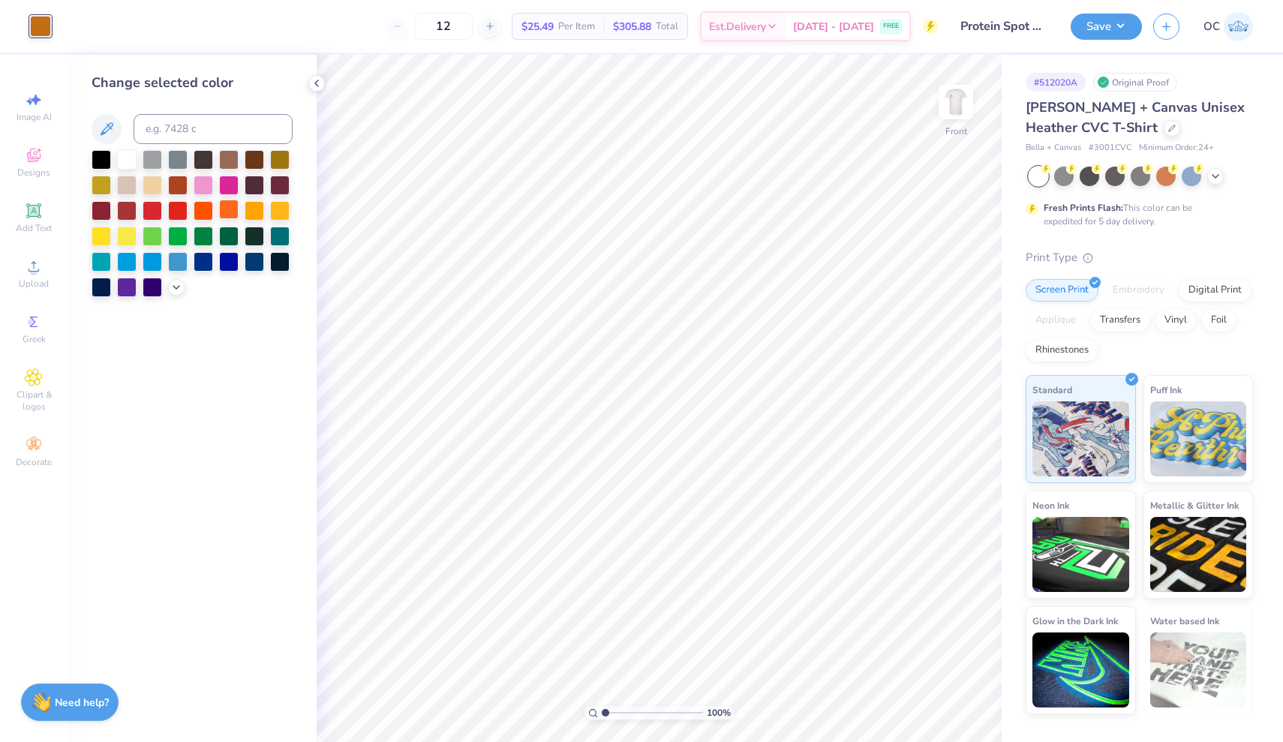
click at [230, 218] on div at bounding box center [229, 210] width 20 height 20
click at [1133, 26] on button "Save" at bounding box center [1106, 24] width 71 height 26
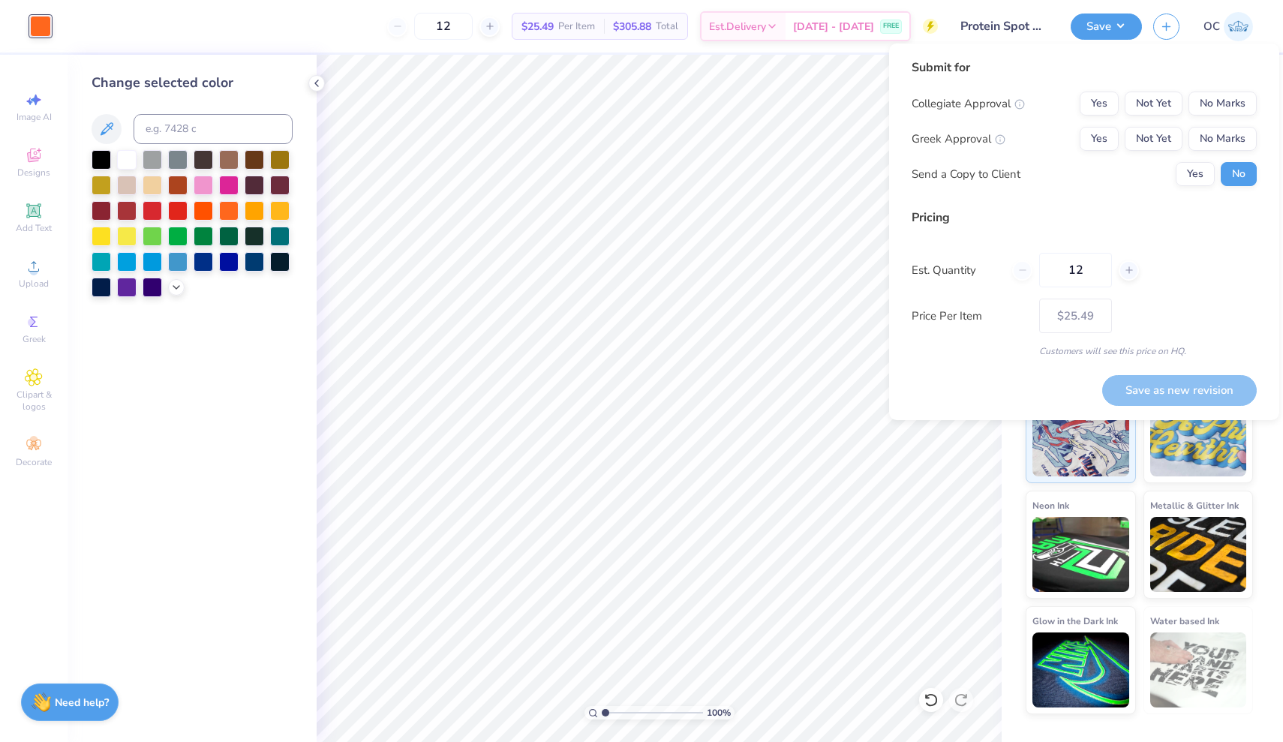
click at [1221, 116] on div "Collegiate Approval Yes Not Yet No Marks Greek Approval Yes Not Yet No Marks Se…" at bounding box center [1084, 139] width 345 height 95
click at [1221, 110] on button "No Marks" at bounding box center [1222, 104] width 68 height 24
click at [1221, 132] on button "No Marks" at bounding box center [1222, 139] width 68 height 24
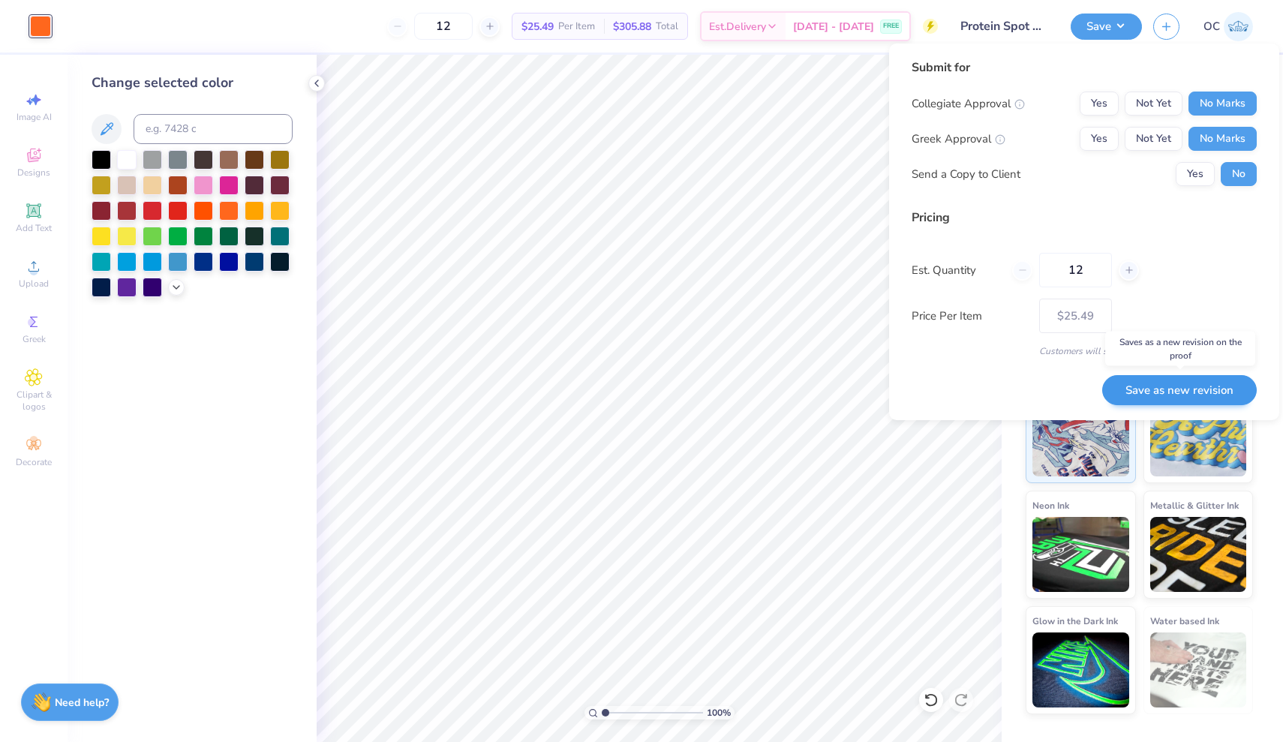
click at [1153, 383] on button "Save as new revision" at bounding box center [1179, 390] width 155 height 31
type input "$25.49"
click at [316, 86] on icon at bounding box center [317, 83] width 12 height 12
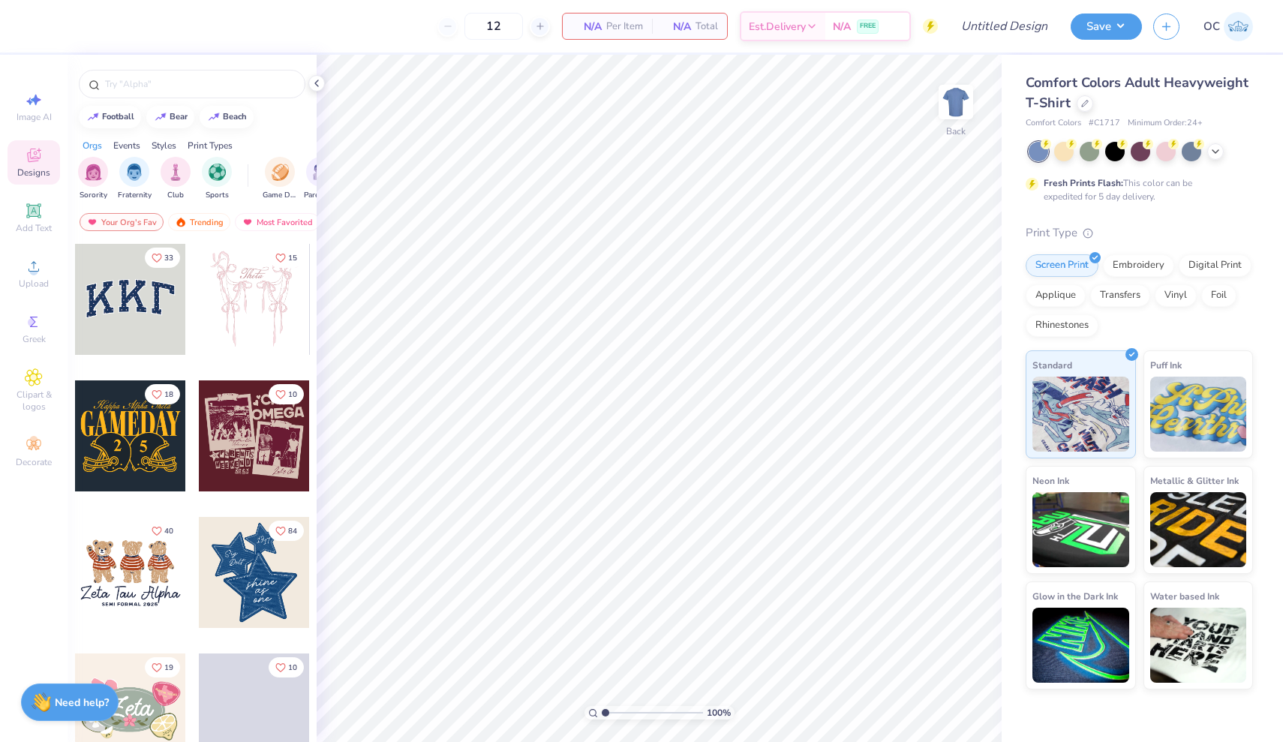
click at [1132, 251] on div "Print Type Screen Print Embroidery Digital Print Applique Transfers Vinyl Foil …" at bounding box center [1139, 457] width 227 height 466
click at [1131, 259] on div "Embroidery" at bounding box center [1138, 263] width 71 height 23
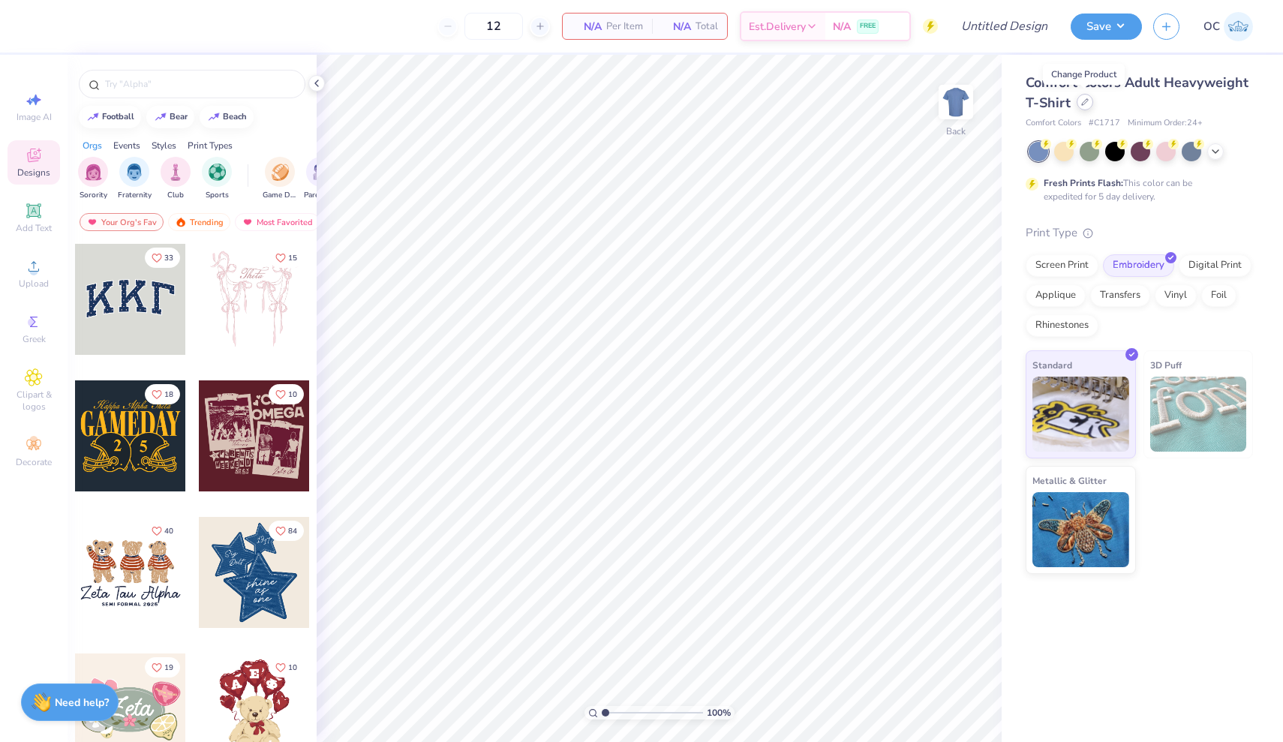
click at [1087, 103] on icon at bounding box center [1085, 102] width 8 height 8
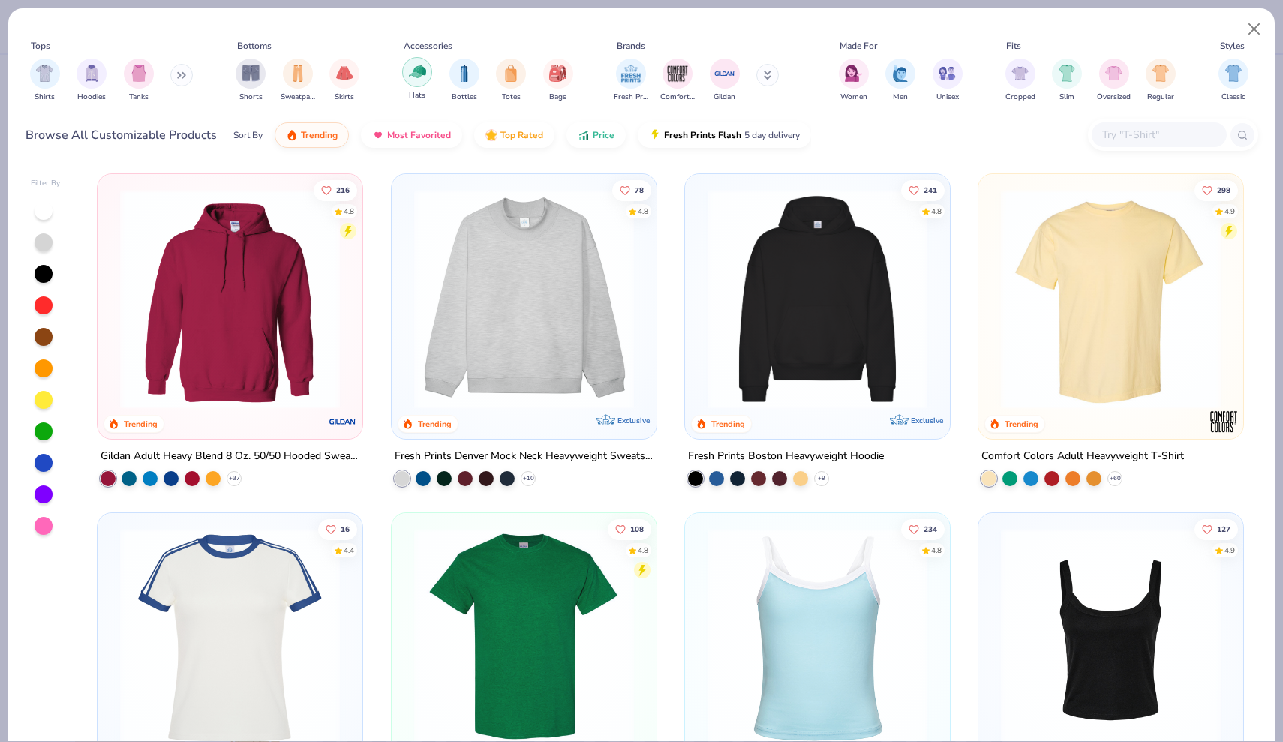
click at [414, 79] on img "filter for Hats" at bounding box center [417, 71] width 17 height 17
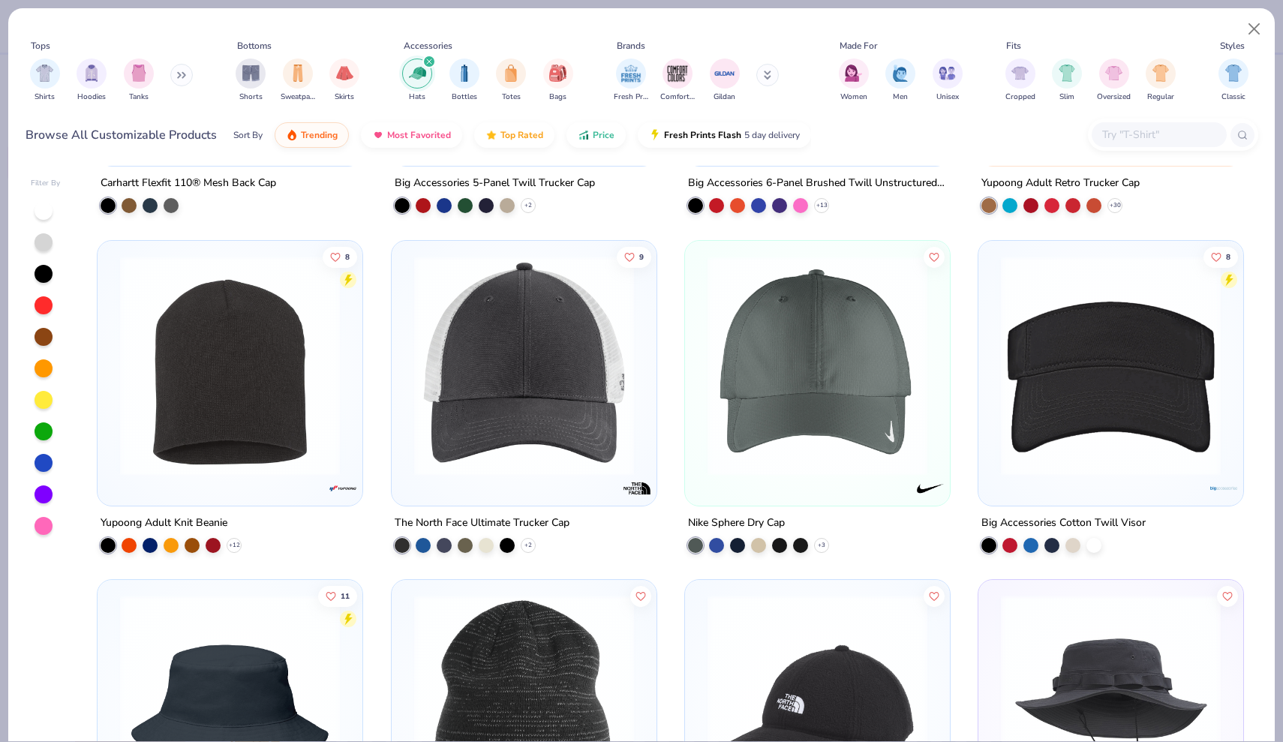
scroll to position [1977, 0]
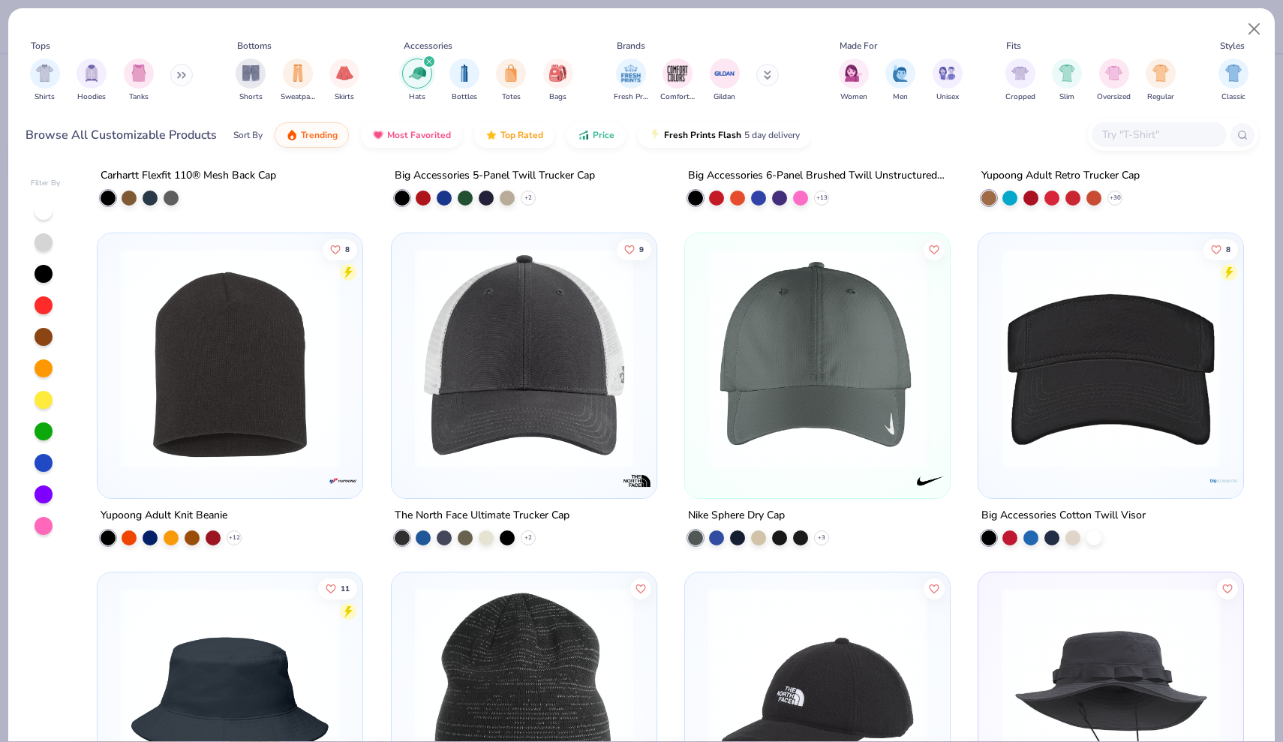
click at [767, 398] on img at bounding box center [817, 358] width 235 height 220
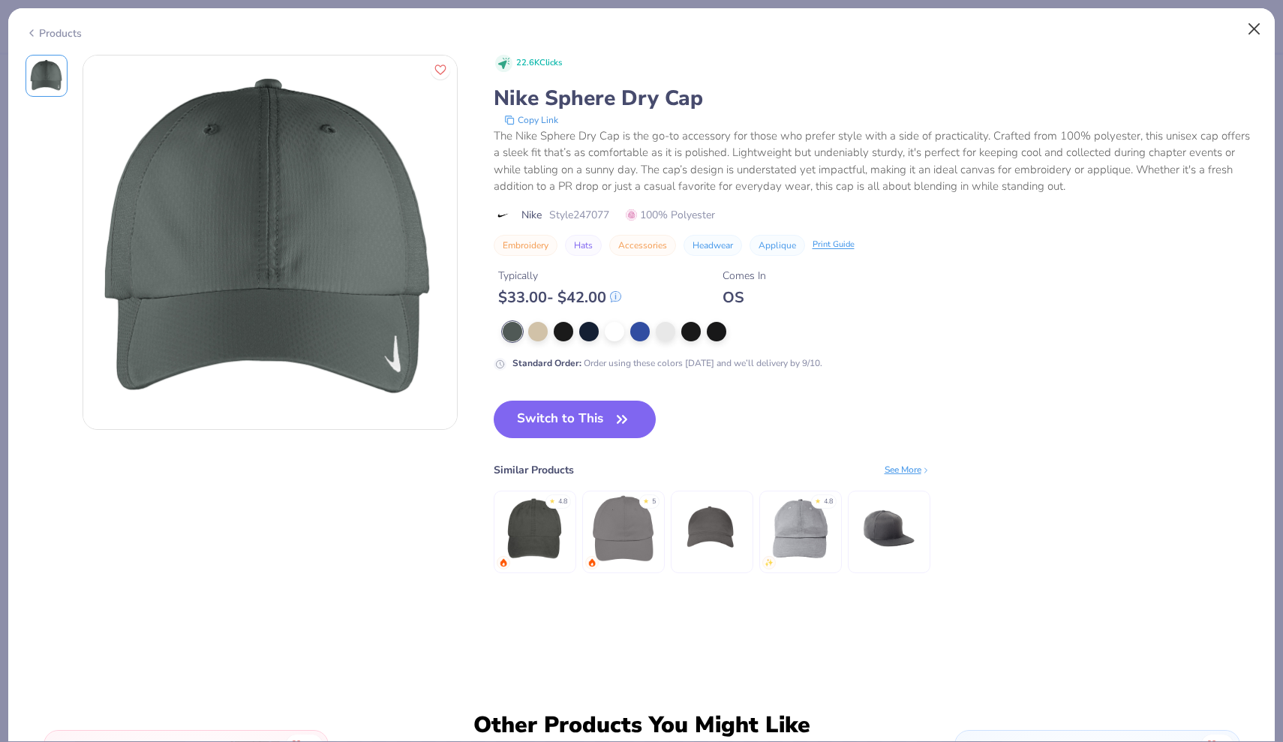
click at [1248, 28] on button "Close" at bounding box center [1254, 29] width 29 height 29
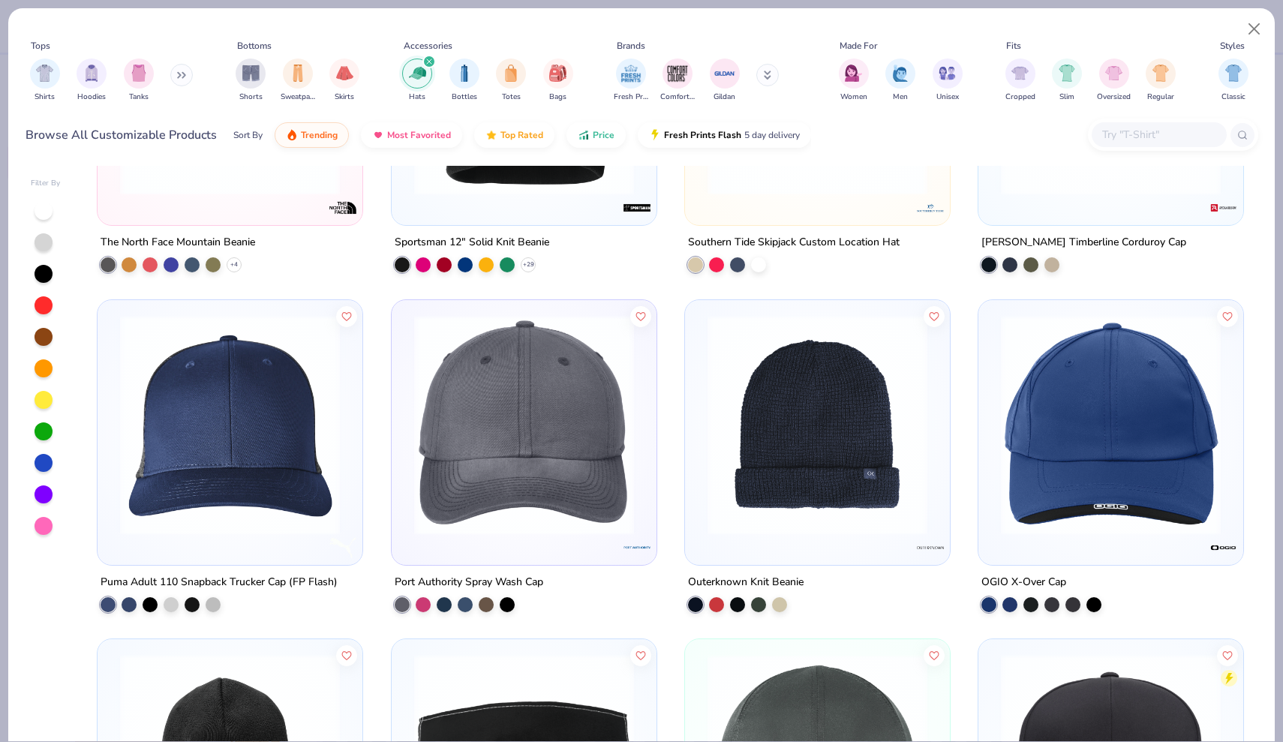
scroll to position [4628, 0]
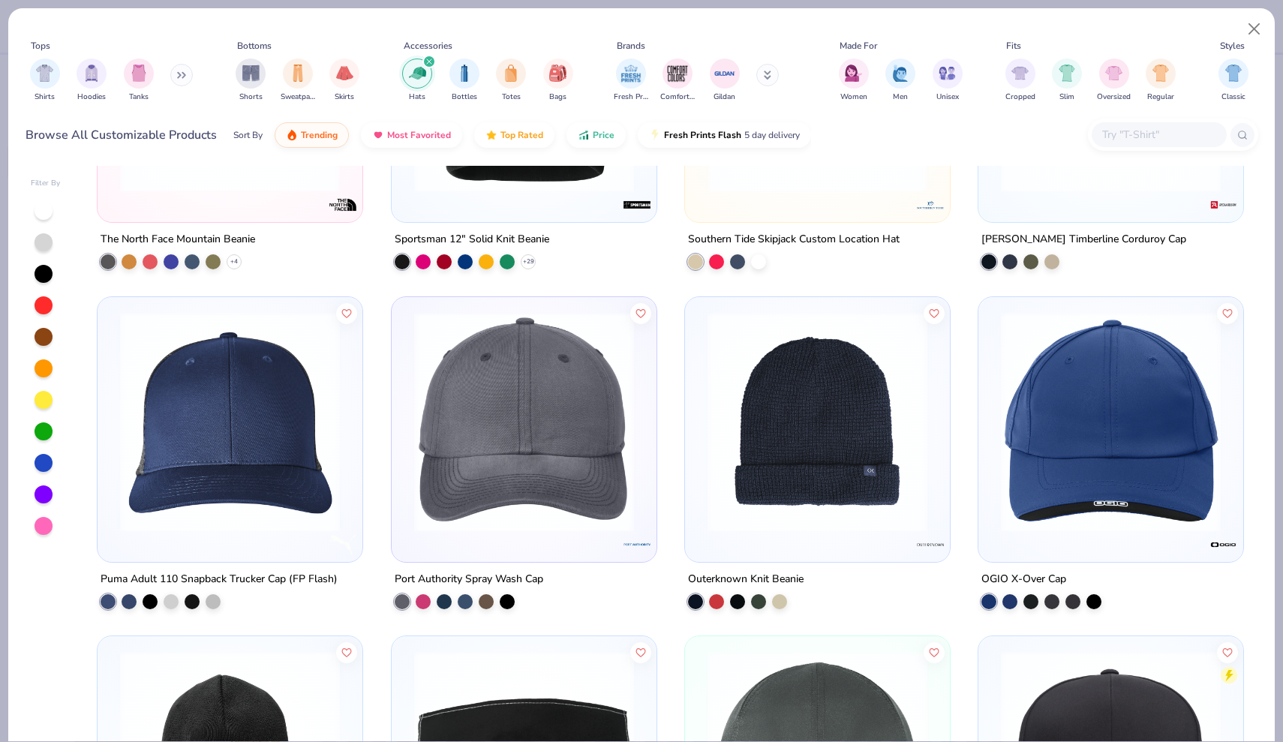
click at [1088, 374] on img at bounding box center [1110, 421] width 235 height 220
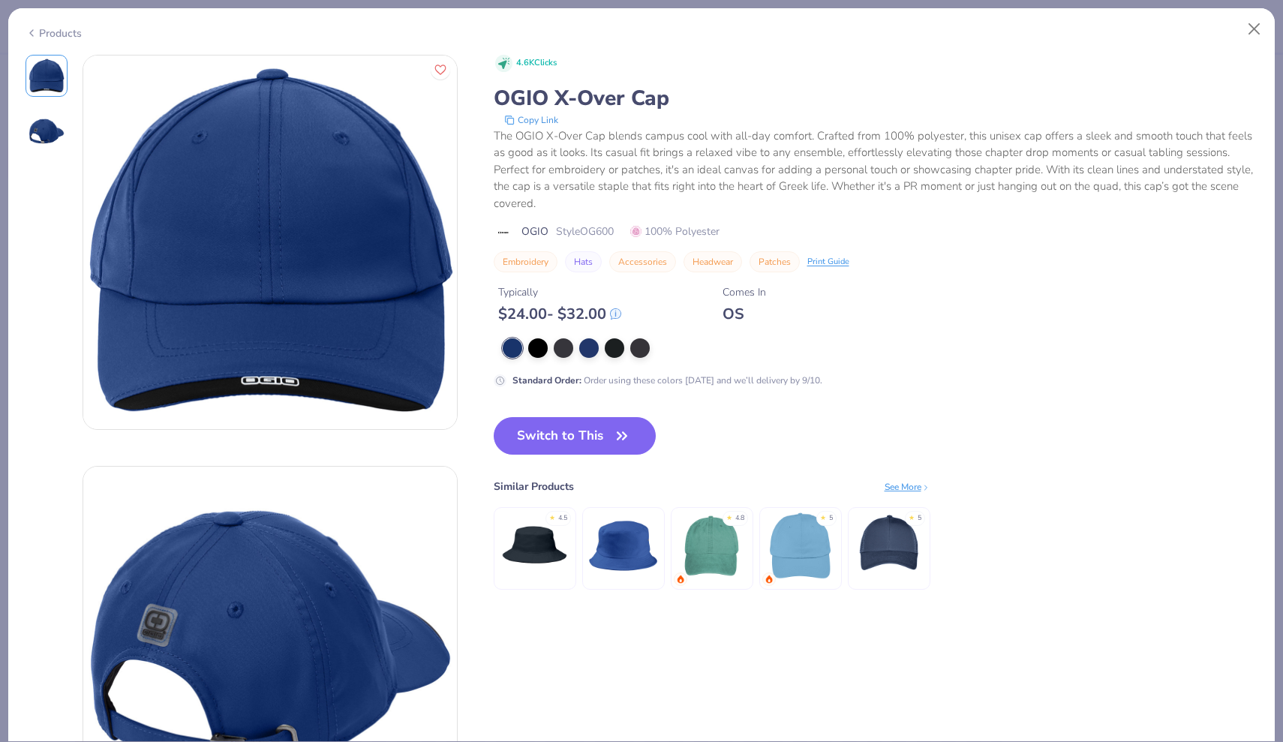
scroll to position [215, 0]
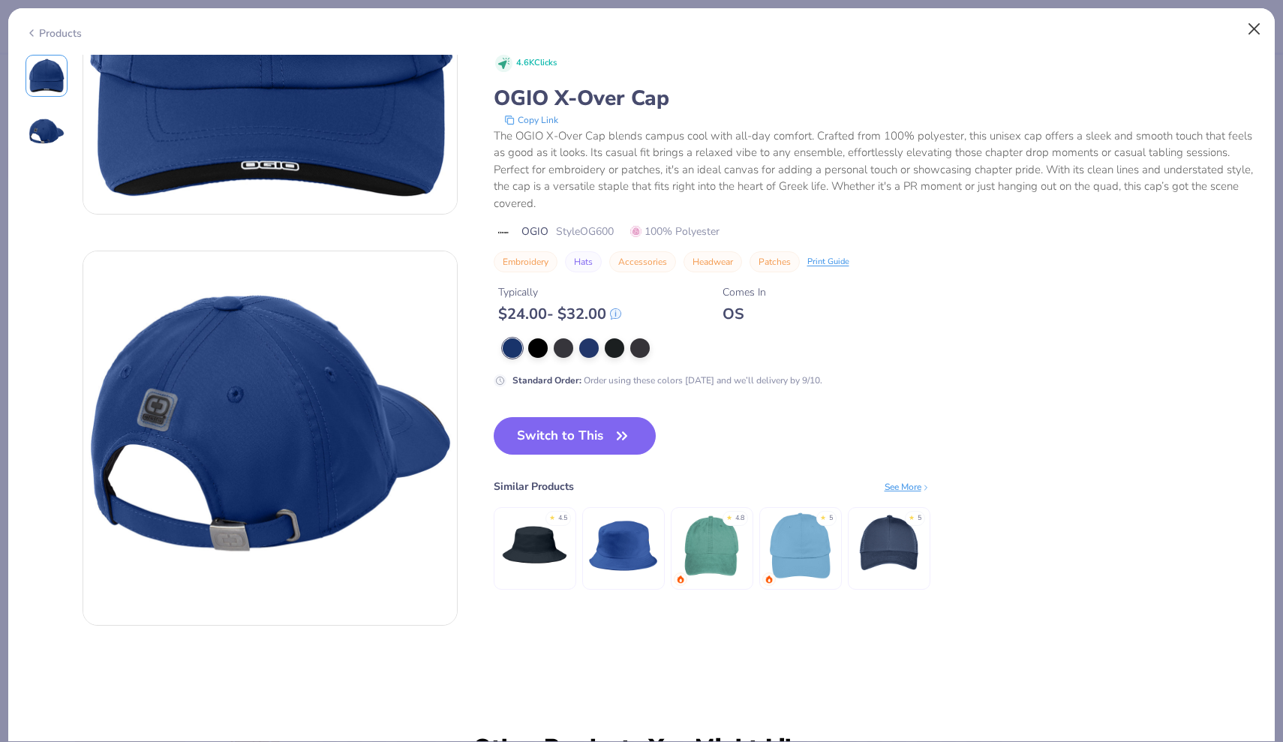
click at [1251, 26] on button "Close" at bounding box center [1254, 29] width 29 height 29
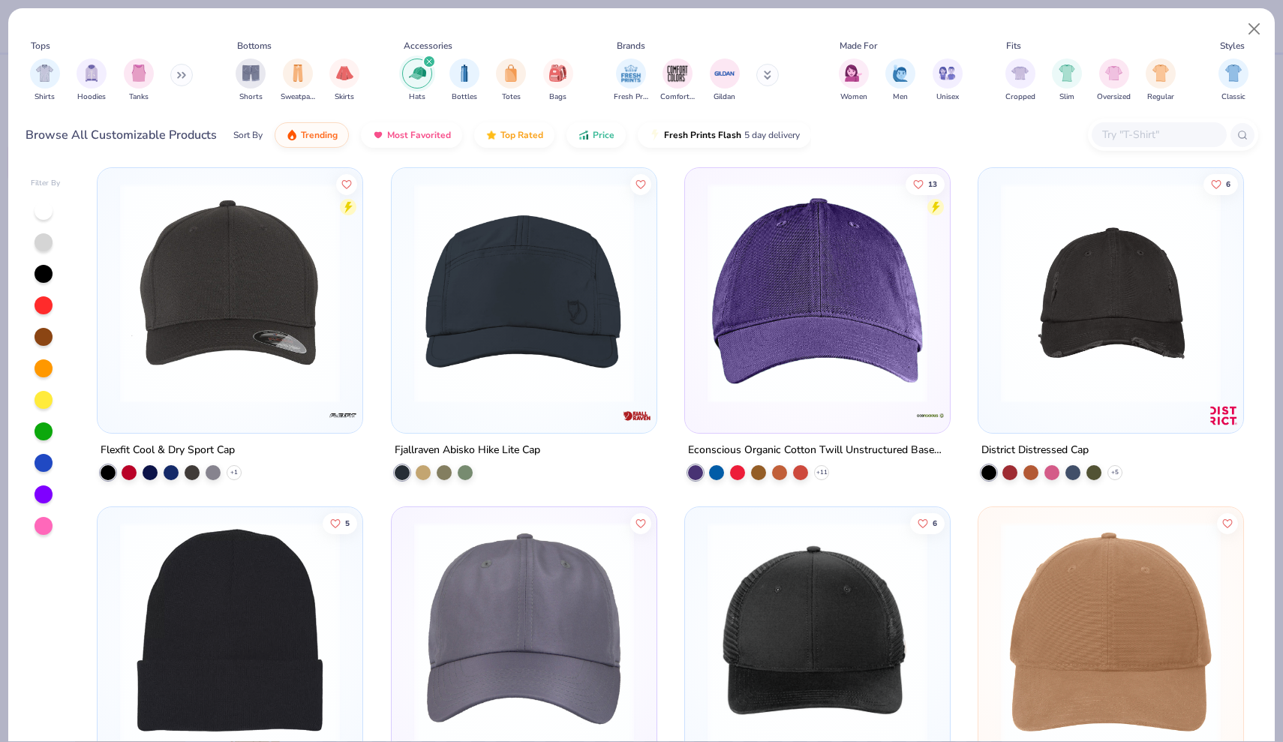
scroll to position [5433, 0]
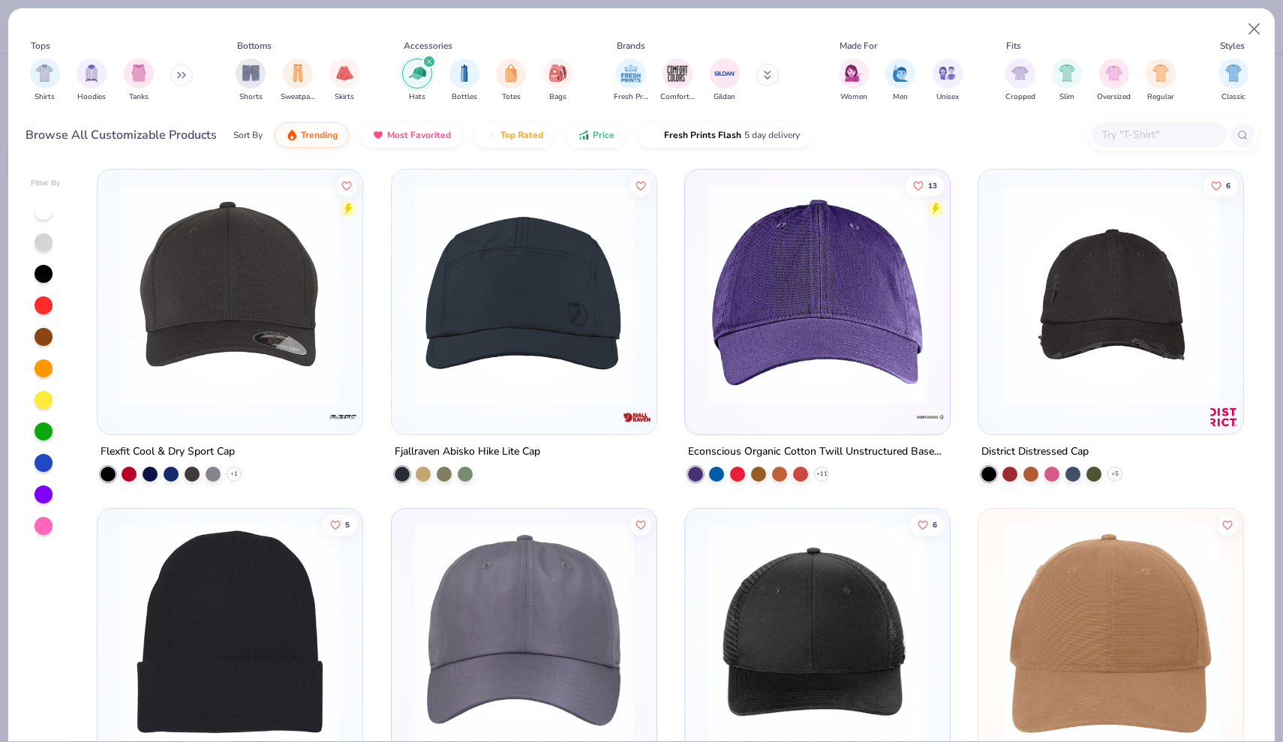
click at [533, 316] on img at bounding box center [524, 295] width 235 height 220
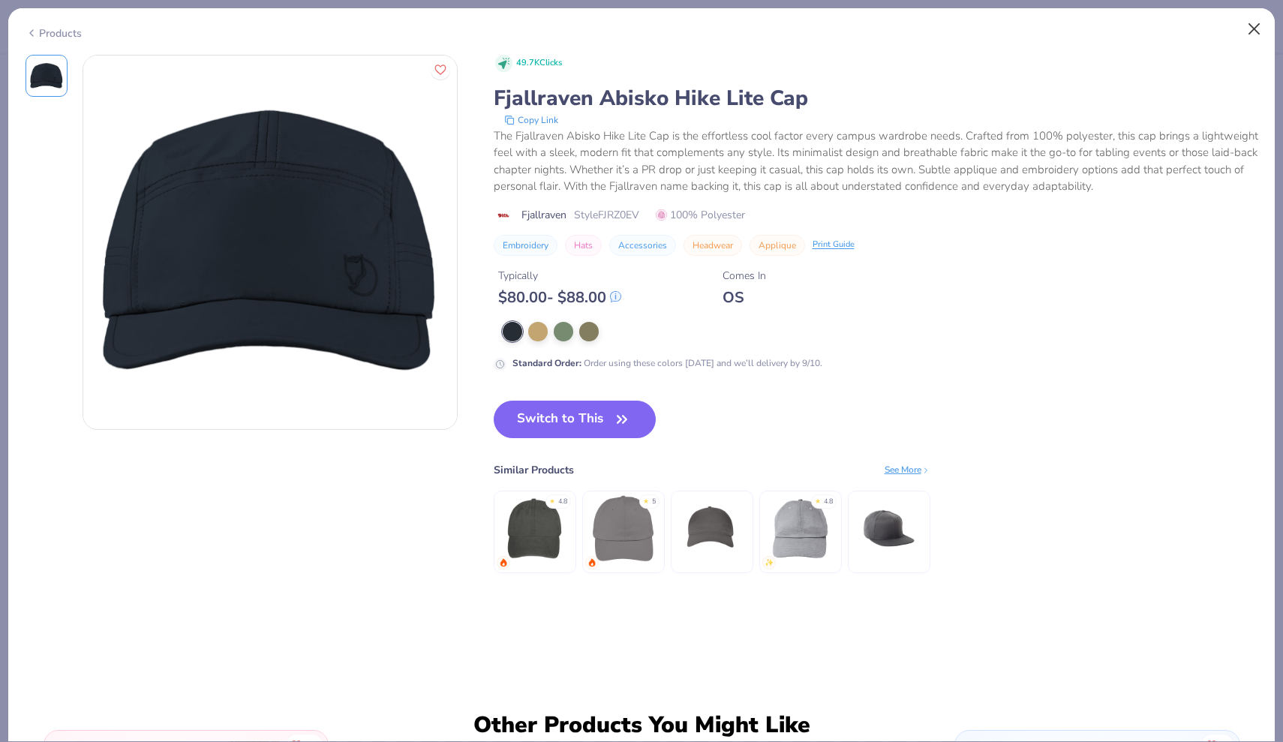
click at [1251, 29] on button "Close" at bounding box center [1254, 29] width 29 height 29
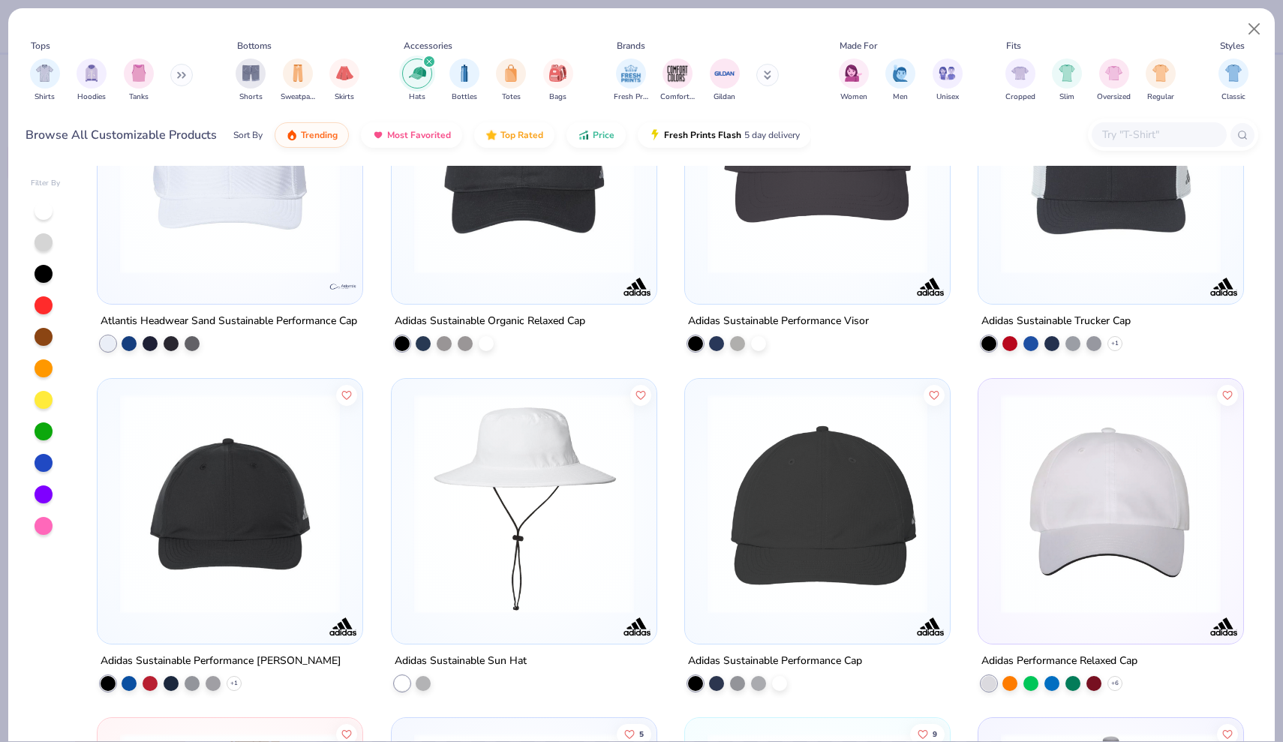
scroll to position [7575, 0]
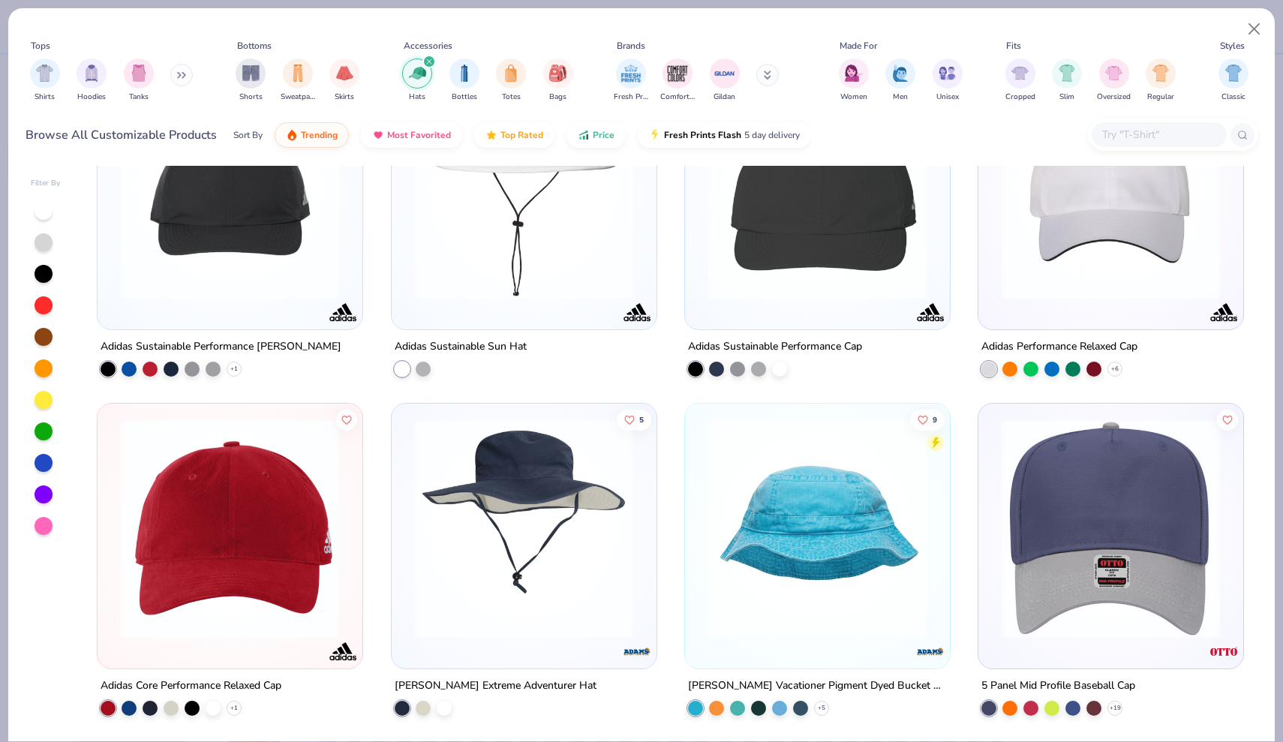
click at [1070, 217] on img at bounding box center [1110, 189] width 235 height 220
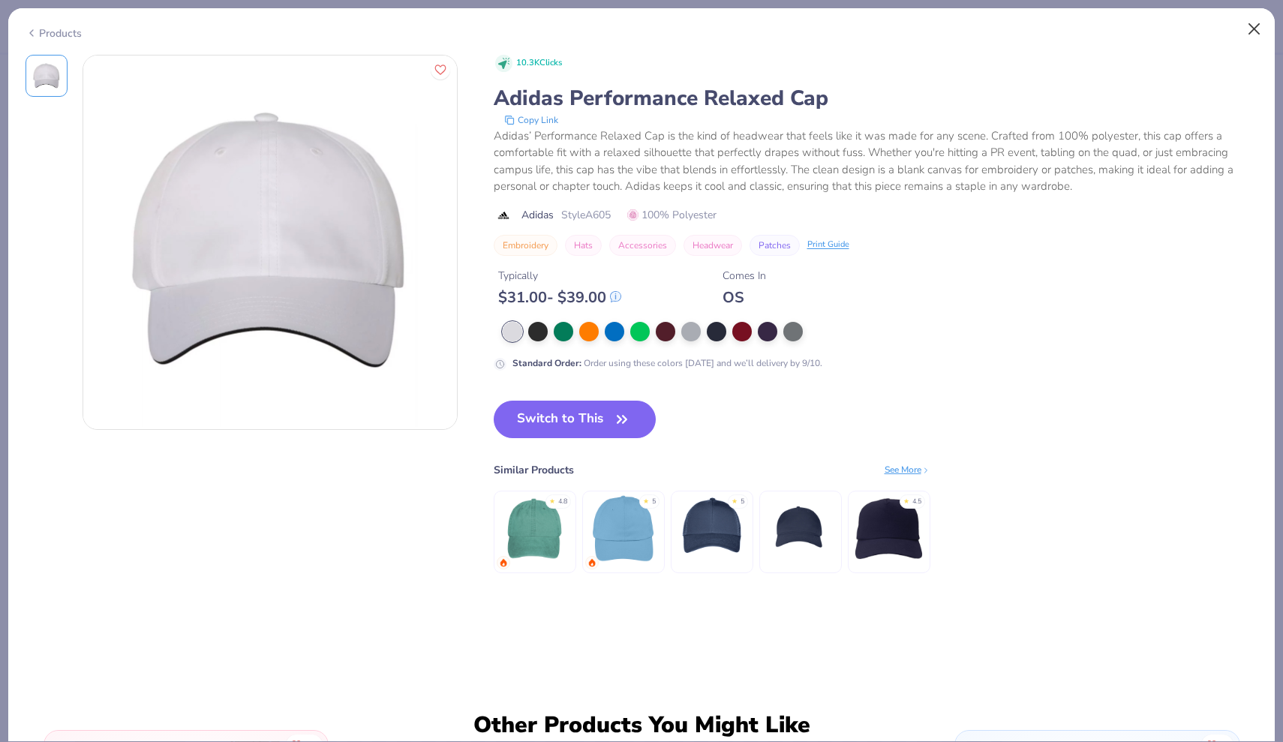
click at [1253, 28] on button "Close" at bounding box center [1254, 29] width 29 height 29
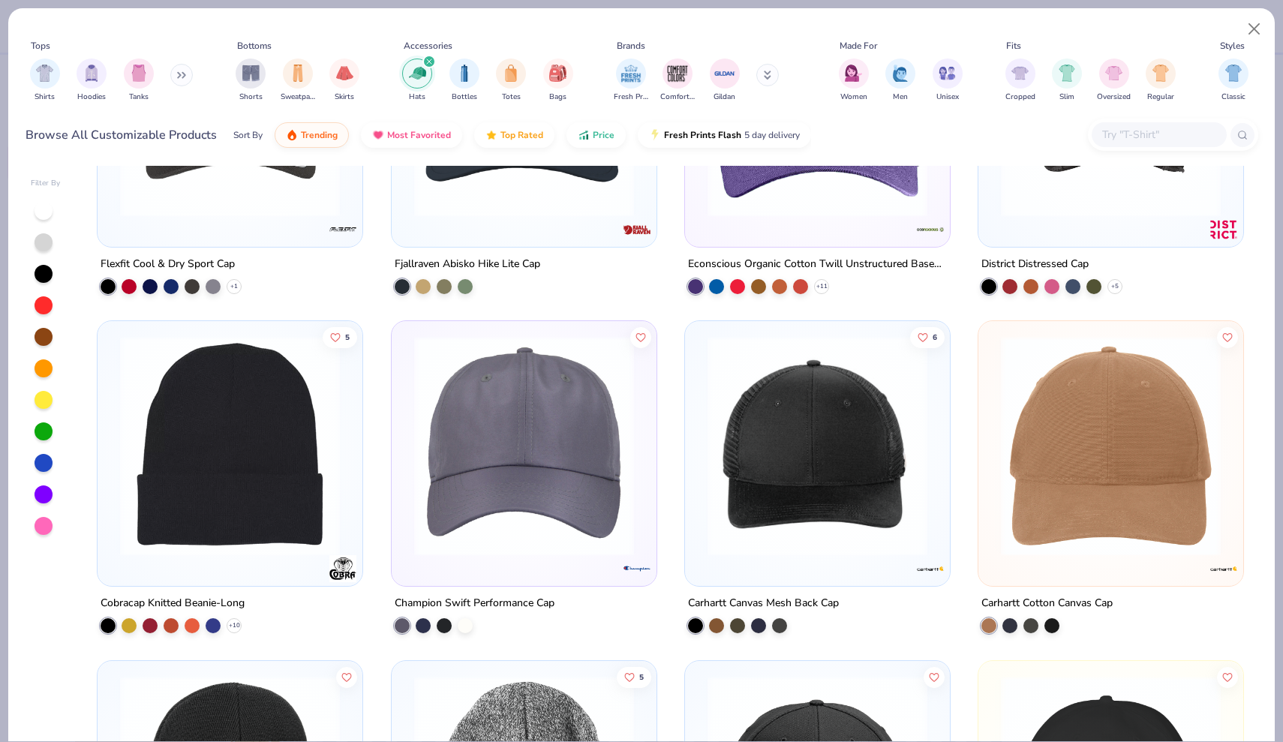
scroll to position [5619, 0]
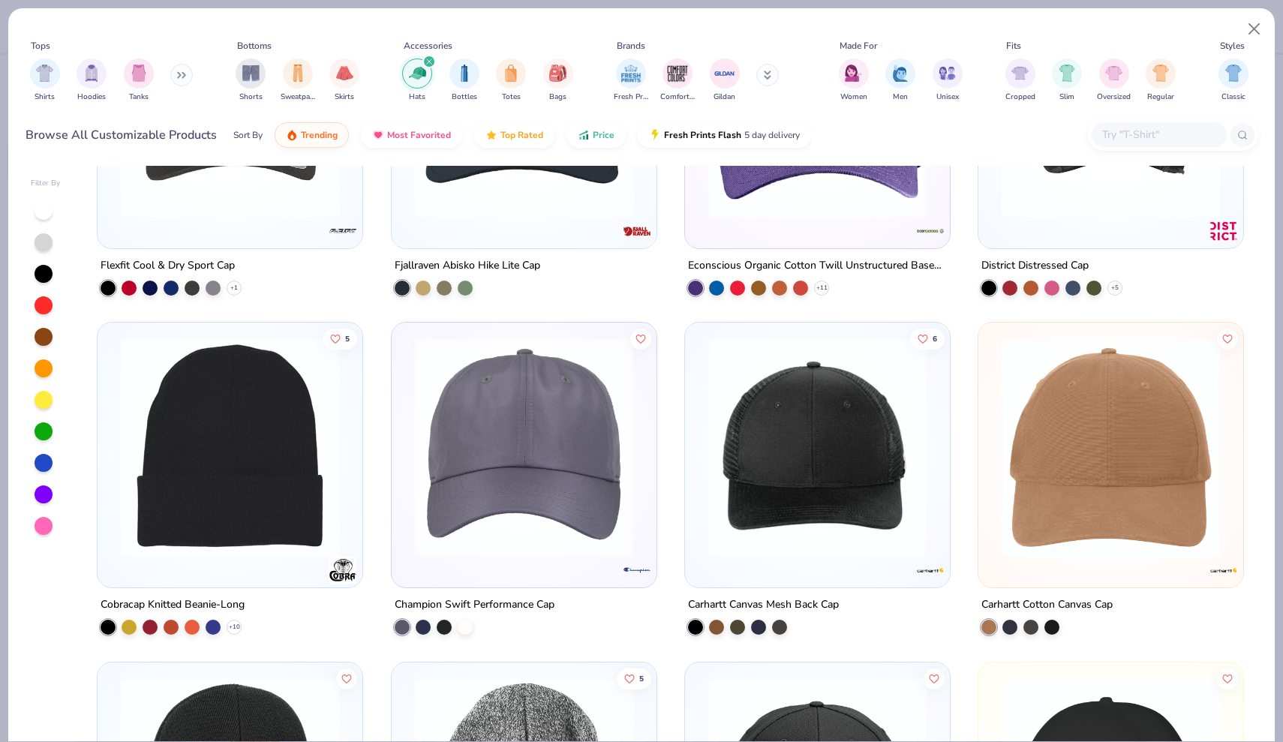
click at [500, 464] on img at bounding box center [524, 448] width 235 height 220
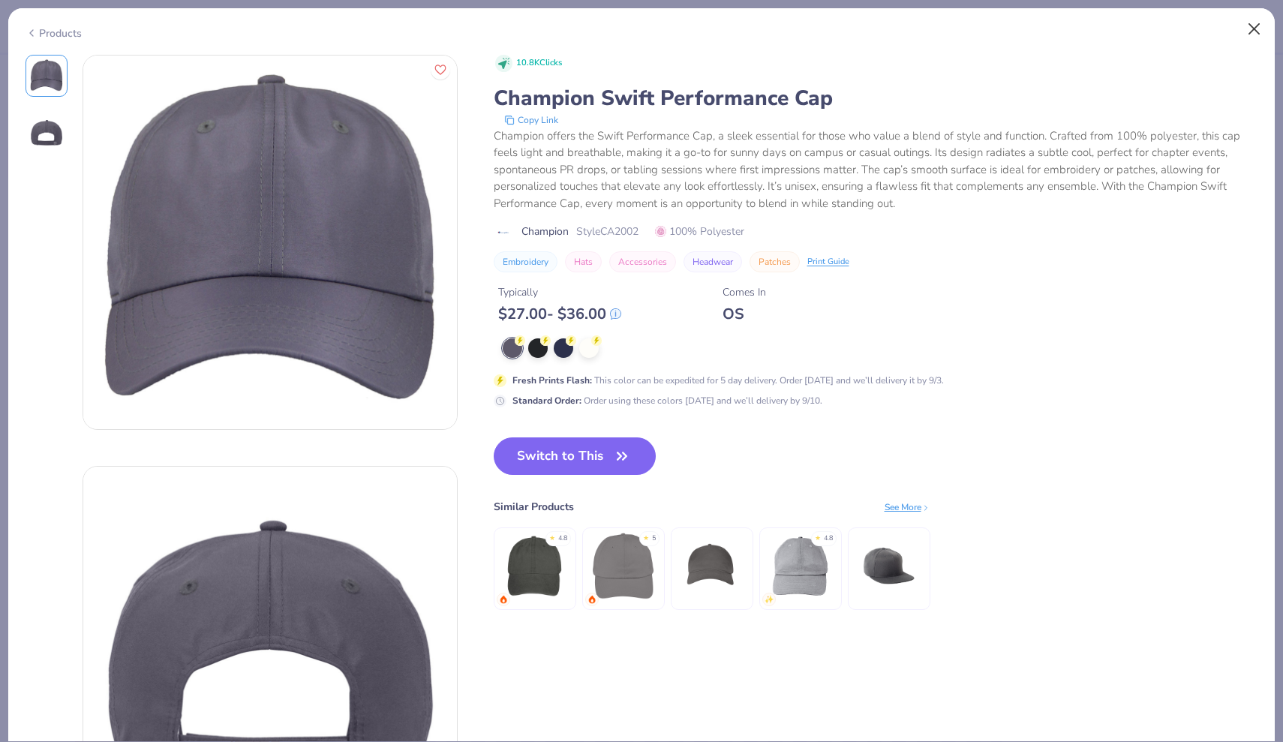
click at [1252, 29] on button "Close" at bounding box center [1254, 29] width 29 height 29
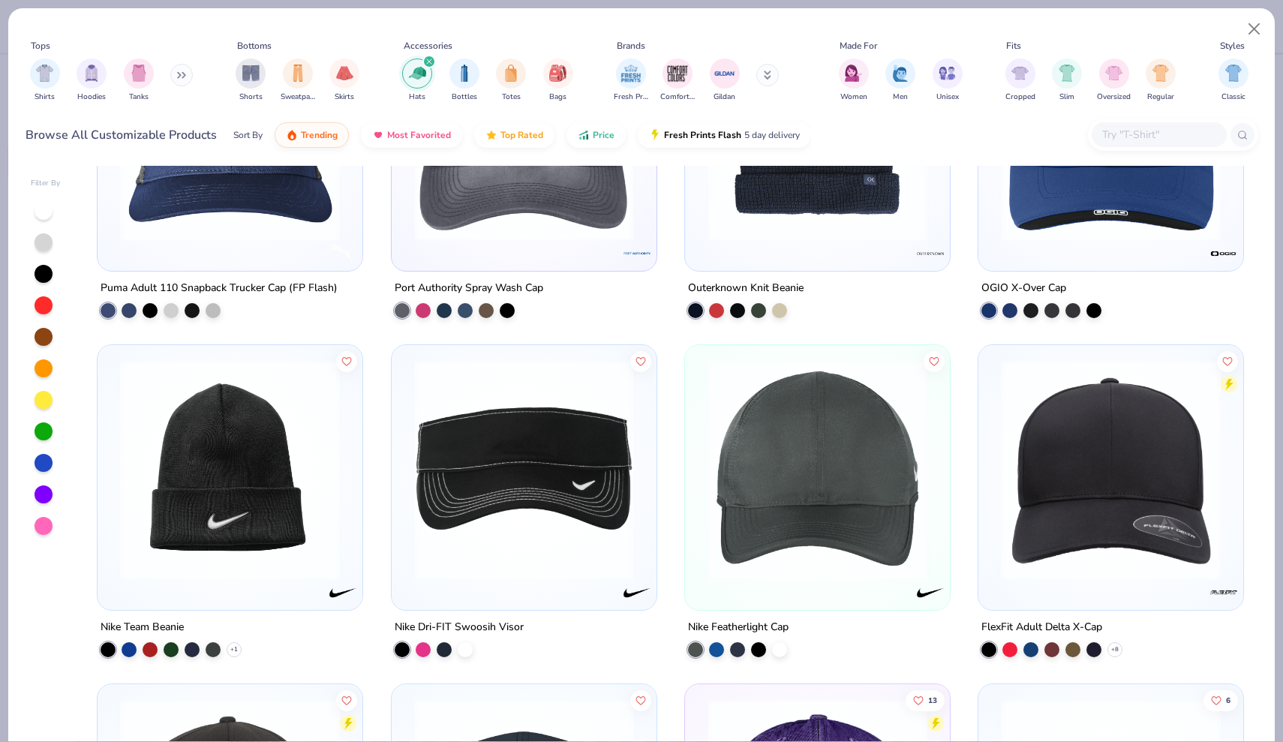
scroll to position [4911, 0]
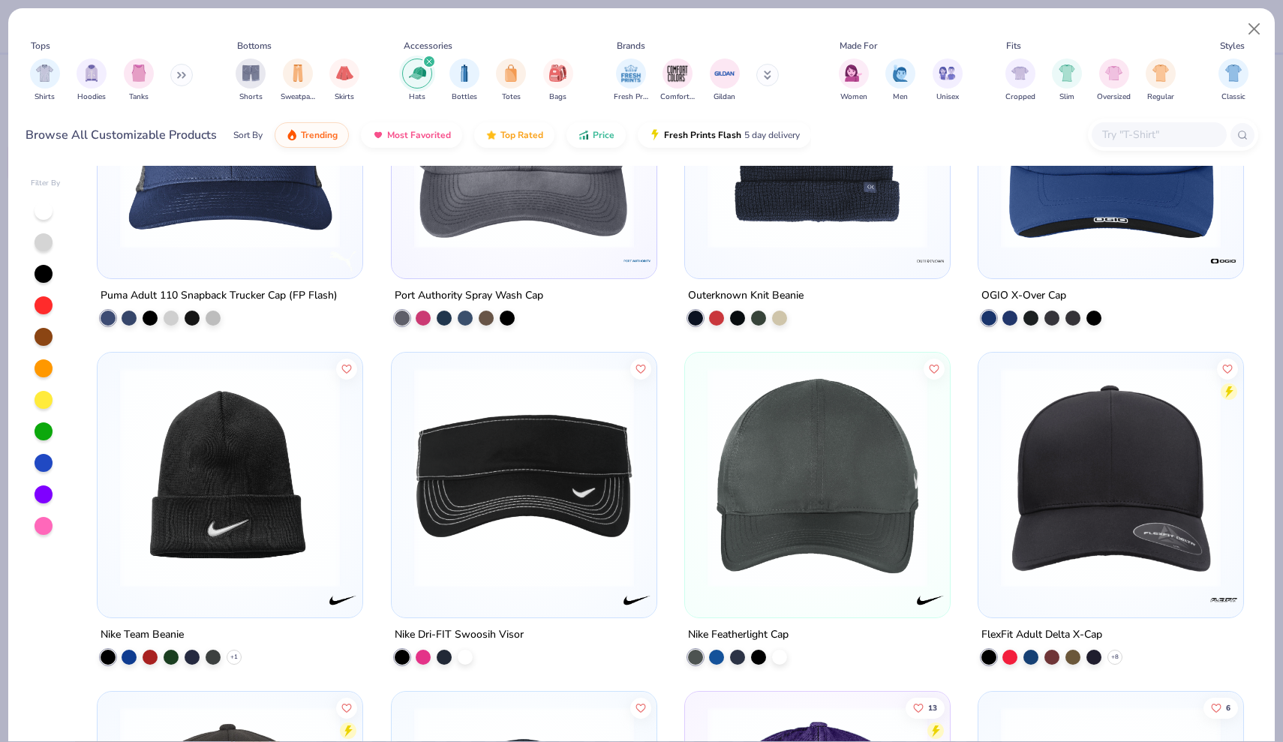
click at [1053, 443] on img at bounding box center [1110, 478] width 235 height 220
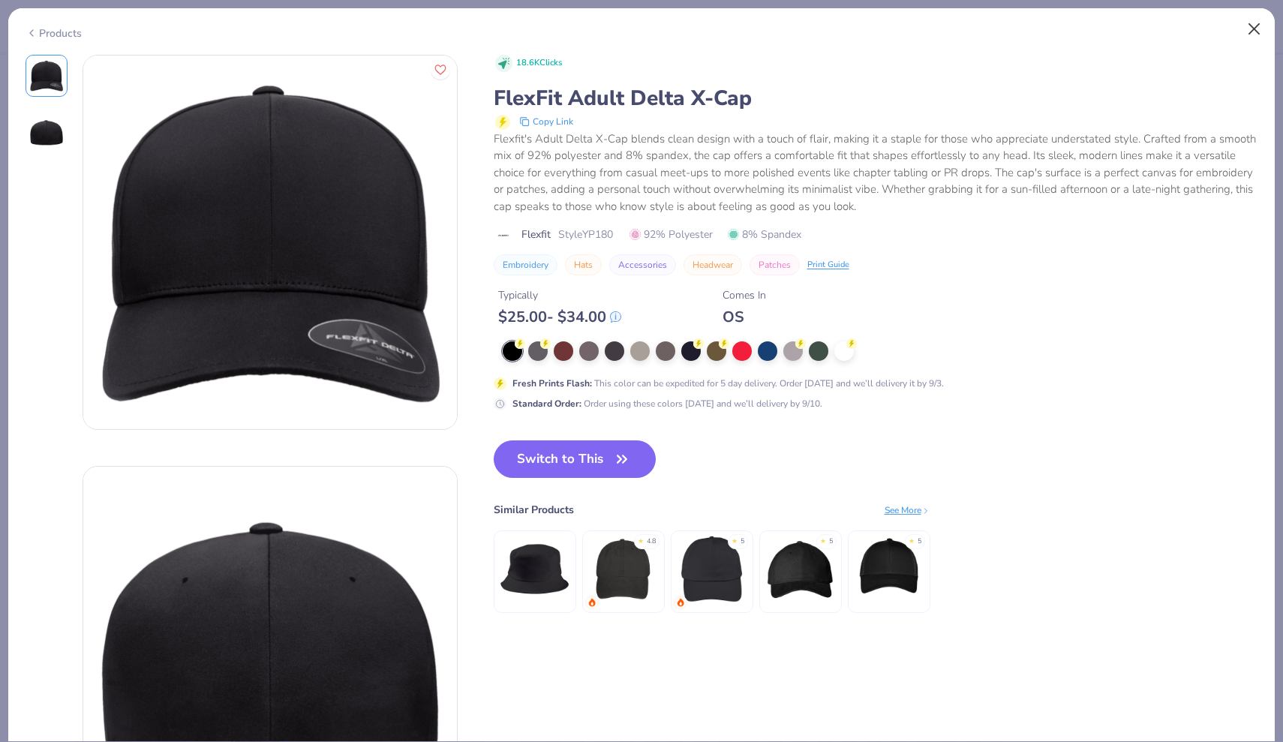
click at [1253, 26] on button "Close" at bounding box center [1254, 29] width 29 height 29
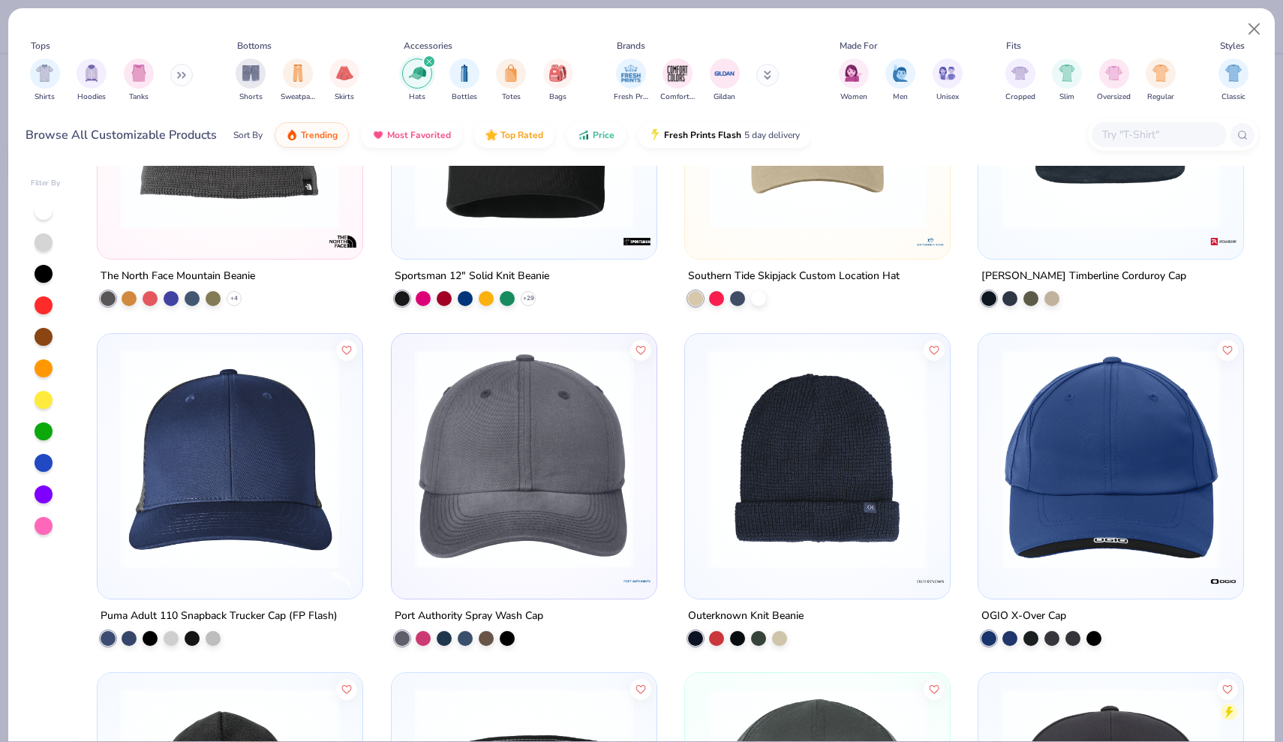
scroll to position [4580, 0]
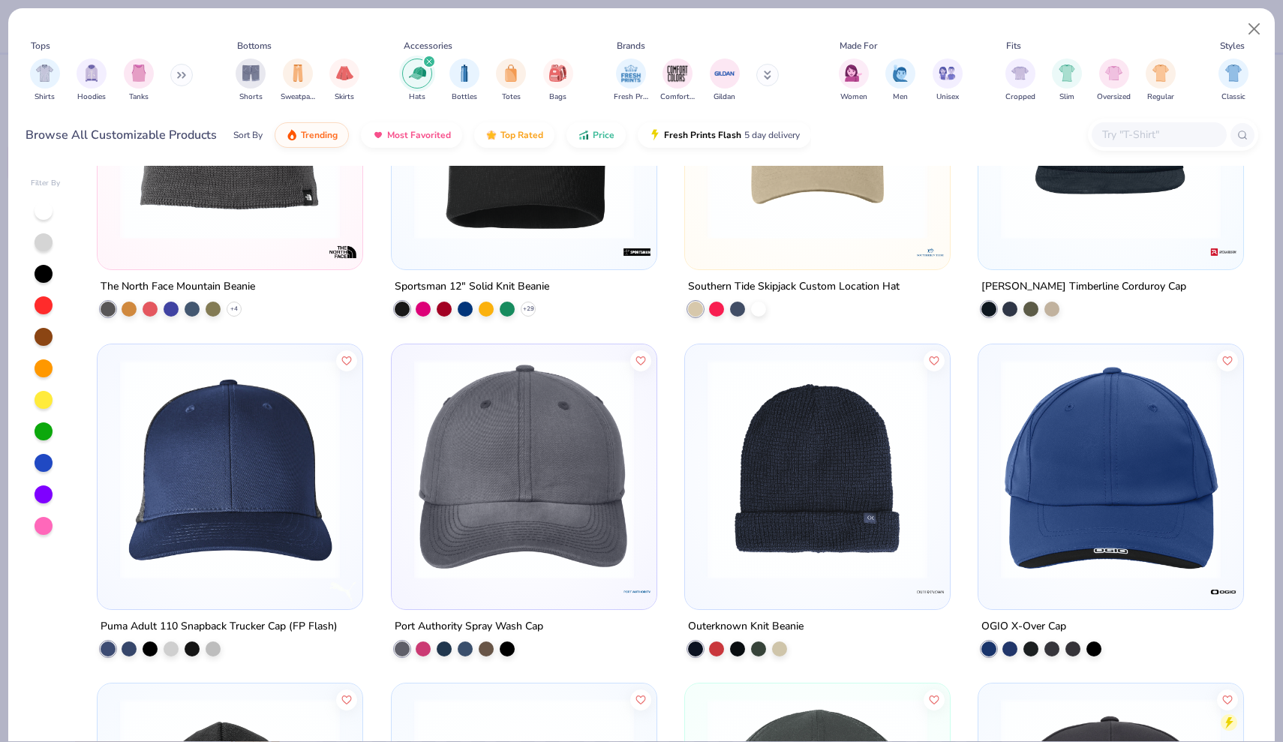
click at [1036, 512] on img at bounding box center [1110, 469] width 235 height 220
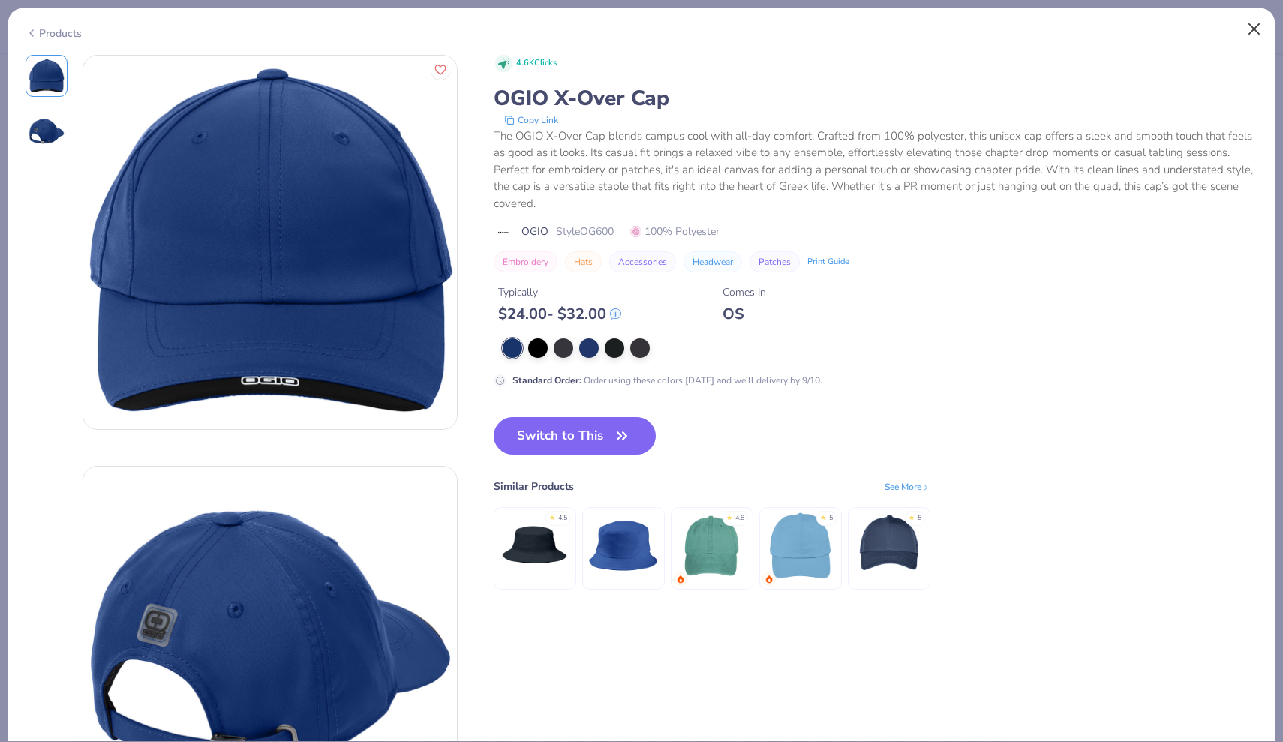
click at [1248, 32] on button "Close" at bounding box center [1254, 29] width 29 height 29
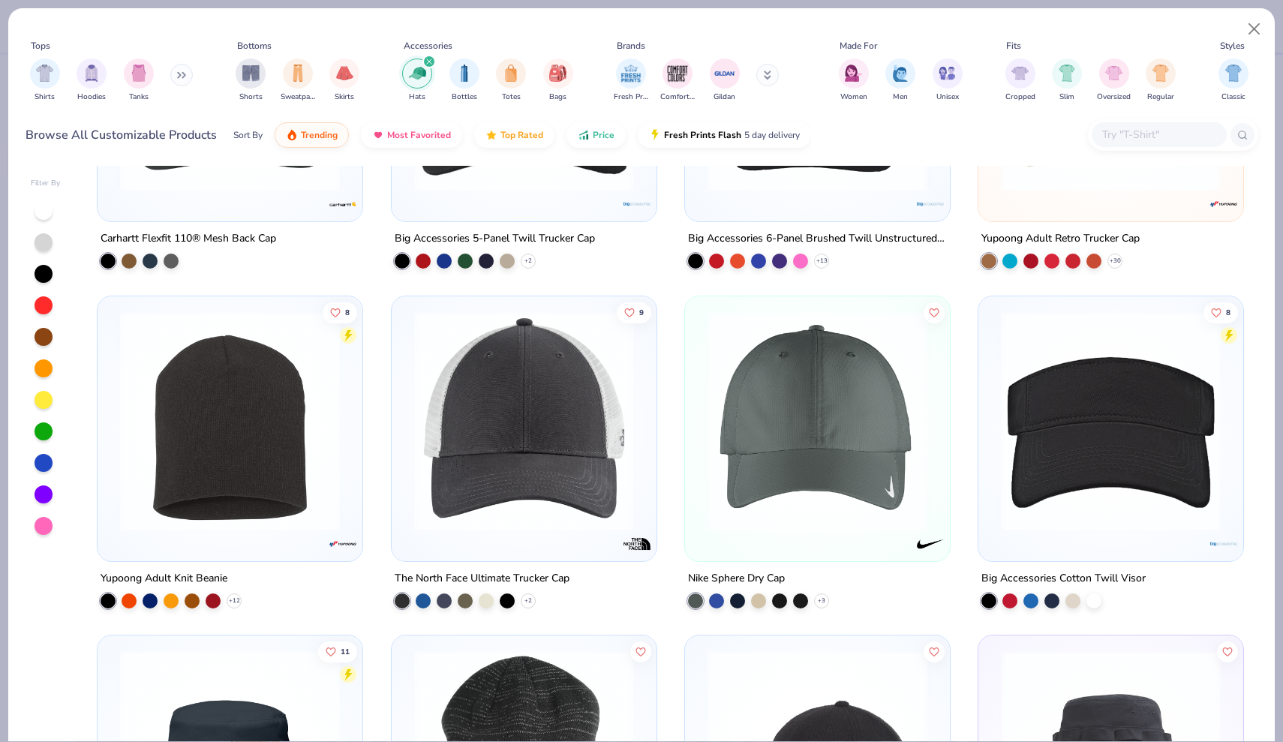
scroll to position [1912, 0]
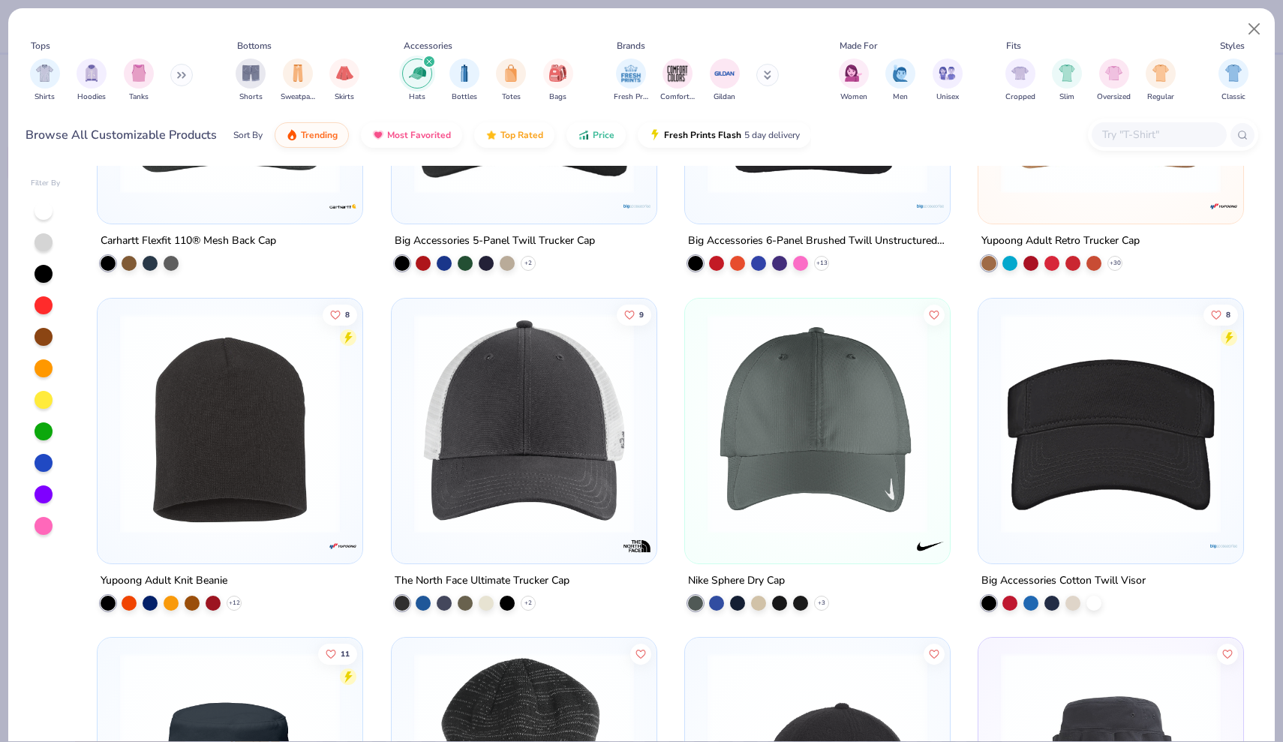
click at [844, 428] on img at bounding box center [817, 423] width 235 height 220
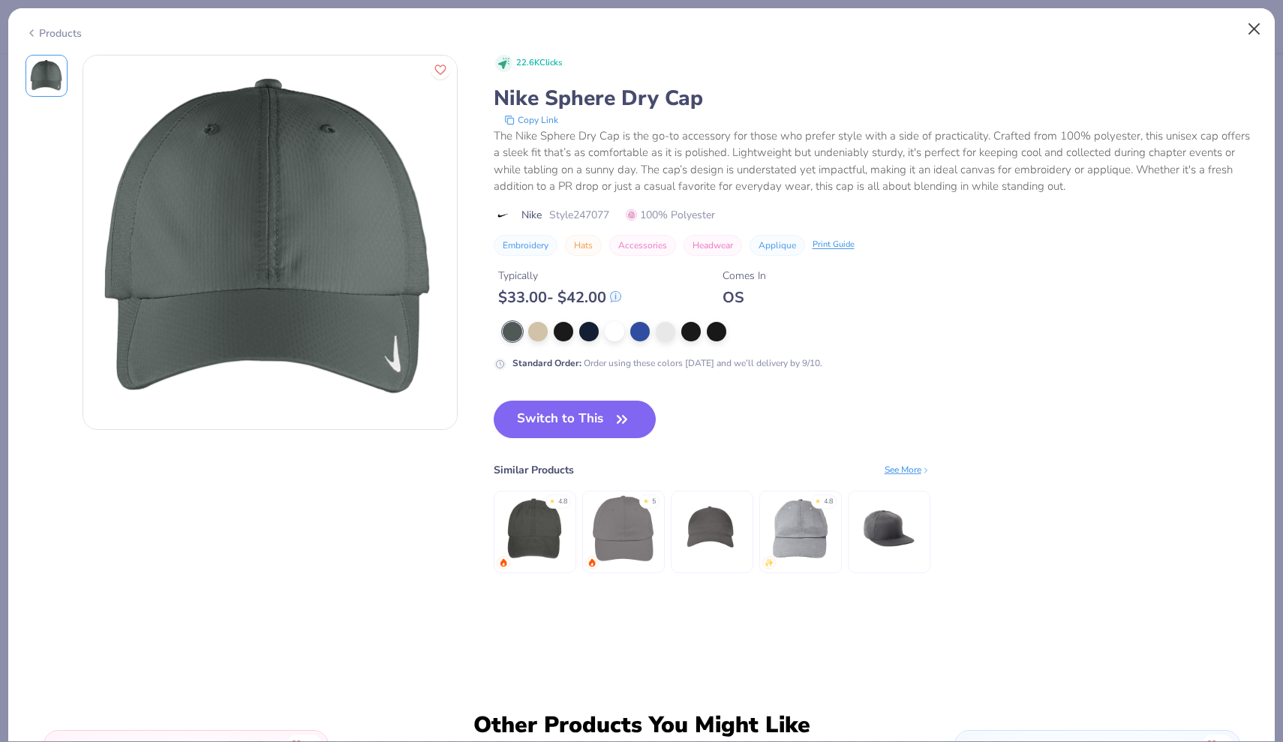
click at [1253, 26] on button "Close" at bounding box center [1254, 29] width 29 height 29
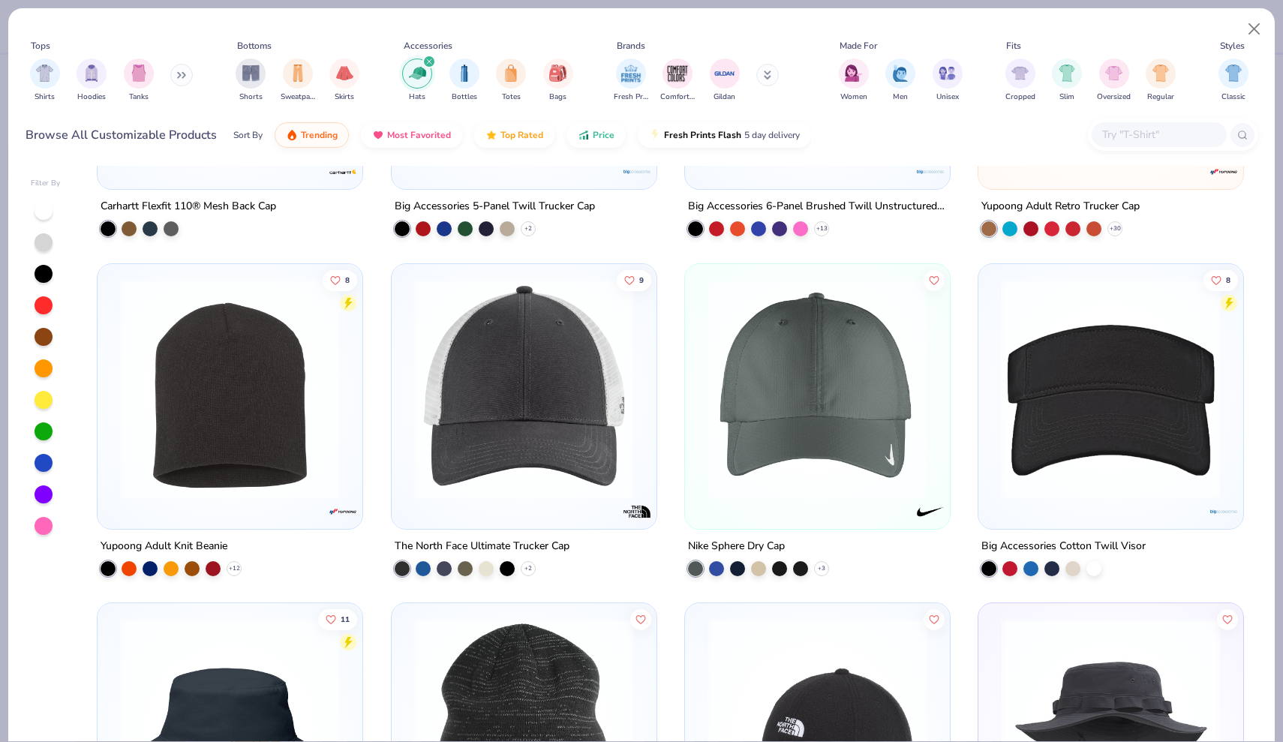
scroll to position [1952, 0]
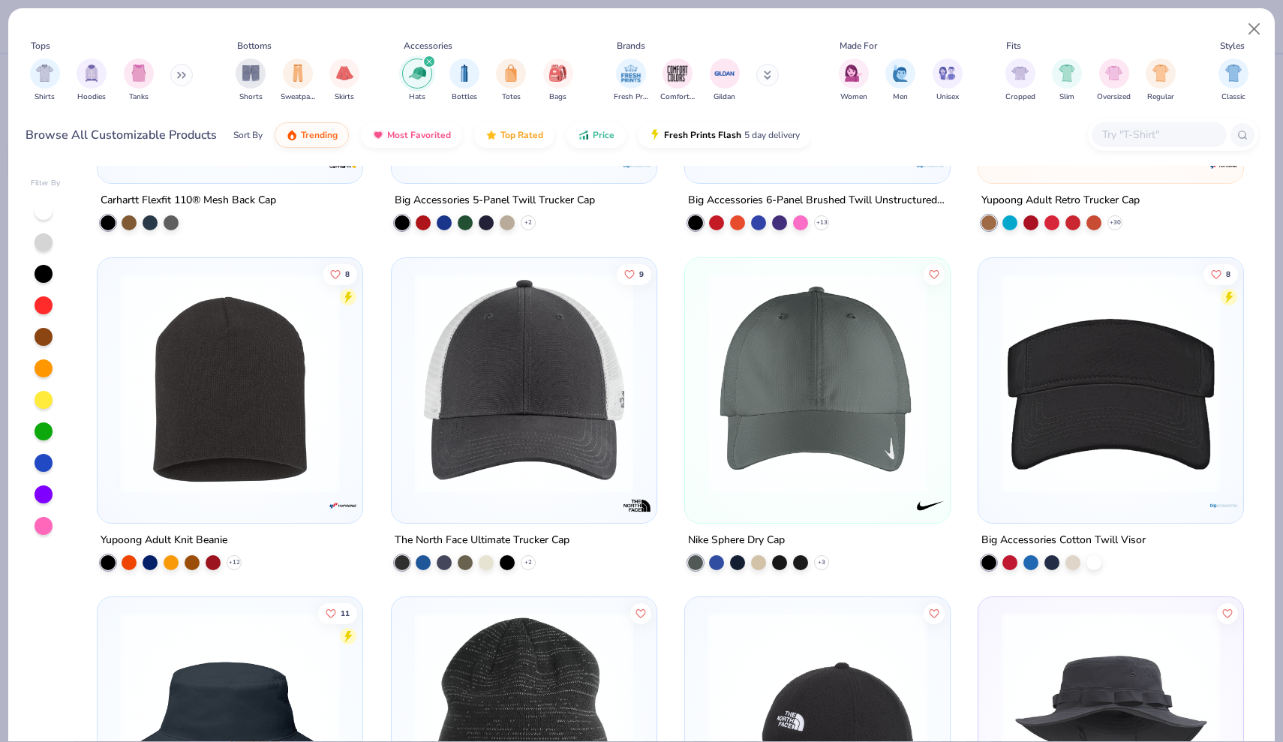
click at [807, 407] on img at bounding box center [817, 382] width 235 height 220
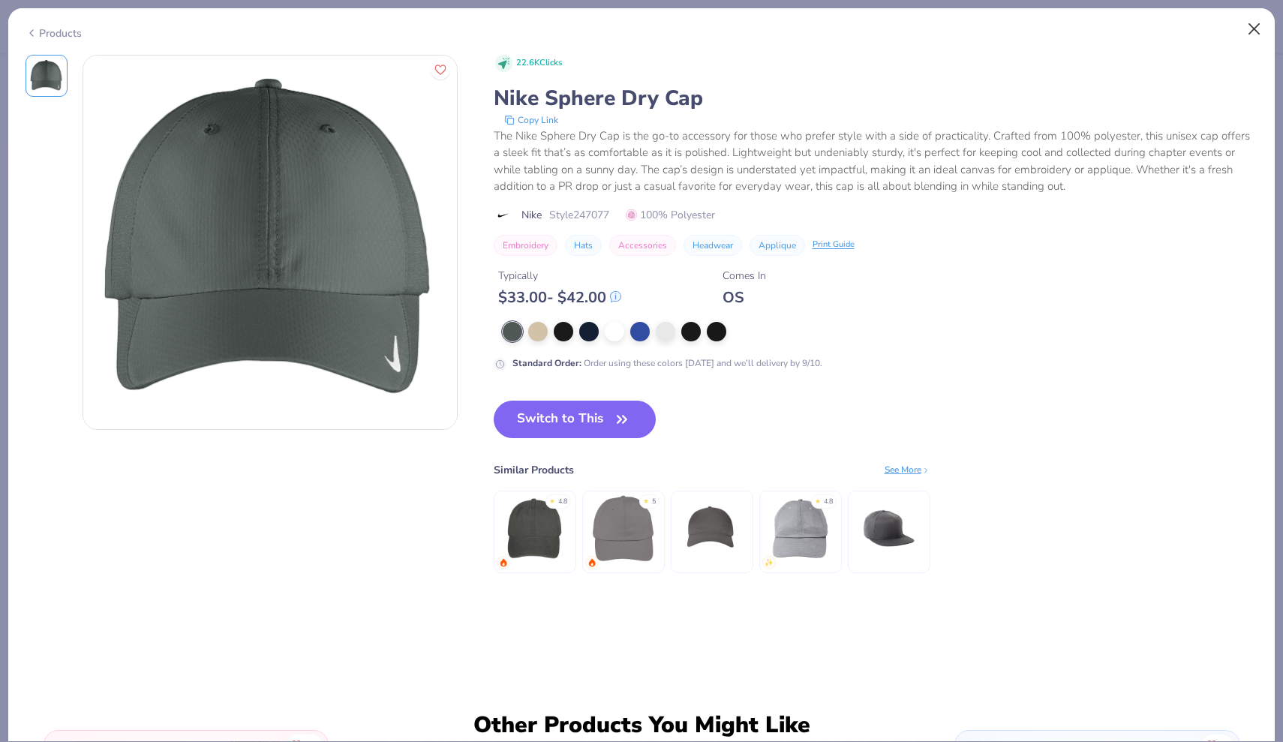
click at [1254, 32] on button "Close" at bounding box center [1254, 29] width 29 height 29
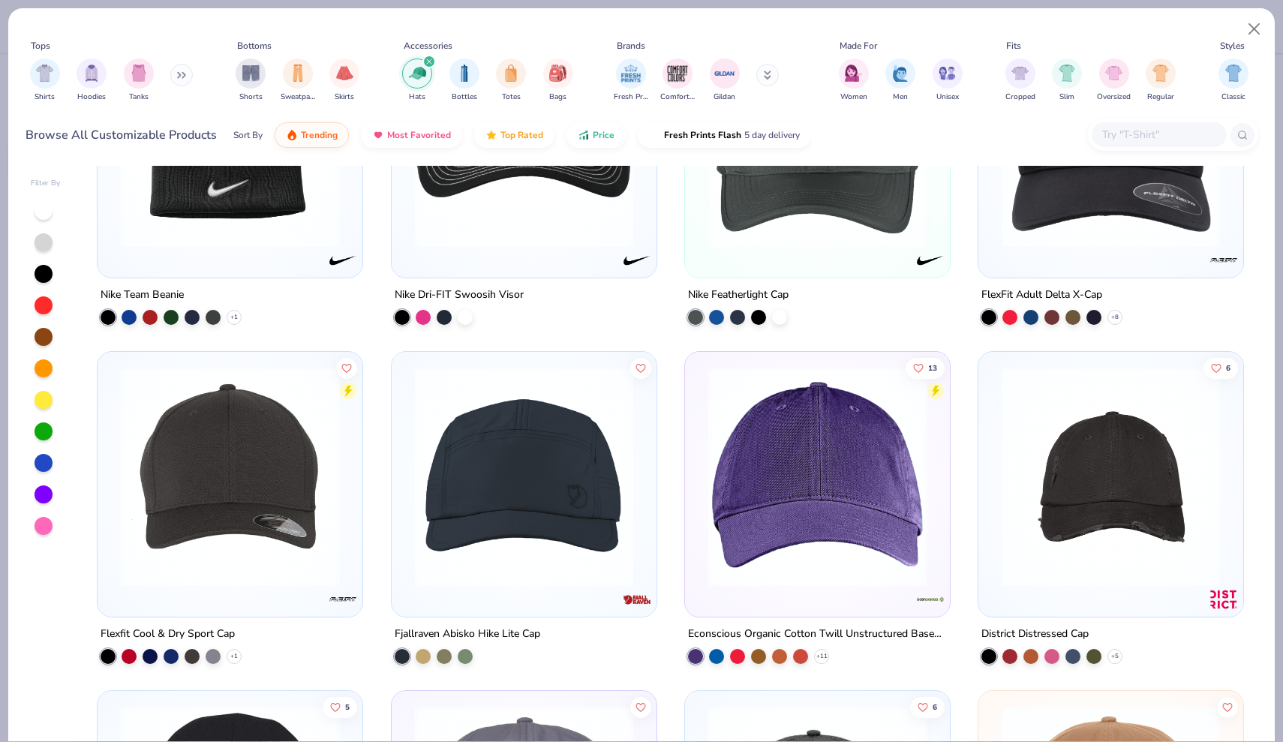
scroll to position [5270, 0]
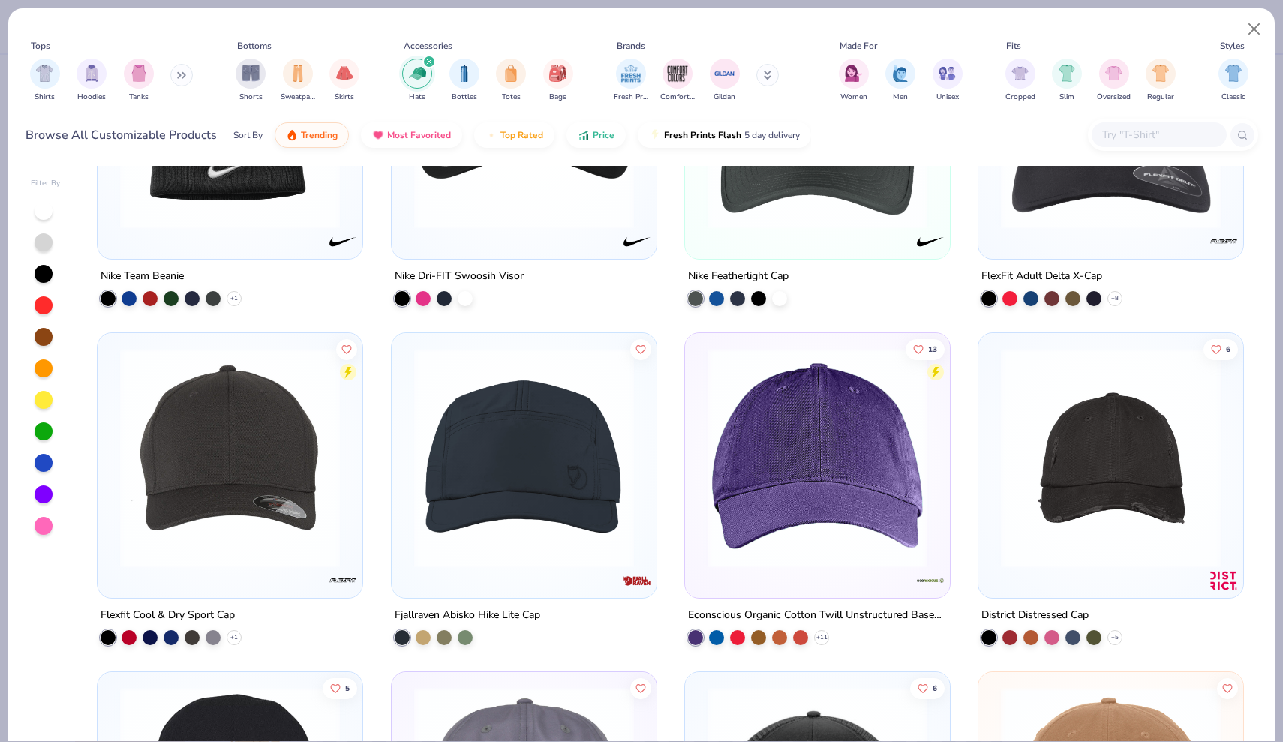
click at [543, 446] on img at bounding box center [524, 458] width 235 height 220
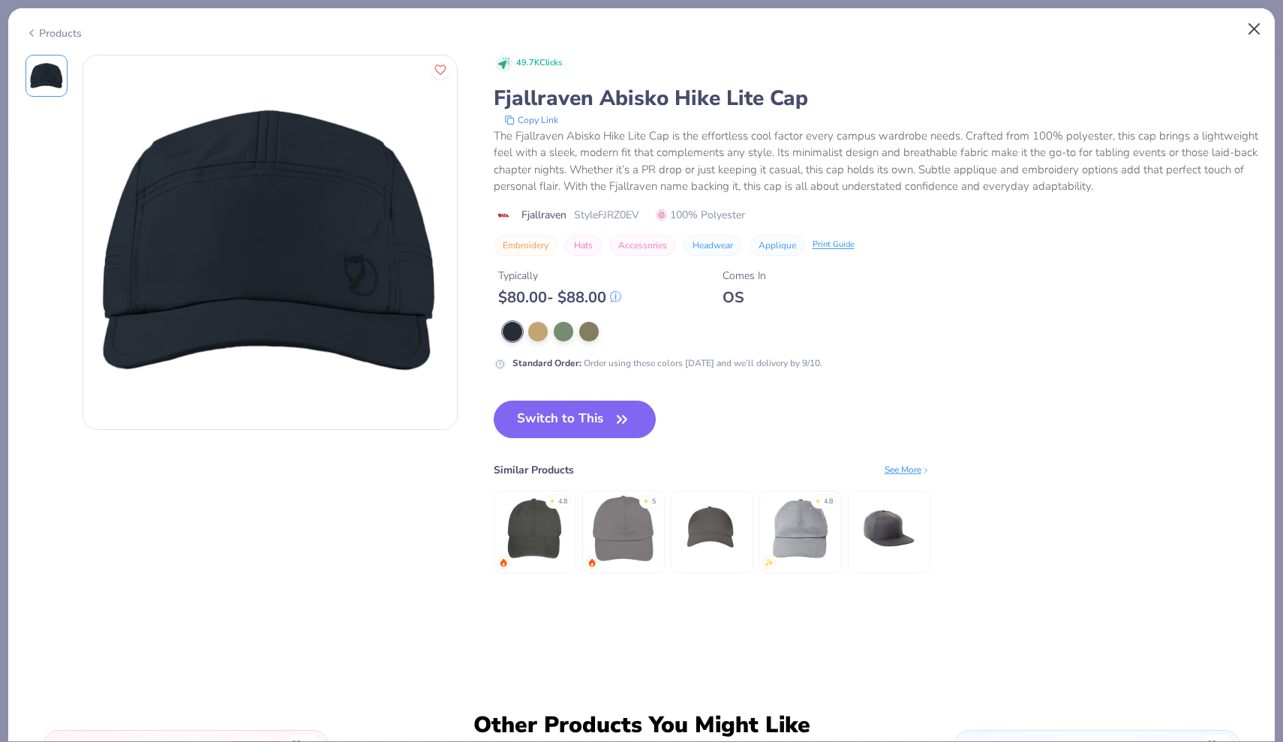
click at [1252, 28] on button "Close" at bounding box center [1254, 29] width 29 height 29
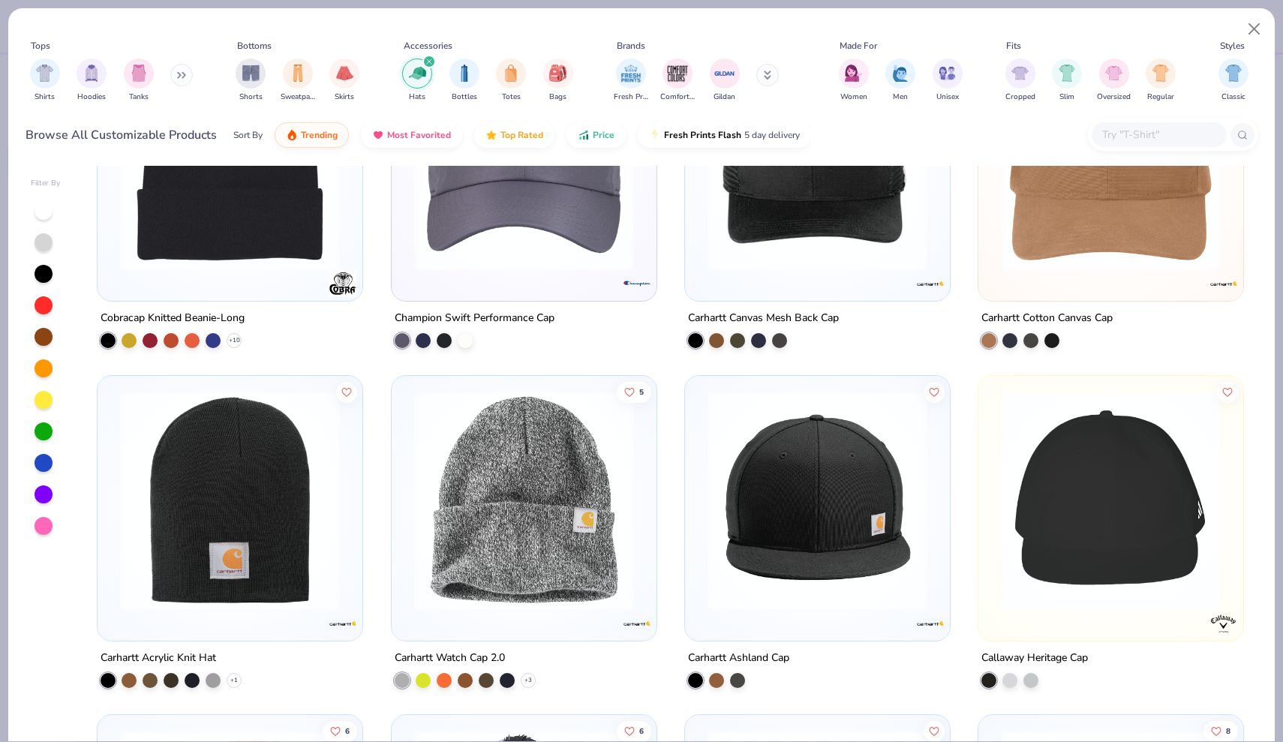
scroll to position [6005, 0]
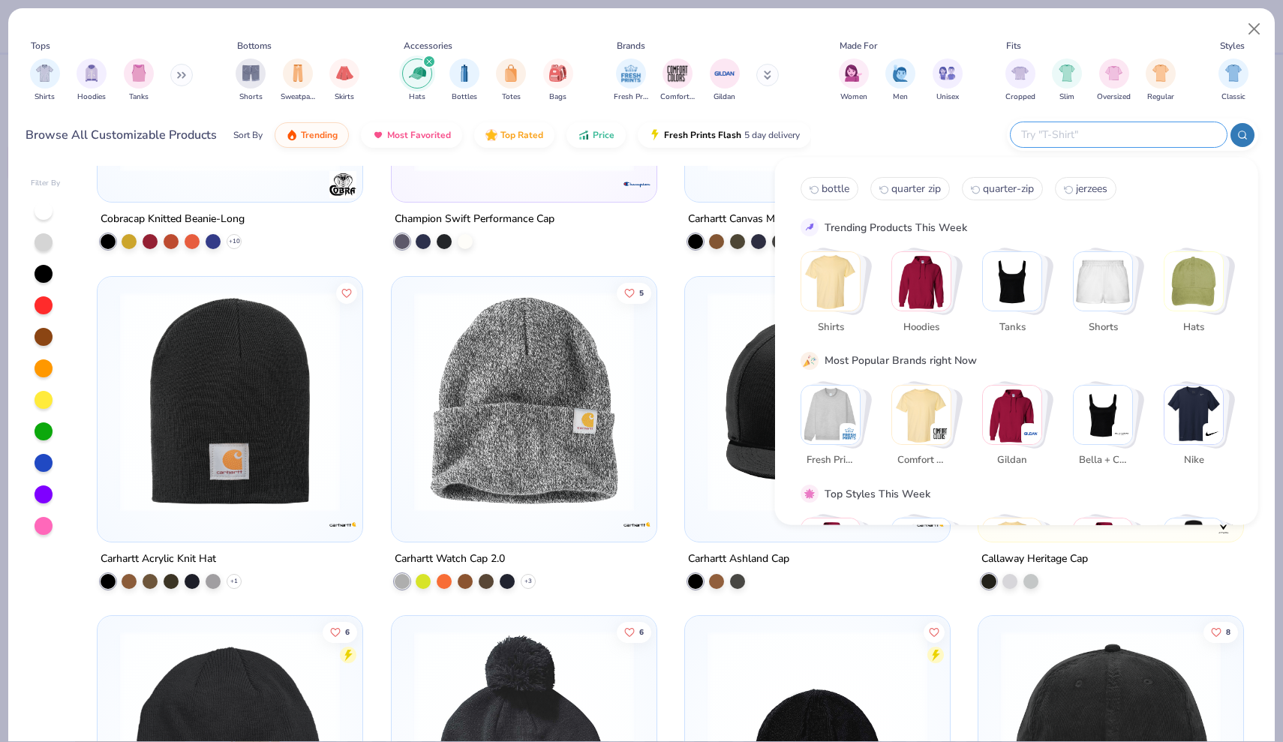
click at [1149, 137] on input "text" at bounding box center [1118, 134] width 197 height 17
type input "running hat"
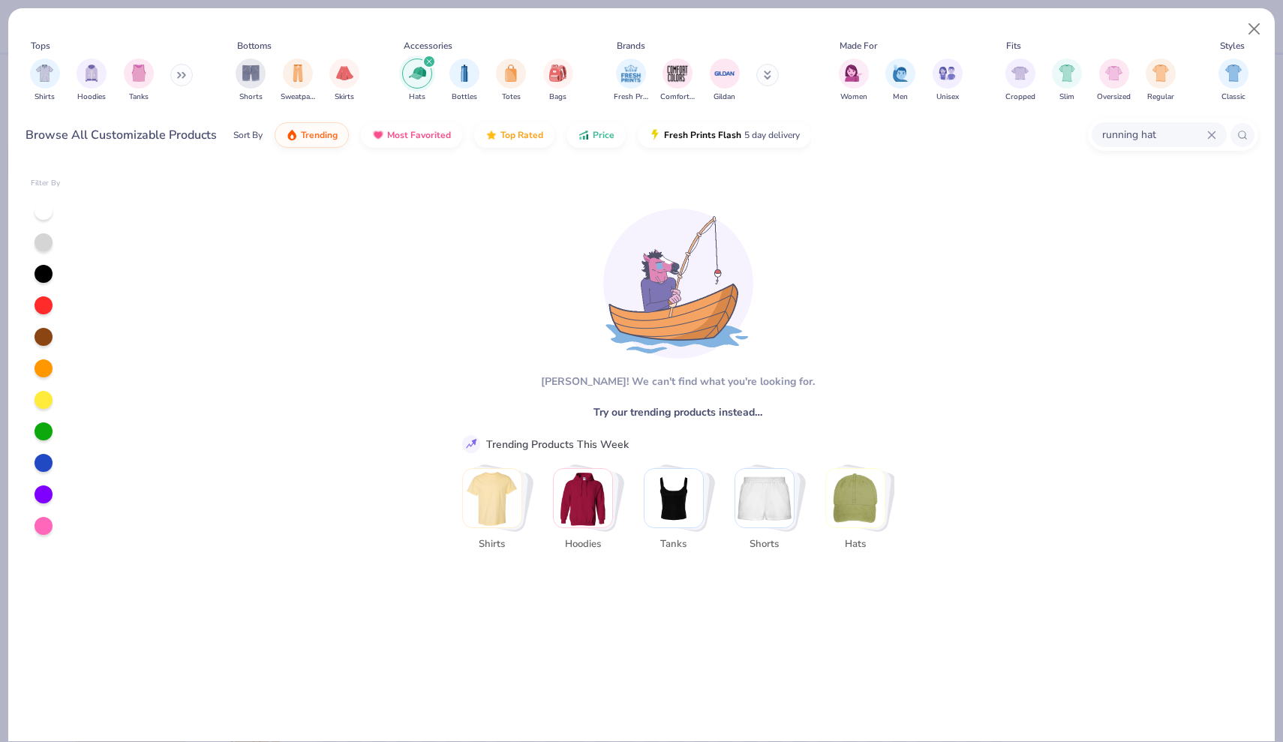
click at [1209, 135] on icon at bounding box center [1211, 135] width 9 height 9
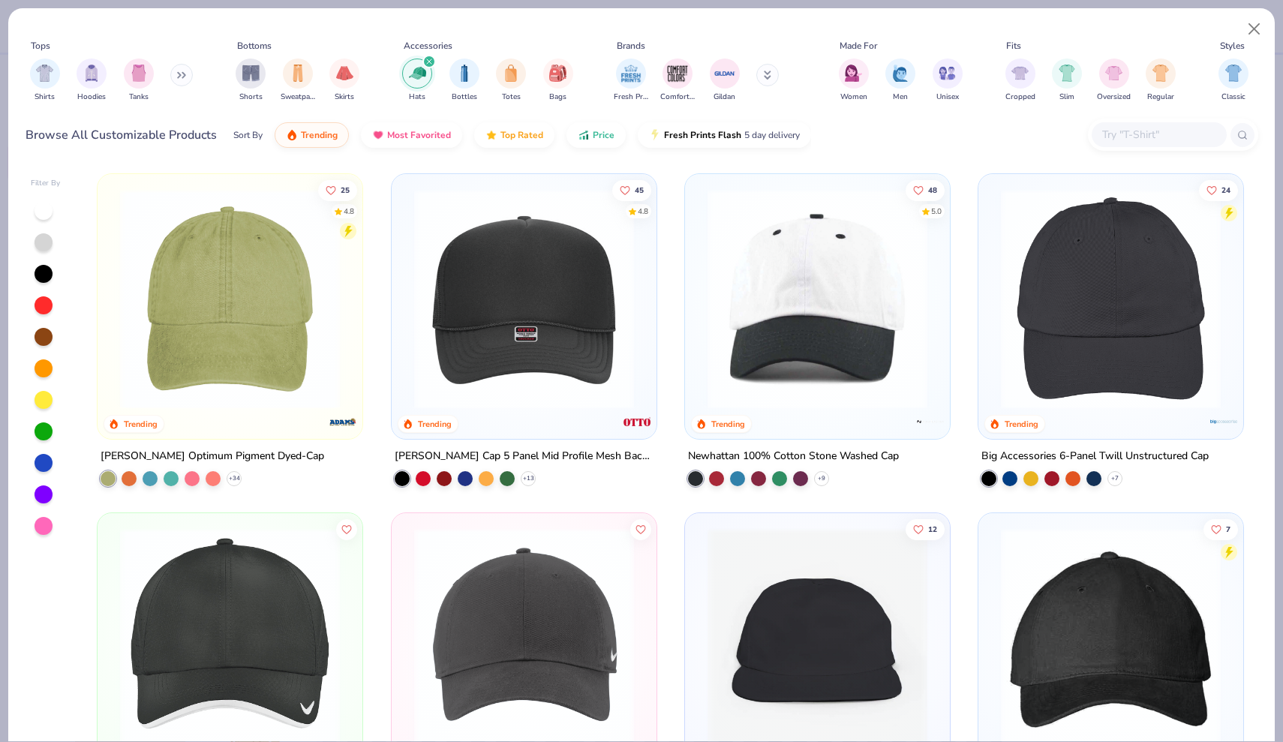
click at [1024, 215] on img at bounding box center [1110, 299] width 235 height 220
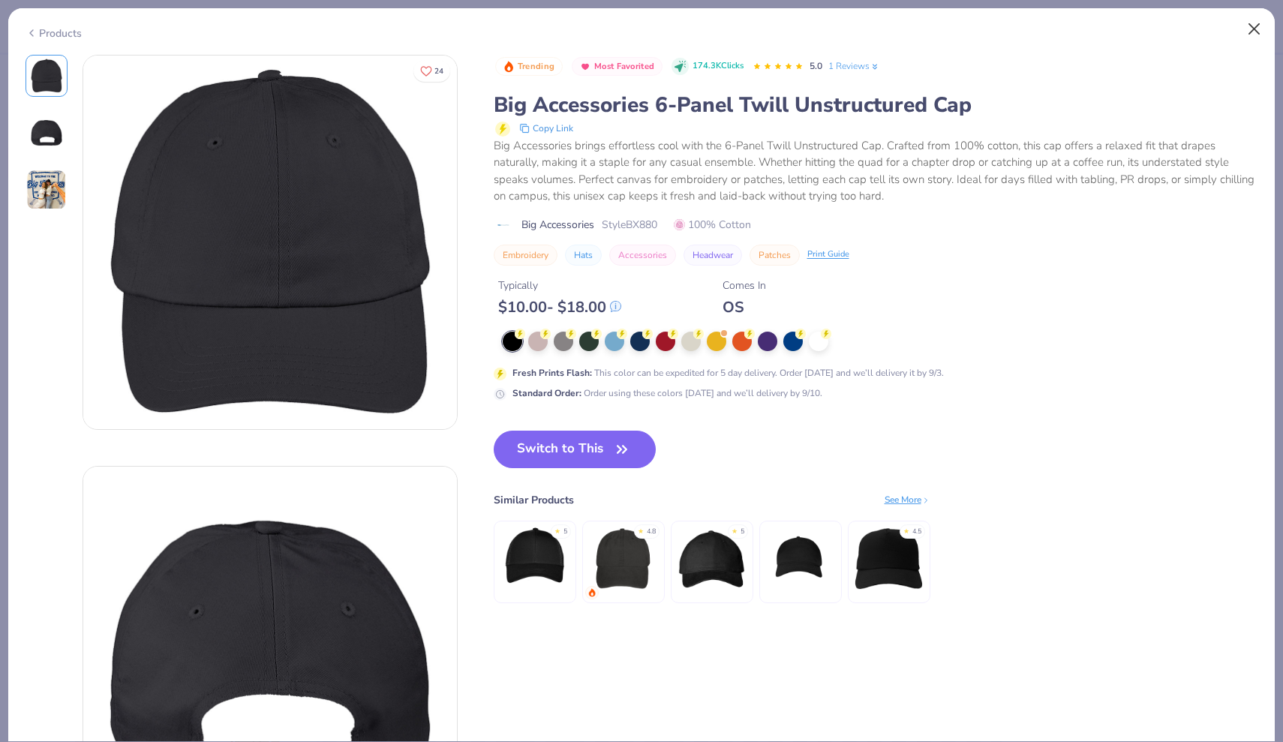
click at [1259, 23] on button "Close" at bounding box center [1254, 29] width 29 height 29
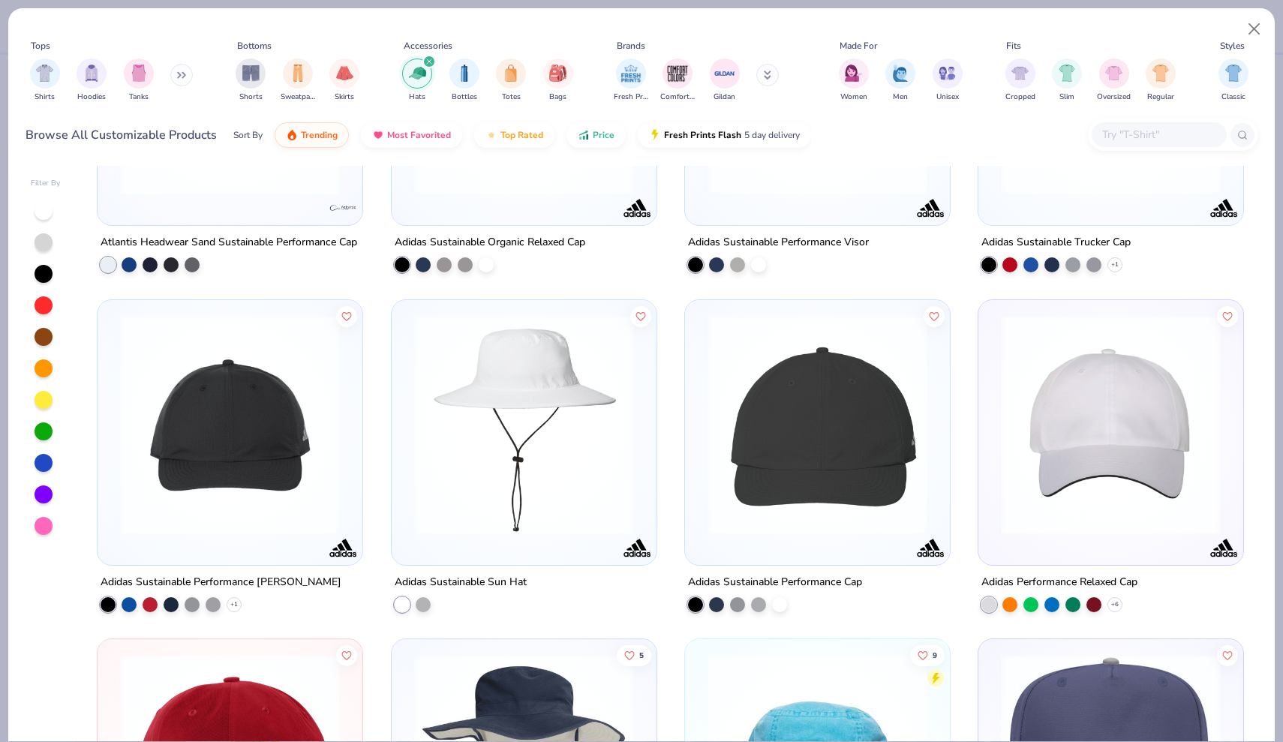
scroll to position [7332, 0]
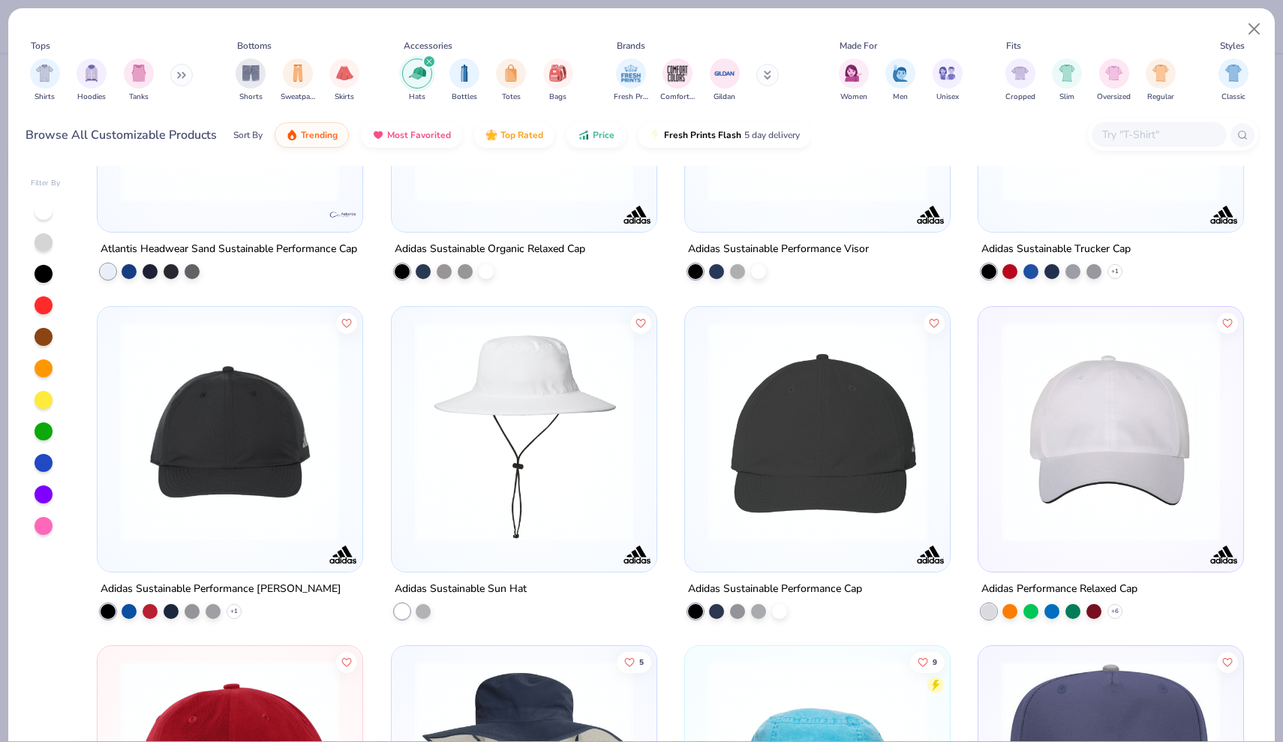
click at [1033, 432] on img at bounding box center [1110, 431] width 235 height 220
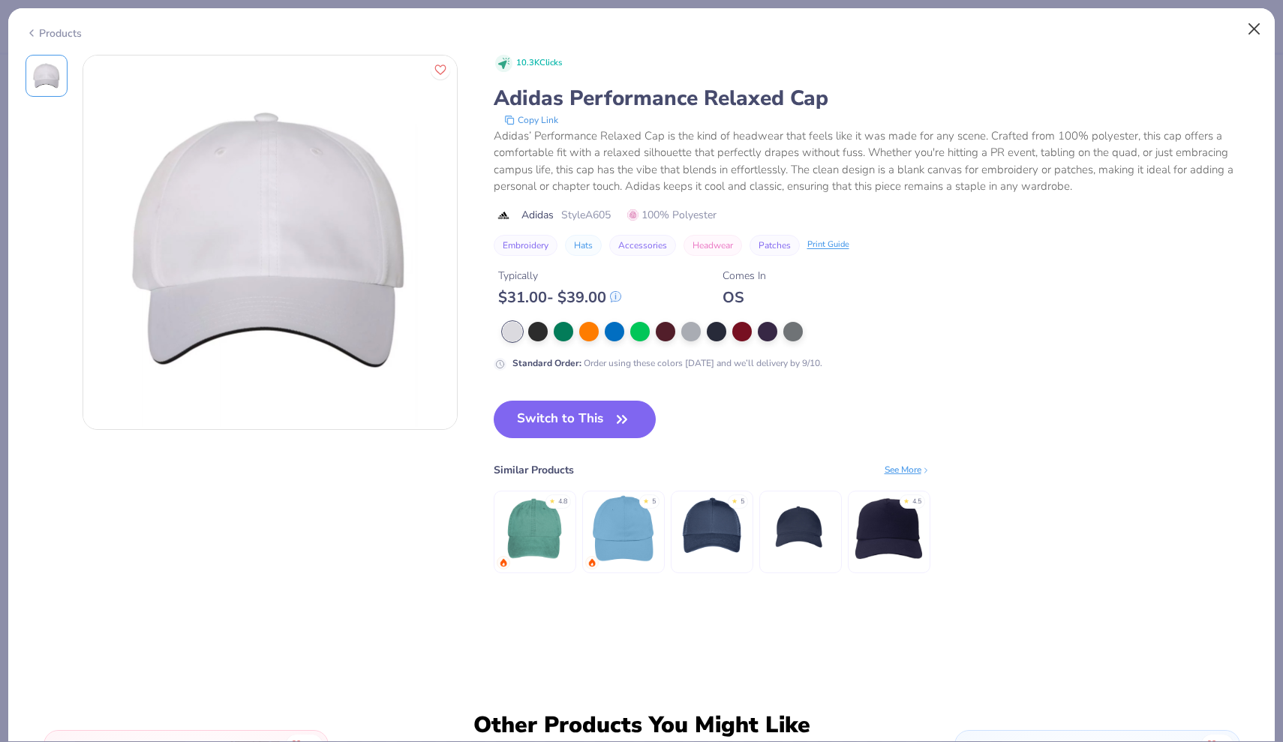
click at [1260, 34] on button "Close" at bounding box center [1254, 29] width 29 height 29
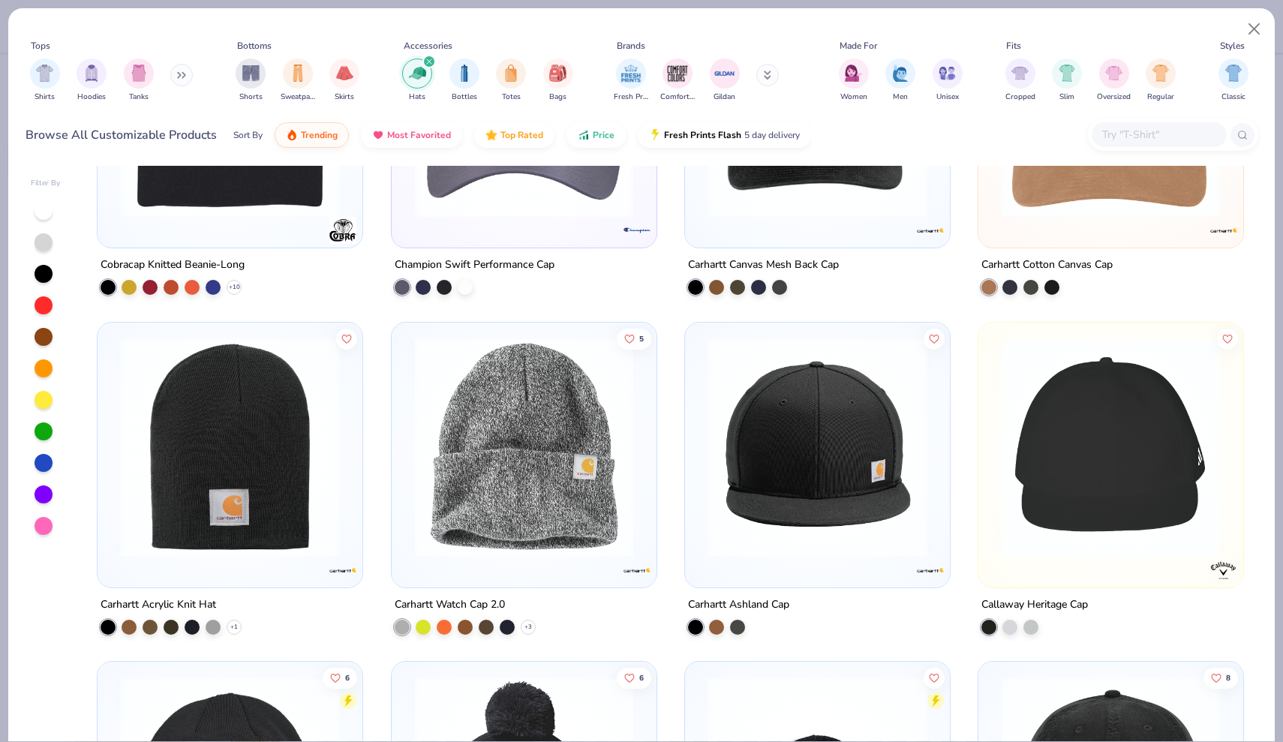
scroll to position [5948, 0]
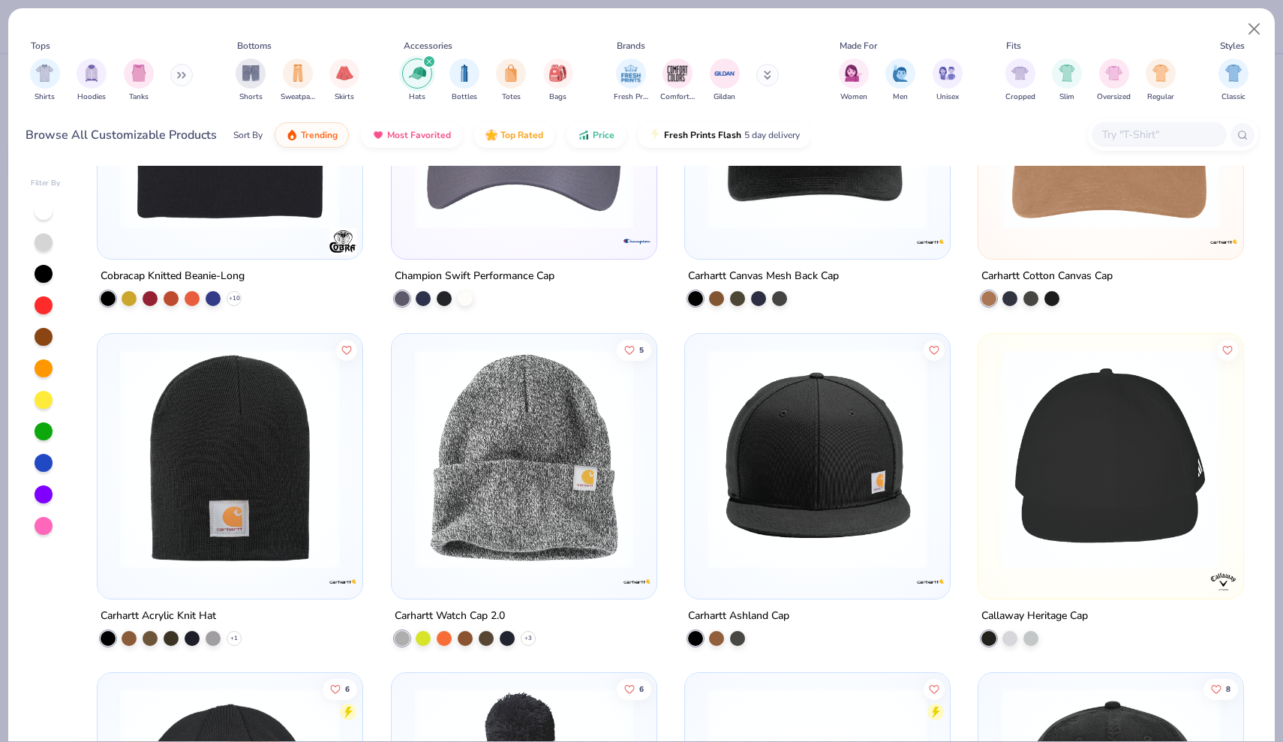
click at [1070, 446] on img at bounding box center [1110, 458] width 235 height 220
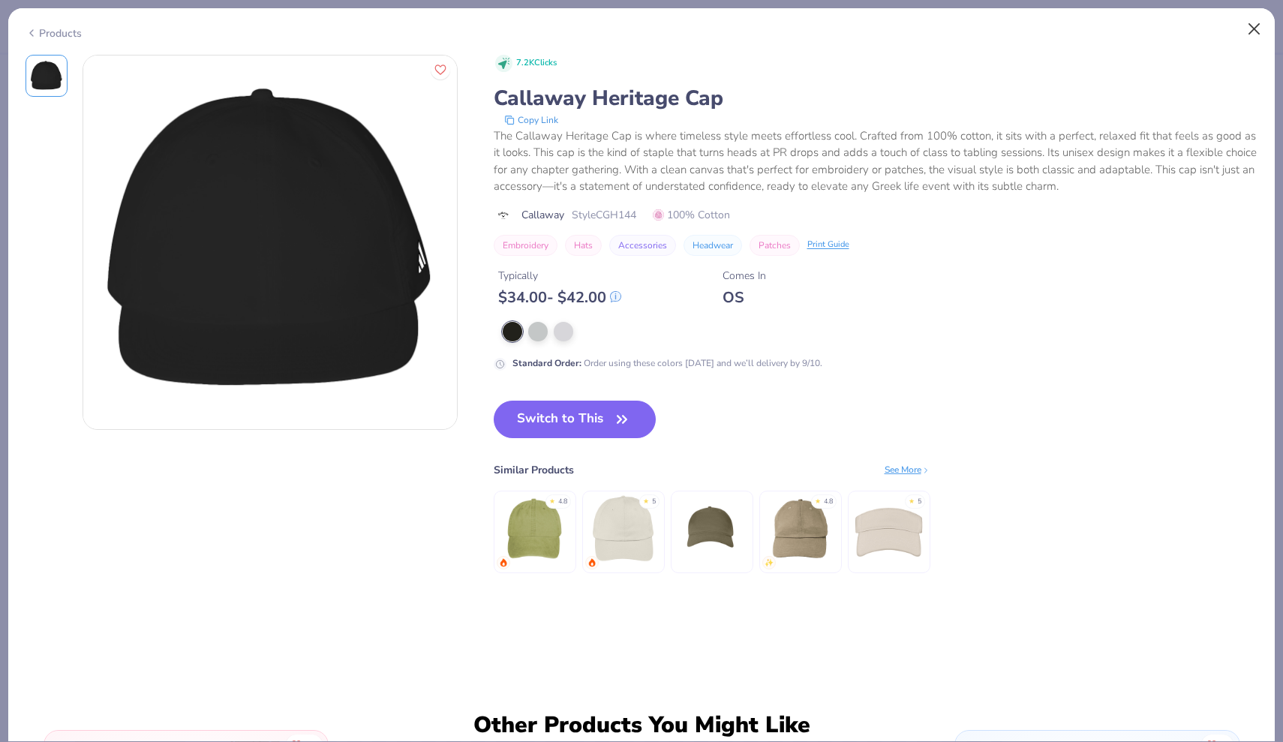
click at [1251, 29] on button "Close" at bounding box center [1254, 29] width 29 height 29
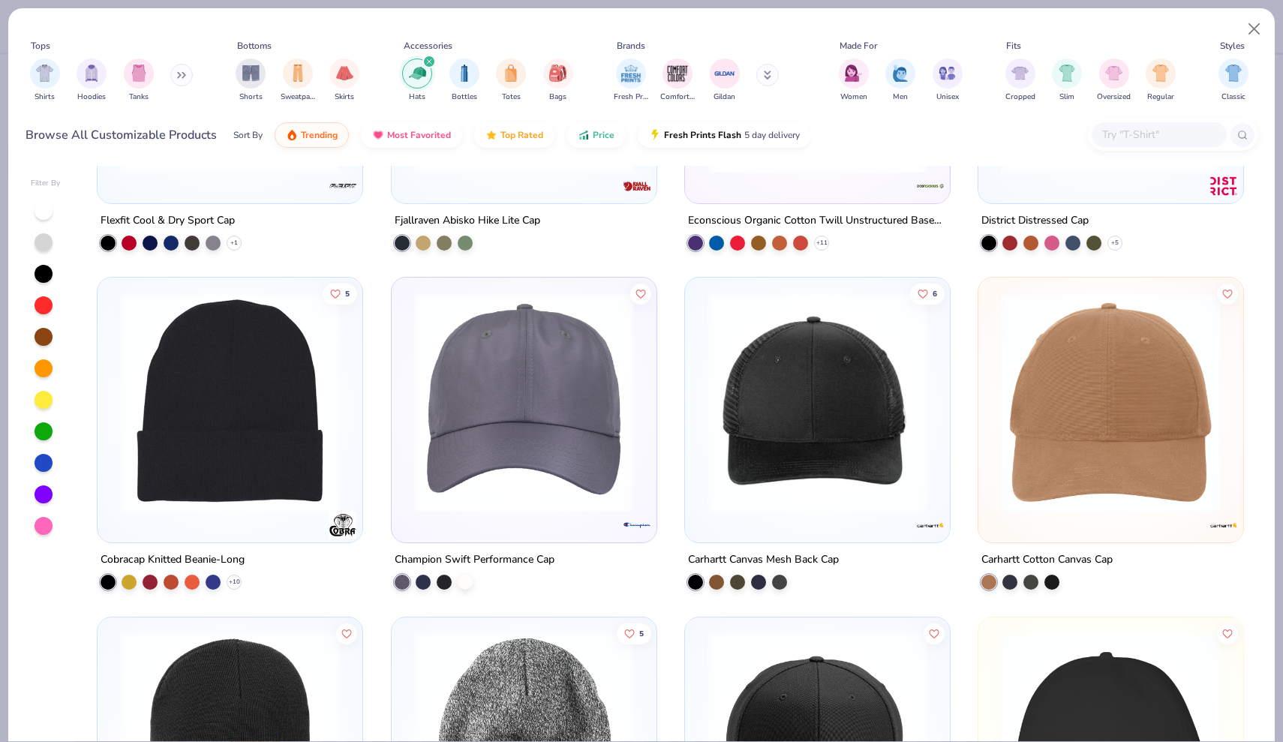
scroll to position [5664, 0]
click at [609, 406] on img at bounding box center [523, 403] width 235 height 220
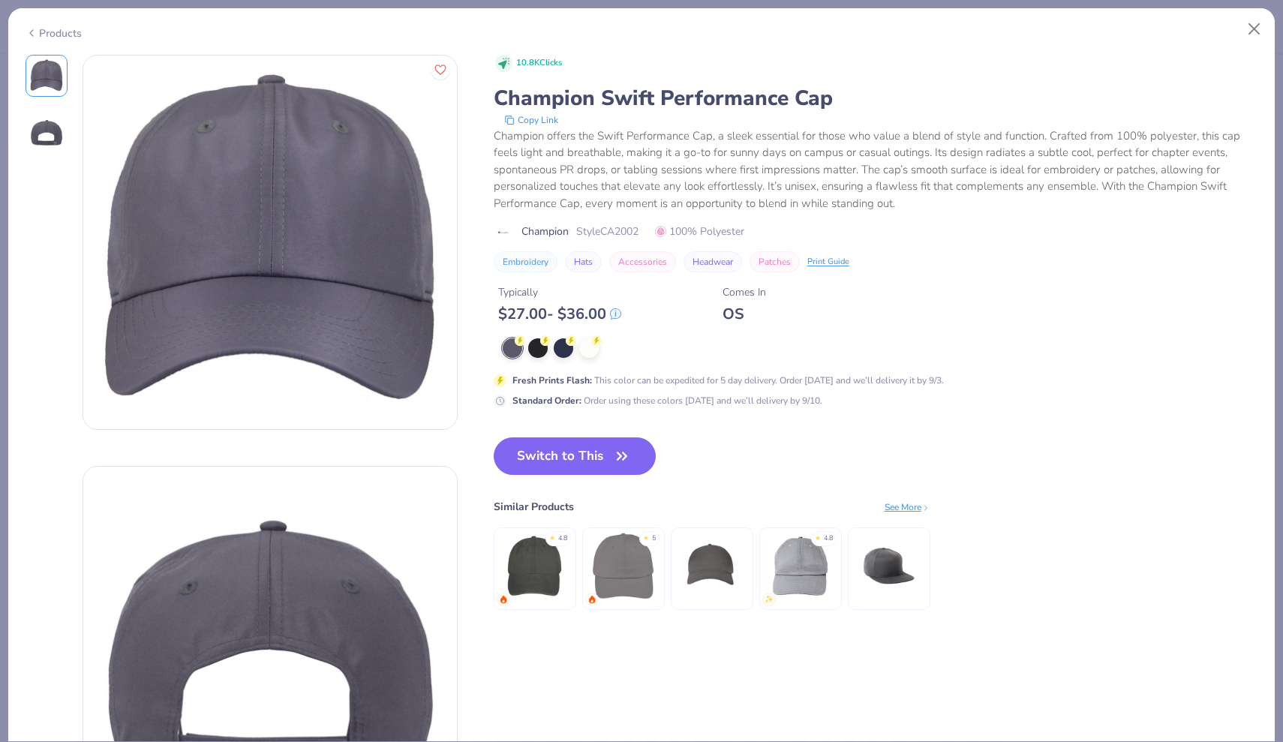
click at [48, 133] on img at bounding box center [47, 133] width 36 height 36
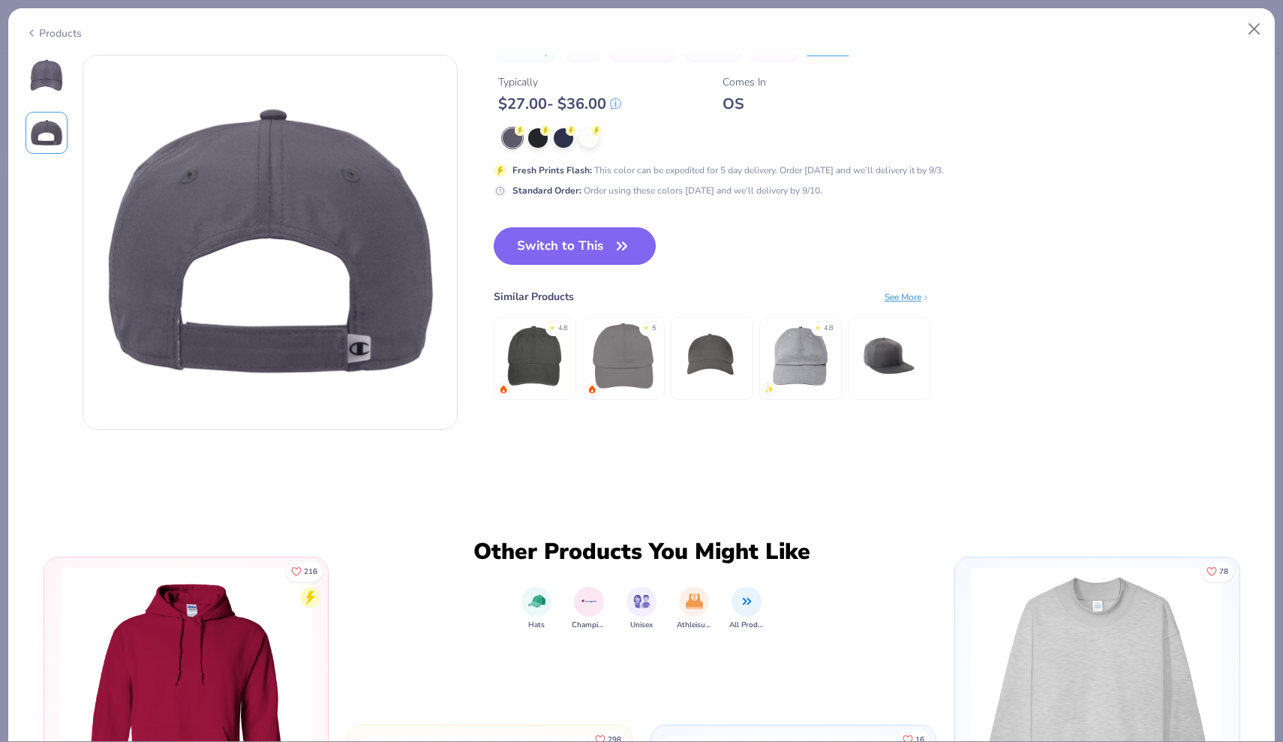
click at [45, 85] on img at bounding box center [47, 76] width 36 height 36
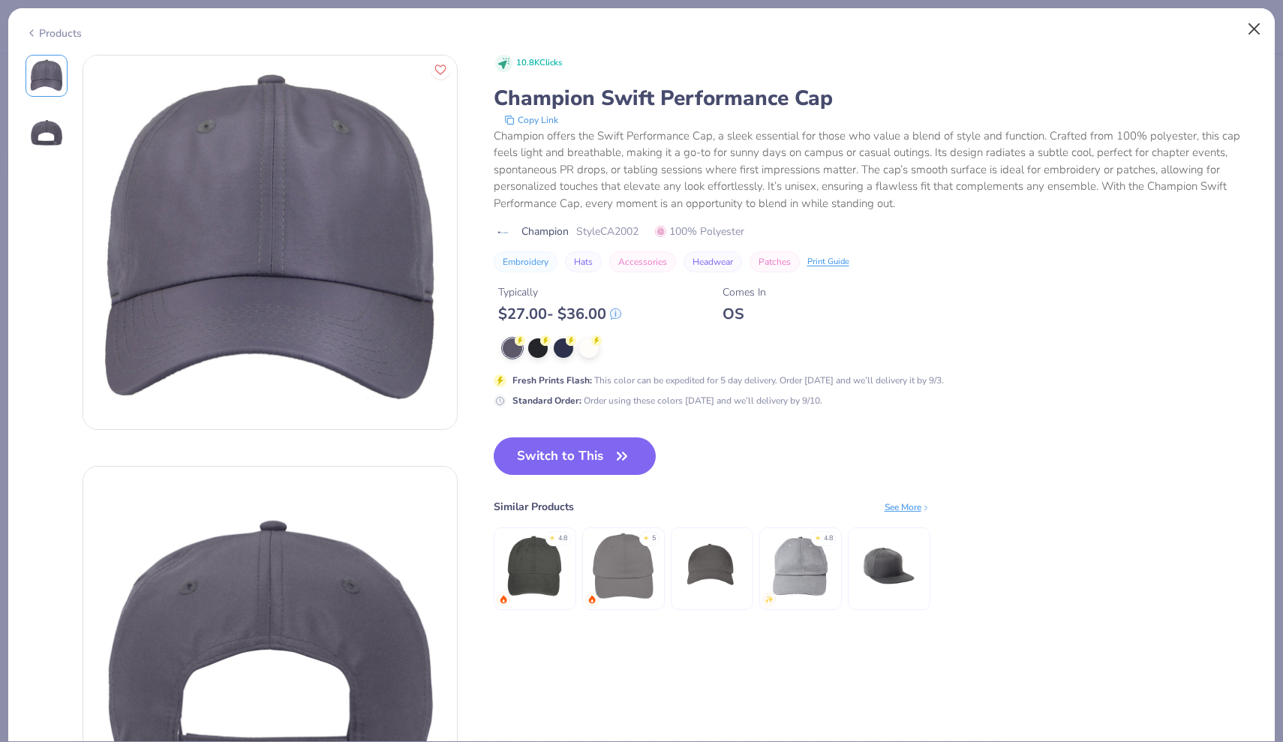
click at [1253, 26] on button "Close" at bounding box center [1254, 29] width 29 height 29
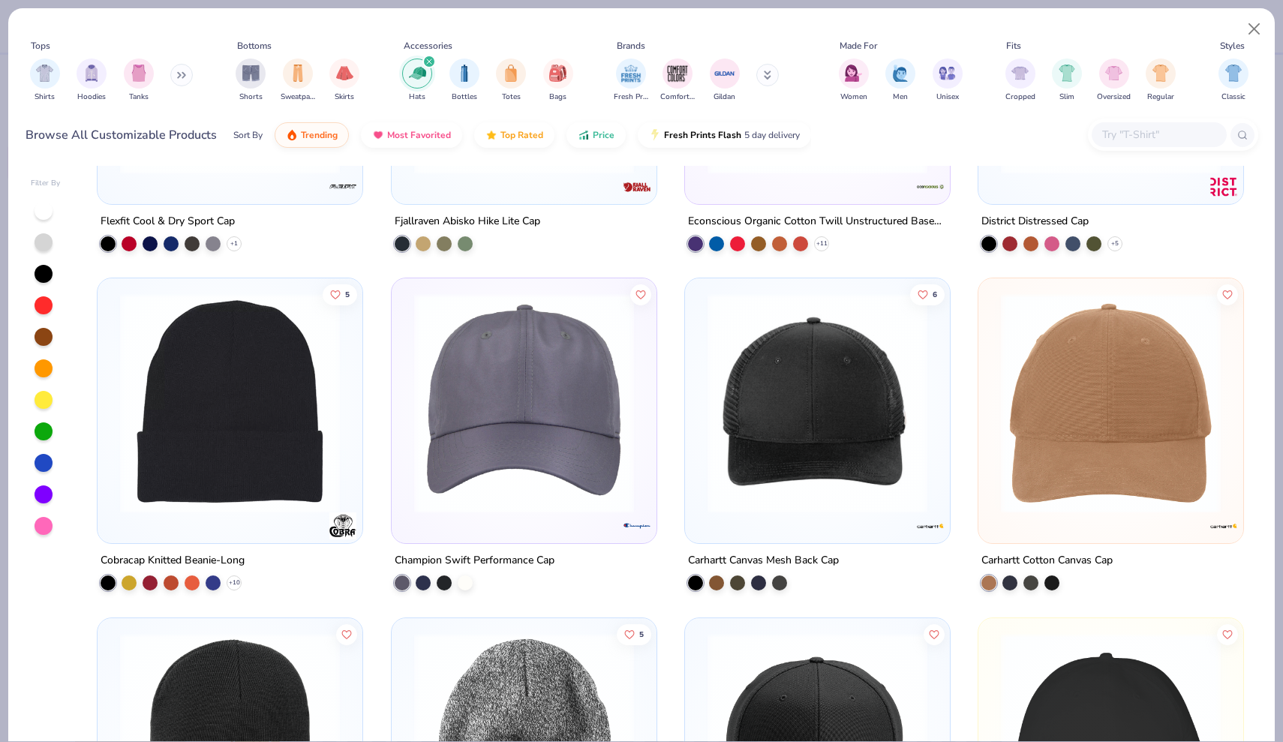
click at [494, 353] on img at bounding box center [524, 403] width 235 height 220
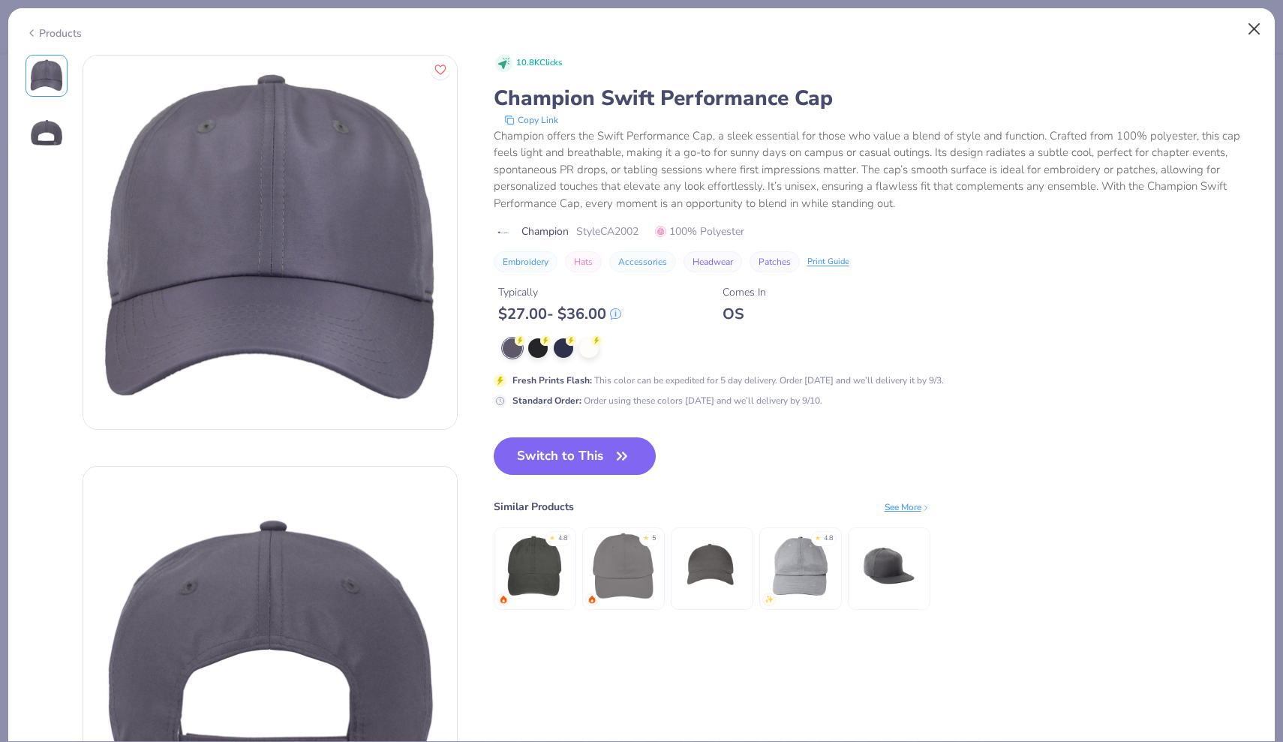
click at [1255, 28] on button "Close" at bounding box center [1254, 29] width 29 height 29
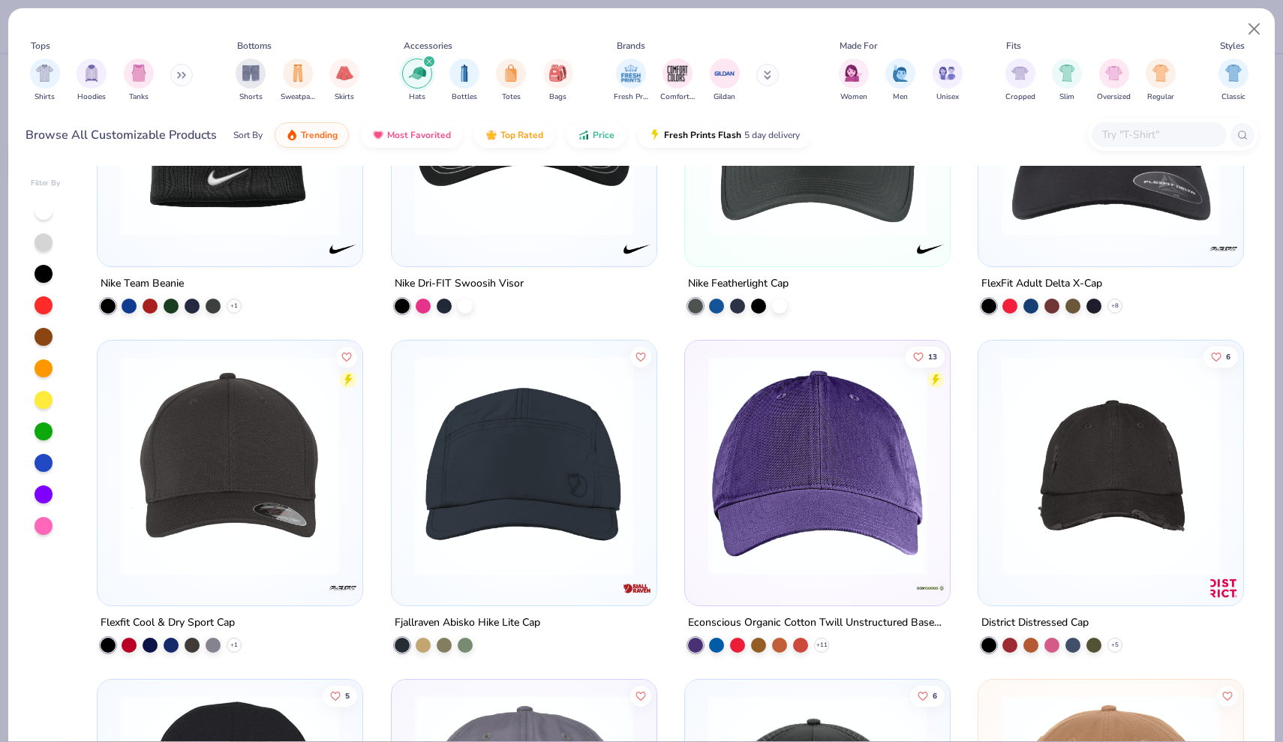
scroll to position [5261, 0]
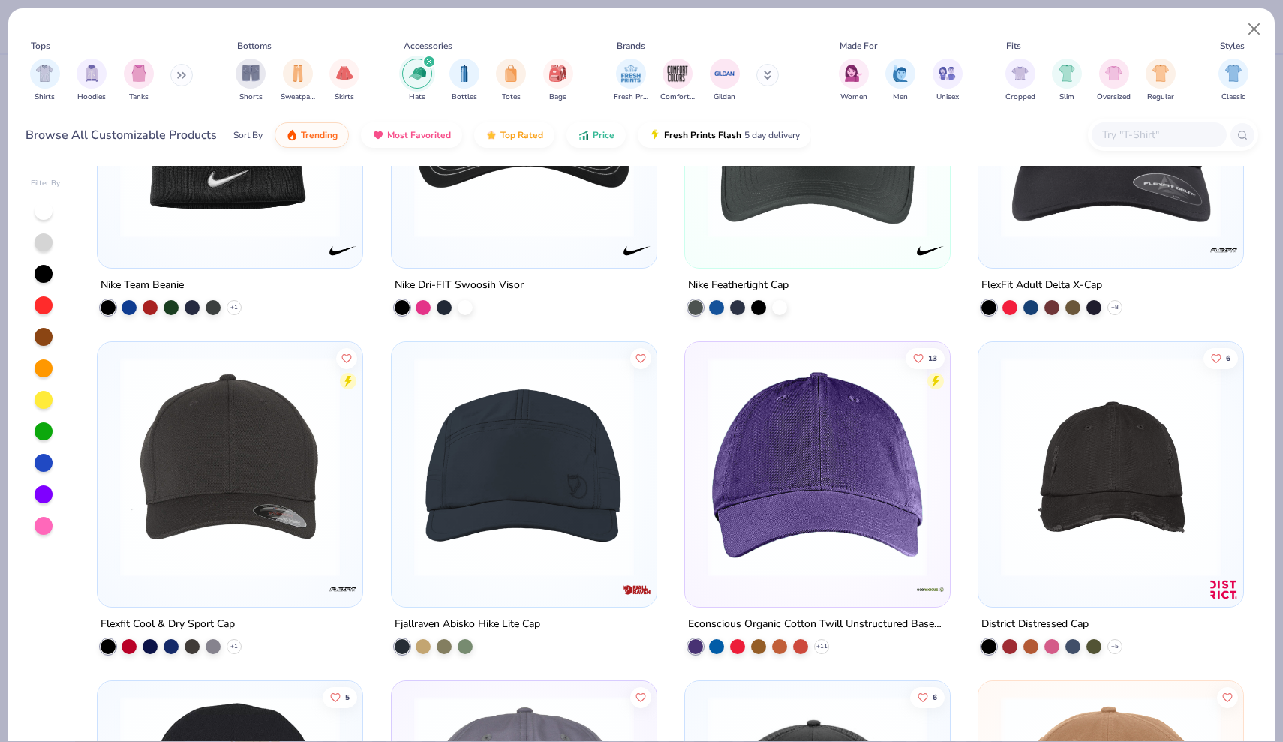
click at [562, 443] on img at bounding box center [524, 467] width 235 height 220
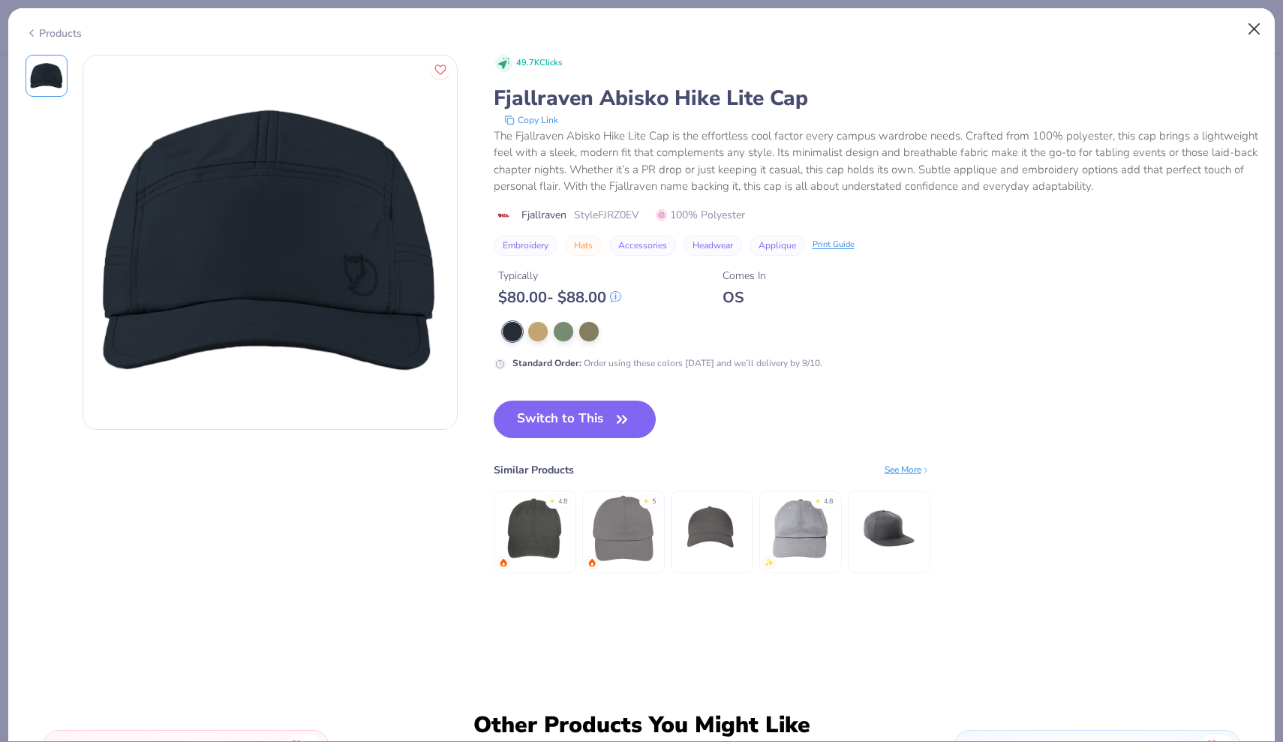
click at [1251, 27] on button "Close" at bounding box center [1254, 29] width 29 height 29
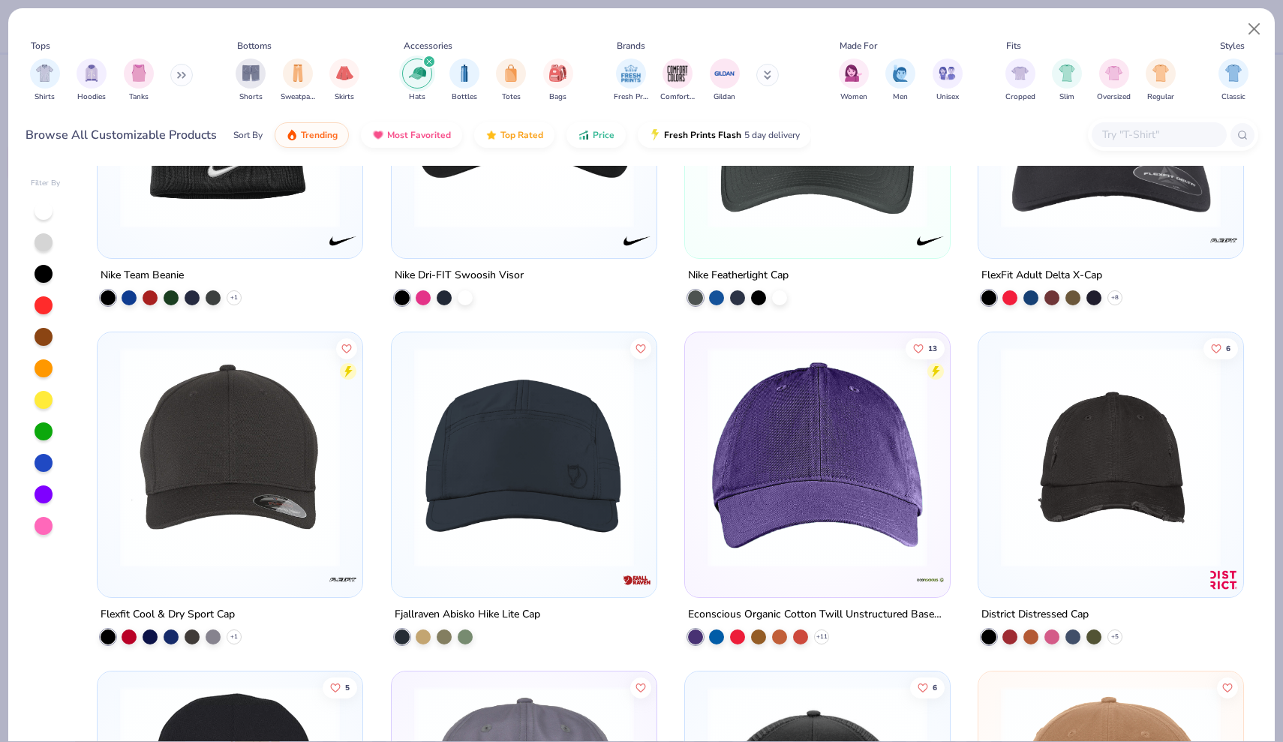
scroll to position [5274, 0]
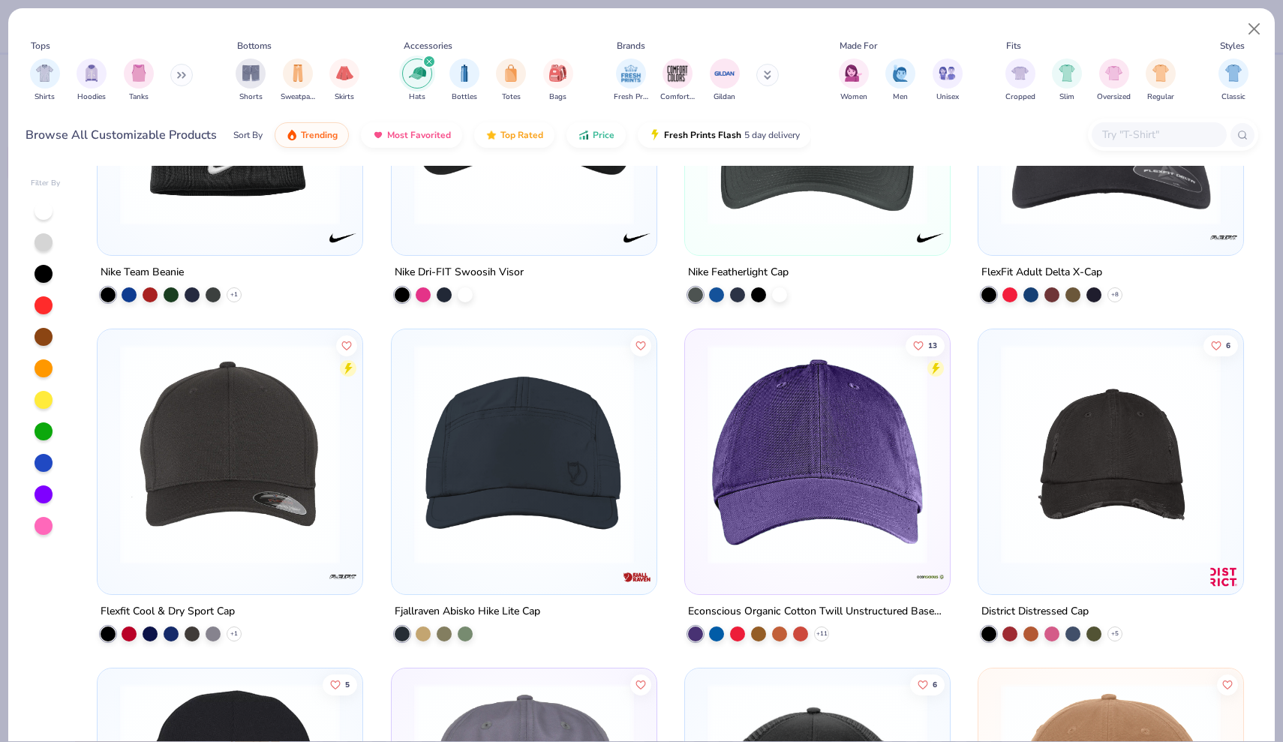
click at [614, 456] on img at bounding box center [524, 454] width 235 height 220
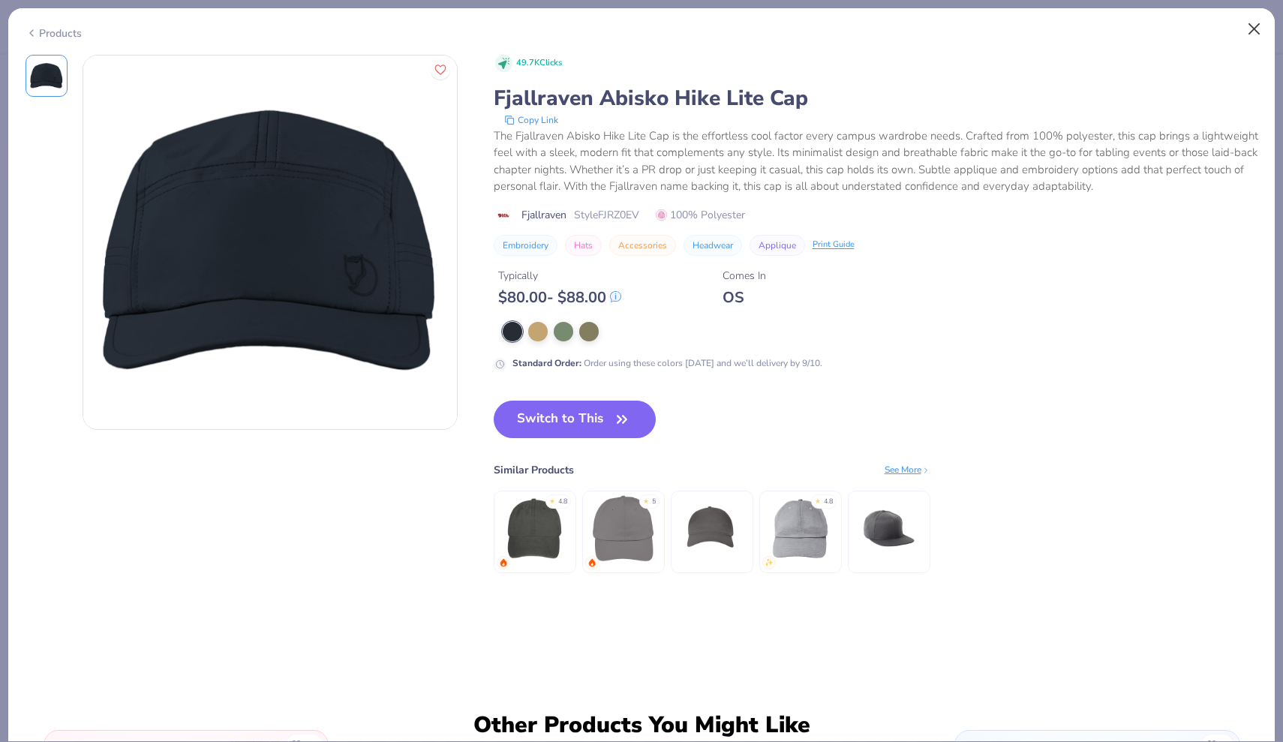
click at [1253, 29] on button "Close" at bounding box center [1254, 29] width 29 height 29
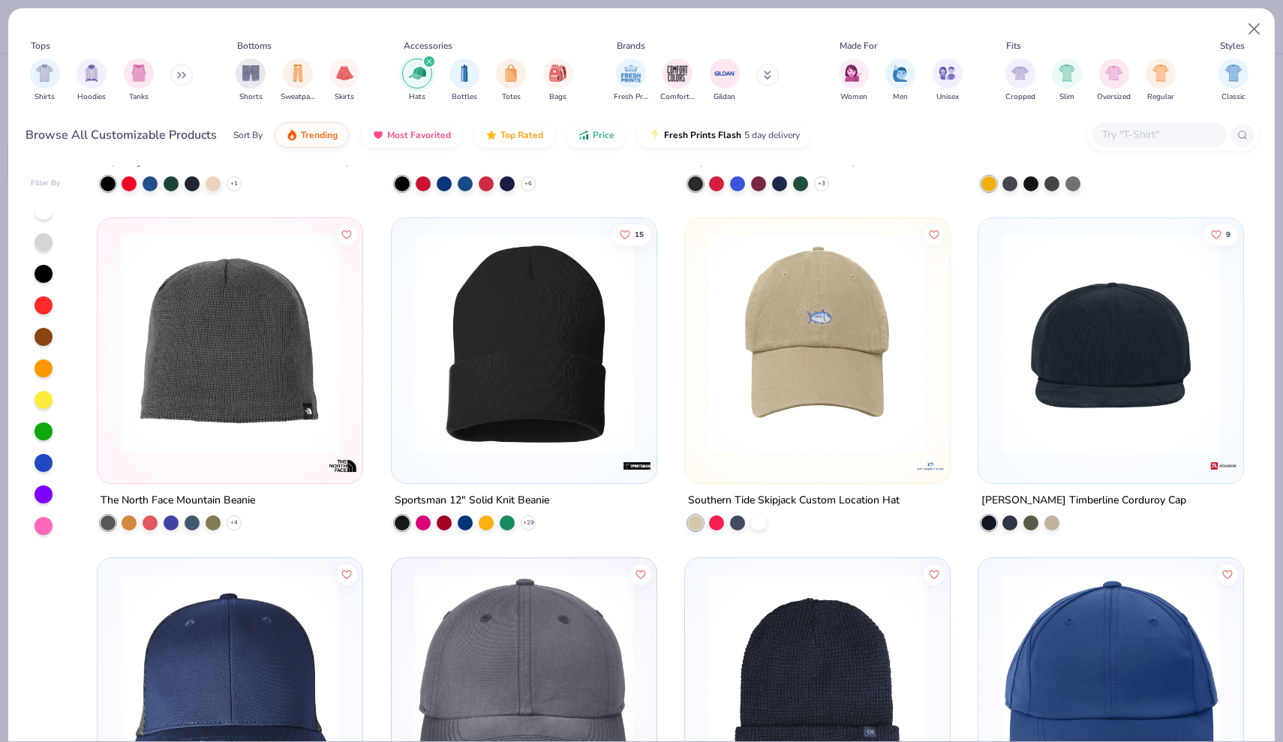
scroll to position [4366, 0]
click at [1026, 621] on img at bounding box center [1110, 683] width 235 height 220
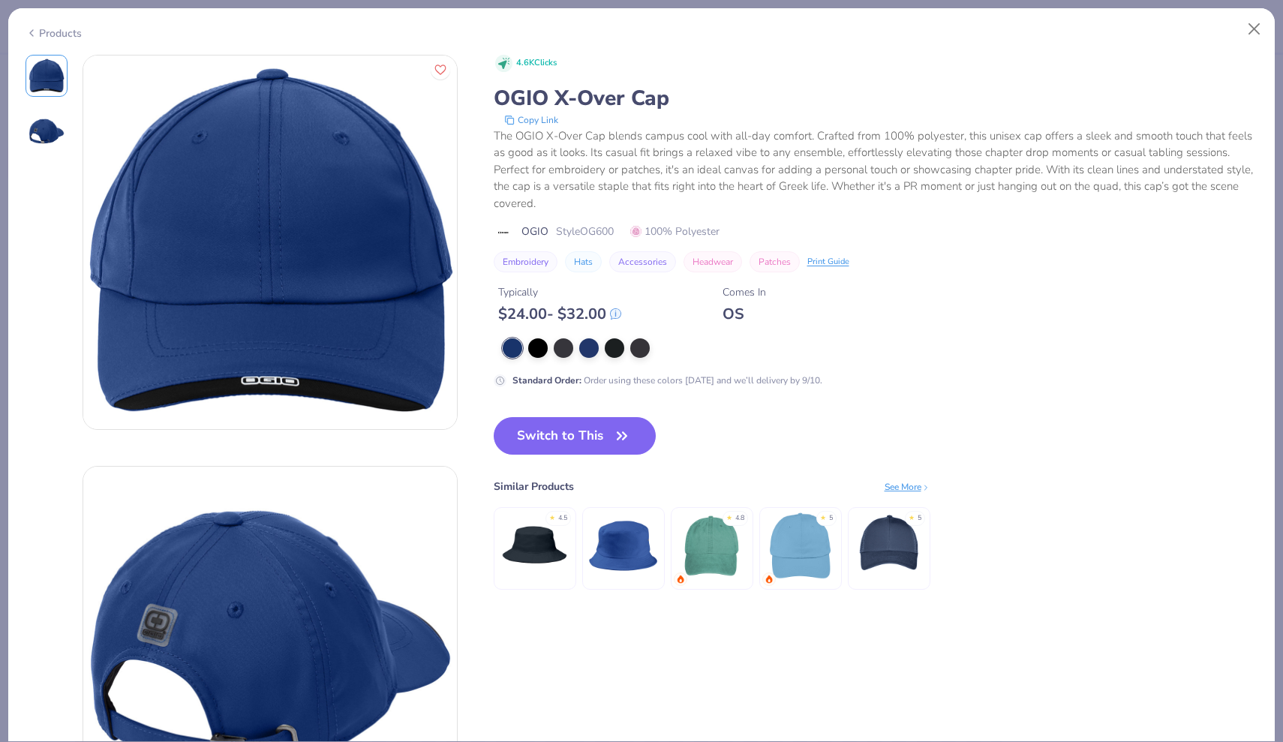
click at [45, 136] on img at bounding box center [47, 133] width 36 height 36
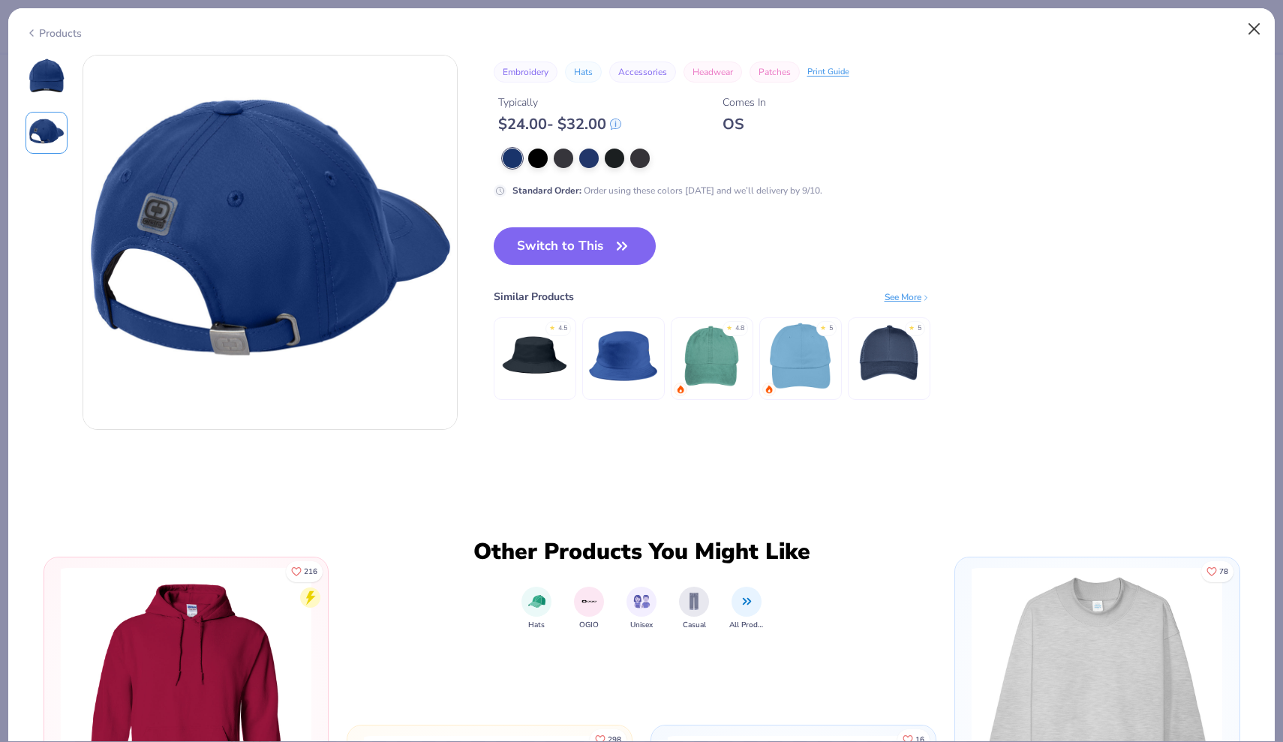
click at [1255, 23] on button "Close" at bounding box center [1254, 29] width 29 height 29
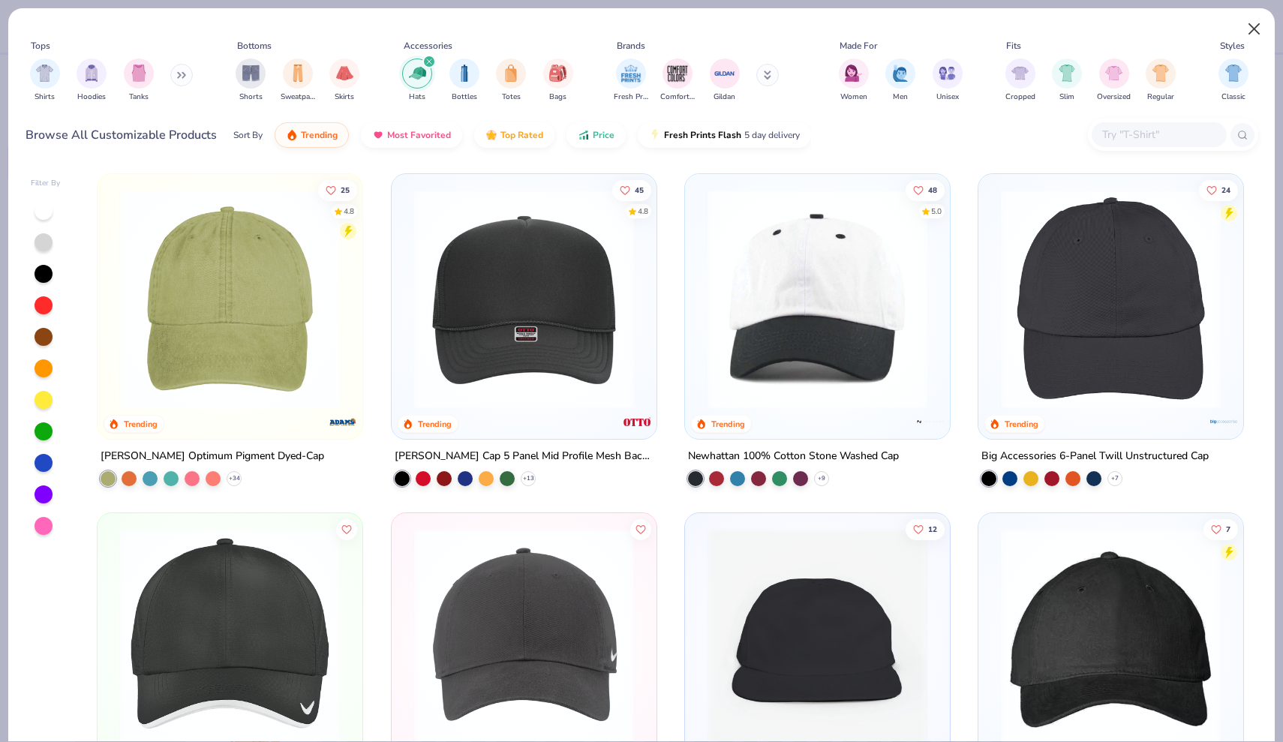
click at [1256, 29] on button "Close" at bounding box center [1254, 29] width 29 height 29
